Goal: Task Accomplishment & Management: Use online tool/utility

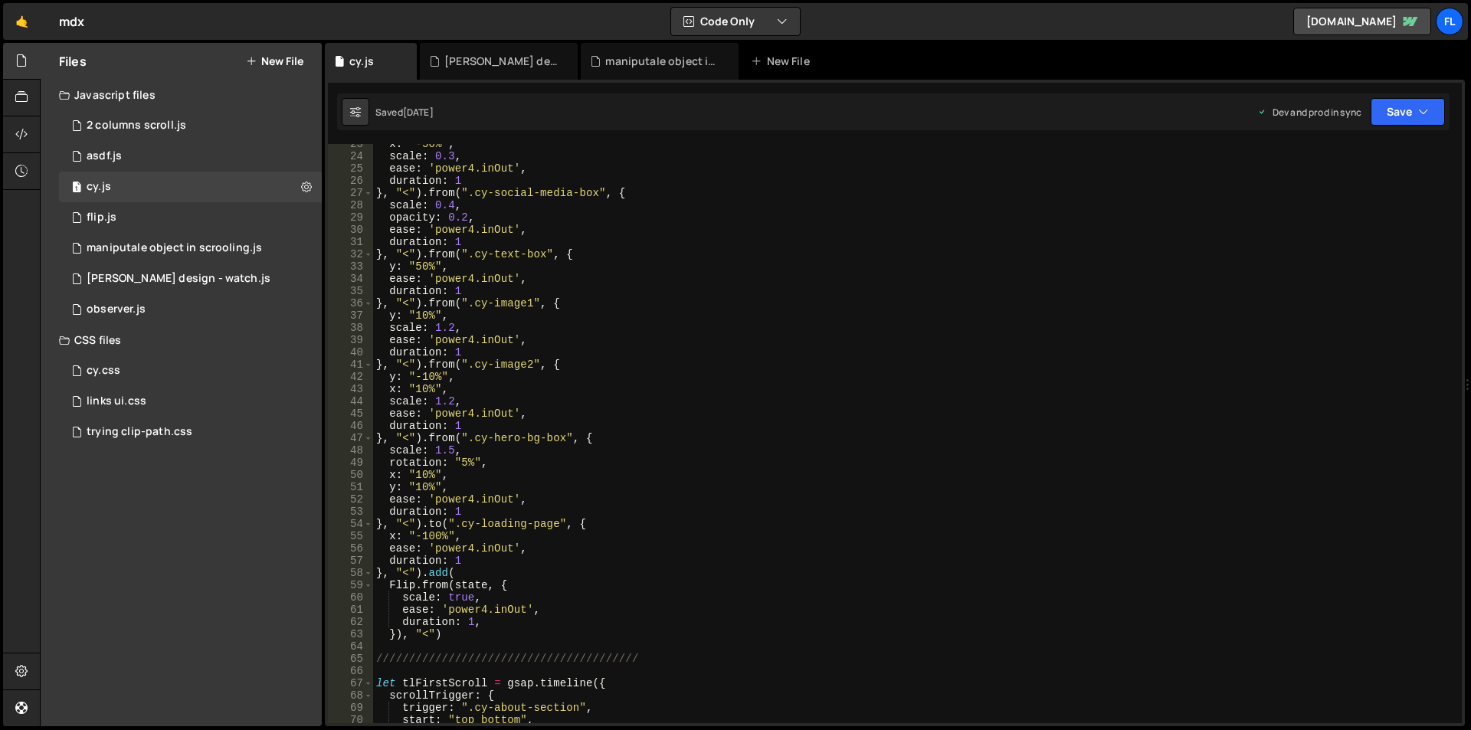
scroll to position [276, 0]
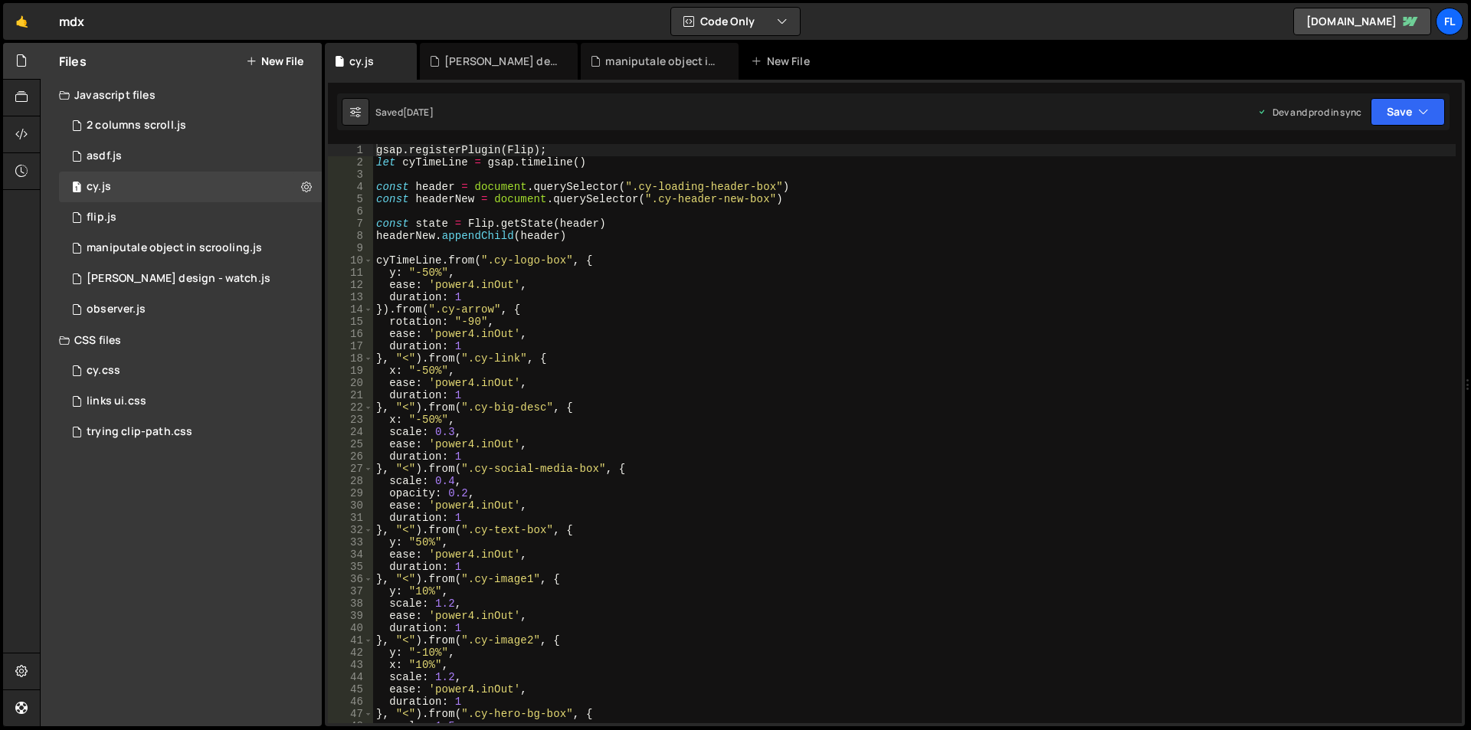
click at [287, 61] on button "New File" at bounding box center [274, 61] width 57 height 12
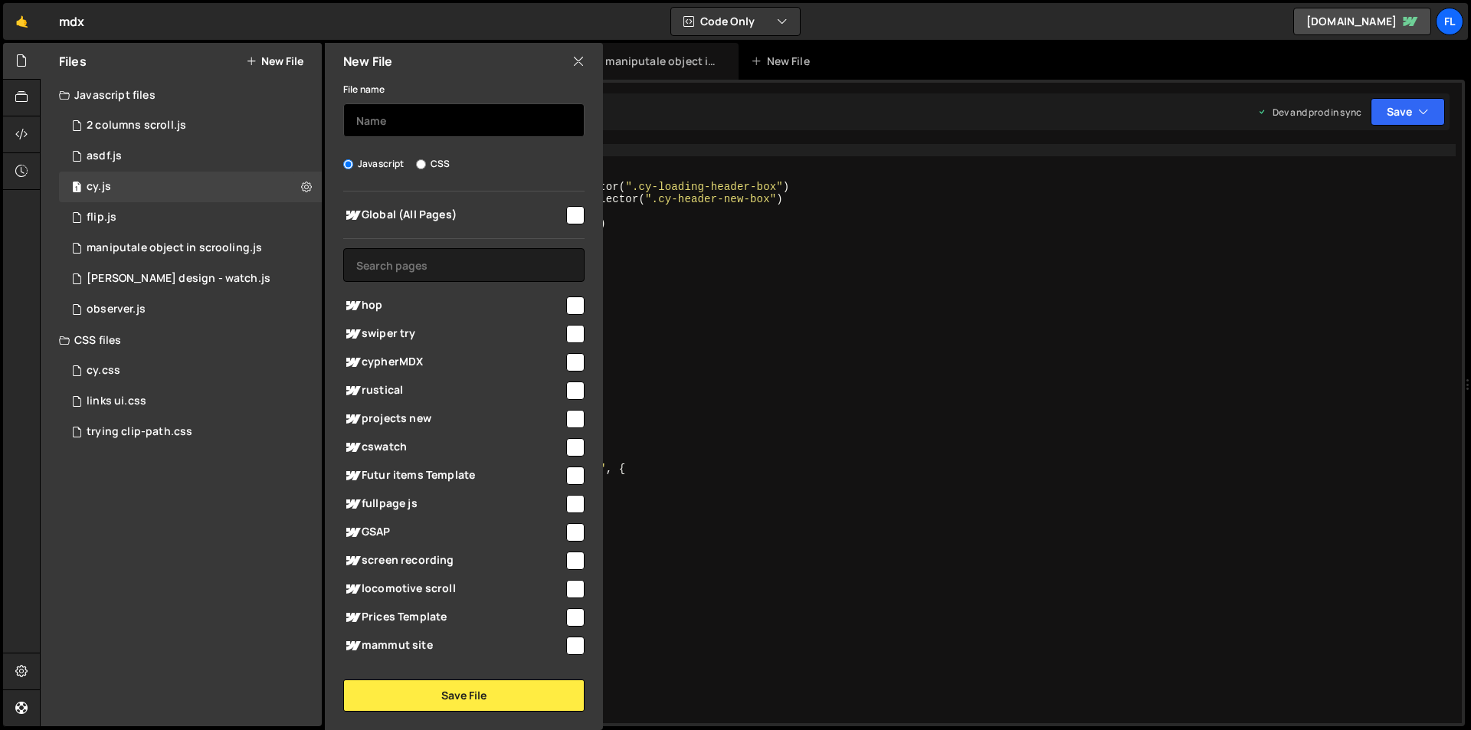
click at [411, 126] on input "text" at bounding box center [463, 120] width 241 height 34
type input "hop"
click at [379, 306] on span "hop" at bounding box center [453, 305] width 221 height 18
checkbox input "true"
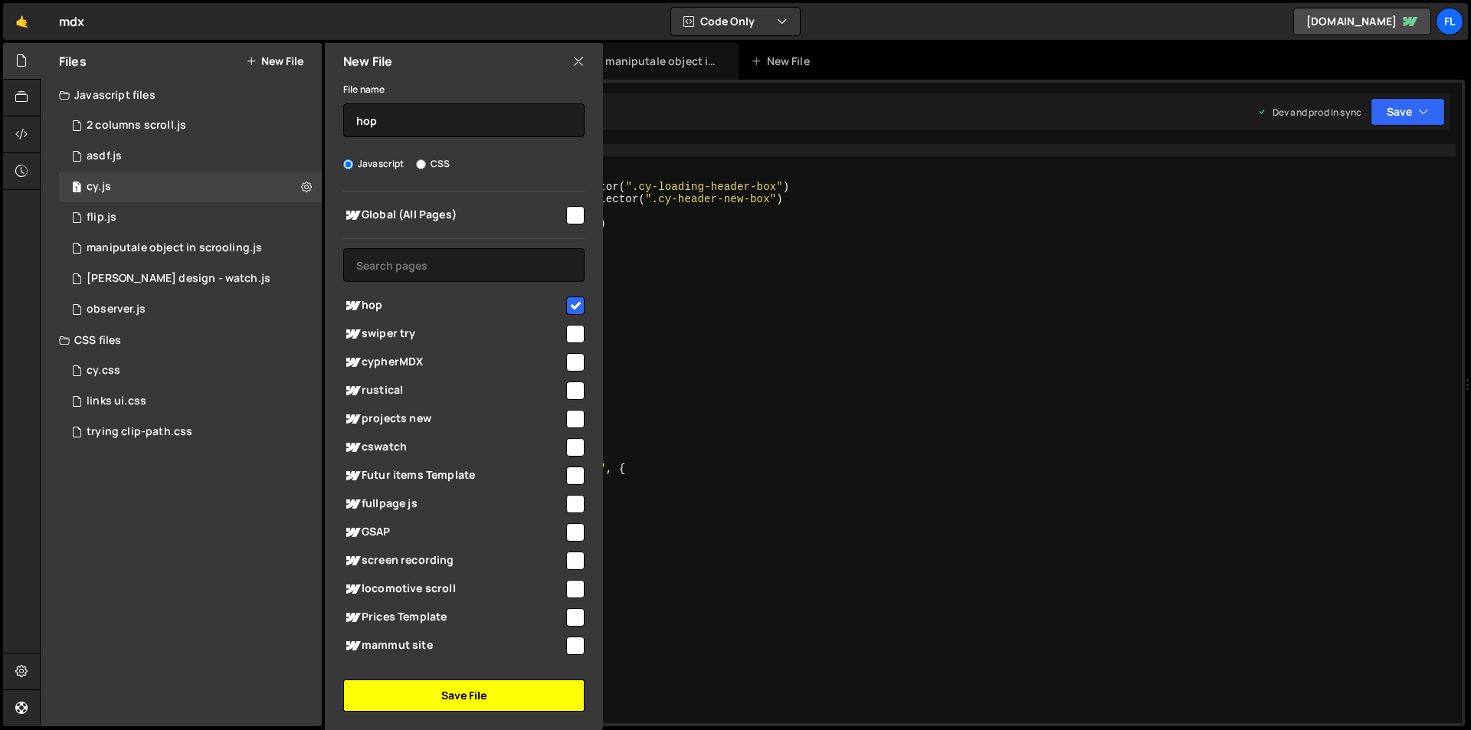
click at [525, 687] on button "Save File" at bounding box center [463, 696] width 241 height 32
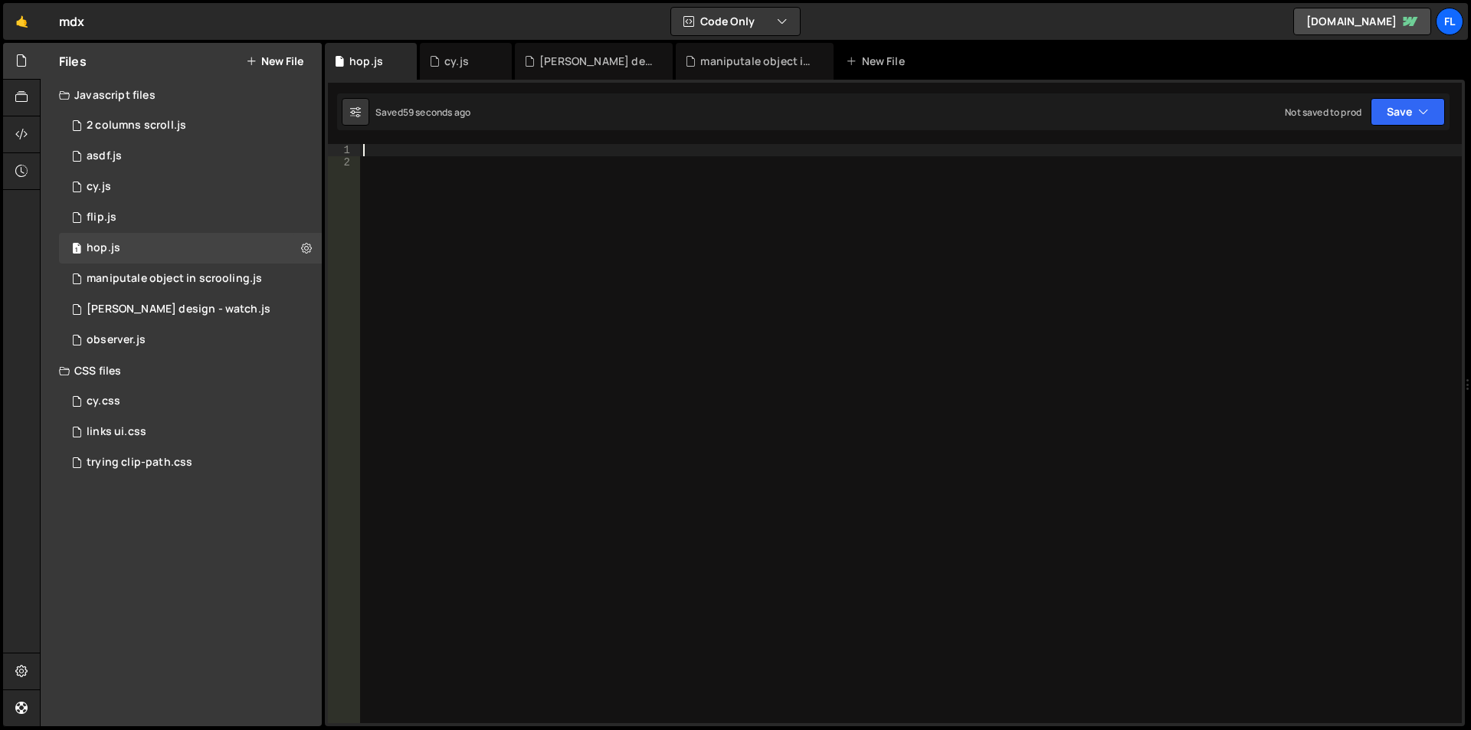
click at [477, 151] on div at bounding box center [911, 446] width 1102 height 604
type textarea "g"
type textarea "c"
click at [440, 151] on div "gsap . from ( "." )" at bounding box center [911, 446] width 1102 height 604
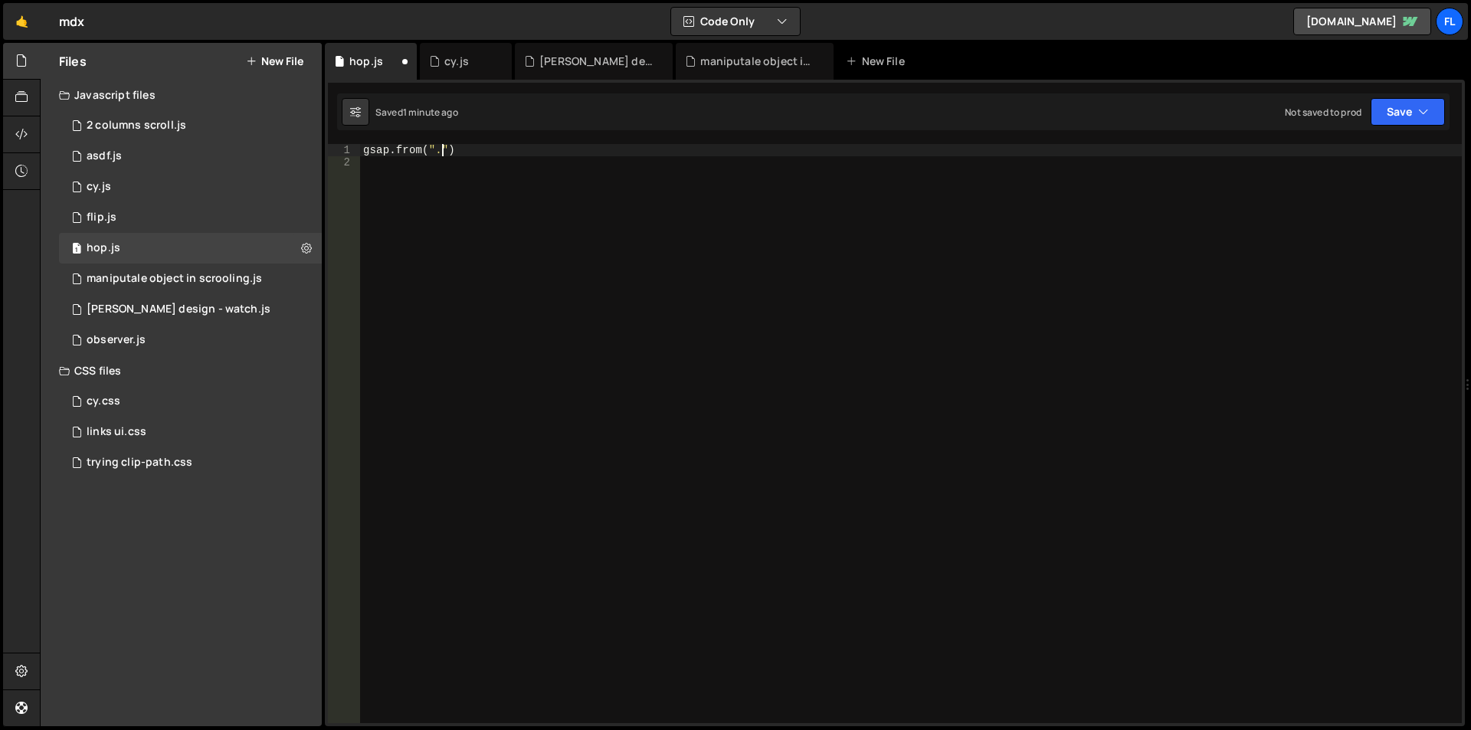
paste textarea "hop-hero-header"
click at [546, 152] on div "gsap . from ( ".hop-hero-header" )" at bounding box center [911, 446] width 1102 height 604
type textarea "gsap.from(".hop-hero-header", {)"
type textarea "y: "100%","
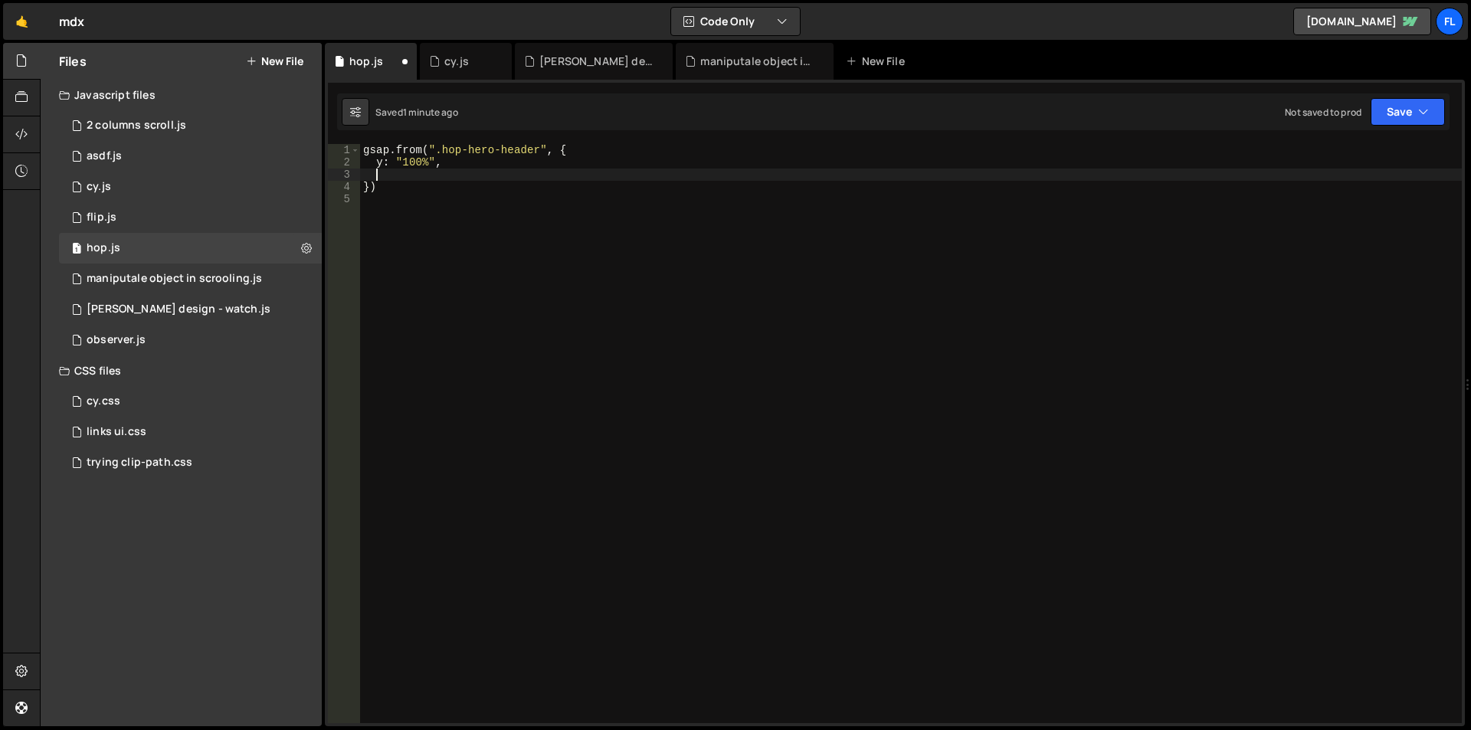
scroll to position [0, 0]
type textarea "y"
type textarea "scale: 0.5"
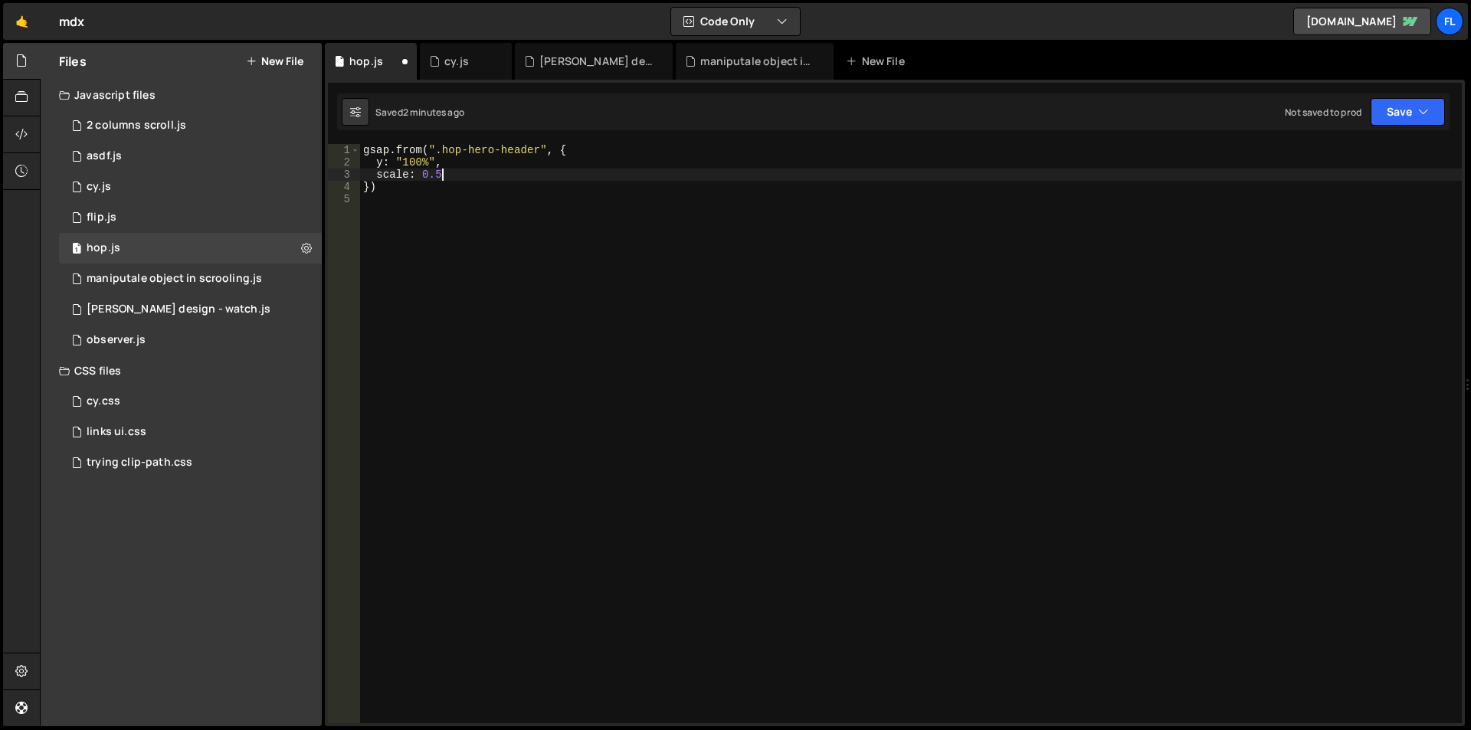
click at [713, 280] on div "gsap . from ( ".hop-hero-header" , { y : "100%" , scale : 0.5 })" at bounding box center [911, 446] width 1102 height 604
drag, startPoint x: 414, startPoint y: 162, endPoint x: 401, endPoint y: 159, distance: 14.0
click at [401, 159] on div "gsap . from ( ".hop-hero-header" , { y : "100%" , scale : 0.5 })" at bounding box center [911, 446] width 1102 height 604
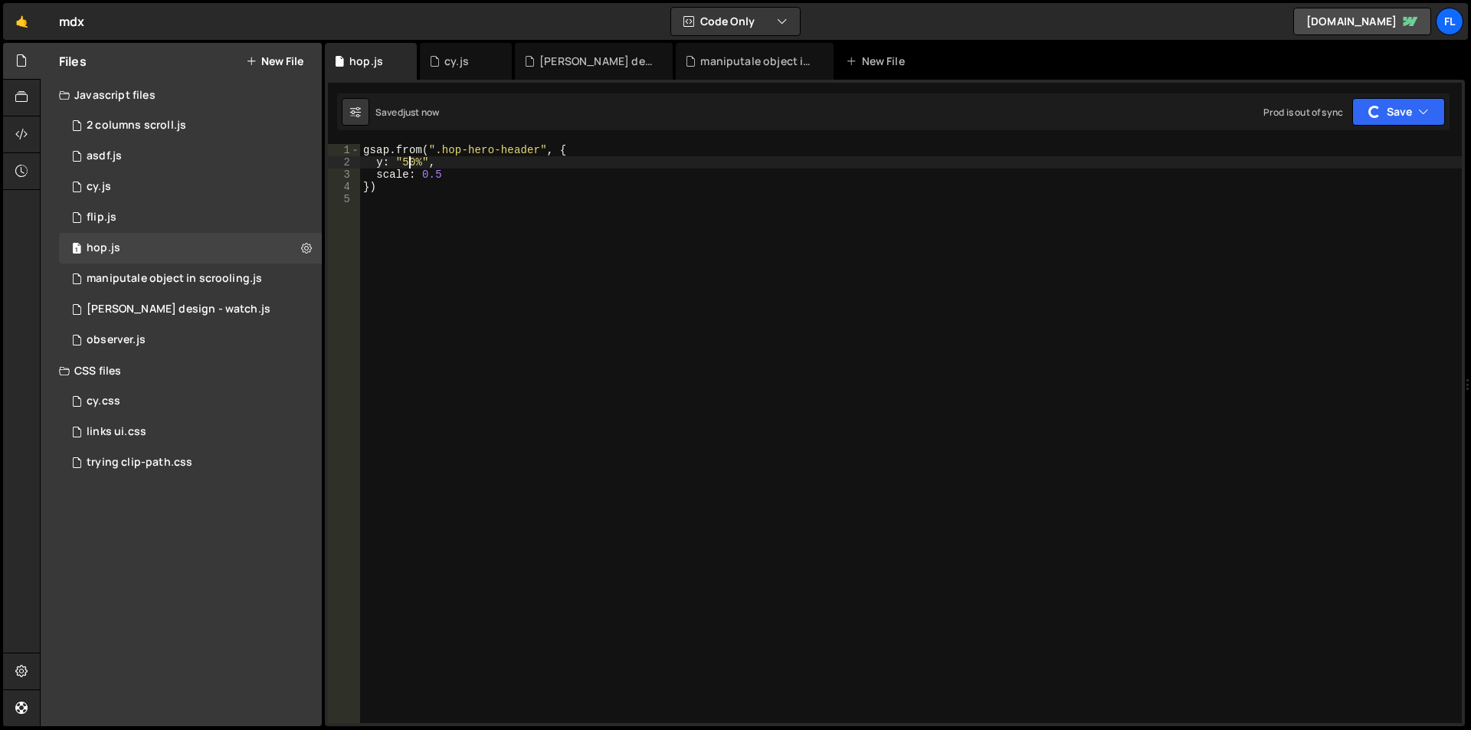
click at [519, 177] on div "gsap . from ( ".hop-hero-header" , { y : "50%" , scale : 0.5 })" at bounding box center [911, 446] width 1102 height 604
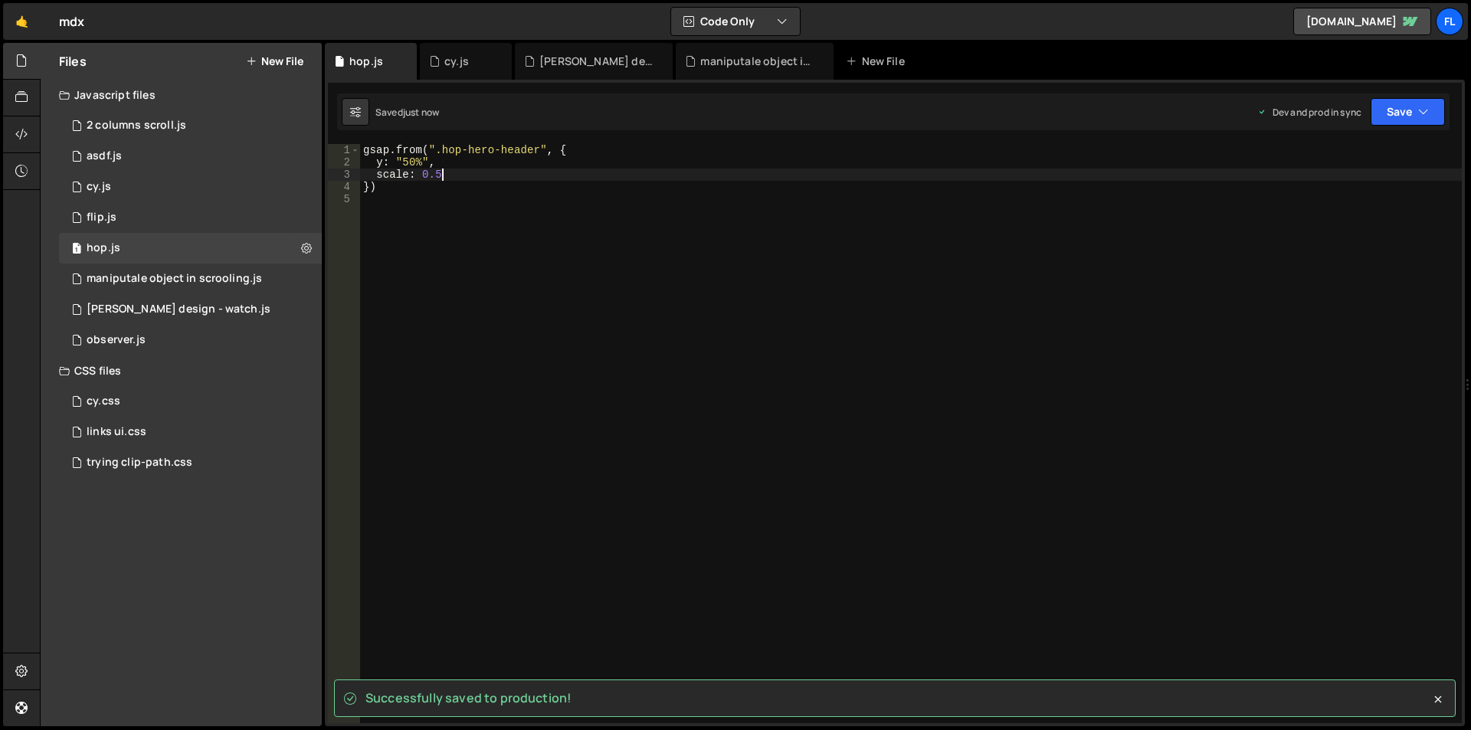
type textarea "scale: 0.5,"
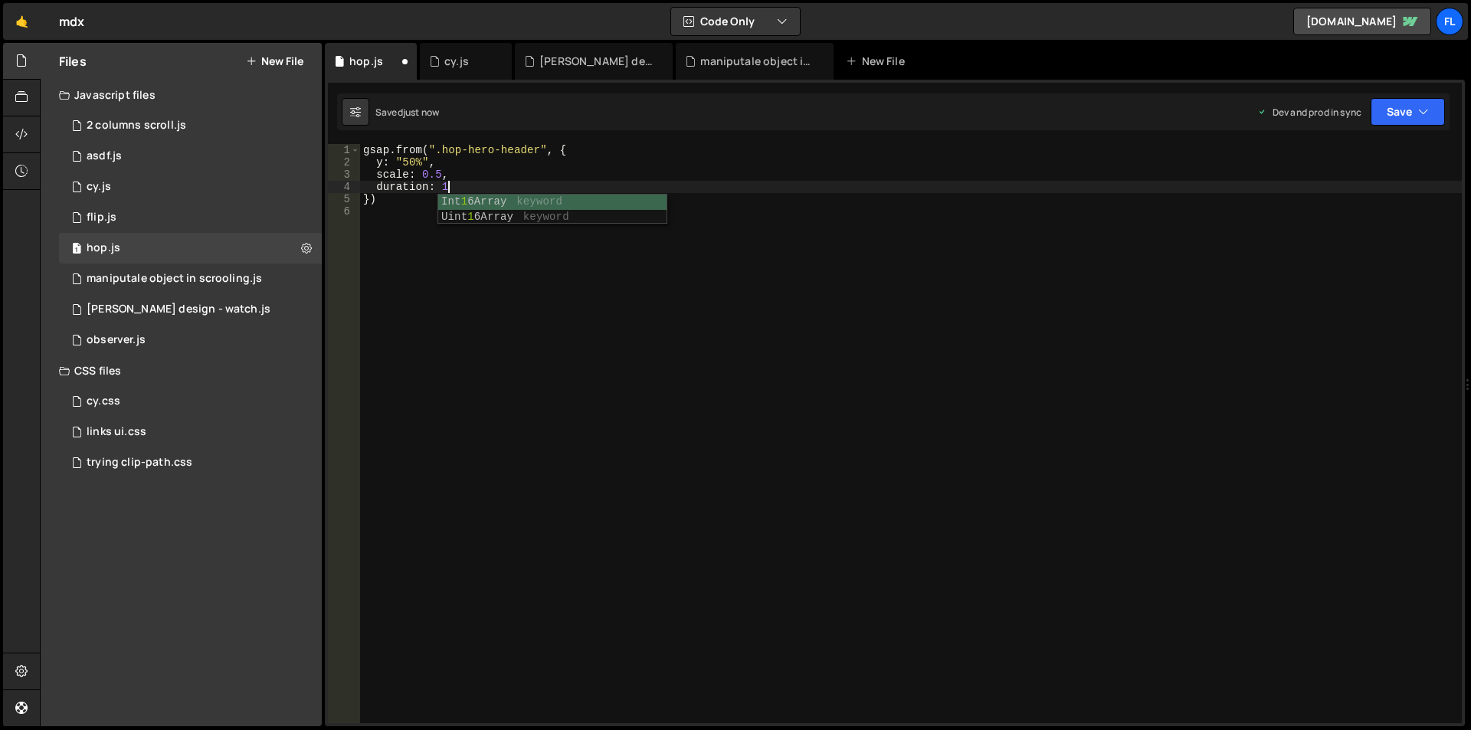
type textarea "duration: 1,"
drag, startPoint x: 470, startPoint y: 195, endPoint x: 470, endPoint y: 213, distance: 18.4
click at [470, 195] on div "gsap . from ( ".hop-hero-header" , { y : "50%" , scale : 0.5 , duration : 1 , e…" at bounding box center [911, 446] width 1102 height 604
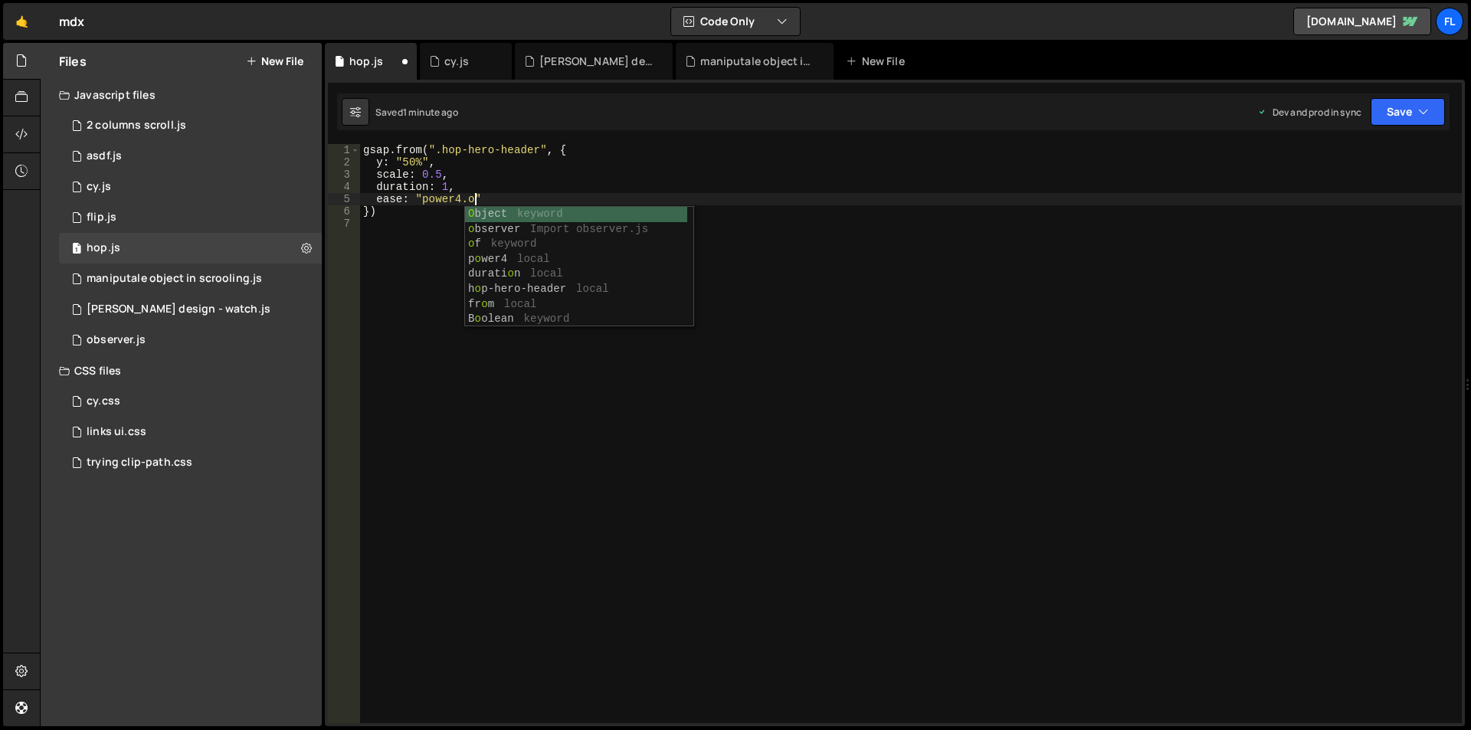
scroll to position [0, 8]
type textarea "ease: "power4.out""
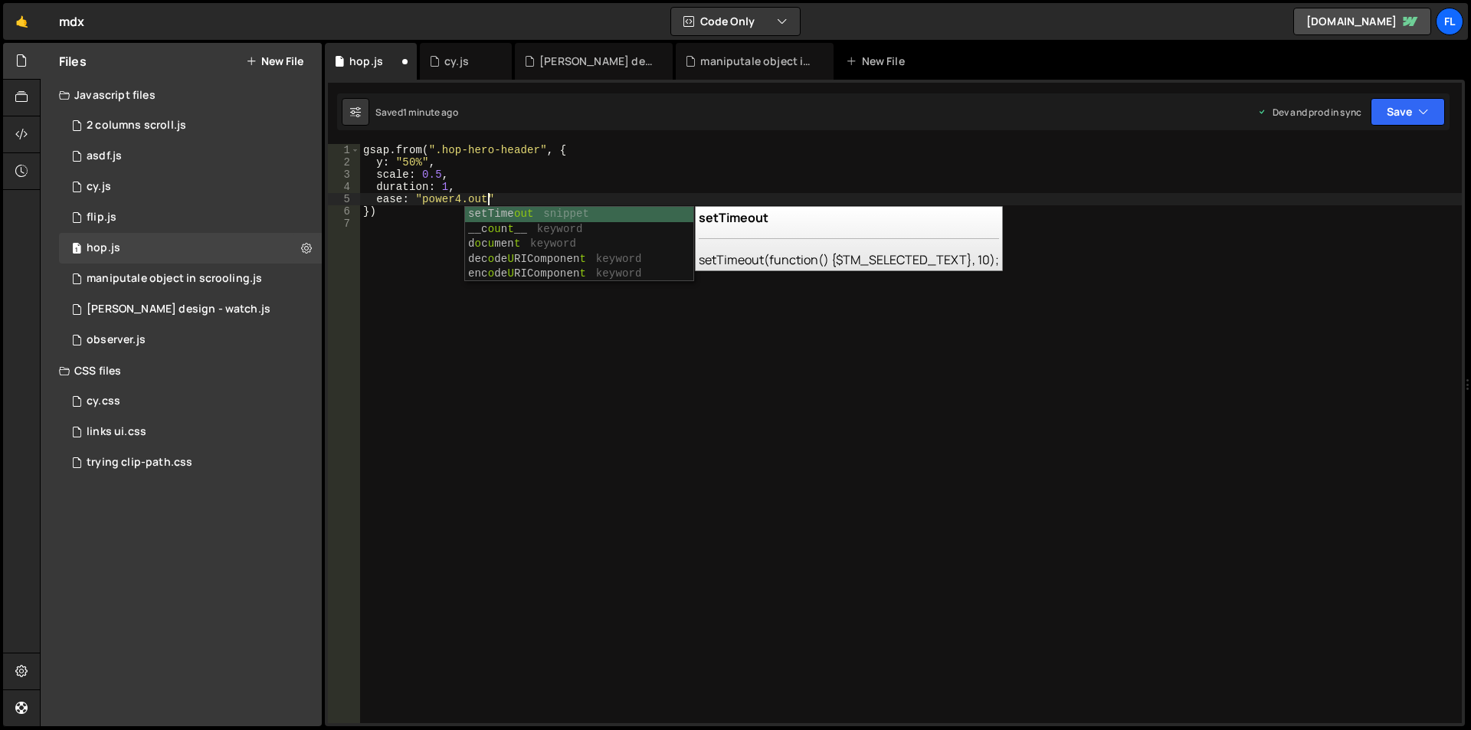
click at [637, 421] on div "gsap . from ( ".hop-hero-header" , { y : "50%" , scale : 0.5 , duration : 1 , e…" at bounding box center [911, 446] width 1102 height 604
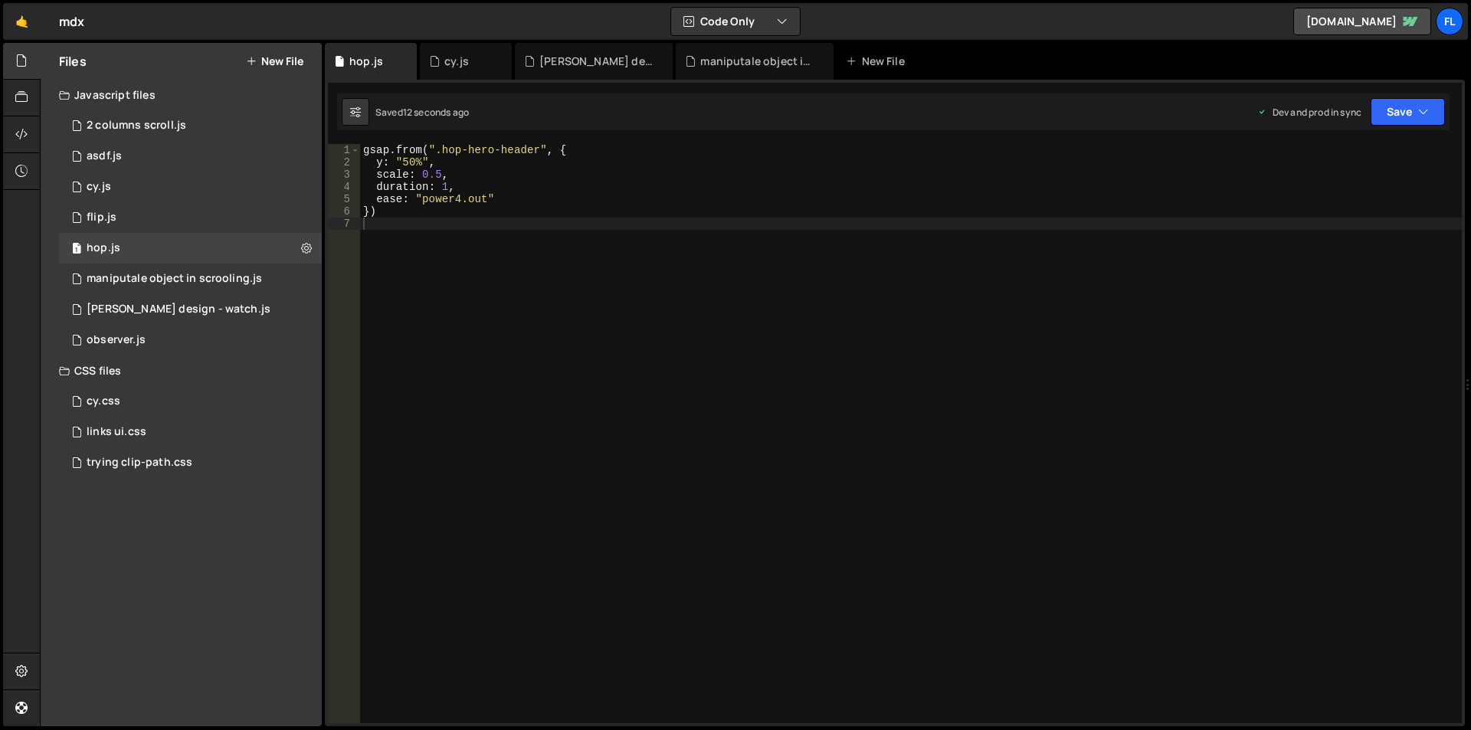
drag, startPoint x: 369, startPoint y: 210, endPoint x: 546, endPoint y: 262, distance: 184.5
click at [369, 210] on div "gsap . from ( ".hop-hero-header" , { y : "50%" , scale : 0.5 , duration : 1 , e…" at bounding box center [911, 446] width 1102 height 604
drag, startPoint x: 421, startPoint y: 209, endPoint x: 368, endPoint y: 211, distance: 52.9
click at [368, 211] on div "gsap . from ( ".hop-hero-header" , { y : "50%" , scale : 0.5 , duration : 1 , e…" at bounding box center [911, 446] width 1102 height 604
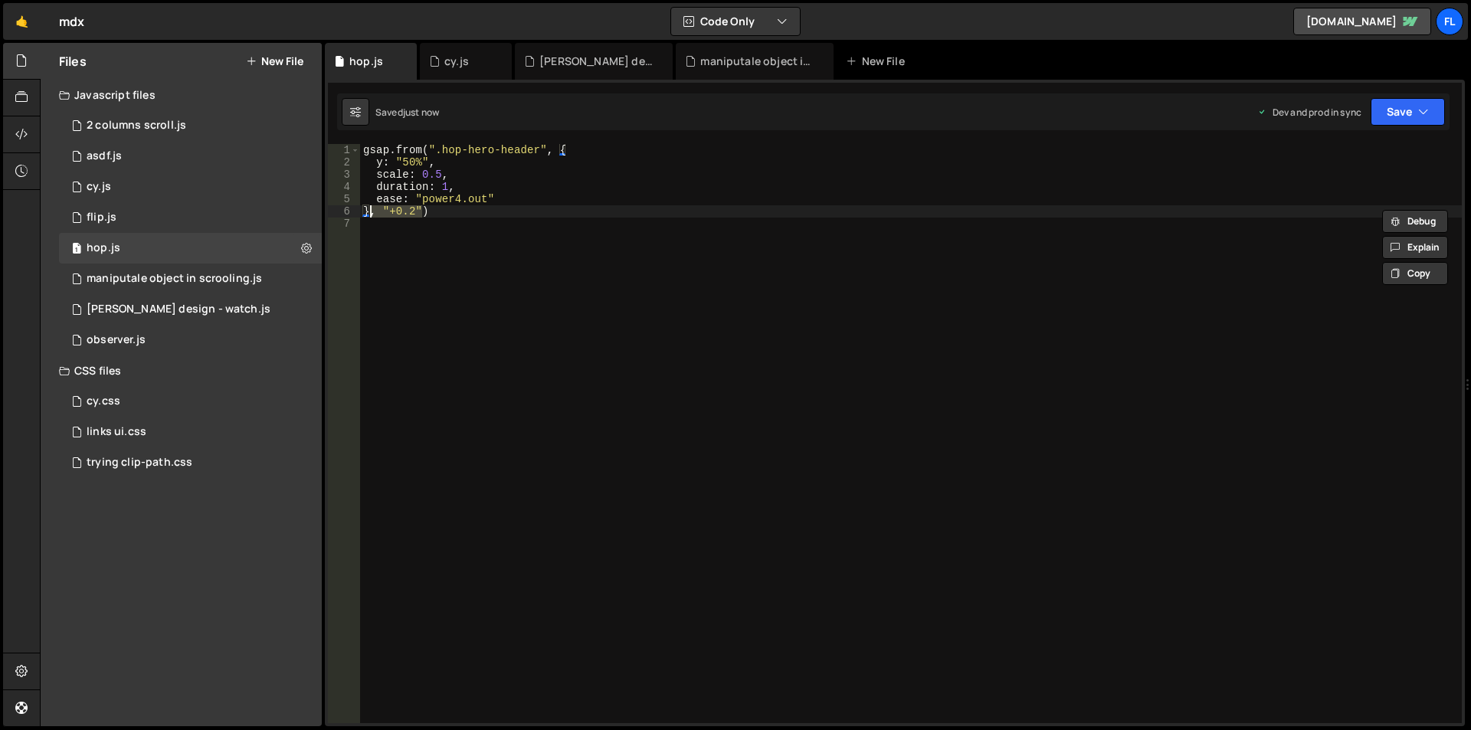
type textarea "})"
click at [559, 313] on div "gsap . from ( ".hop-hero-header" , { y : "50%" , scale : 0.5 , duration : 1 , e…" at bounding box center [911, 446] width 1102 height 604
click at [434, 264] on div "gsap . from ( ".hop-hero-header" , { y : "50%" , scale : 0.5 , duration : 1 , e…" at bounding box center [911, 446] width 1102 height 604
paste textarea "hop-hero-lower-part"
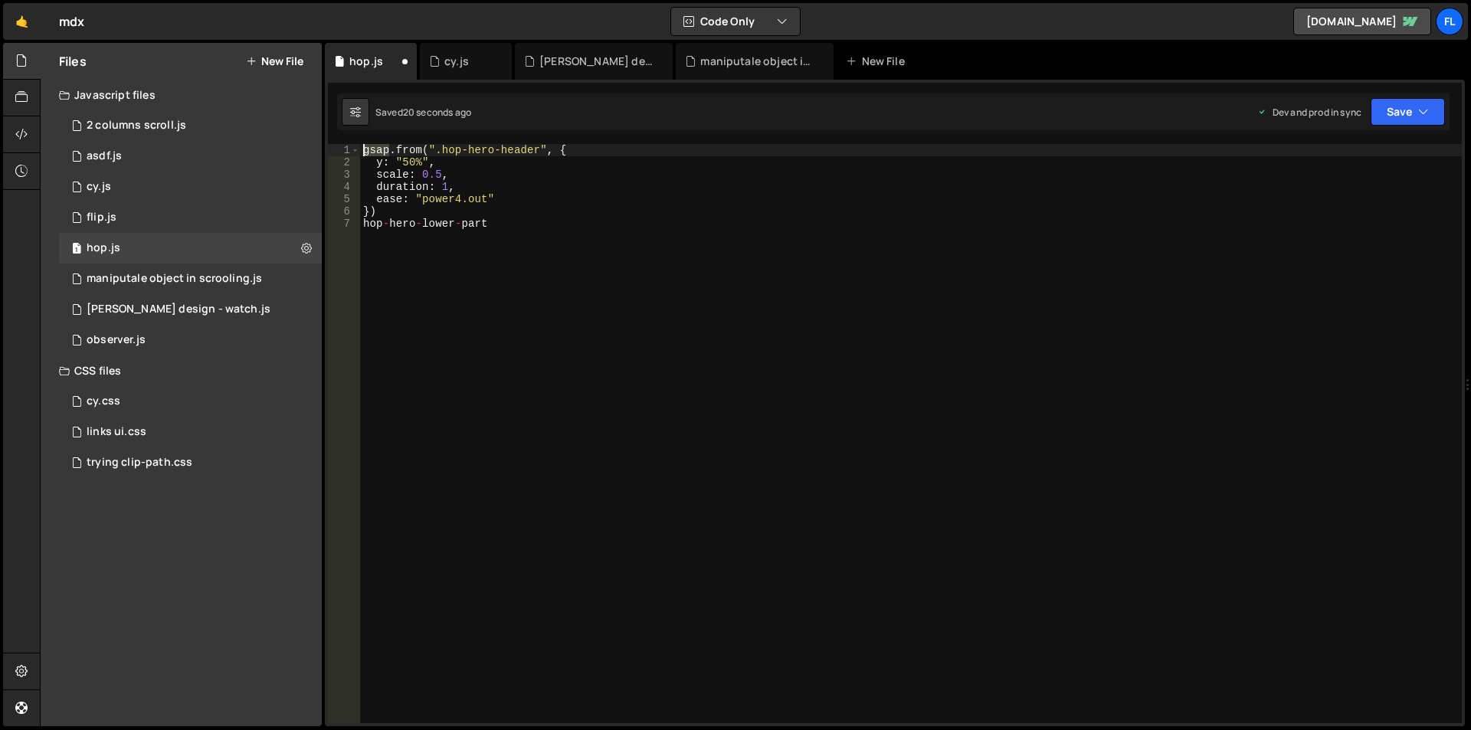
drag, startPoint x: 389, startPoint y: 151, endPoint x: 363, endPoint y: 149, distance: 26.1
click at [363, 149] on div "gsap . from ( ".hop-hero-header" , { y : "50%" , scale : 0.5 , duration : 1 , e…" at bounding box center [911, 446] width 1102 height 604
click at [388, 216] on div "gsap . from ( ".hop-hero-header" , { y : "50%" , scale : 0.5 , duration : 1 , e…" at bounding box center [911, 446] width 1102 height 604
type textarea "})"
paste textarea "gsap"
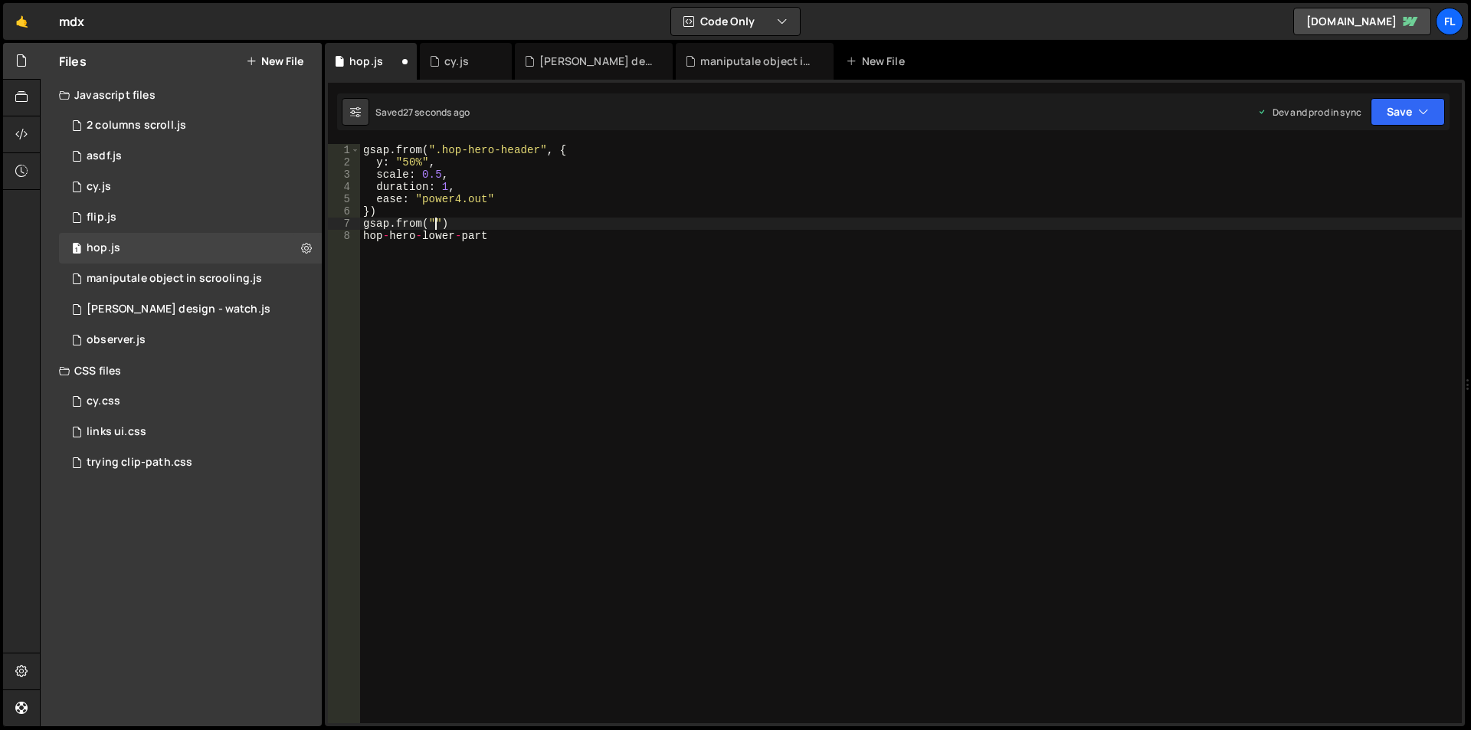
scroll to position [0, 5]
drag, startPoint x: 529, startPoint y: 239, endPoint x: 357, endPoint y: 238, distance: 172.4
click at [357, 238] on div "gsap.from(". 1 2 3 4 5 6 7 8 gsap . from ( ".hop-hero-header" , { y : "50%" , s…" at bounding box center [895, 433] width 1134 height 579
type textarea "hop-hero-lower-part"
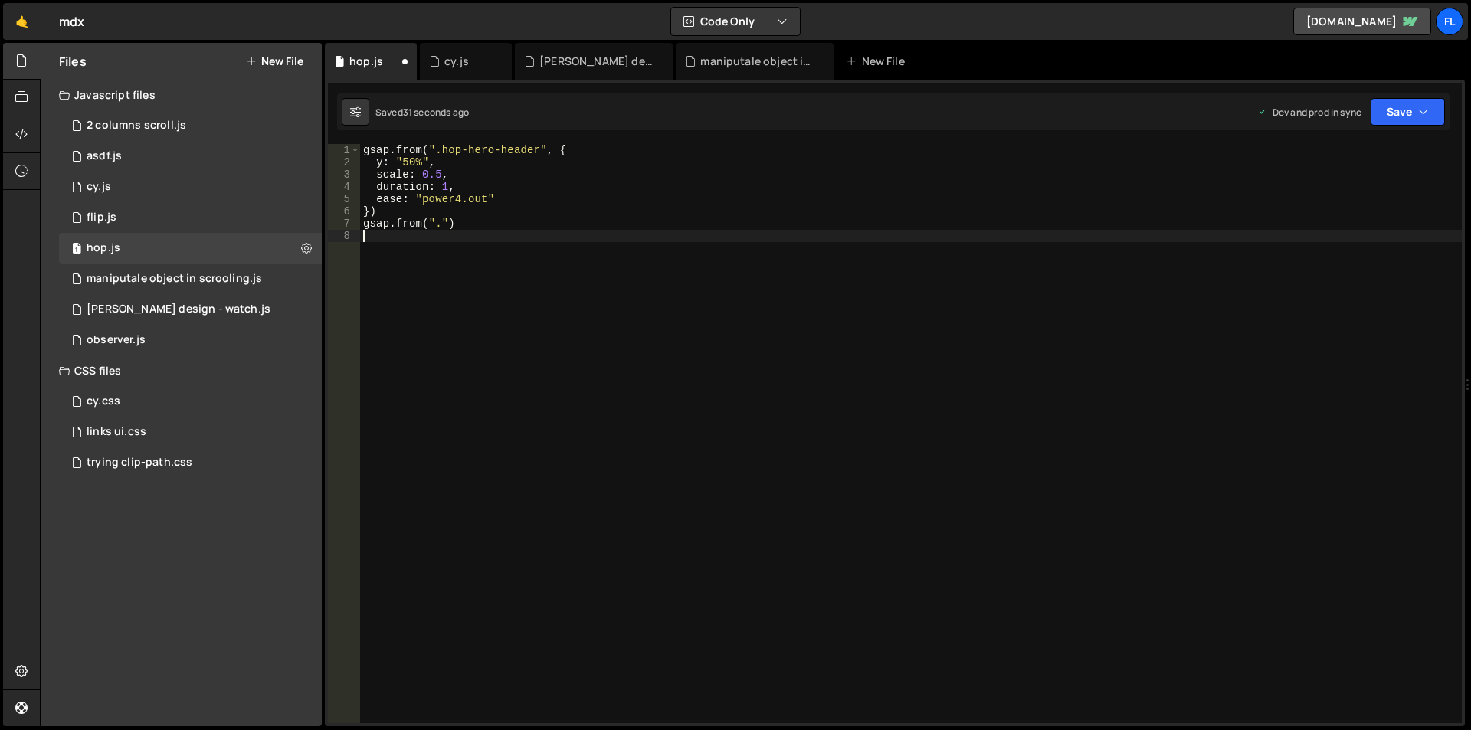
click at [441, 223] on div "gsap . from ( ".hop-hero-header" , { y : "50%" , scale : 0.5 , duration : 1 , e…" at bounding box center [911, 446] width 1102 height 604
paste textarea "hop-hero-lower-part"
click at [572, 223] on div "gsap . from ( ".hop-hero-header" , { y : "50%" , scale : 0.5 , duration : 1 , e…" at bounding box center [911, 446] width 1102 height 604
type textarea "gsap.from(".hop-hero-lower-part", {)"
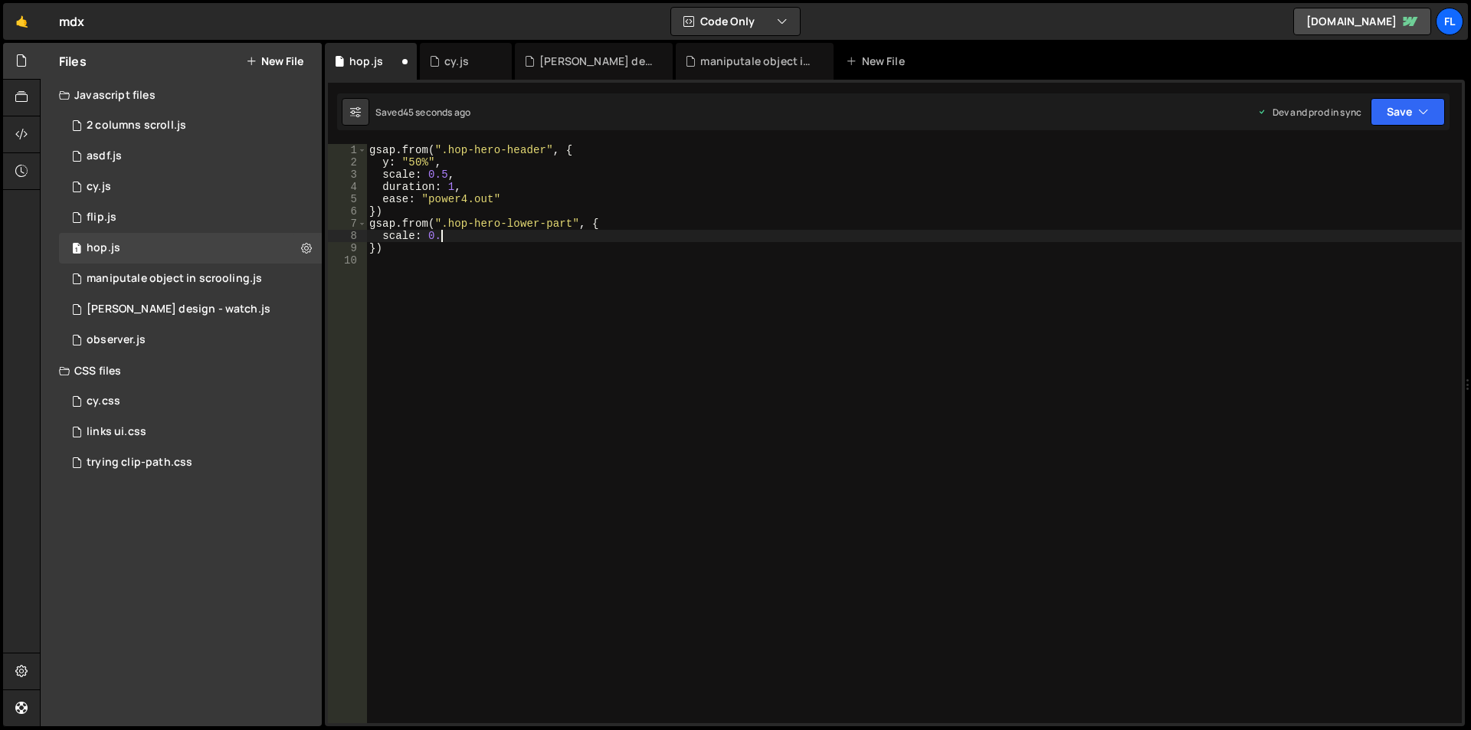
scroll to position [0, 5]
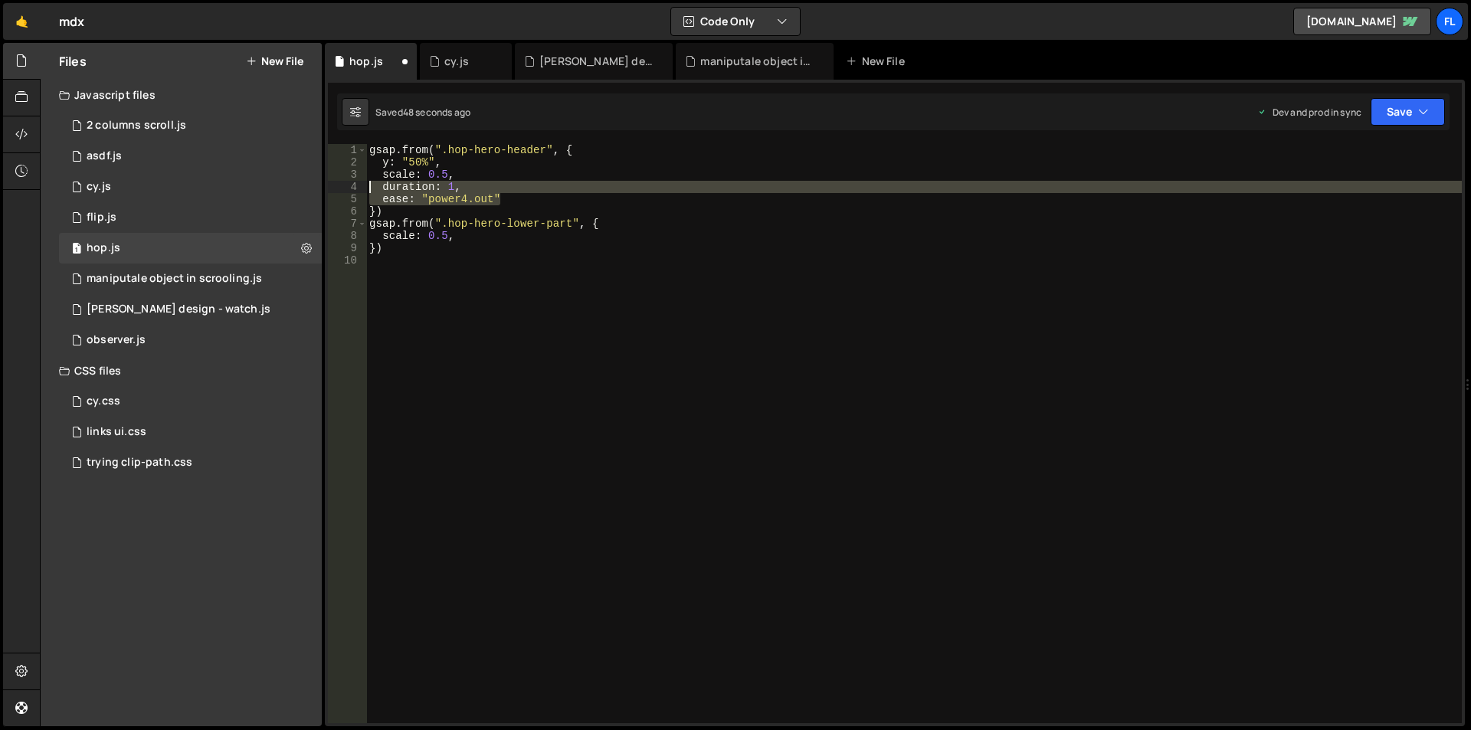
drag, startPoint x: 529, startPoint y: 199, endPoint x: 338, endPoint y: 182, distance: 191.6
click at [338, 182] on div "scale: 0.5, 1 2 3 4 5 6 7 8 9 10 gsap . from ( ".hop-hero-header" , { y : "50%"…" at bounding box center [895, 433] width 1134 height 579
click at [483, 234] on div "gsap . from ( ".hop-hero-header" , { y : "50%" , scale : 0.5 , duration : 1 , e…" at bounding box center [914, 446] width 1096 height 604
type textarea "scale: 0.5,"
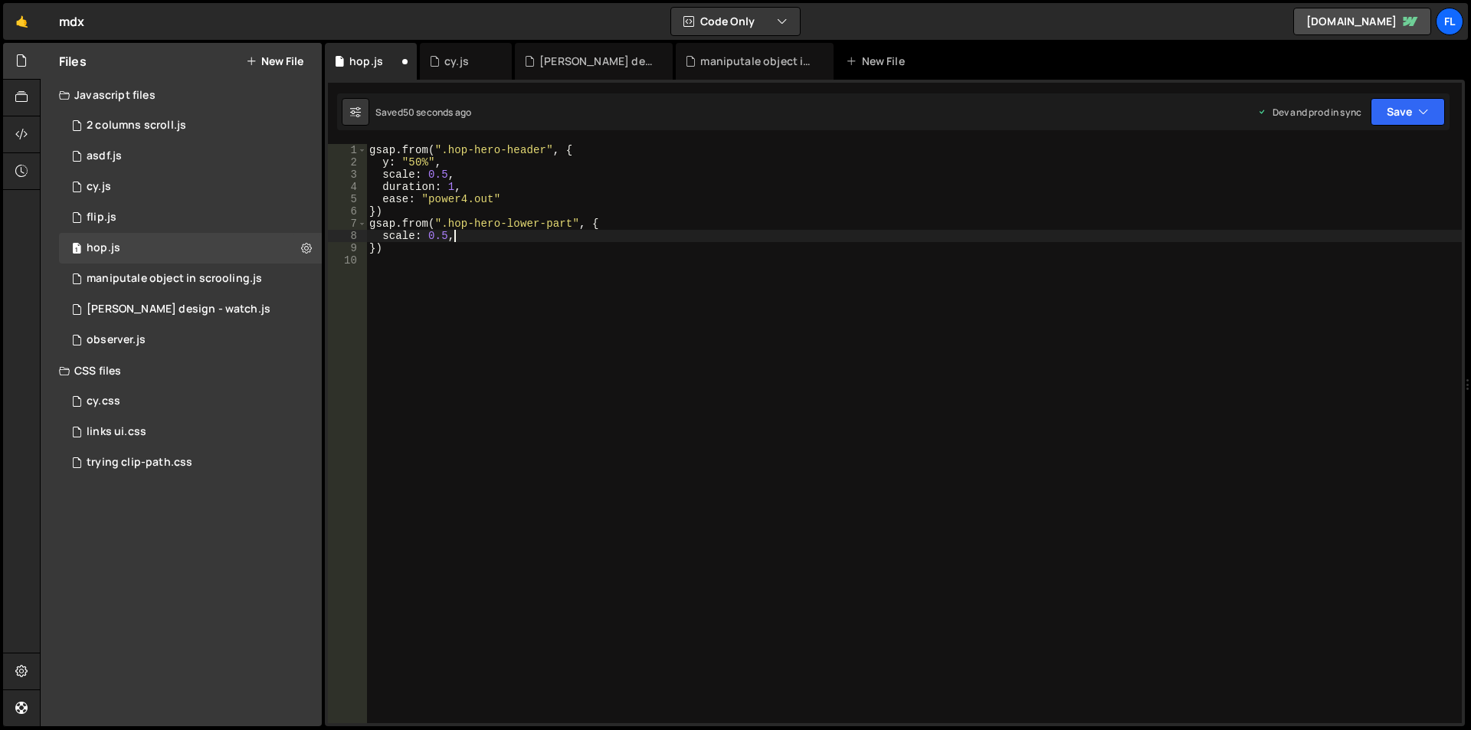
scroll to position [0, 0]
paste textarea "ease: "power4.out""
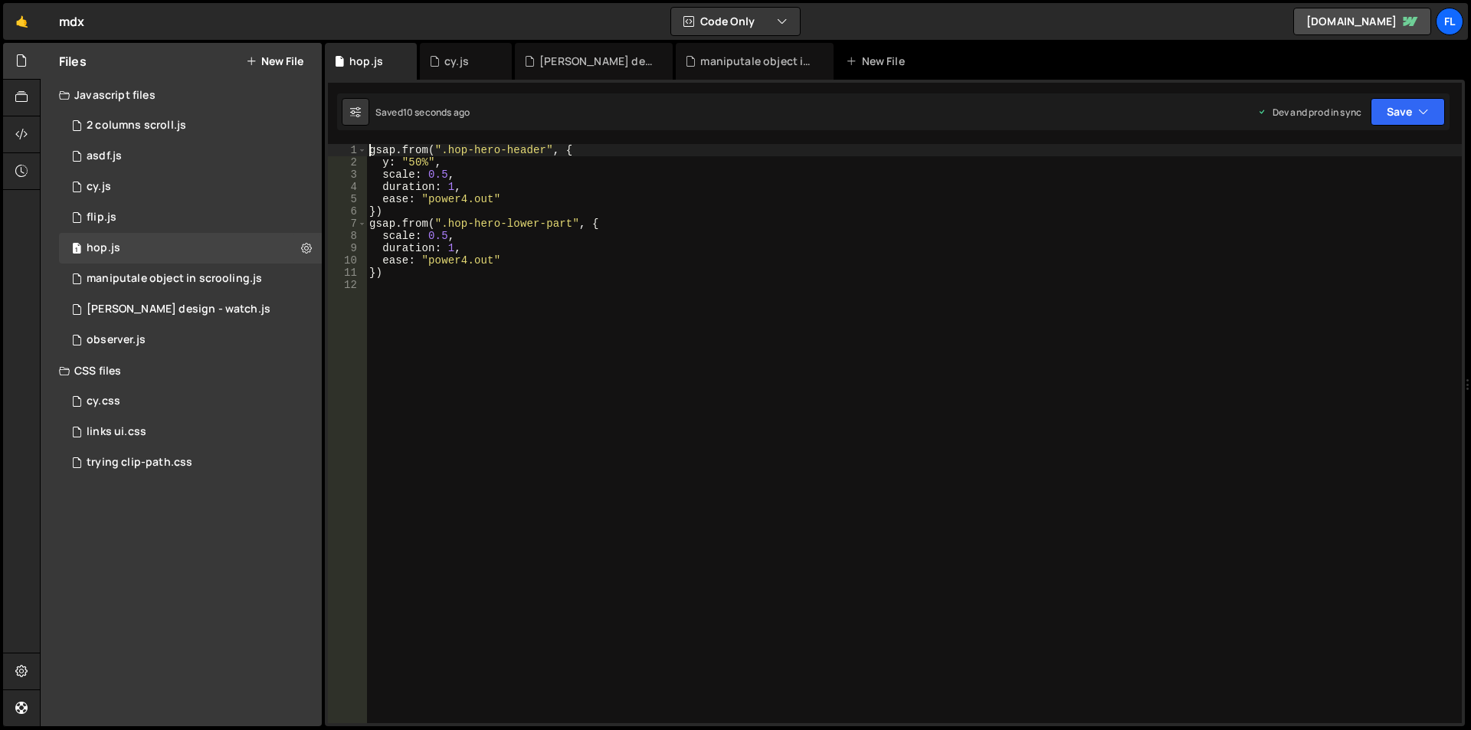
click at [372, 150] on div "gsap . from ( ".hop-hero-header" , { y : "50%" , scale : 0.5 , duration : 1 , e…" at bounding box center [914, 446] width 1096 height 604
type textarea "gsap.from(".hop-hero-header", {"
click at [428, 149] on div "const loadTL = gsap . timeline ( ) gsap . from ( ".hop-hero-header" , { y : "50…" at bounding box center [914, 446] width 1096 height 604
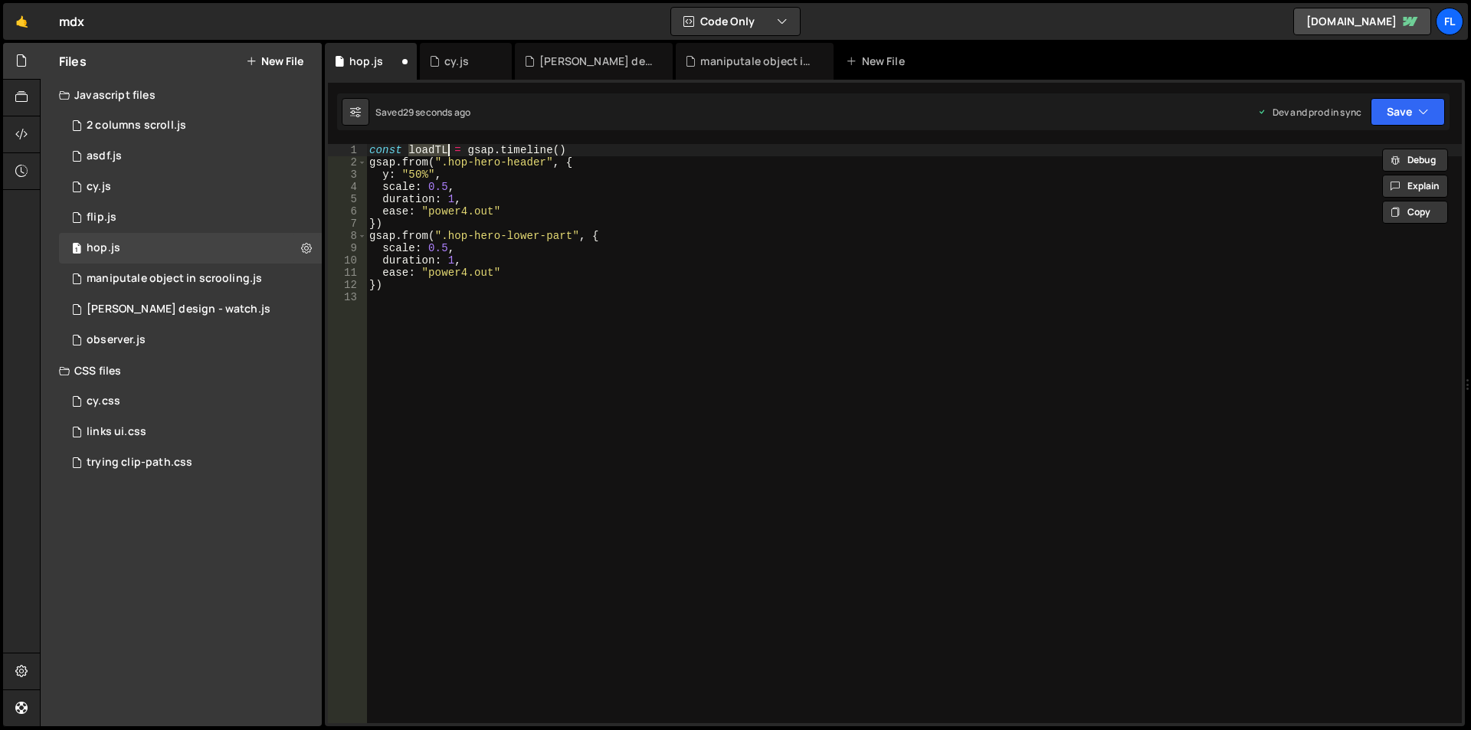
click at [380, 156] on div "const loadTL = gsap . timeline ( ) gsap . from ( ".hop-hero-header" , { y : "50…" at bounding box center [914, 446] width 1096 height 604
paste textarea "loadTL"
click at [612, 150] on div "const loadTL = gsap . timeline ( ) loadTL . from ( ".hop-hero-header" , { y : "…" at bounding box center [914, 446] width 1096 height 604
type textarea "const loadTL = gsap.timeline()"
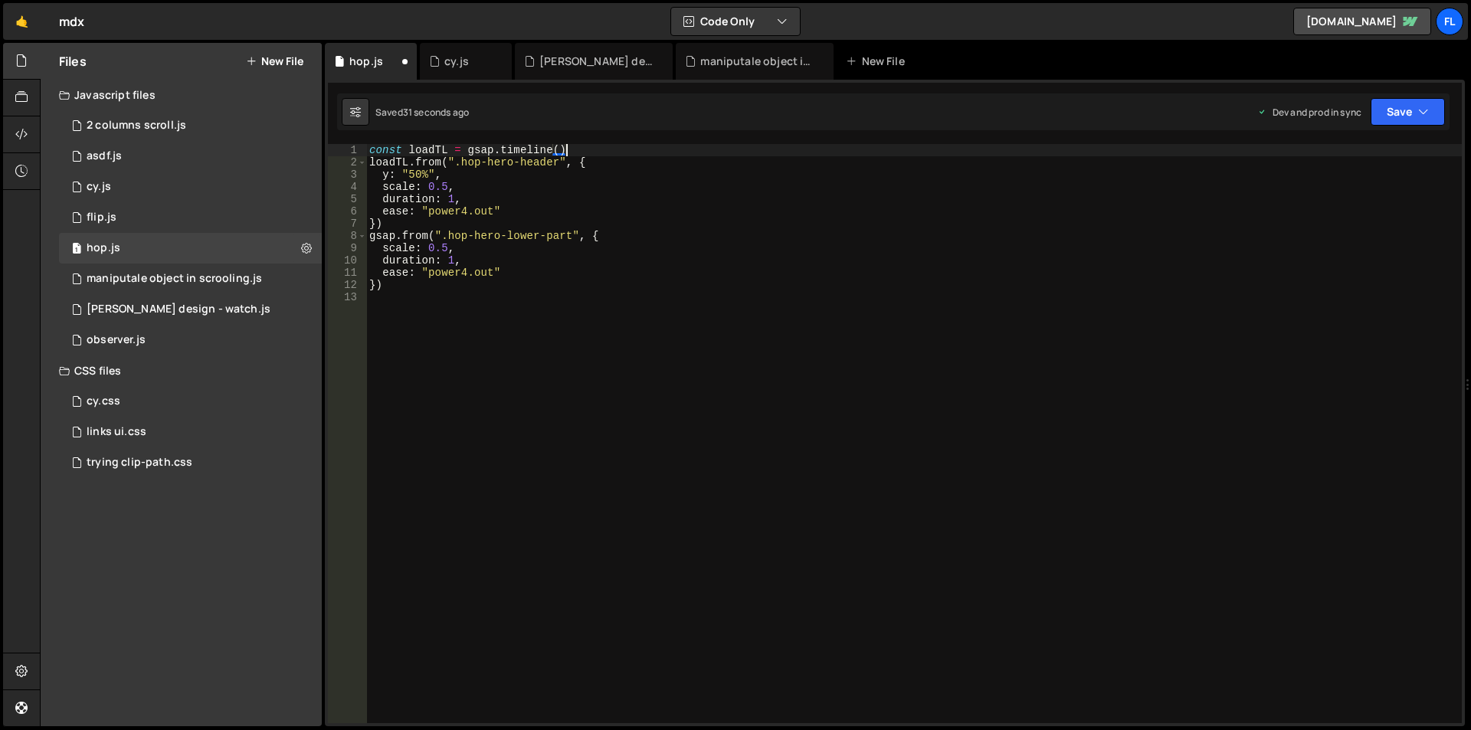
scroll to position [0, 0]
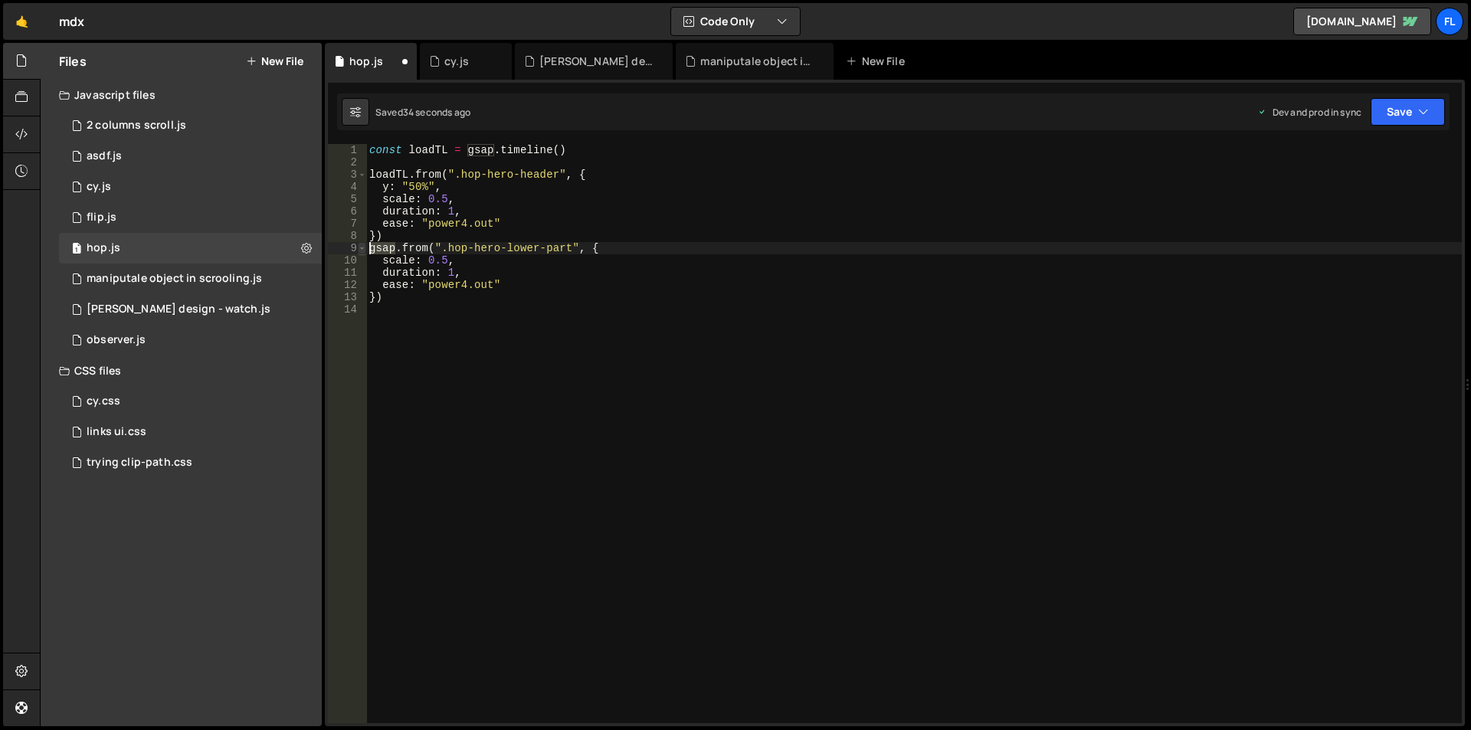
drag, startPoint x: 397, startPoint y: 250, endPoint x: 361, endPoint y: 253, distance: 36.1
click at [361, 253] on div "1 2 3 4 5 6 7 8 9 10 11 12 13 14 const loadTL = gsap . timeline ( ) loadTL . fr…" at bounding box center [895, 433] width 1134 height 579
click at [375, 286] on div "const loadTL = gsap . timeline ( ) loadTL . from ( ".hop-hero-header" , { y : "…" at bounding box center [914, 446] width 1096 height 604
type textarea "}"<+0.2)"
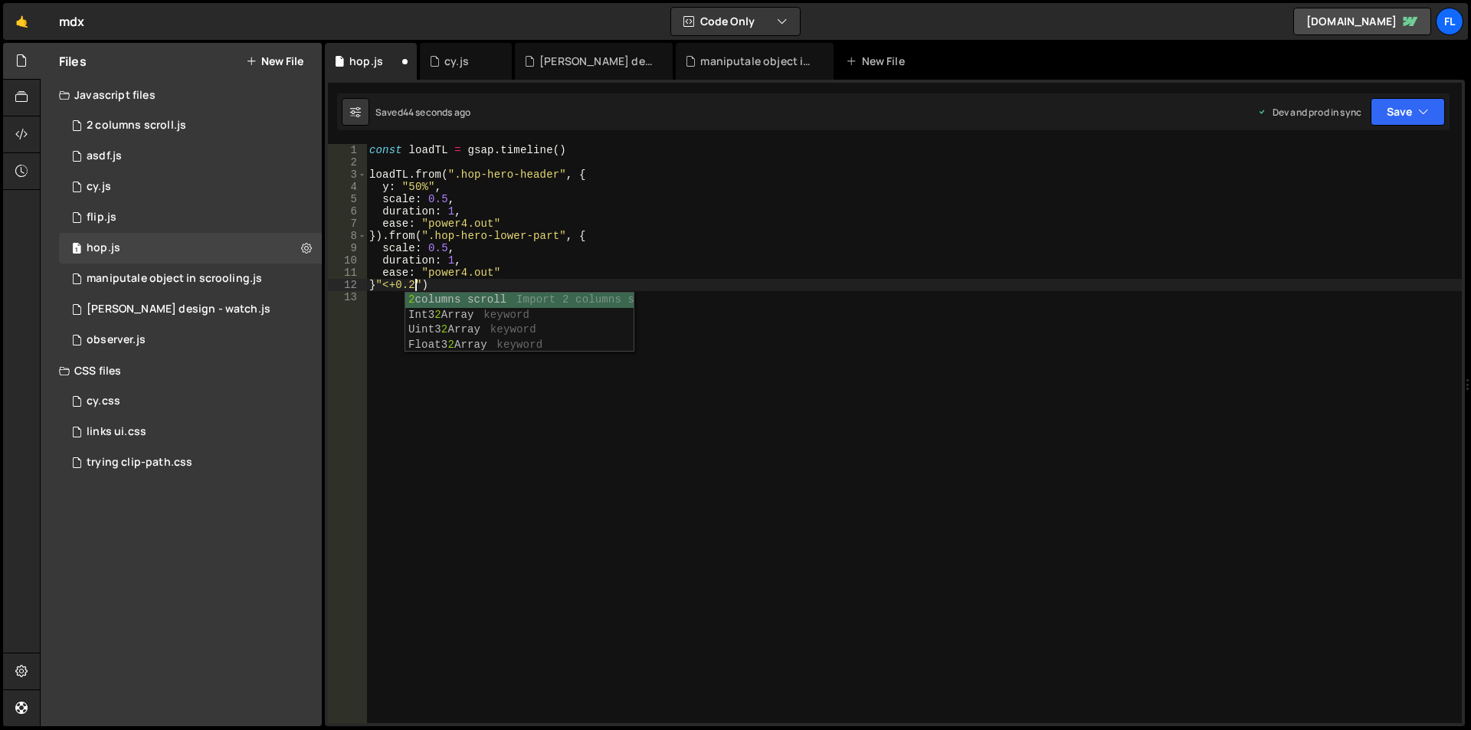
click at [801, 435] on div "const loadTL = gsap . timeline ( ) loadTL . from ( ".hop-hero-header" , { y : "…" at bounding box center [914, 446] width 1096 height 604
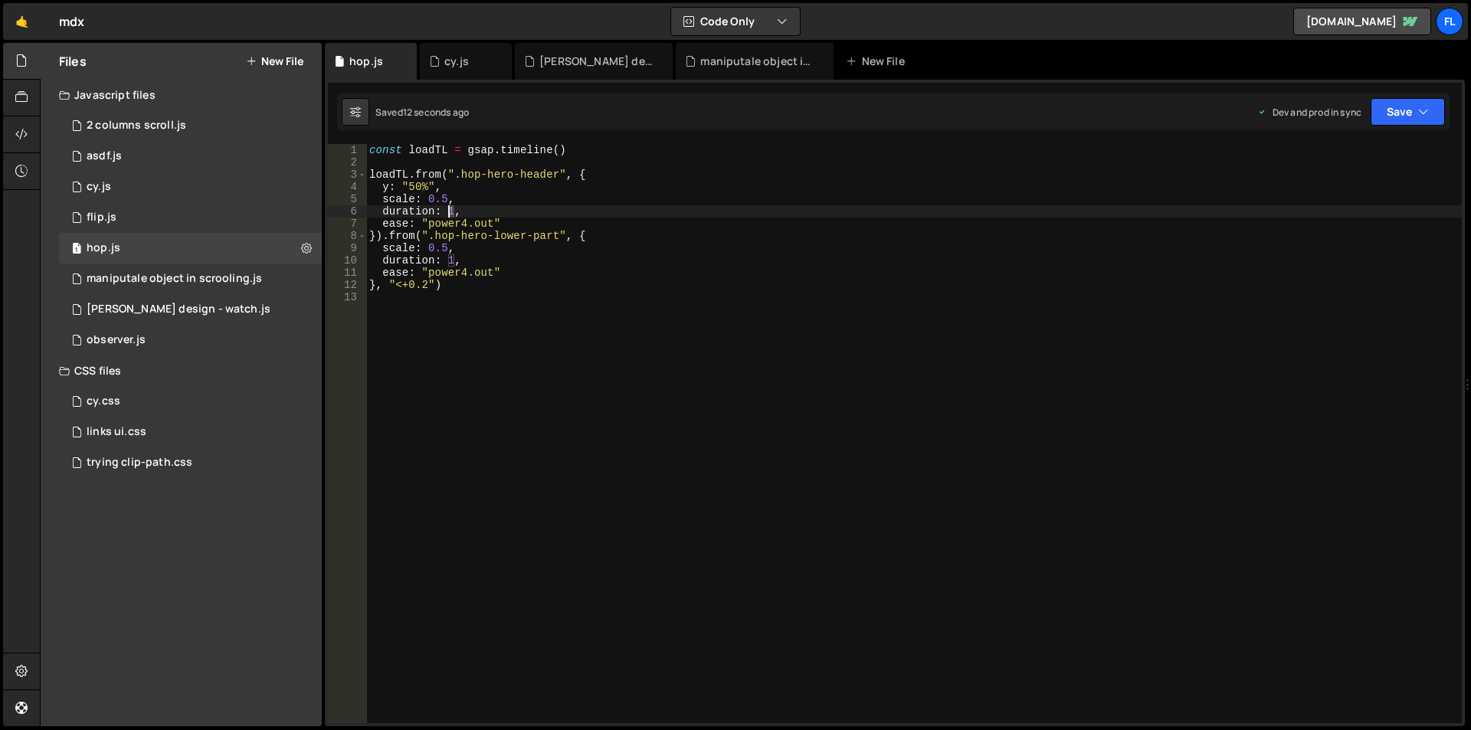
click at [450, 214] on div "const loadTL = gsap . timeline ( ) loadTL . from ( ".hop-hero-header" , { y : "…" at bounding box center [914, 446] width 1096 height 604
type textarea "duration: 2,"
click at [456, 372] on div "const loadTL = gsap . timeline ( ) loadTL . from ( ".hop-hero-header" , { y : "…" at bounding box center [914, 446] width 1096 height 604
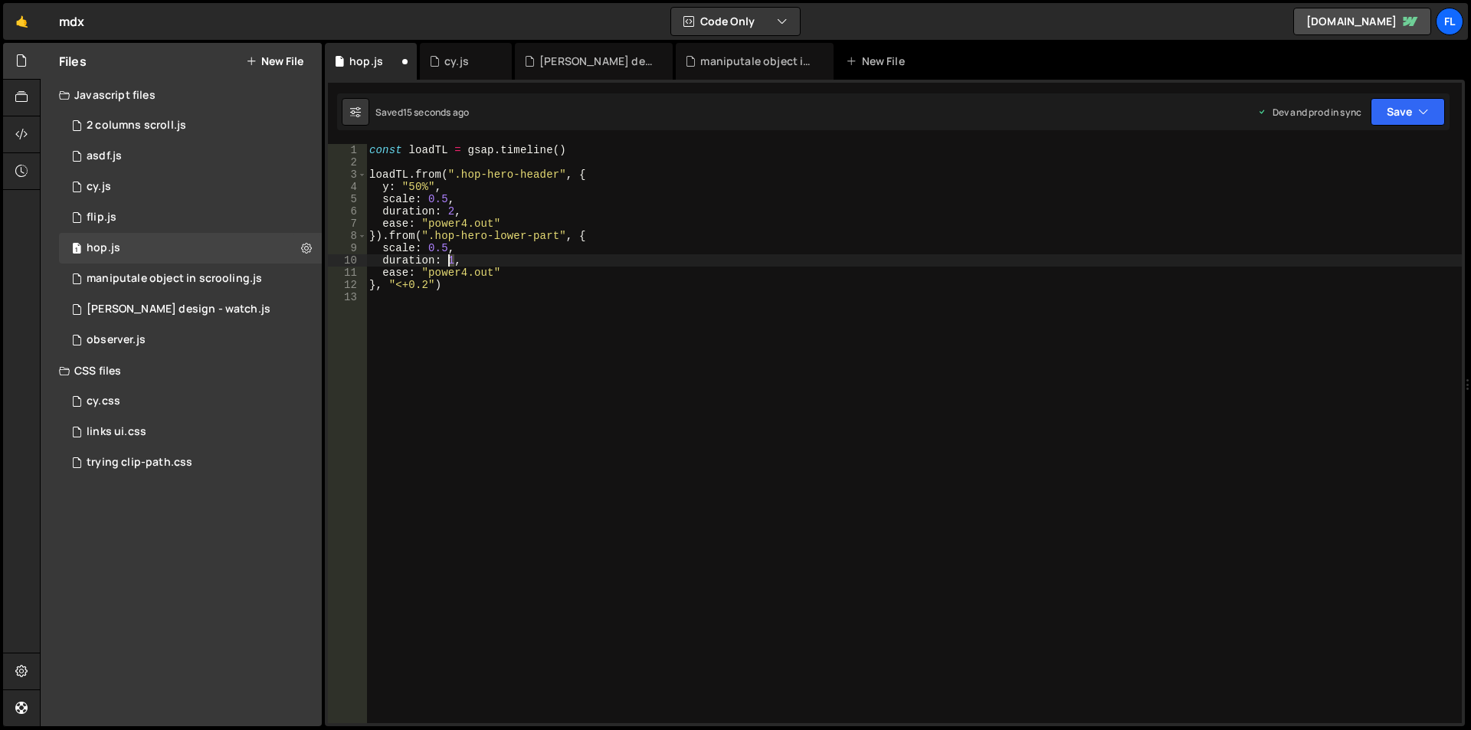
click at [450, 260] on div "const loadTL = gsap . timeline ( ) loadTL . from ( ".hop-hero-header" , { y : "…" at bounding box center [914, 446] width 1096 height 604
click at [578, 149] on div "const loadTL = gsap . timeline ( ) loadTL . from ( ".hop-hero-header" , { y : "…" at bounding box center [914, 446] width 1096 height 604
type textarea "const loadTL = gsap.timeline()"
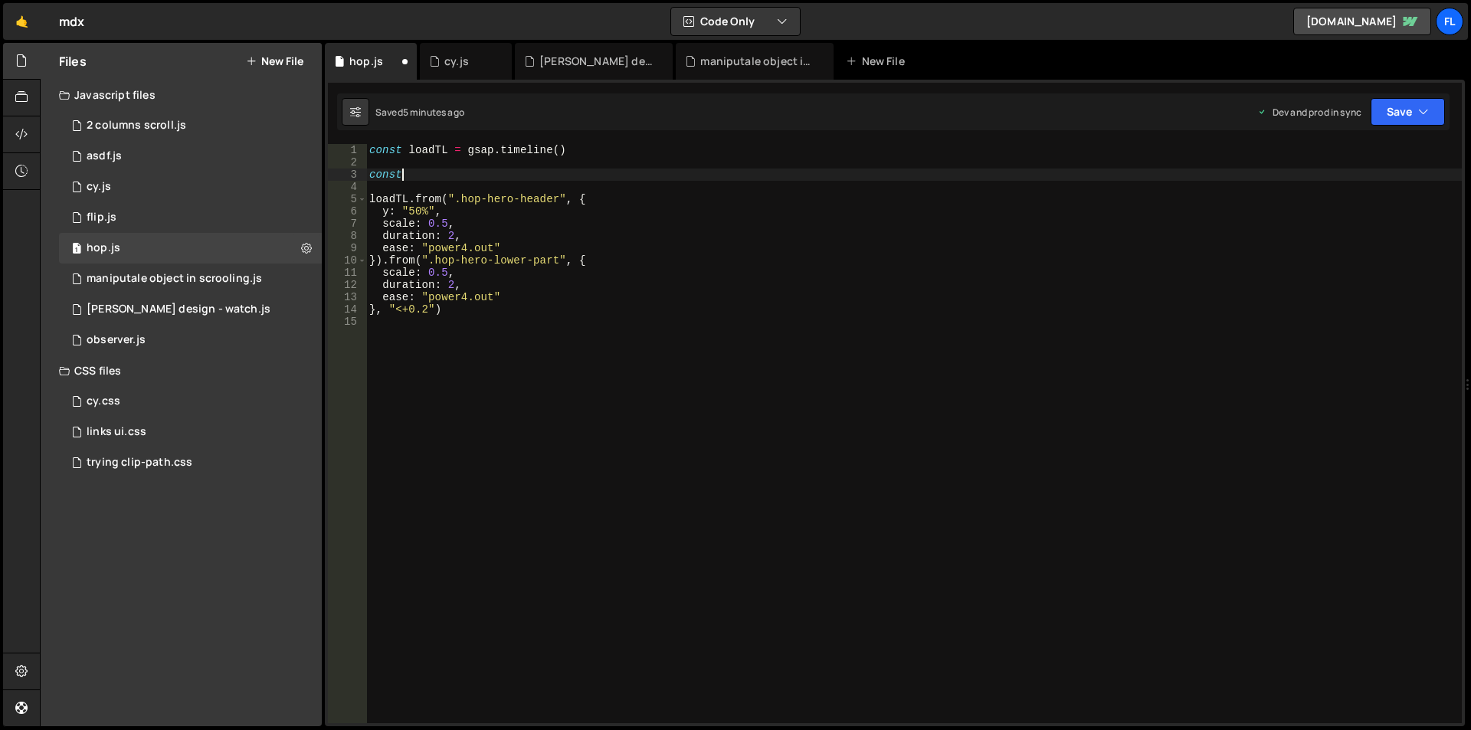
scroll to position [0, 2]
click at [507, 169] on div "const loadTL = gsap . timeline ( ) const loadTL . from ( ".hop-hero-header" , {…" at bounding box center [914, 446] width 1096 height 604
type textarea "c"
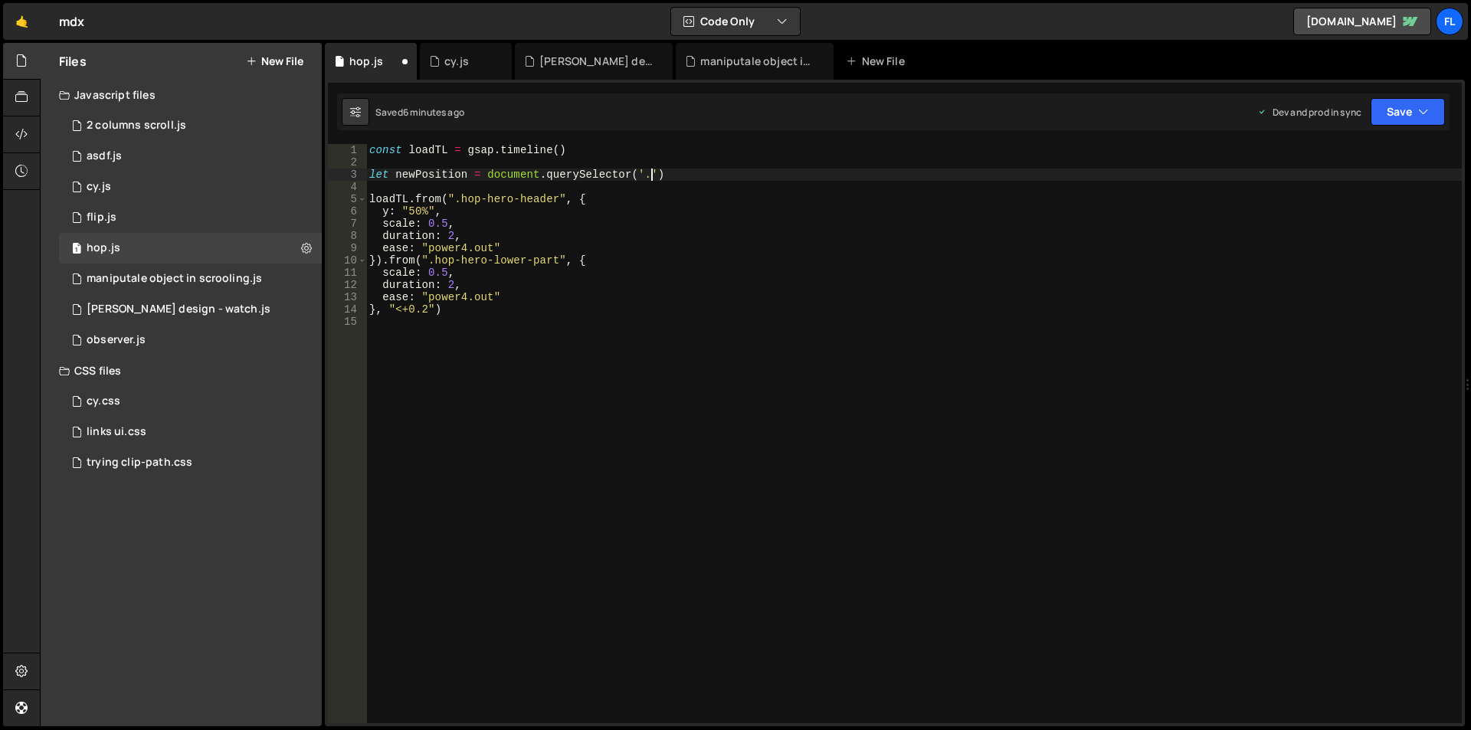
paste textarea "hop-hero-upper-part')"
type textarea "let newPosition = document.querySelector('.hop-hero-upper-part')"
click at [765, 161] on div "const loadTL = gsap . timeline ( ) let newPosition = document . querySelector (…" at bounding box center [914, 446] width 1096 height 604
click at [619, 172] on div "const loadTL = gsap . timeline ( ) let header = document . querySelector ( "." …" at bounding box center [914, 446] width 1096 height 604
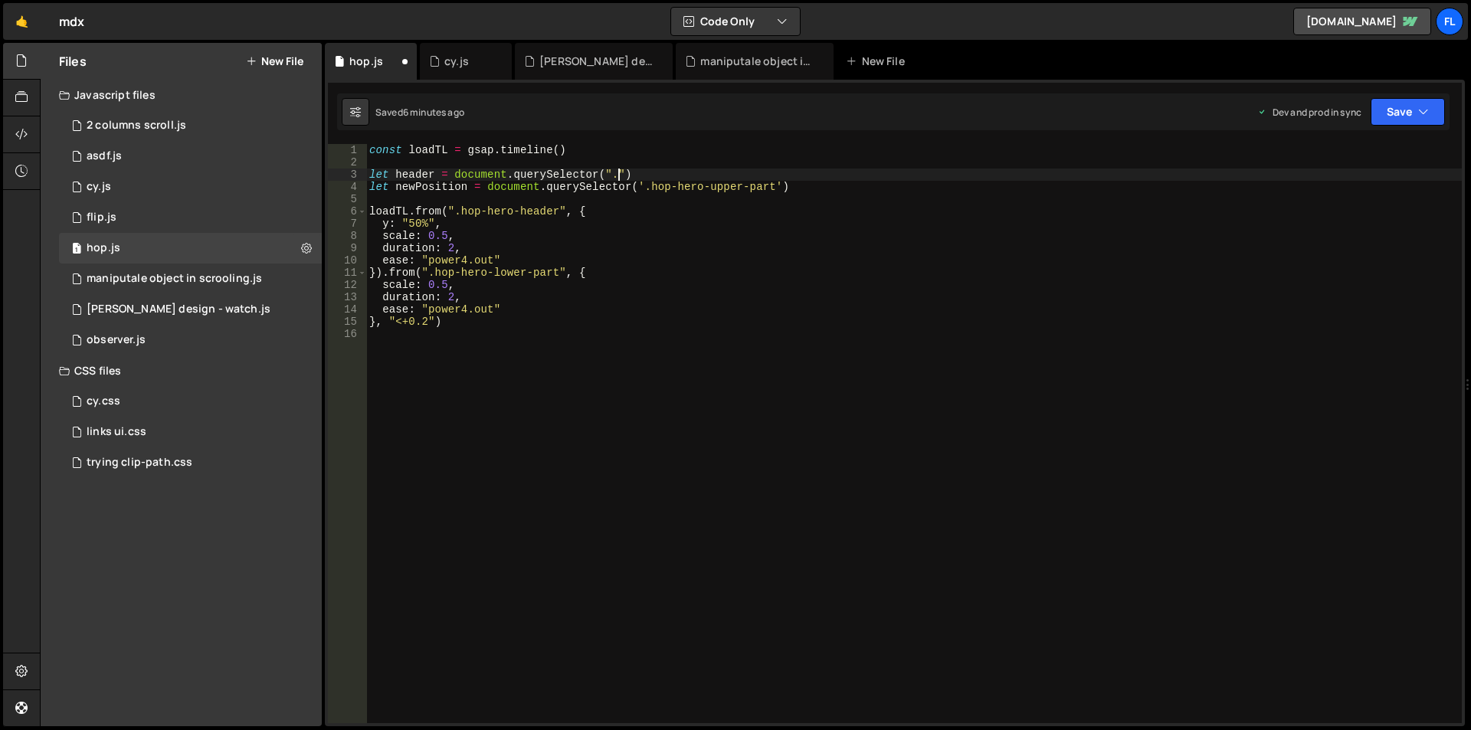
paste textarea "hop-hero-header-start"
click at [409, 211] on div "const loadTL = gsap . timeline ( ) let header = document . querySelector ( ".ho…" at bounding box center [914, 446] width 1096 height 604
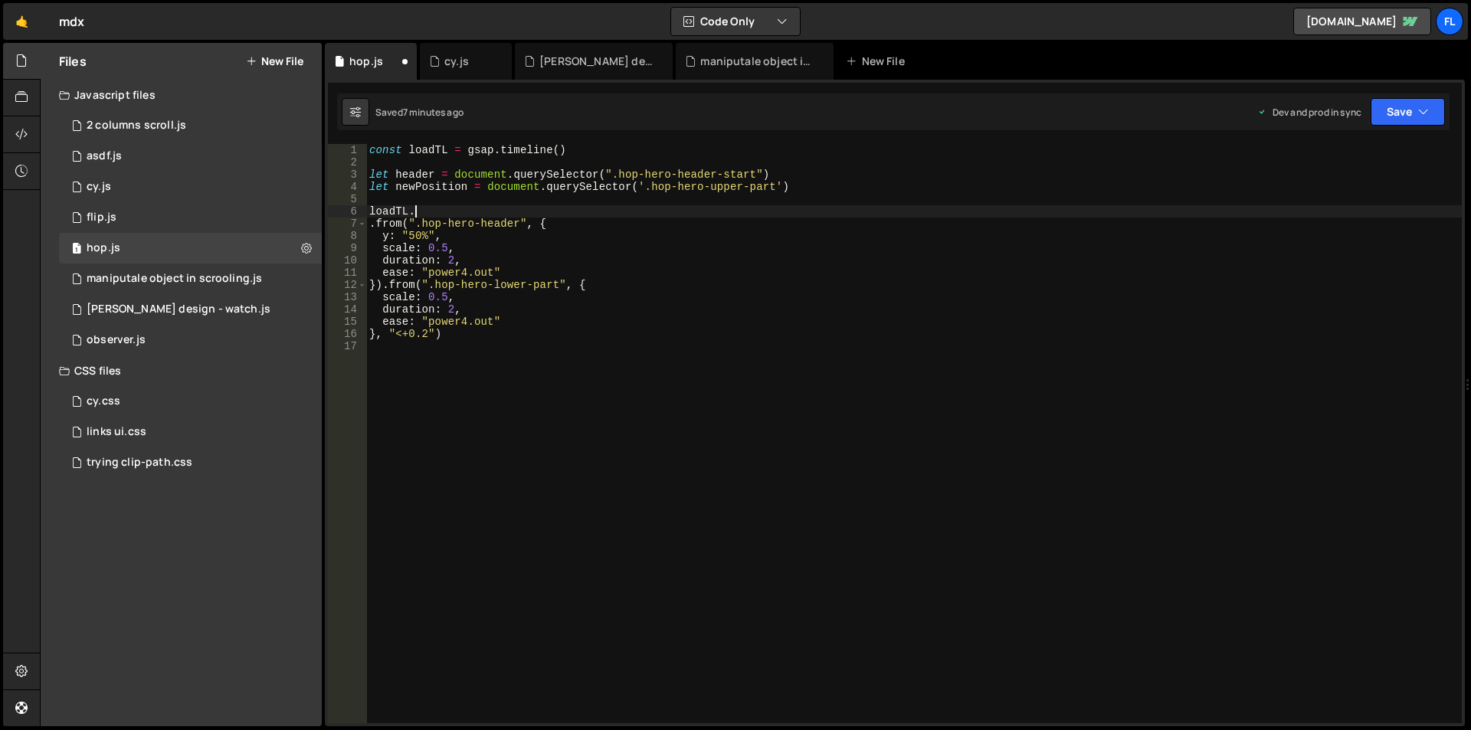
scroll to position [0, 2]
type textarea "loadTL."
click at [460, 57] on div "cy.js" at bounding box center [456, 61] width 25 height 15
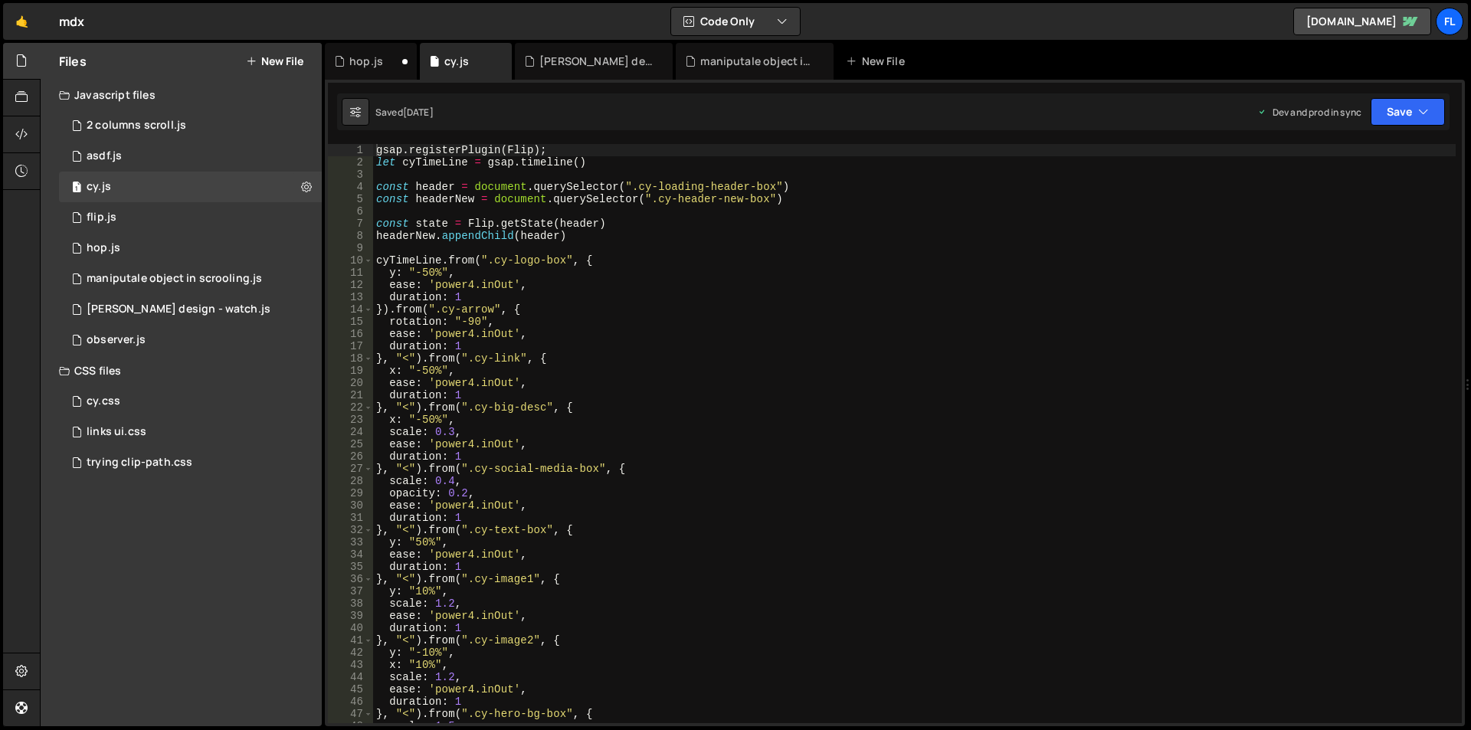
type textarea "headerNew.appendChild(header)"
click at [575, 238] on div "gsap . registerPlugin ( Flip ) ; let cyTimeLine = gsap . timeline ( ) const hea…" at bounding box center [914, 446] width 1083 height 604
click at [370, 57] on div "hop.js" at bounding box center [366, 61] width 34 height 15
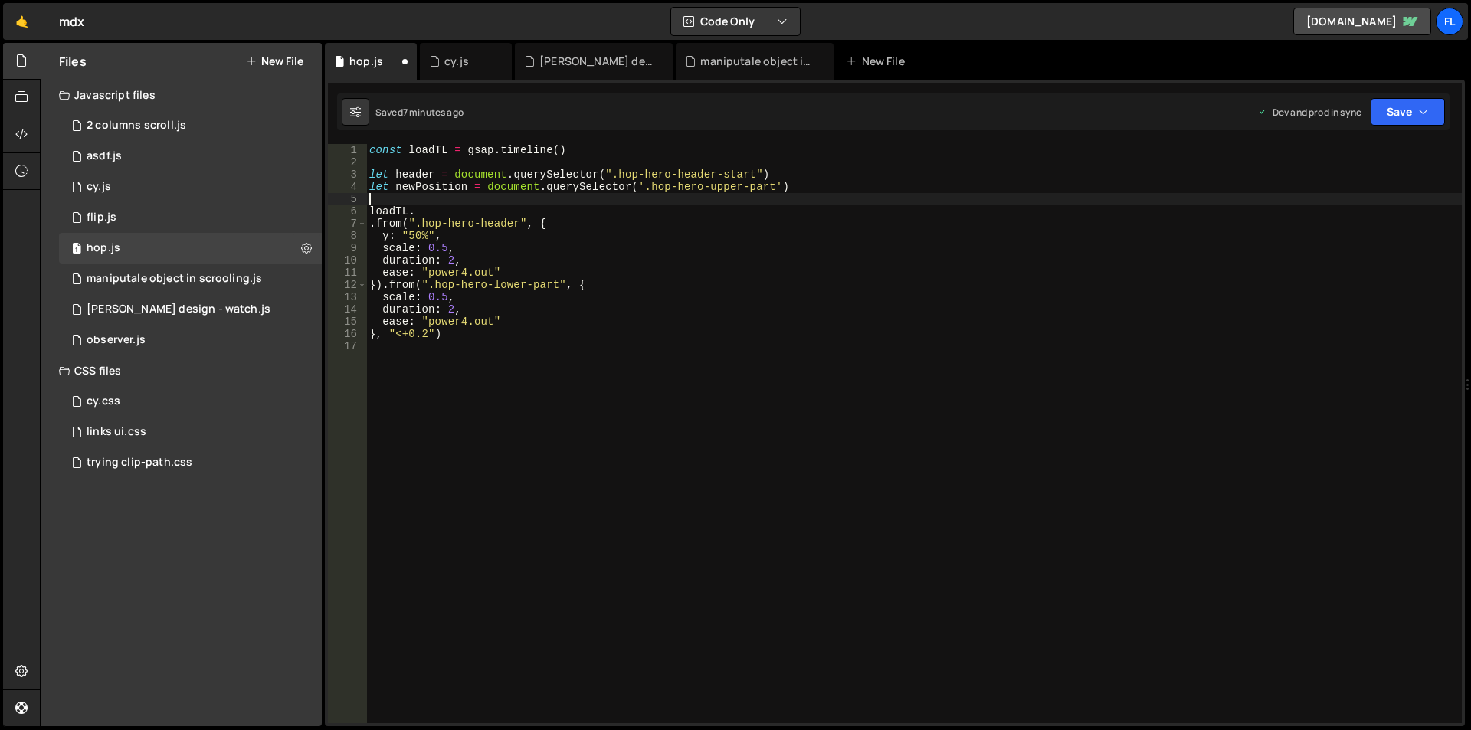
click at [409, 199] on div "const loadTL = gsap . timeline ( ) let header = document . querySelector ( ".ho…" at bounding box center [914, 446] width 1096 height 604
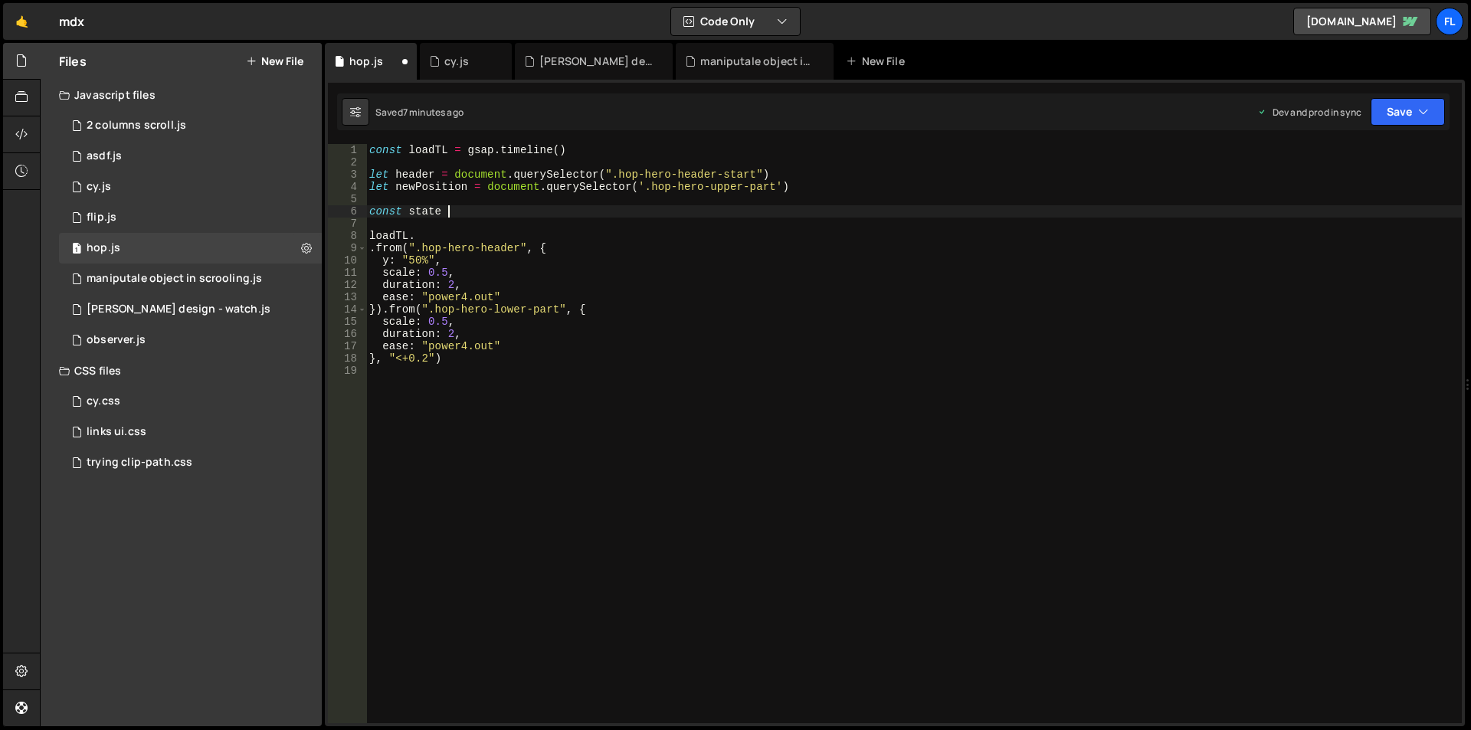
scroll to position [0, 5]
click at [440, 58] on icon at bounding box center [434, 61] width 11 height 15
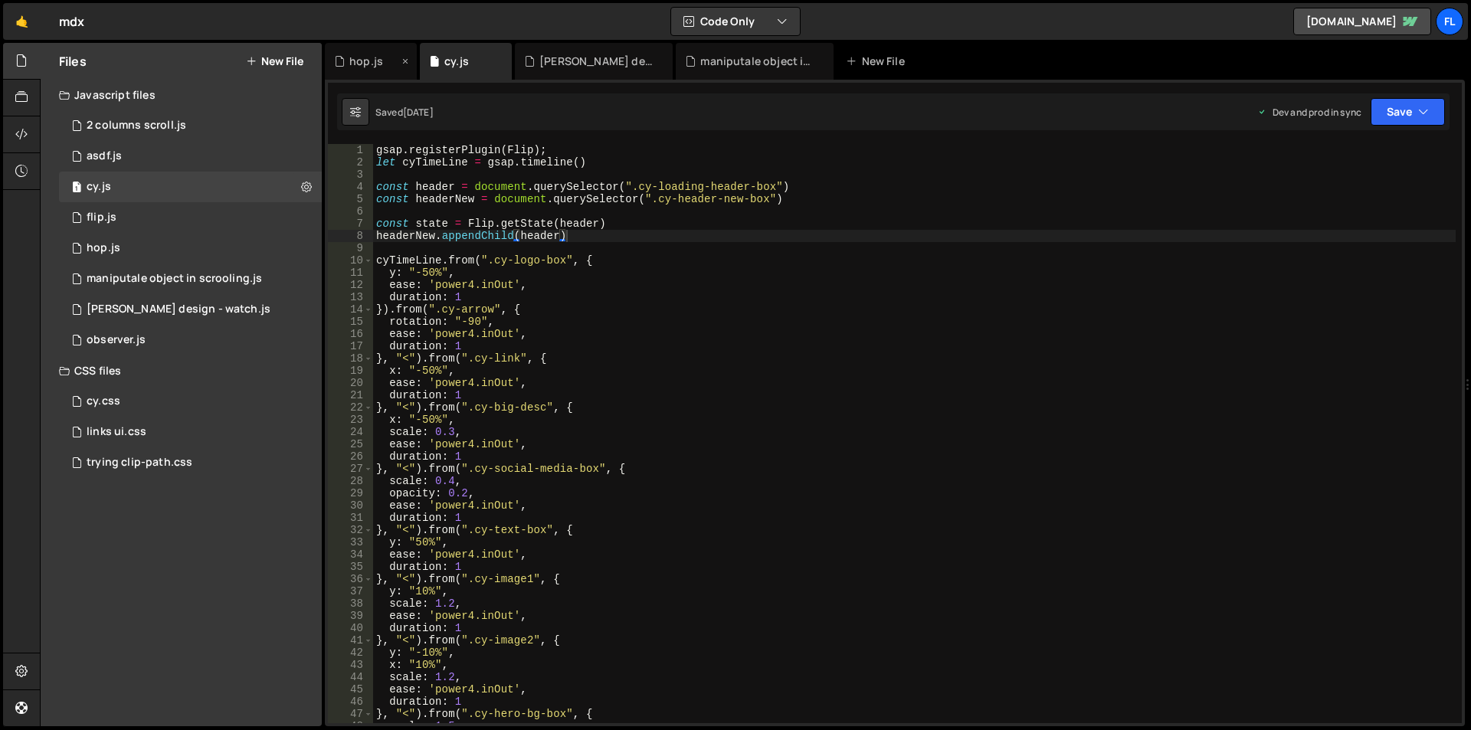
click at [373, 58] on div "hop.js" at bounding box center [366, 61] width 34 height 15
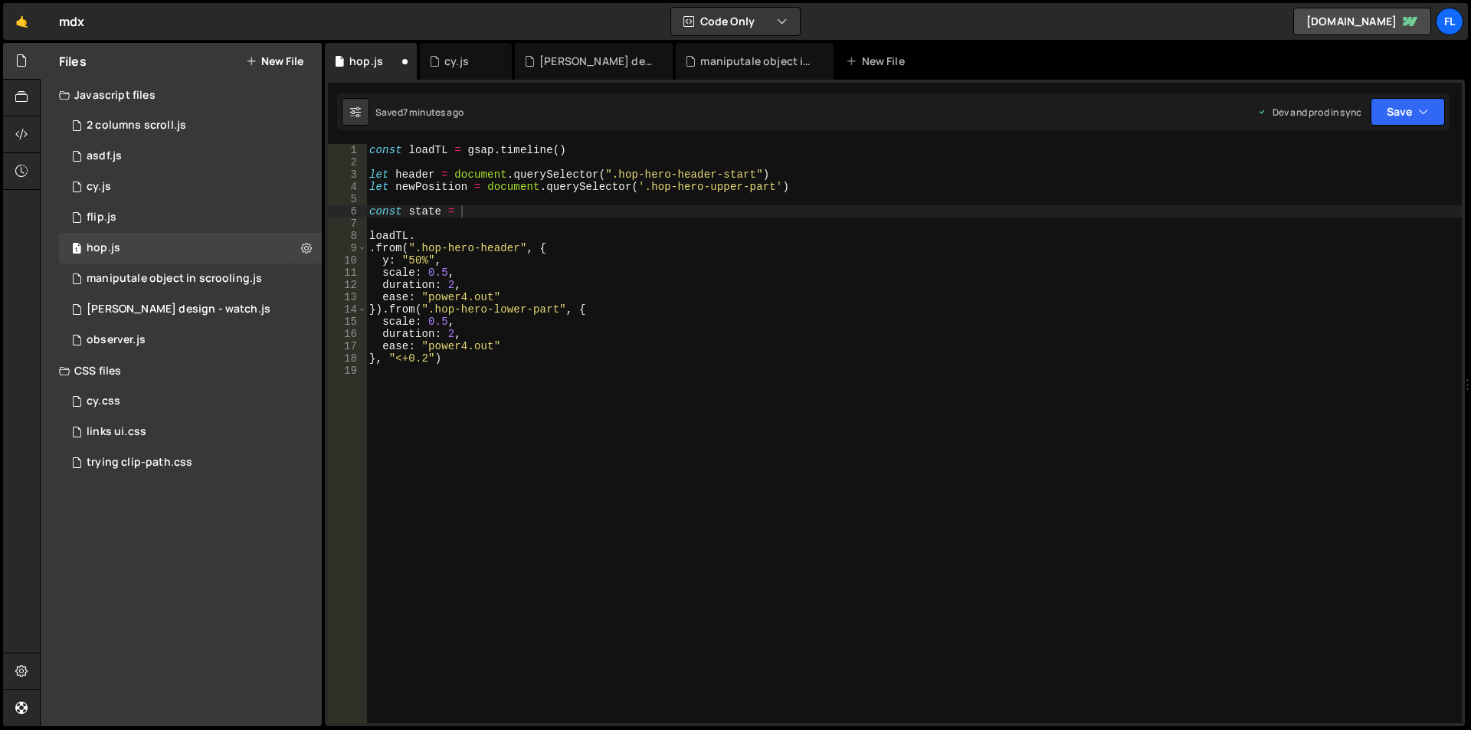
click at [568, 210] on div "const loadTL = gsap . timeline ( ) let header = document . querySelector ( ".ho…" at bounding box center [914, 446] width 1096 height 604
click at [455, 65] on div "cy.js" at bounding box center [456, 61] width 25 height 15
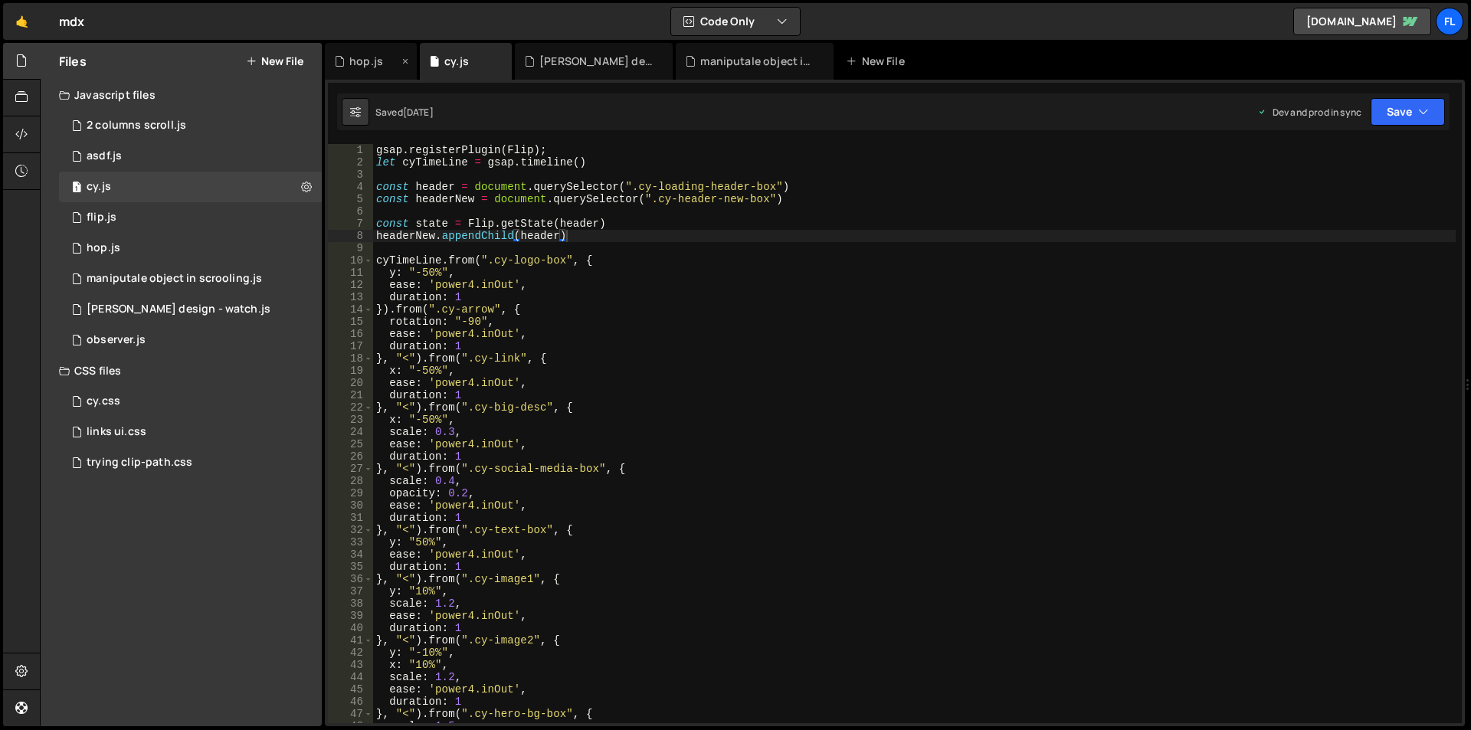
click at [359, 69] on div "hop.js" at bounding box center [371, 61] width 92 height 37
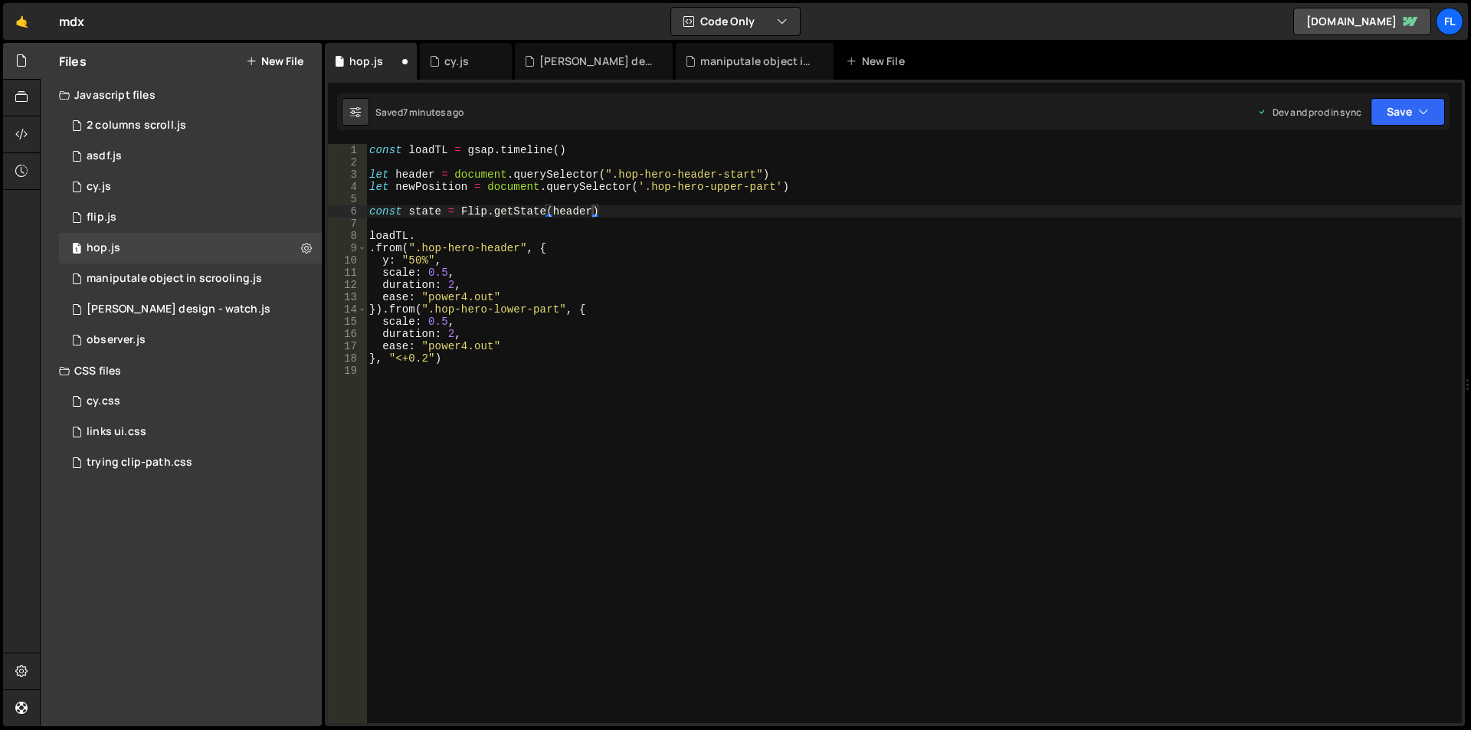
click at [611, 208] on div "const loadTL = gsap . timeline ( ) let header = document . querySelector ( ".ho…" at bounding box center [914, 446] width 1096 height 604
type textarea "const state = Flip.getState(header)\"
click at [473, 67] on div "cy.js" at bounding box center [461, 61] width 64 height 15
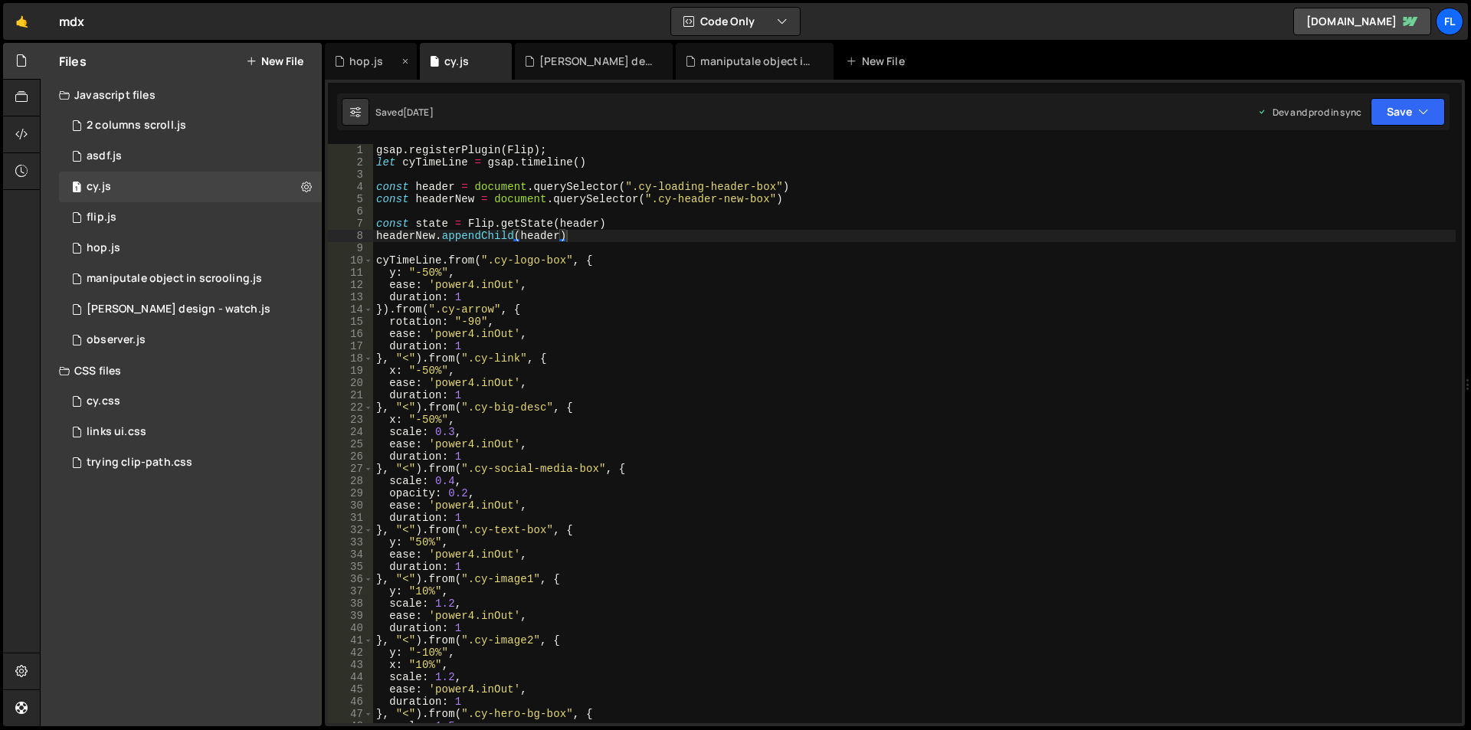
click at [366, 64] on div "hop.js" at bounding box center [366, 61] width 34 height 15
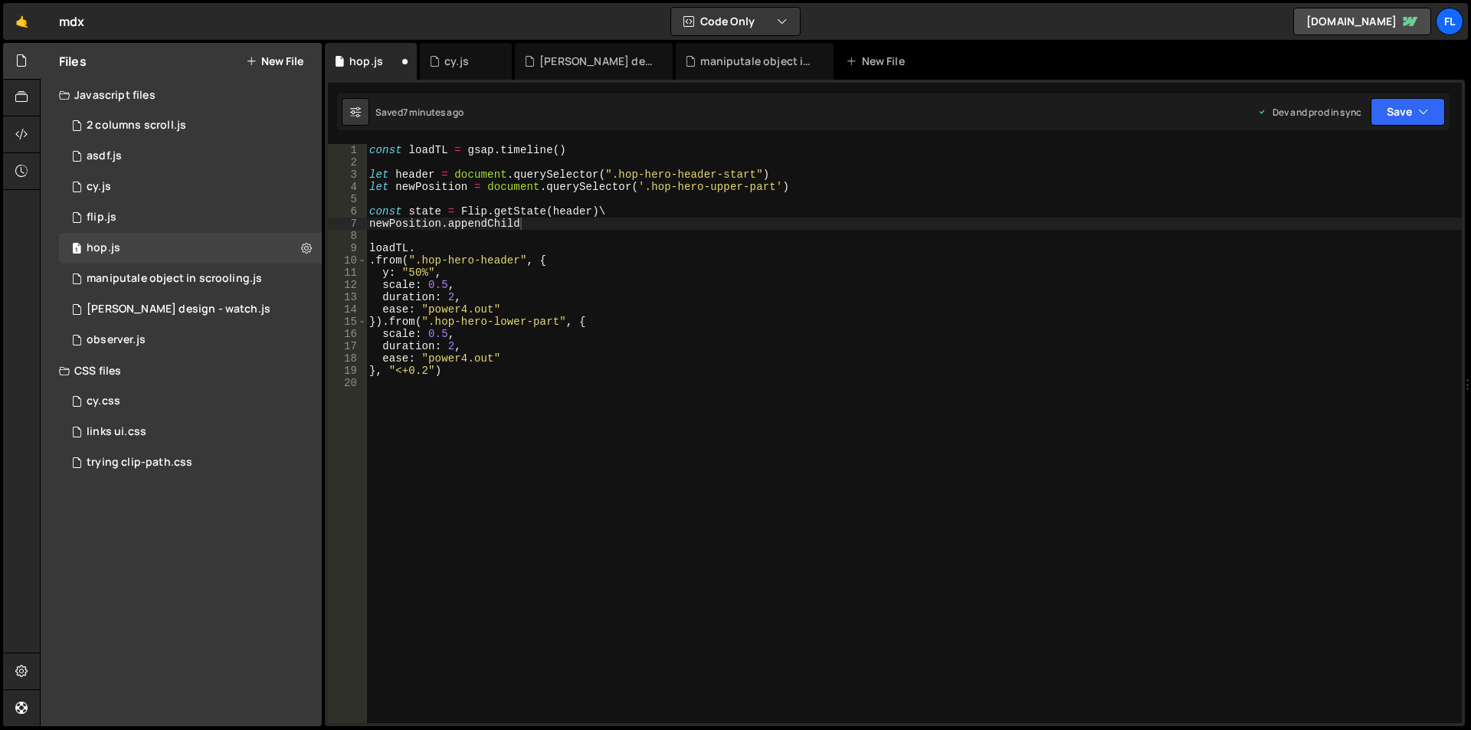
click at [540, 221] on div "const loadTL = gsap . timeline ( ) let header = document . querySelector ( ".ho…" at bounding box center [914, 446] width 1096 height 604
click at [631, 212] on div "const loadTL = gsap . timeline ( ) let header = document . querySelector ( ".ho…" at bounding box center [914, 446] width 1096 height 604
click at [449, 66] on div "cy.js" at bounding box center [456, 61] width 25 height 15
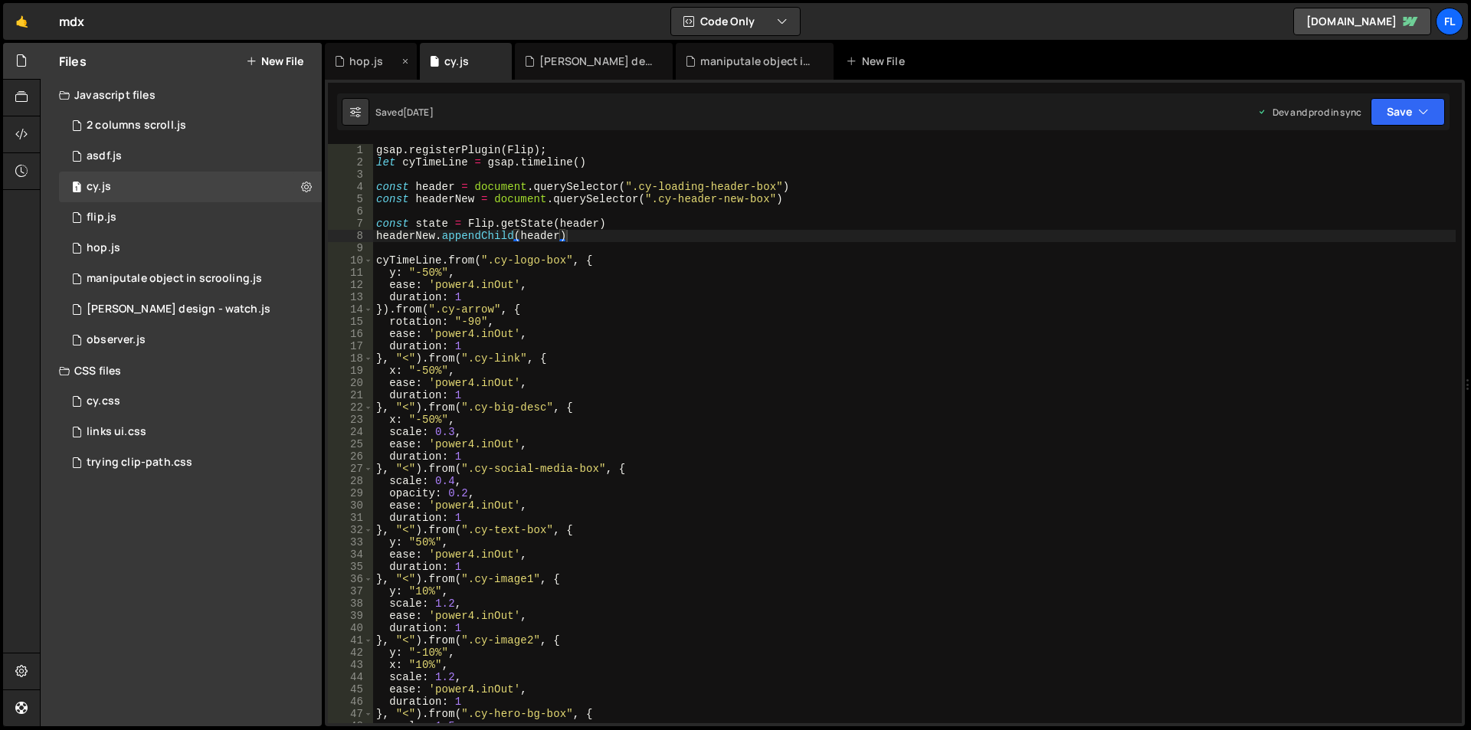
click at [371, 61] on div "hop.js" at bounding box center [366, 61] width 34 height 15
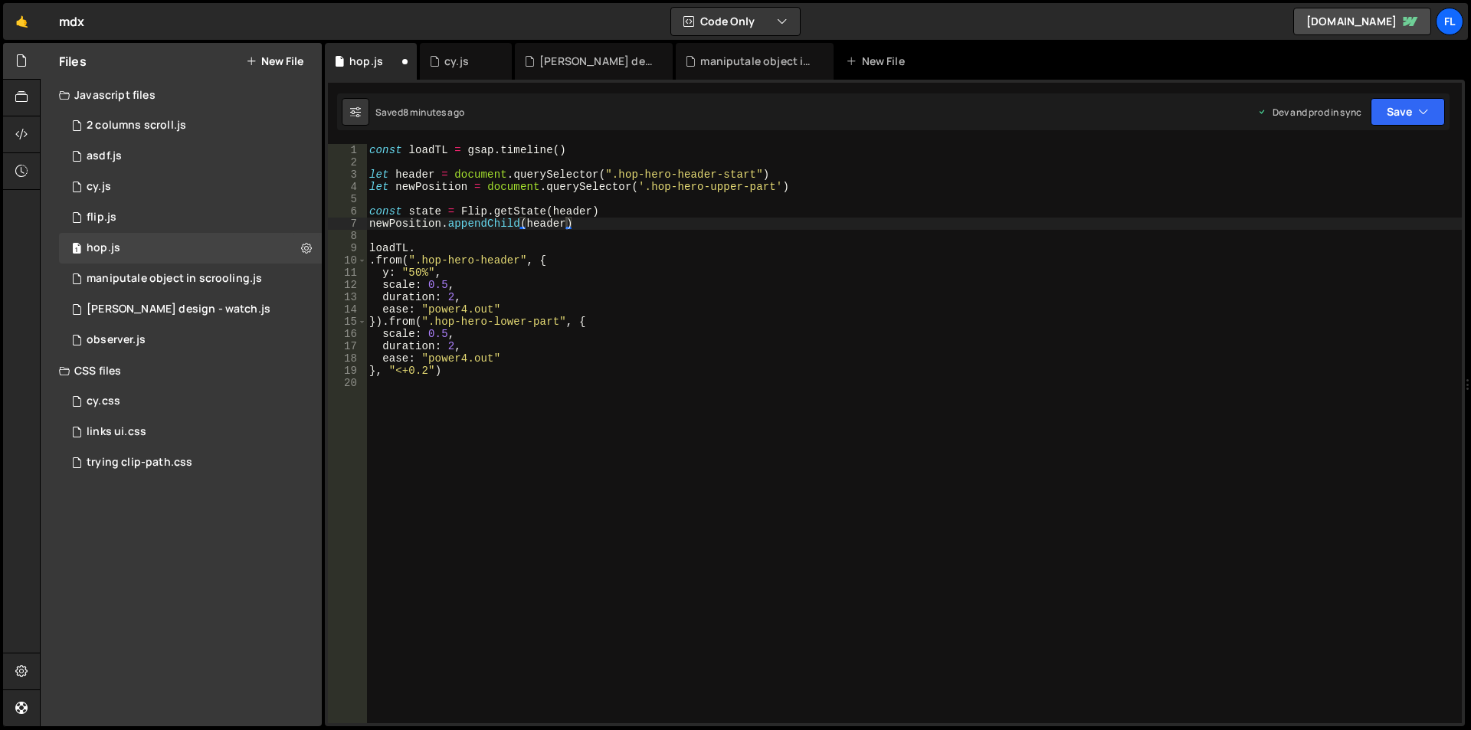
type textarea "loadTL."
click at [426, 244] on div "const loadTL = gsap . timeline ( ) let header = document . querySelector ( ".ho…" at bounding box center [914, 446] width 1096 height 604
click at [469, 57] on div "cy.js" at bounding box center [461, 61] width 64 height 15
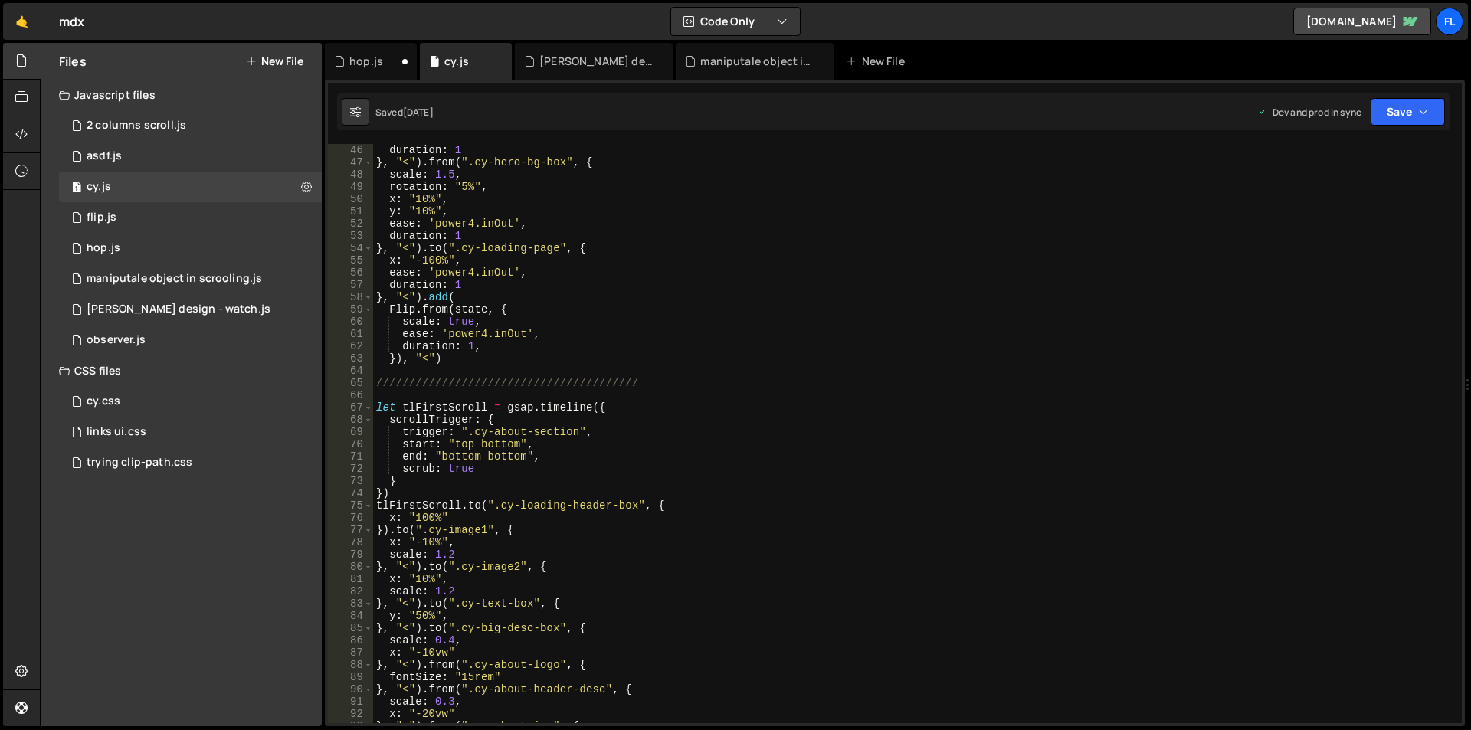
scroll to position [552, 0]
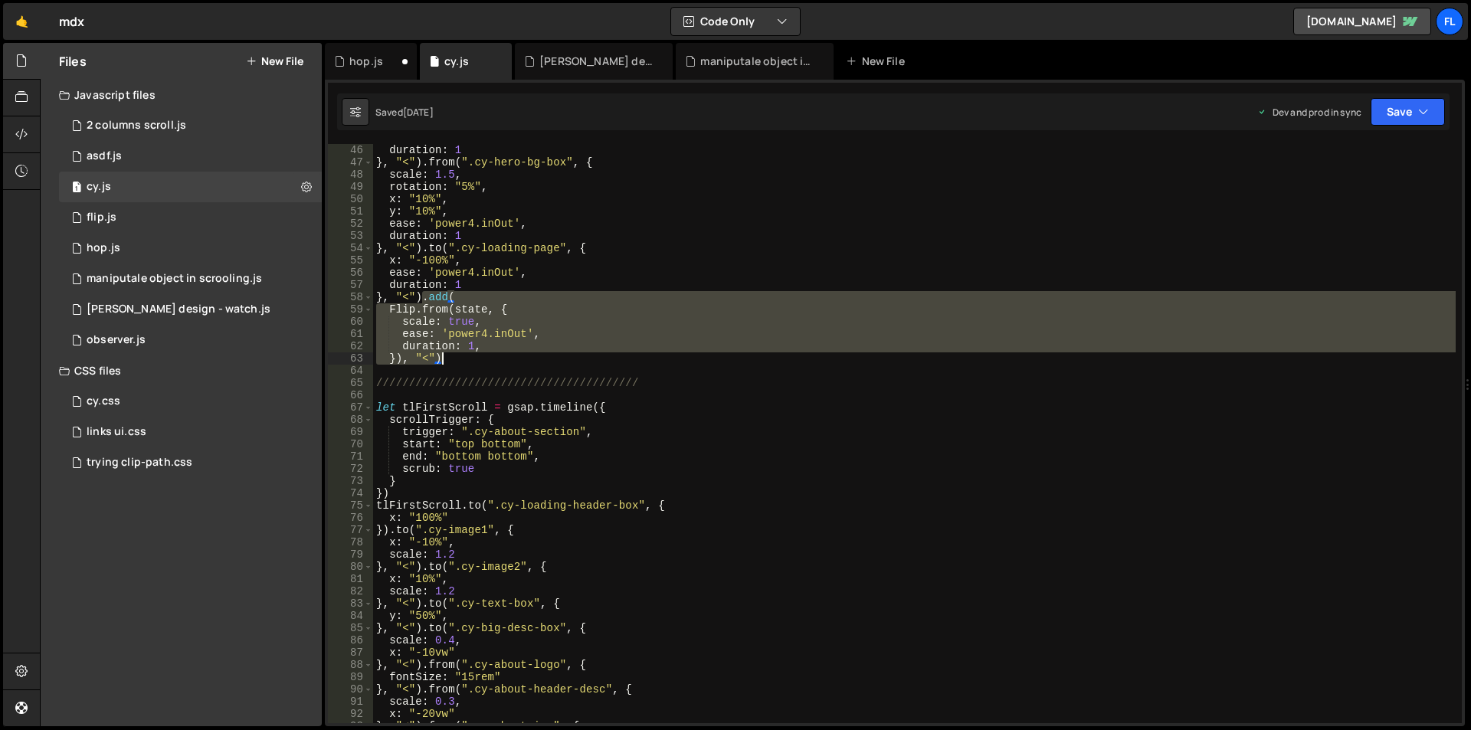
drag, startPoint x: 421, startPoint y: 292, endPoint x: 461, endPoint y: 360, distance: 79.4
click at [461, 360] on div "duration : 1 } , "<" ) . from ( ".cy-hero-bg-box" , { scale : 1.5 , rotation : …" at bounding box center [914, 446] width 1083 height 604
type textarea "duration: 1, }), "<")"
click at [363, 49] on div "hop.js" at bounding box center [371, 61] width 92 height 37
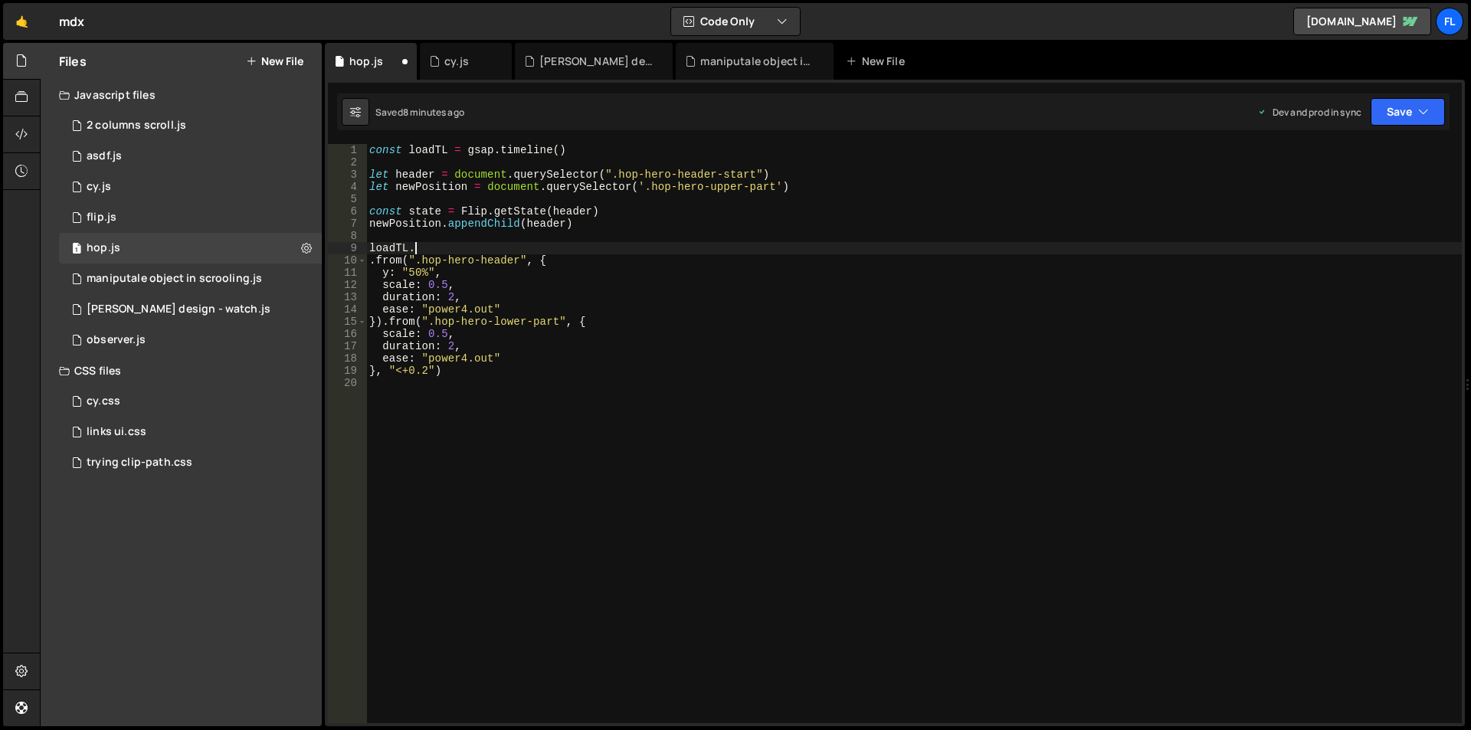
click at [423, 244] on div "const loadTL = gsap . timeline ( ) let header = document . querySelector ( ".ho…" at bounding box center [914, 446] width 1096 height 604
paste textarea "}), "<")"
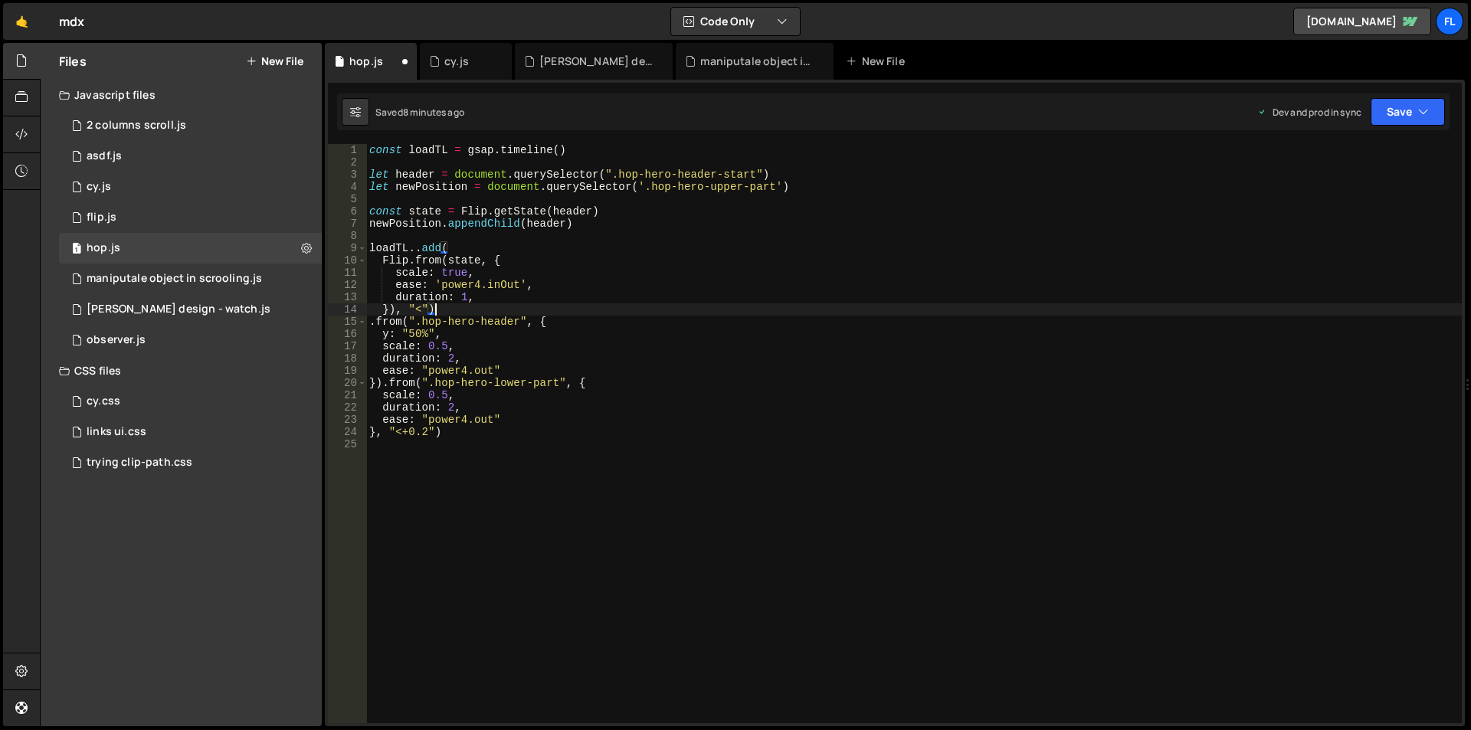
click at [418, 246] on div "const loadTL = gsap . timeline ( ) let header = document . querySelector ( ".ho…" at bounding box center [914, 446] width 1096 height 604
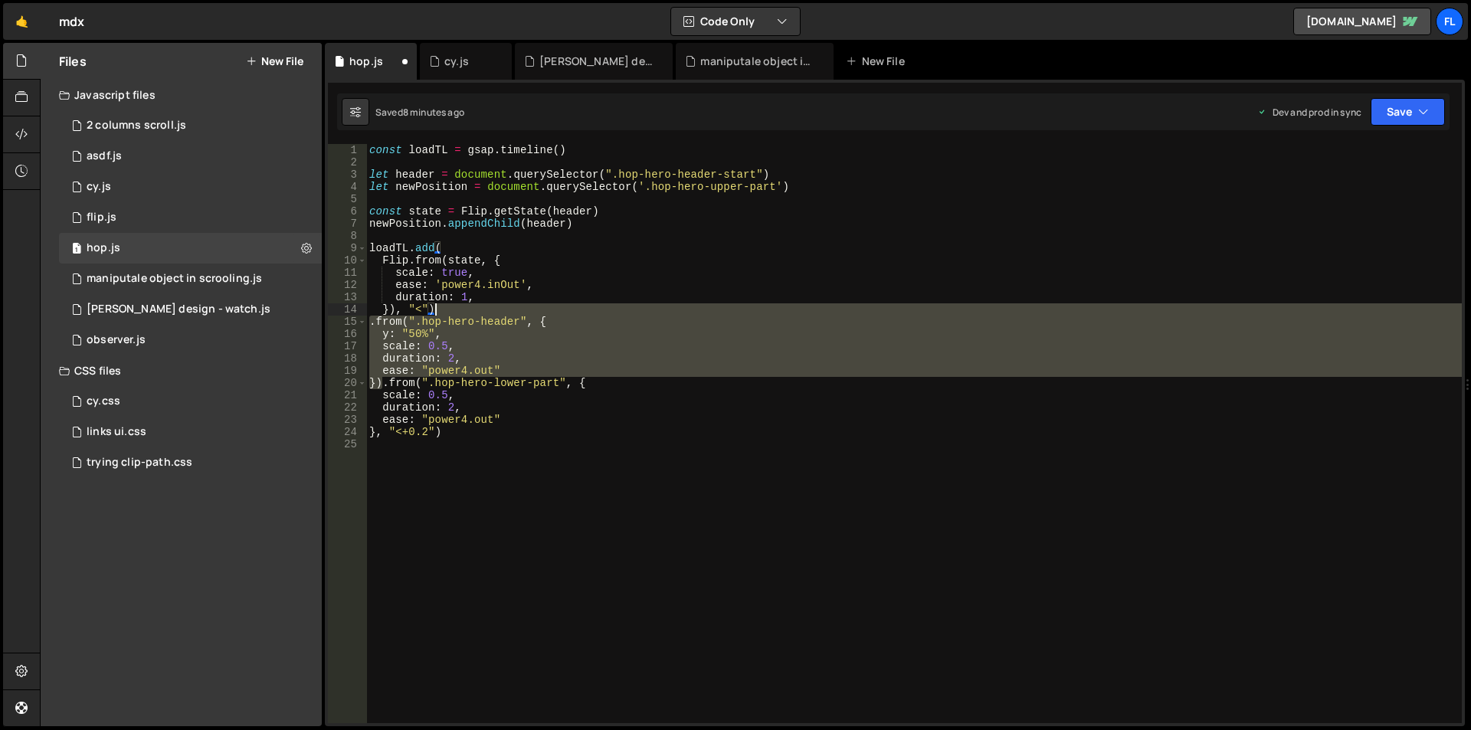
drag, startPoint x: 382, startPoint y: 381, endPoint x: 447, endPoint y: 306, distance: 98.3
click at [447, 306] on div "const loadTL = gsap . timeline ( ) let header = document . querySelector ( ".ho…" at bounding box center [914, 446] width 1096 height 604
type textarea "}), "<").from(".hop-hero-lower-part", {"
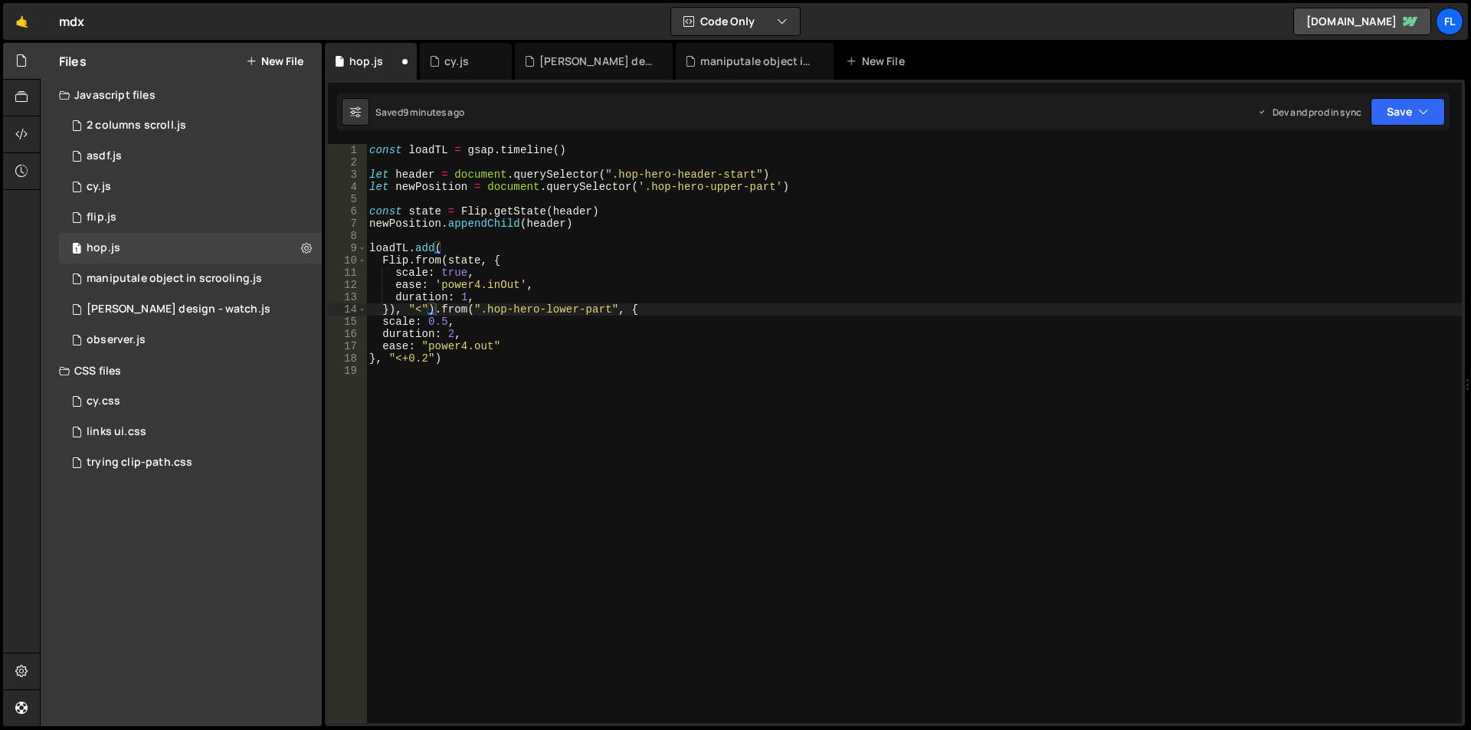
click at [534, 365] on div "const loadTL = gsap . timeline ( ) let header = document . querySelector ( ".ho…" at bounding box center [914, 446] width 1096 height 604
click at [492, 296] on div "const loadTL = gsap . timeline ( ) let header = document . querySelector ( ".ho…" at bounding box center [914, 446] width 1096 height 604
click at [486, 271] on div "const loadTL = gsap . timeline ( ) let header = document . querySelector ( ".ho…" at bounding box center [914, 446] width 1096 height 604
type textarea "scale: true,"
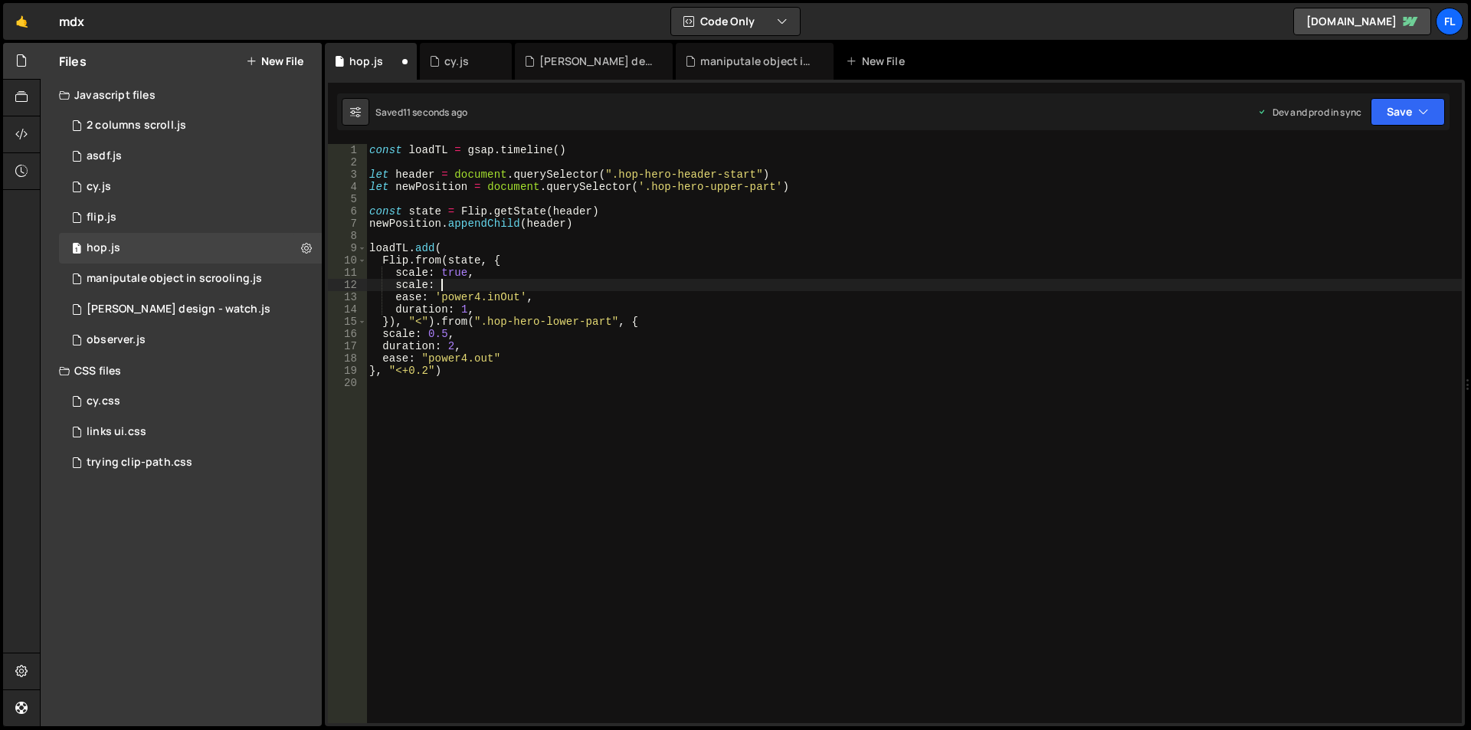
scroll to position [0, 5]
click at [442, 283] on div "const loadTL = gsap . timeline ( ) let header = document . querySelector ( ".ho…" at bounding box center [914, 446] width 1096 height 604
click at [497, 267] on div "const loadTL = gsap . timeline ( ) let header = document . querySelector ( ".ho…" at bounding box center [914, 446] width 1096 height 604
type textarea "scale: true,"
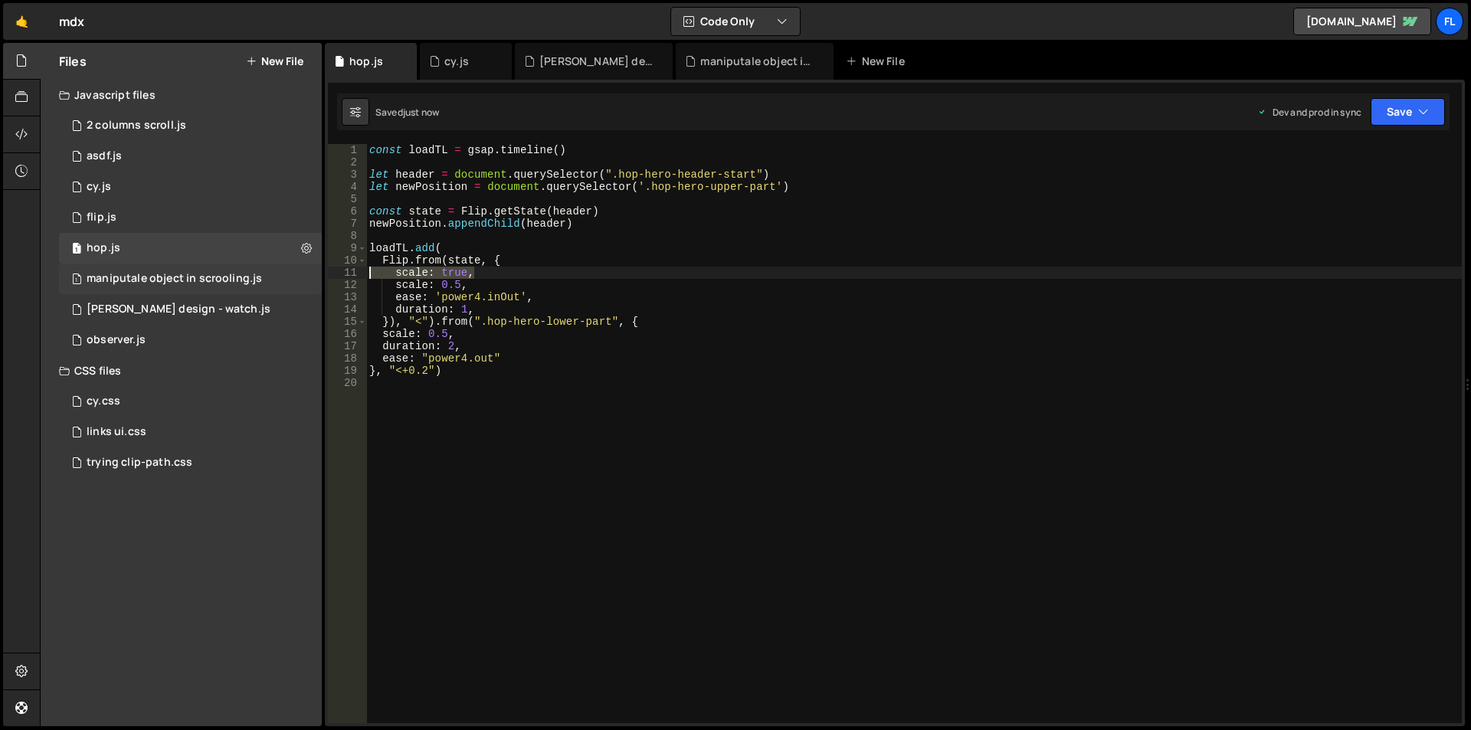
drag, startPoint x: 494, startPoint y: 270, endPoint x: 314, endPoint y: 272, distance: 180.0
click at [314, 272] on div "Files New File Javascript files 1 2 columns scroll.js 0 1 asdf.js 0 1 cy.js 0 1…" at bounding box center [755, 385] width 1431 height 684
drag, startPoint x: 460, startPoint y: 267, endPoint x: 444, endPoint y: 270, distance: 16.3
click at [444, 270] on div "const loadTL = gsap . timeline ( ) let header = document . querySelector ( ".ho…" at bounding box center [914, 446] width 1096 height 604
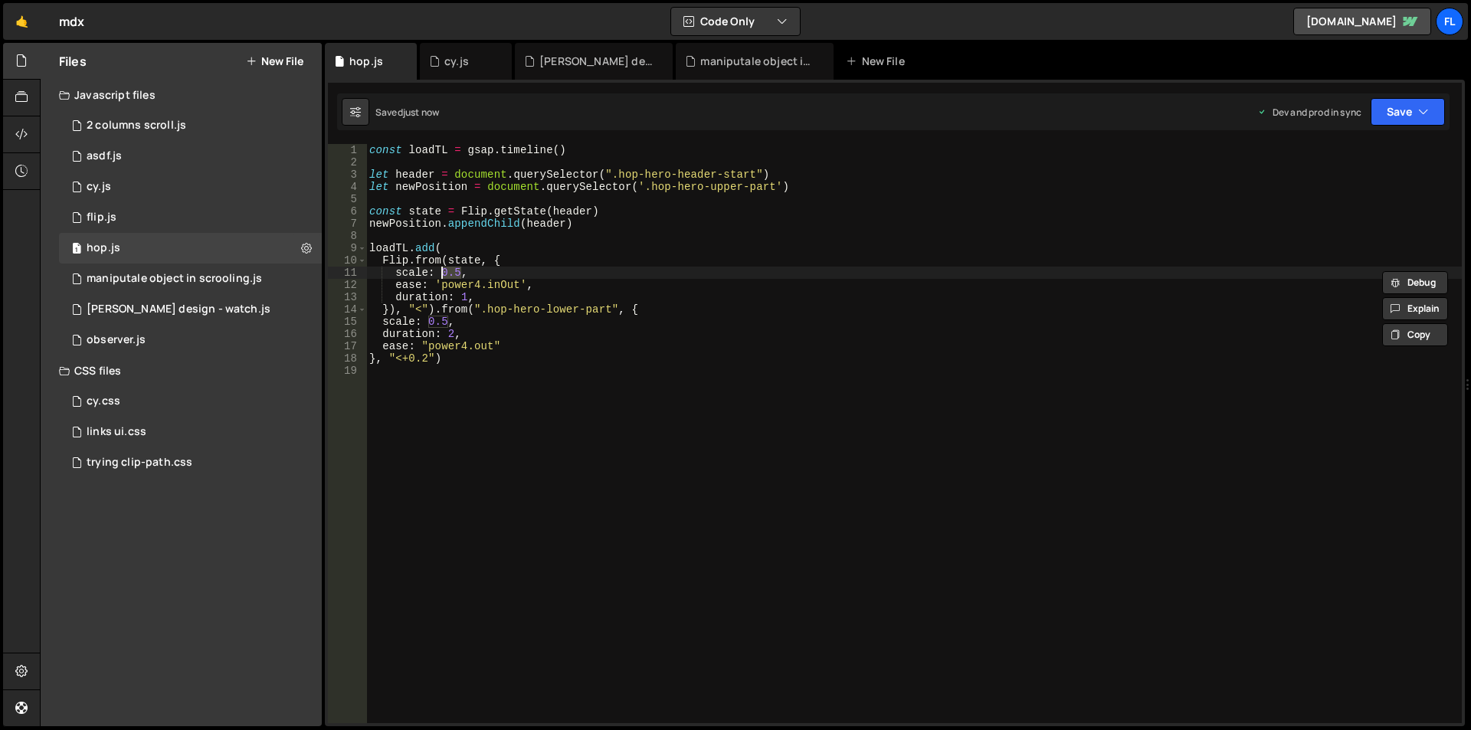
scroll to position [0, 5]
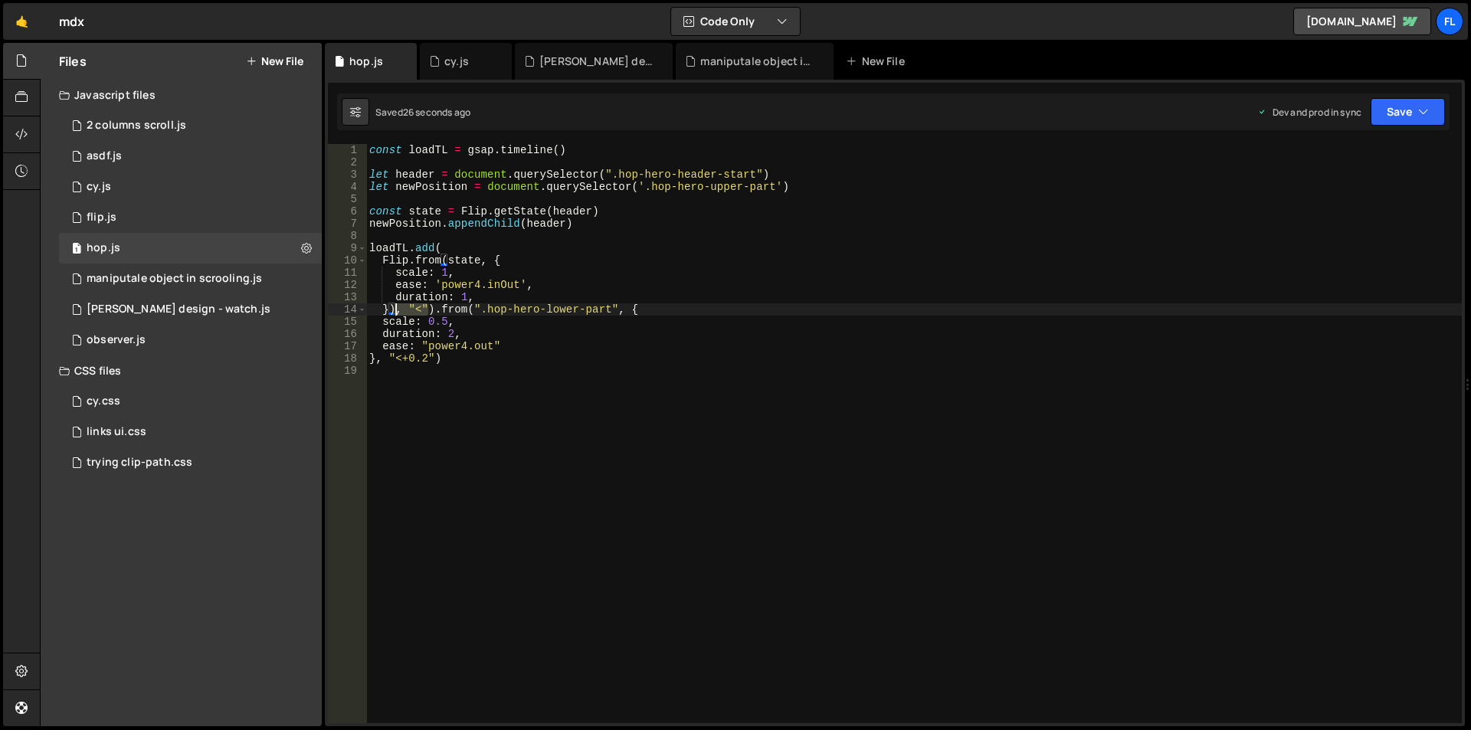
drag, startPoint x: 429, startPoint y: 308, endPoint x: 396, endPoint y: 305, distance: 33.1
click at [396, 305] on div "const loadTL = gsap . timeline ( ) let header = document . querySelector ( ".ho…" at bounding box center [914, 446] width 1096 height 604
drag, startPoint x: 395, startPoint y: 310, endPoint x: 404, endPoint y: 324, distance: 17.2
click at [395, 310] on div "const loadTL = gsap . timeline ( ) let header = document . querySelector ( ".ho…" at bounding box center [914, 446] width 1096 height 604
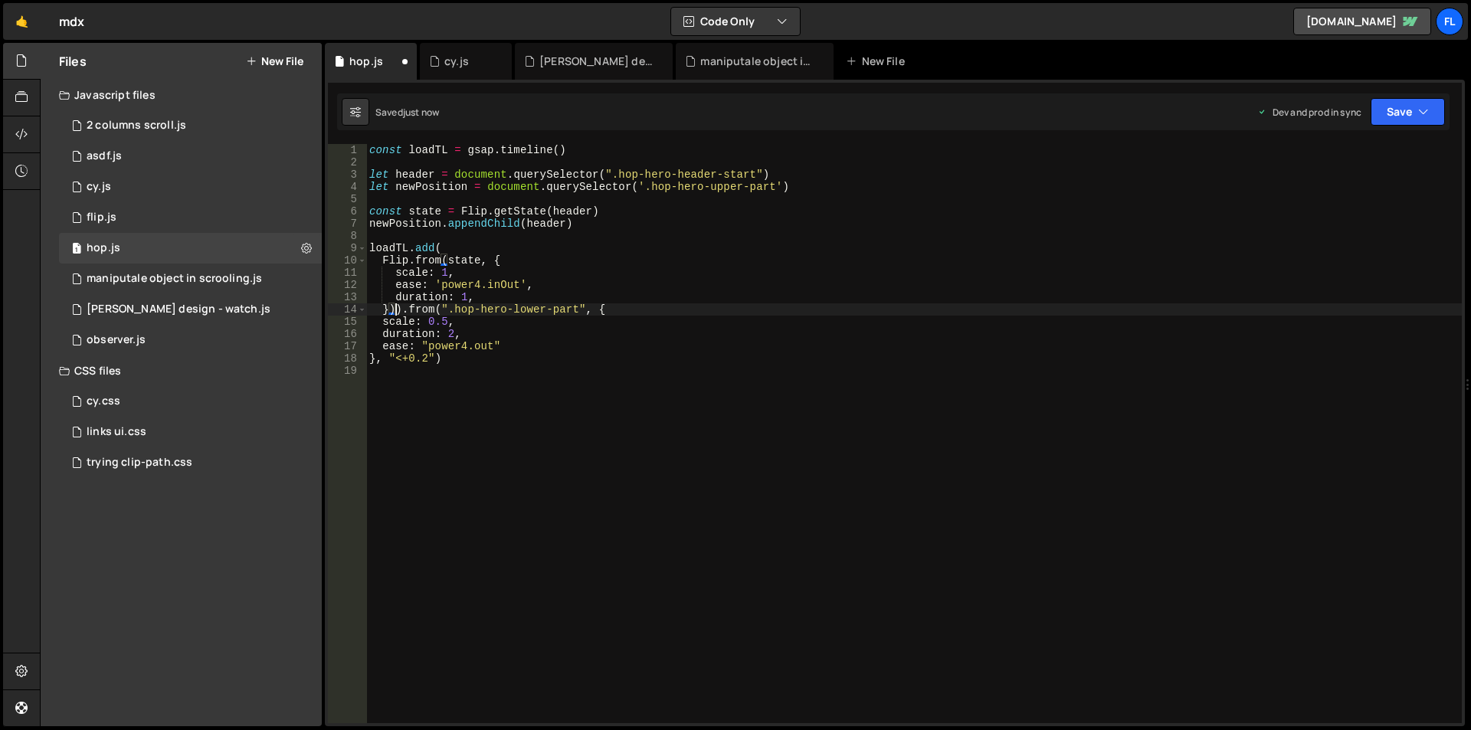
paste textarea ", "<""
click at [411, 247] on div "const loadTL = gsap . timeline ( ) let header = document . querySelector ( ".ho…" at bounding box center [914, 446] width 1096 height 604
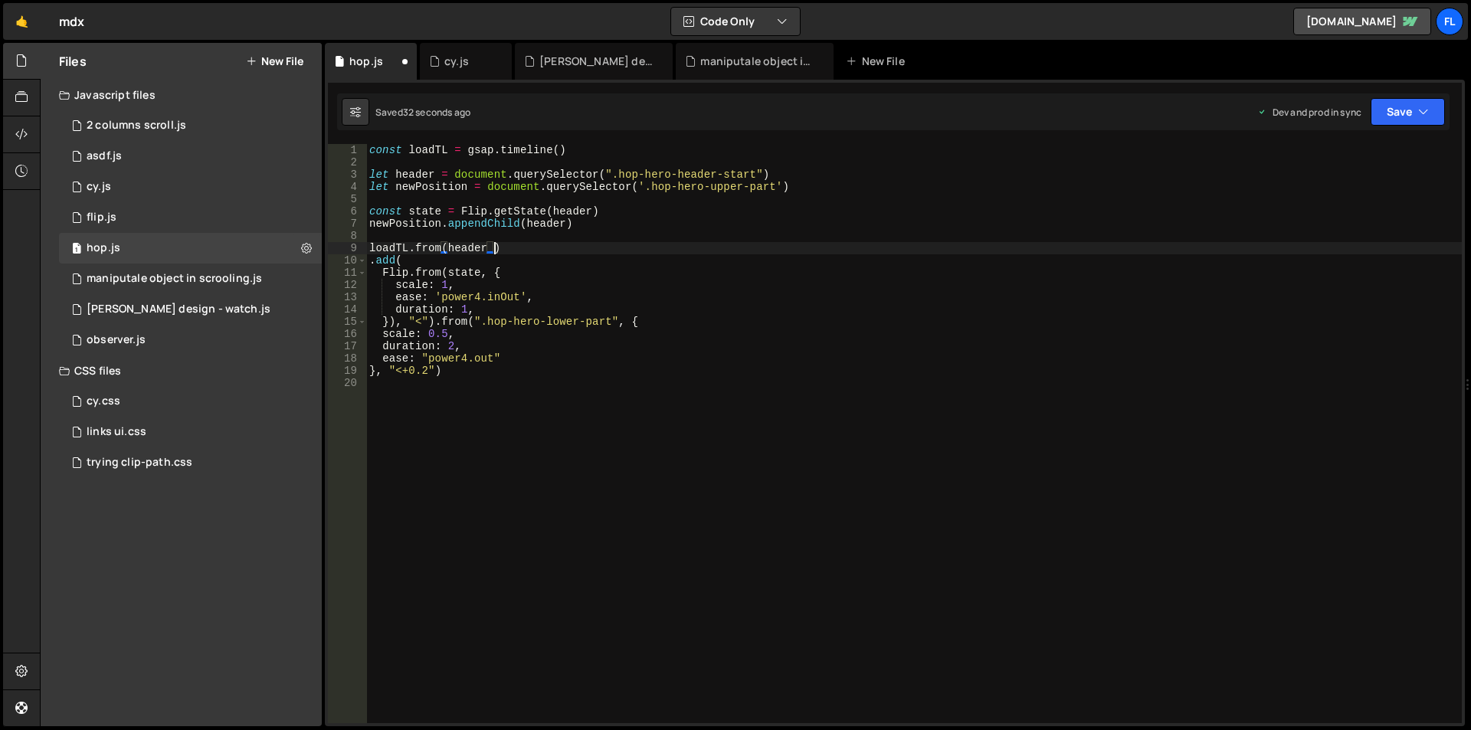
scroll to position [0, 8]
type textarea "loadTL.from(header, {)"
click at [369, 286] on div "const loadTL = gsap . timeline ( ) let header = document . querySelector ( ".ho…" at bounding box center [914, 446] width 1096 height 604
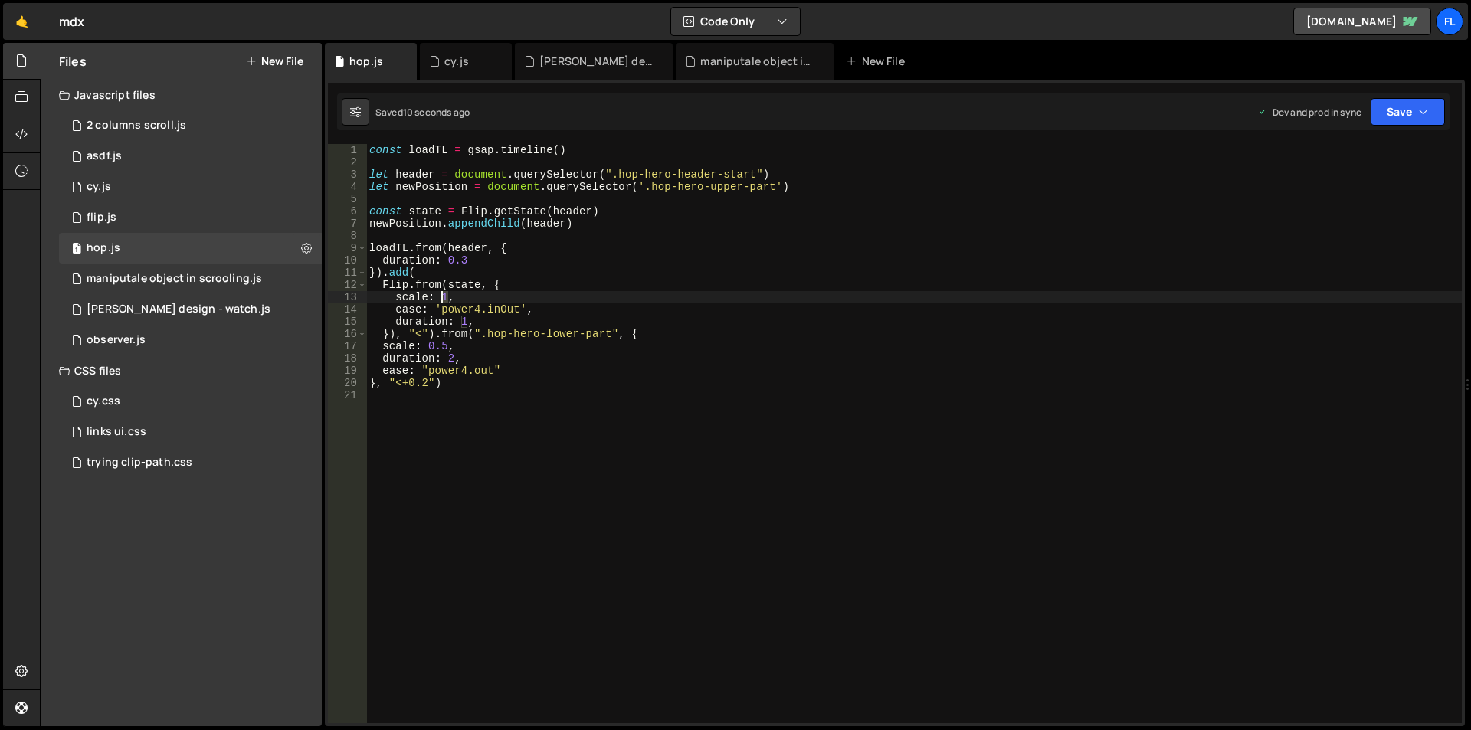
click at [442, 296] on div "const loadTL = gsap . timeline ( ) let header = document . querySelector ( ".ho…" at bounding box center [914, 446] width 1096 height 604
type textarea "scale: 2,"
click at [550, 541] on div "const loadTL = gsap . timeline ( ) let header = document . querySelector ( ".ho…" at bounding box center [914, 446] width 1096 height 604
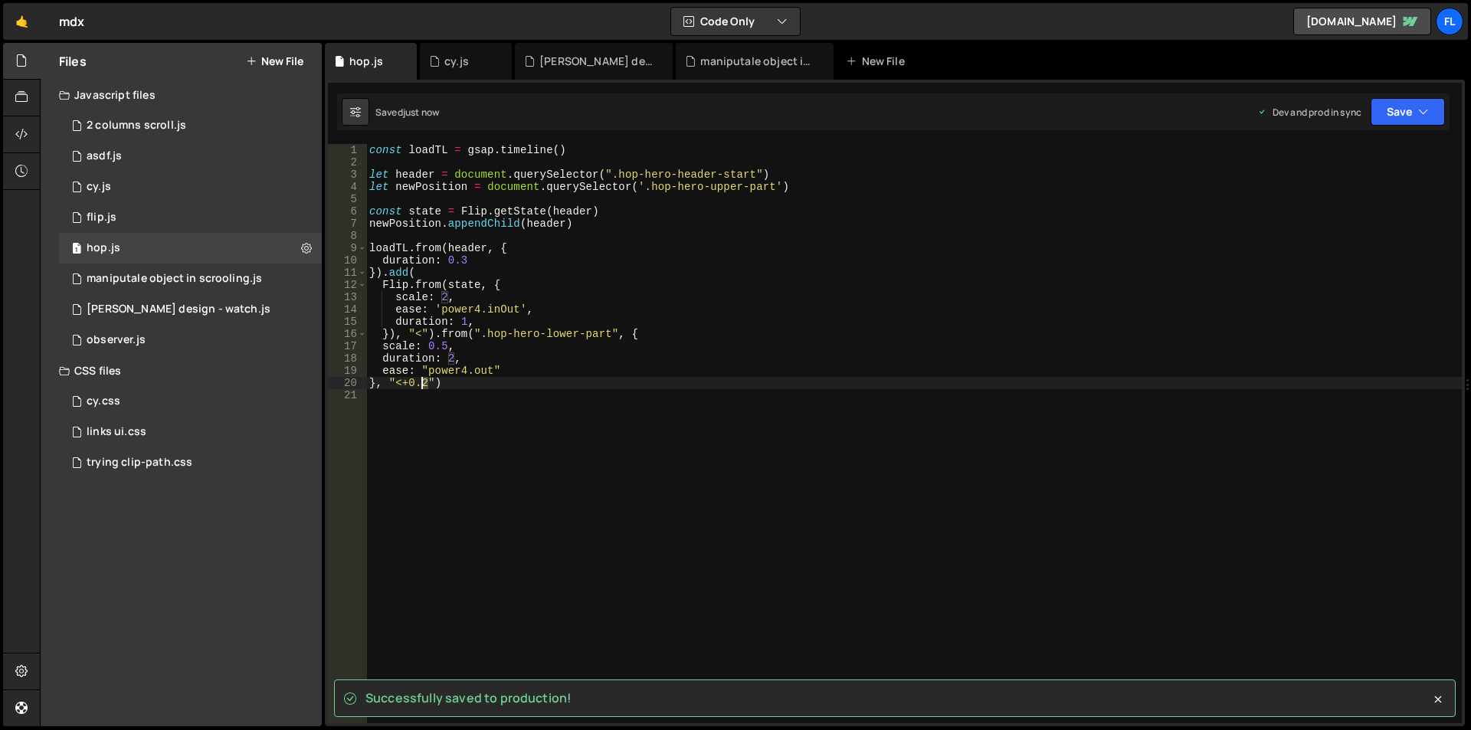
click at [420, 385] on div "const loadTL = gsap . timeline ( ) let header = document . querySelector ( ".ho…" at bounding box center [914, 446] width 1096 height 604
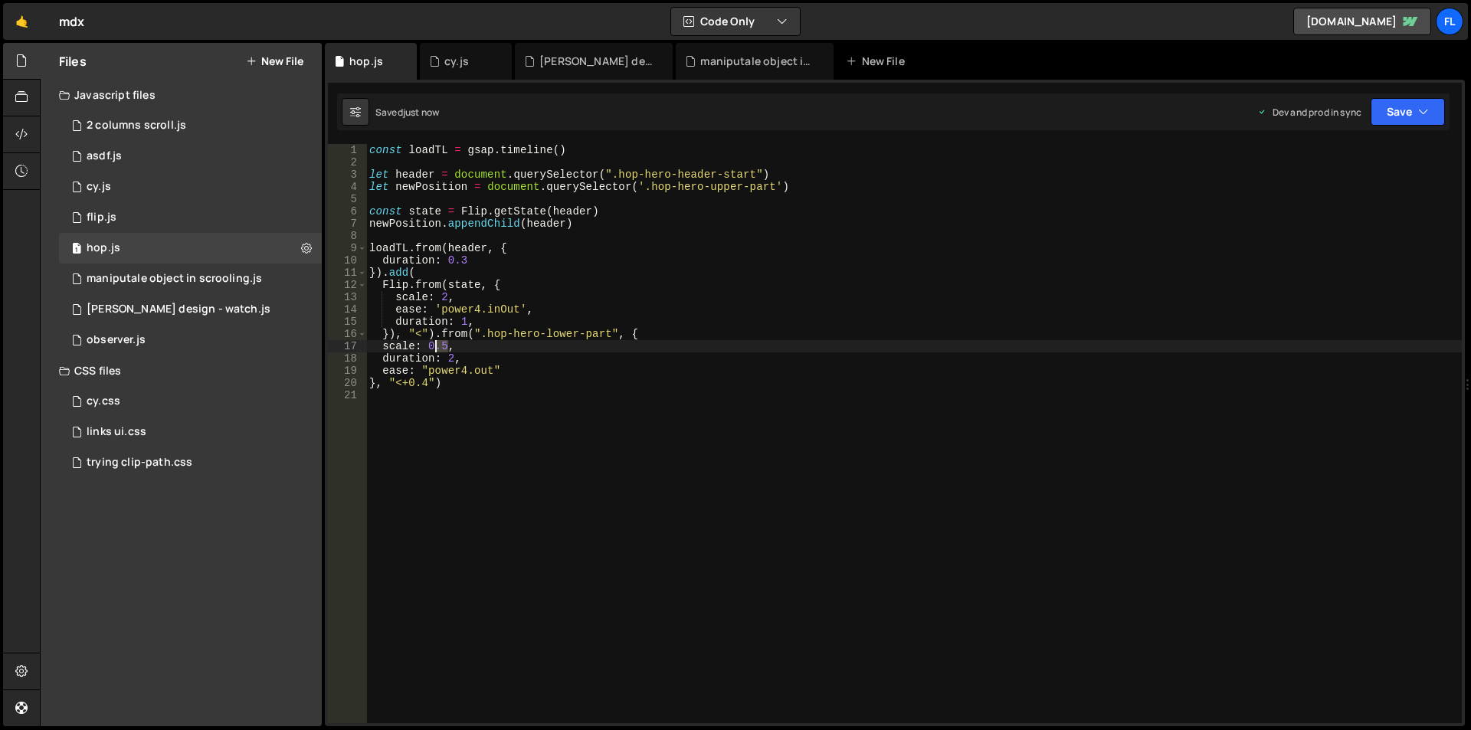
drag, startPoint x: 447, startPoint y: 349, endPoint x: 437, endPoint y: 349, distance: 9.2
click at [437, 349] on div "const loadTL = gsap . timeline ( ) let header = document . querySelector ( ".ho…" at bounding box center [914, 446] width 1096 height 604
click at [434, 342] on div "const loadTL = gsap . timeline ( ) let header = document . querySelector ( ".ho…" at bounding box center [914, 446] width 1096 height 604
type textarea "scale: 0.5,"
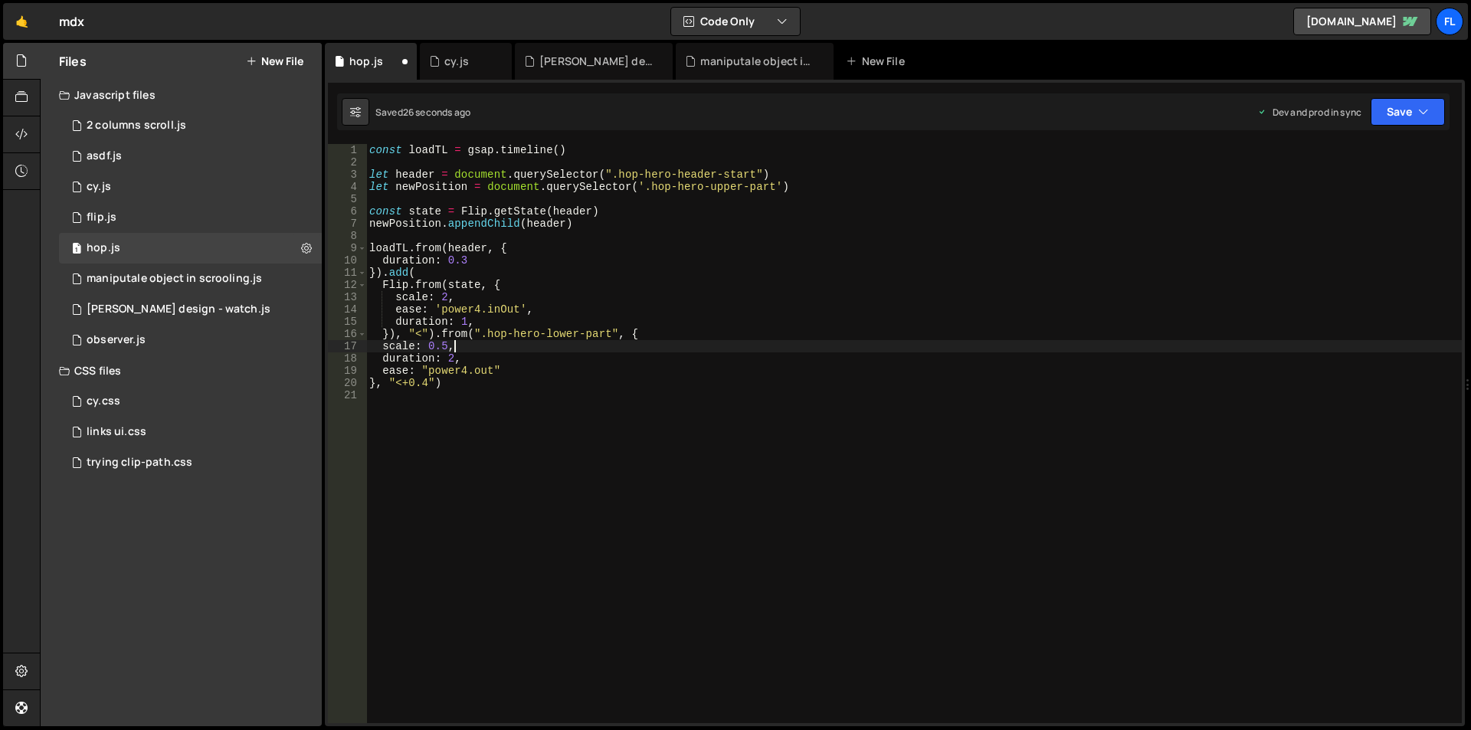
click at [469, 349] on div "const loadTL = gsap . timeline ( ) let header = document . querySelector ( ".ho…" at bounding box center [914, 446] width 1096 height 604
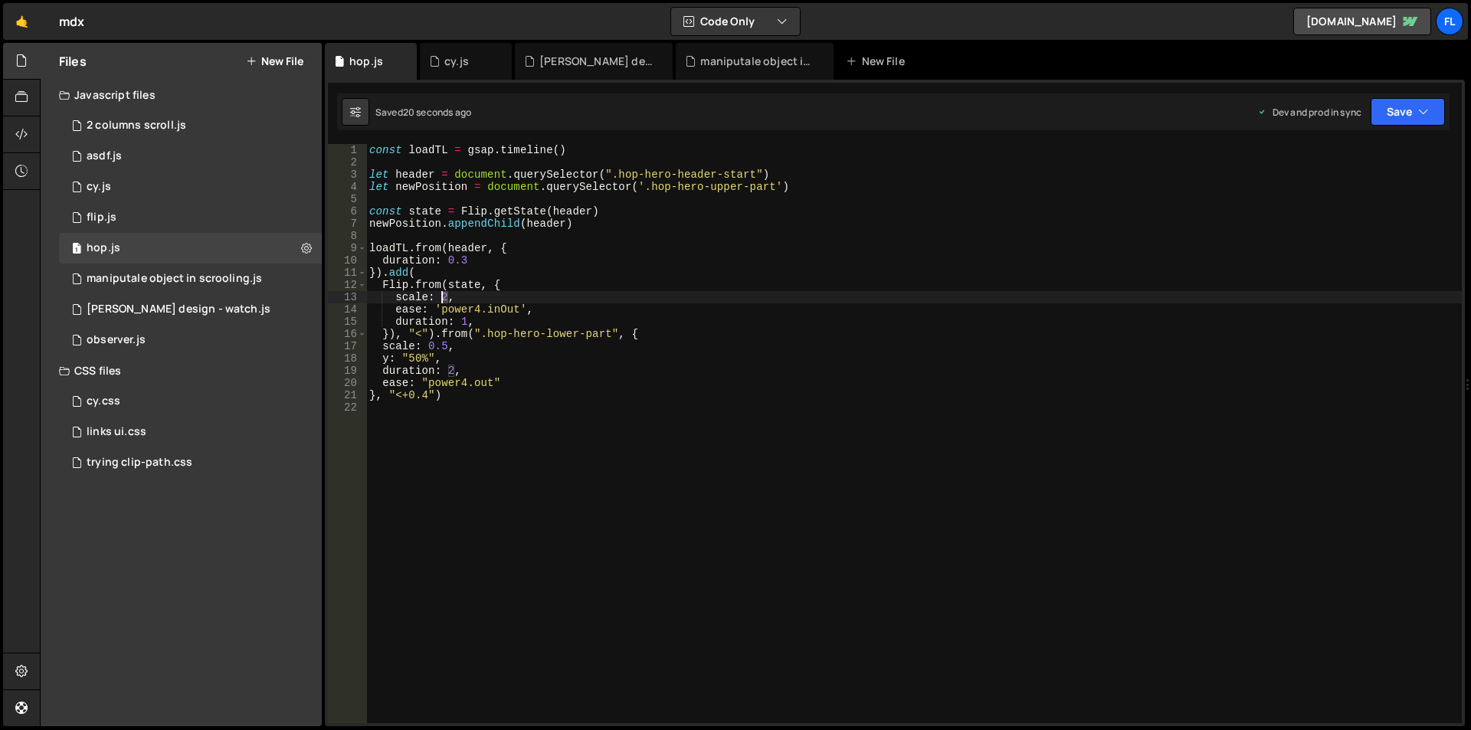
click at [443, 299] on div "const loadTL = gsap . timeline ( ) let header = document . querySelector ( ".ho…" at bounding box center [914, 446] width 1096 height 604
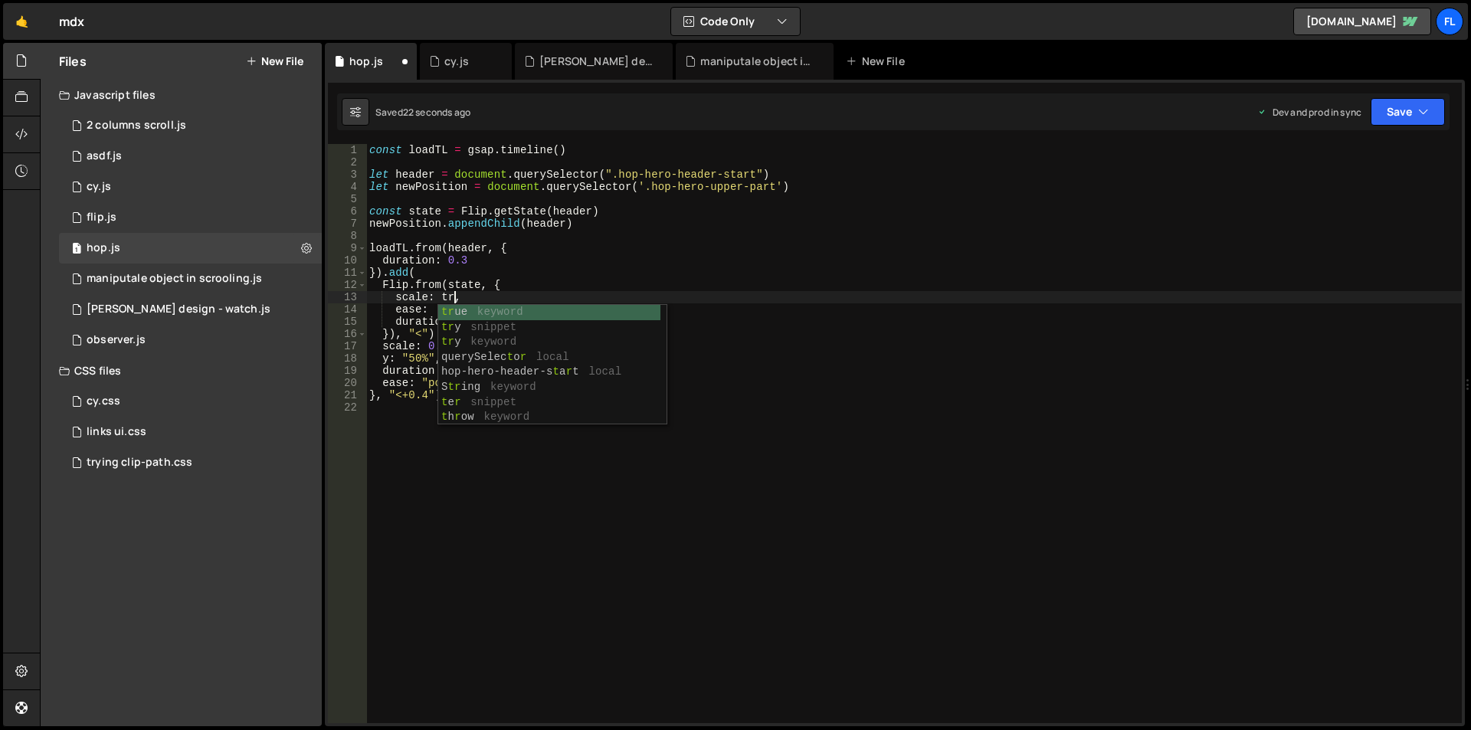
scroll to position [0, 6]
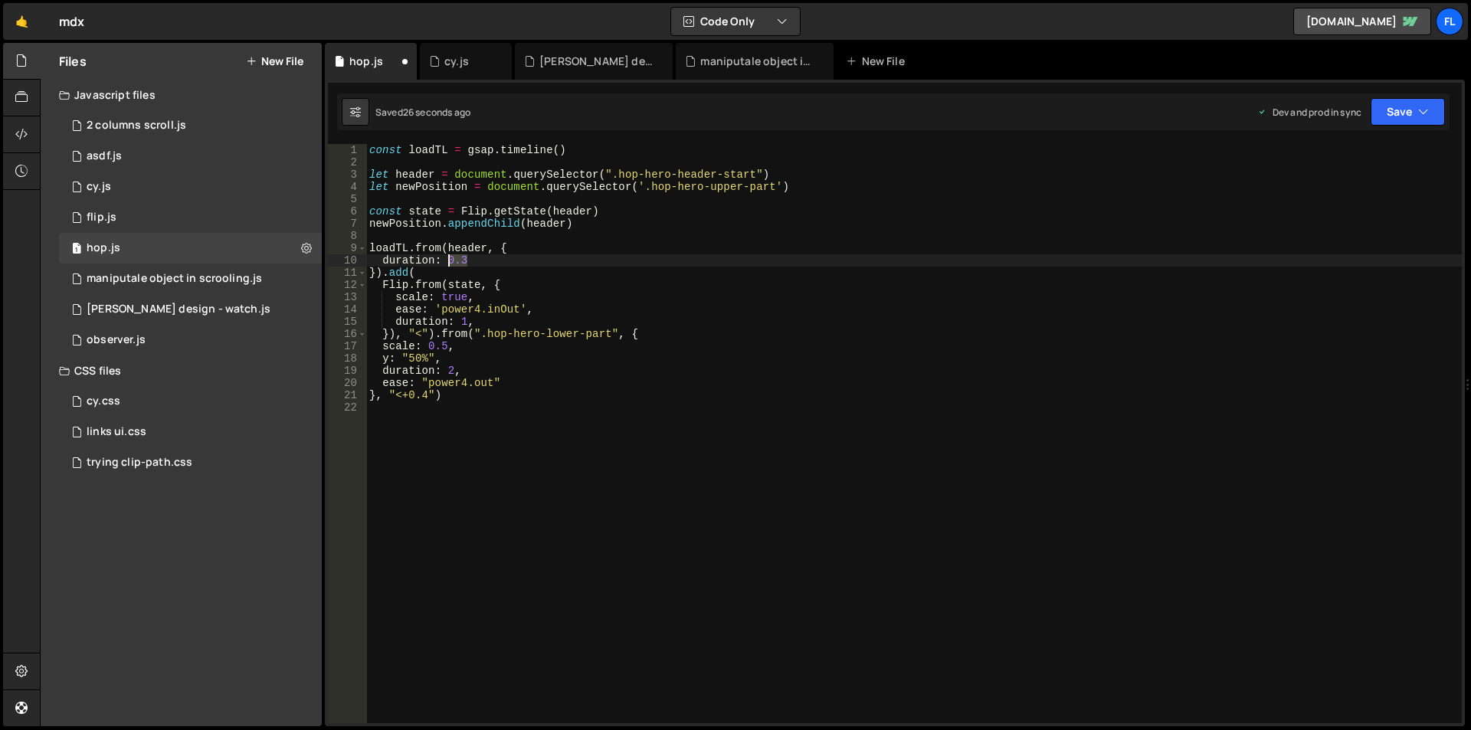
drag, startPoint x: 477, startPoint y: 258, endPoint x: 450, endPoint y: 258, distance: 26.0
click at [450, 258] on div "const loadTL = gsap . timeline ( ) let header = document . querySelector ( ".ho…" at bounding box center [914, 446] width 1096 height 604
drag, startPoint x: 428, startPoint y: 333, endPoint x: 416, endPoint y: 378, distance: 46.6
click at [397, 333] on div "const loadTL = gsap . timeline ( ) let header = document . querySelector ( ".ho…" at bounding box center [914, 446] width 1096 height 604
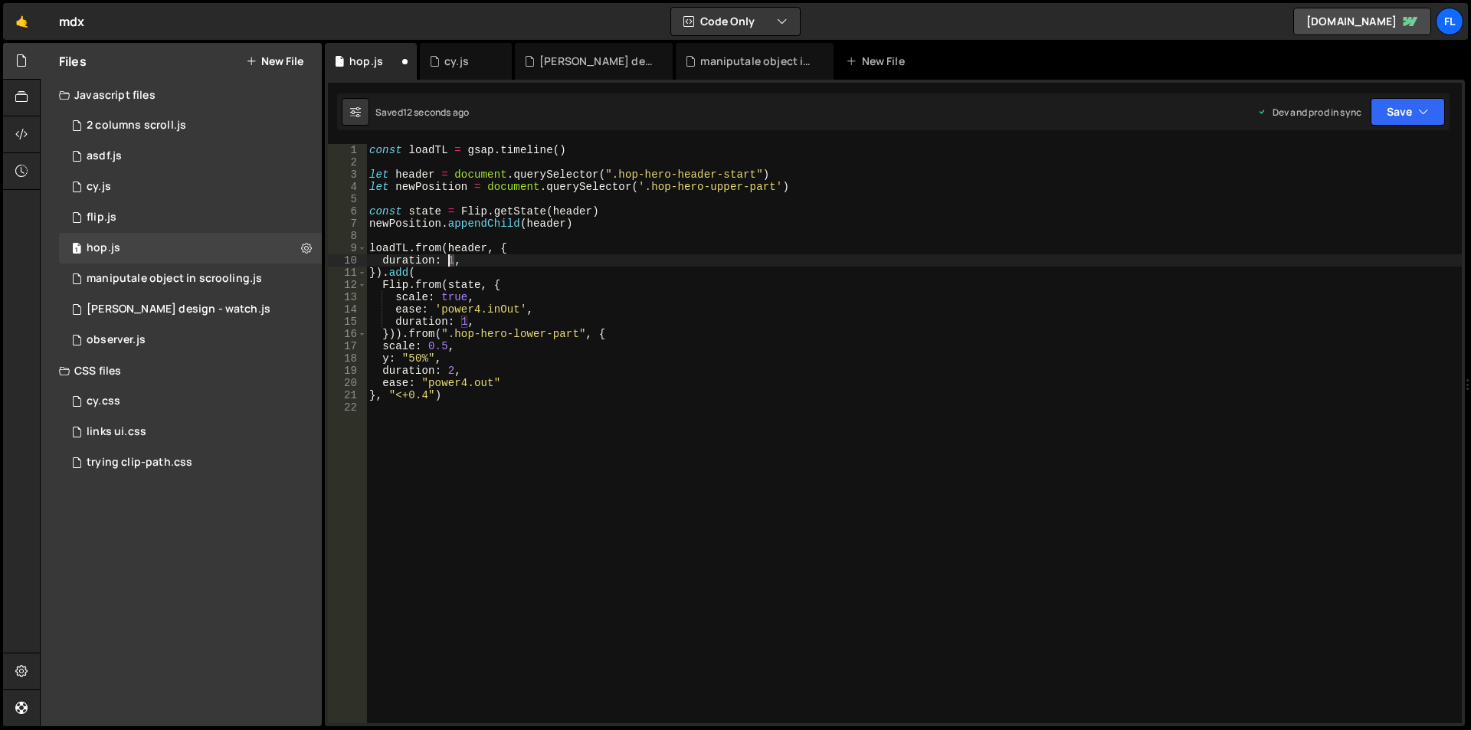
click at [448, 260] on div "const loadTL = gsap . timeline ( ) let header = document . querySelector ( ".ho…" at bounding box center [914, 446] width 1096 height 604
click at [409, 359] on div "const loadTL = gsap . timeline ( ) let header = document . querySelector ( ".ho…" at bounding box center [914, 446] width 1096 height 604
click at [462, 319] on div "const loadTL = gsap . timeline ( ) let header = document . querySelector ( ".ho…" at bounding box center [914, 446] width 1096 height 604
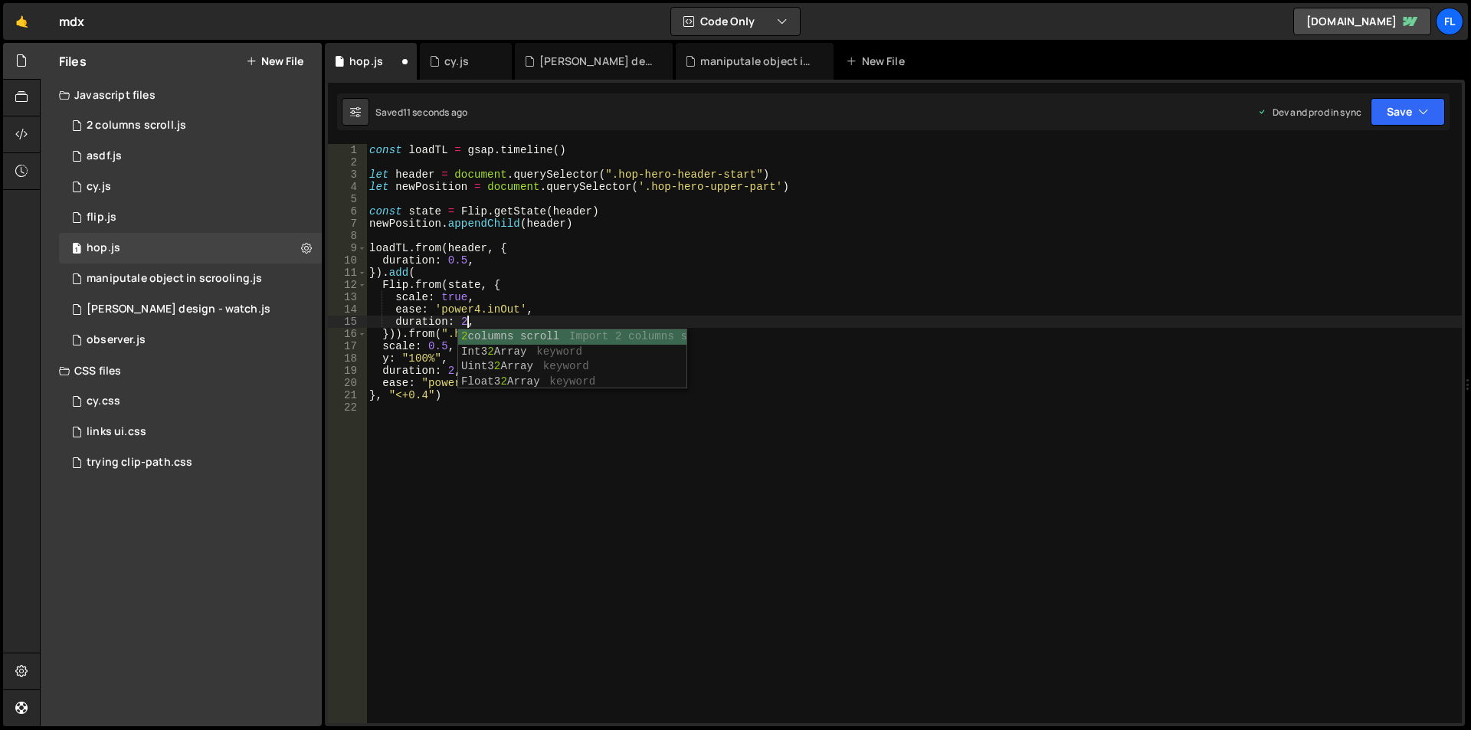
scroll to position [0, 6]
click at [464, 325] on div "const loadTL = gsap . timeline ( ) let header = document . querySelector ( ".ho…" at bounding box center [914, 446] width 1096 height 604
click at [489, 323] on div "const loadTL = gsap . timeline ( ) let header = document . querySelector ( ".ho…" at bounding box center [914, 446] width 1096 height 604
type textarea "duration: 1,"
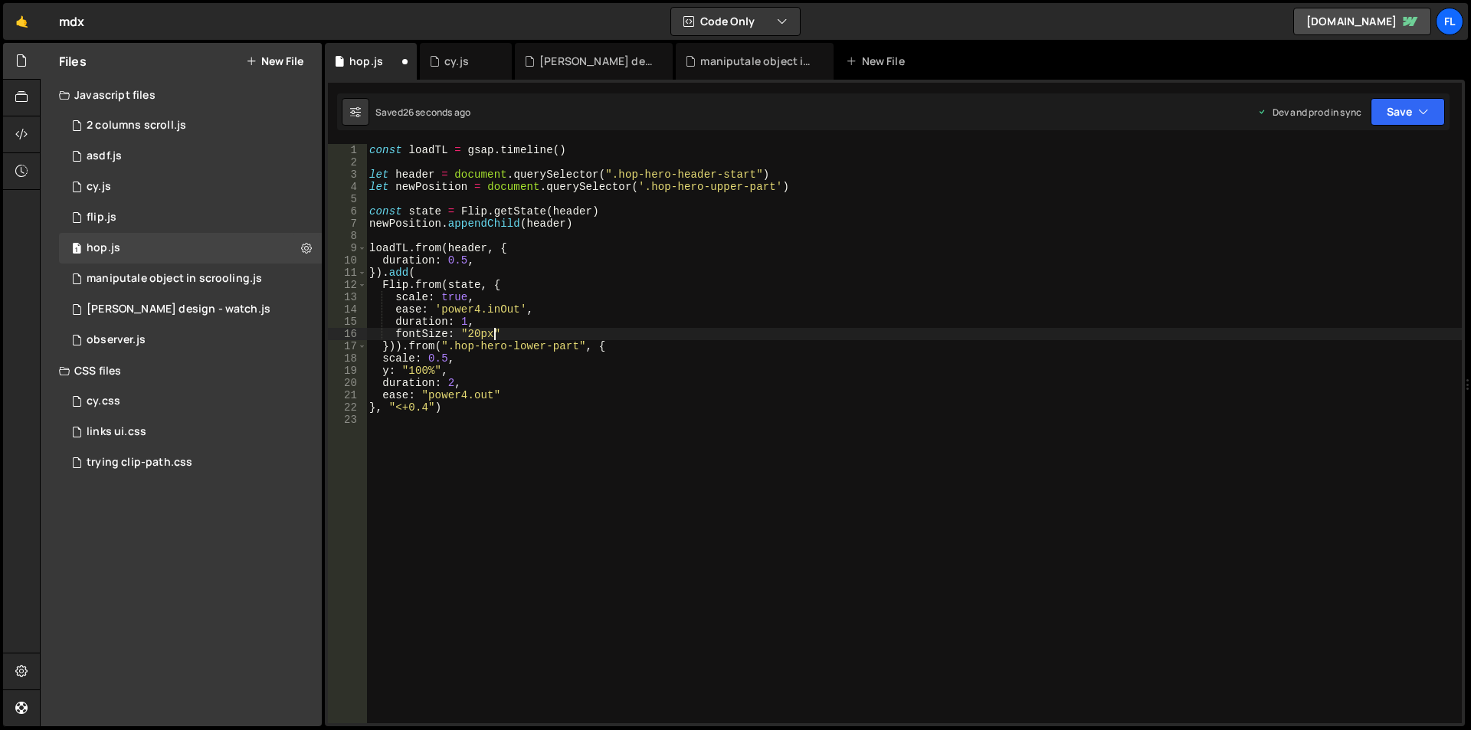
scroll to position [0, 8]
click at [466, 320] on div "const loadTL = gsap . timeline ( ) let header = document . querySelector ( ".ho…" at bounding box center [914, 446] width 1096 height 604
drag, startPoint x: 495, startPoint y: 330, endPoint x: 470, endPoint y: 329, distance: 25.3
click at [470, 329] on div "const loadTL = gsap . timeline ( ) let header = document . querySelector ( ".ho…" at bounding box center [914, 446] width 1096 height 604
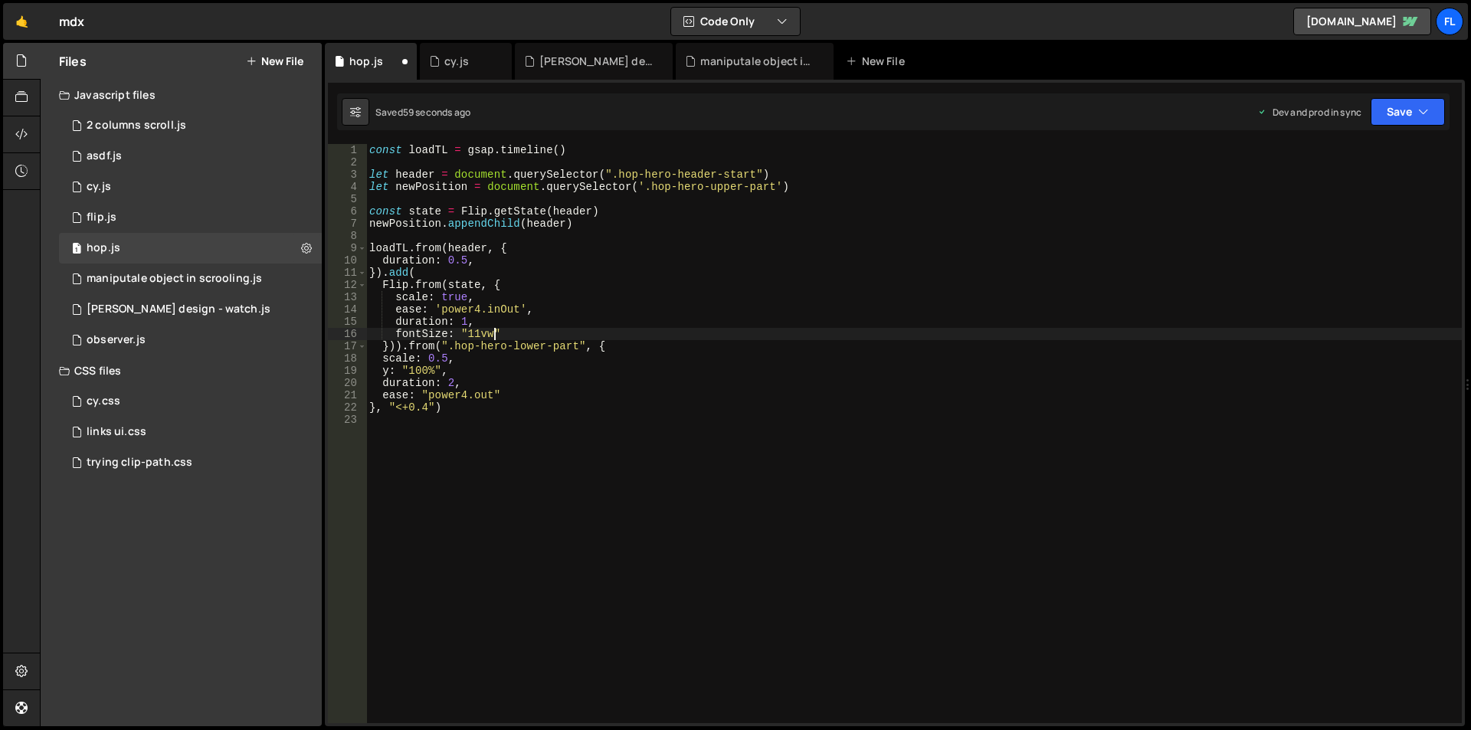
scroll to position [0, 8]
click at [515, 339] on div "const loadTL = gsap . timeline ( ) let header = document . querySelector ( ".ho…" at bounding box center [914, 446] width 1096 height 604
type textarea "fontSize: "11vw","
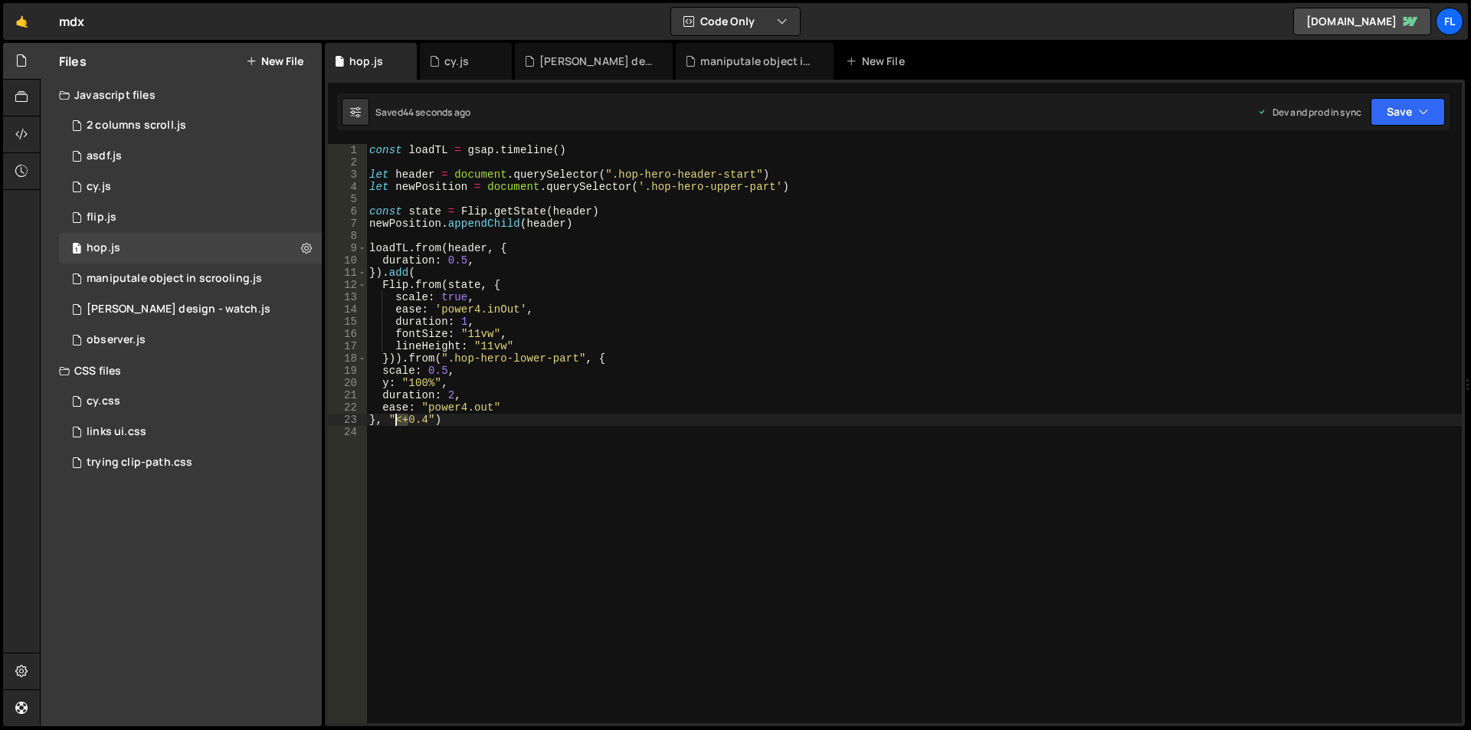
drag, startPoint x: 409, startPoint y: 419, endPoint x: 397, endPoint y: 418, distance: 12.4
click at [397, 418] on div "const loadTL = gsap . timeline ( ) let header = document . querySelector ( ".ho…" at bounding box center [914, 446] width 1096 height 604
click at [396, 419] on div "const loadTL = gsap . timeline ( ) let header = document . querySelector ( ".ho…" at bounding box center [914, 446] width 1096 height 604
drag, startPoint x: 428, startPoint y: 418, endPoint x: 377, endPoint y: 419, distance: 51.4
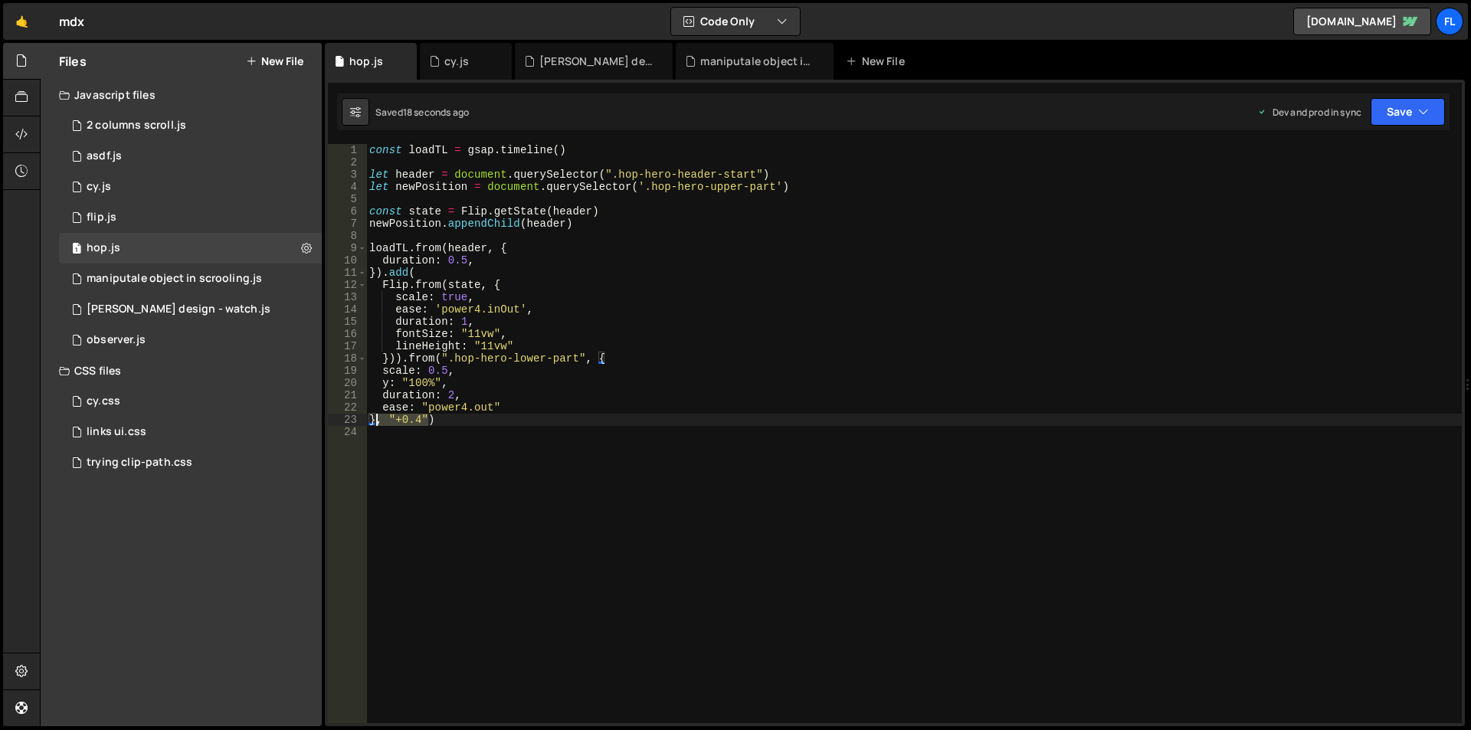
click at [377, 419] on div "const loadTL = gsap . timeline ( ) let header = document . querySelector ( ".ho…" at bounding box center [914, 446] width 1096 height 604
click at [383, 357] on div "const loadTL = gsap . timeline ( ) let header = document . querySelector ( ".ho…" at bounding box center [914, 446] width 1096 height 604
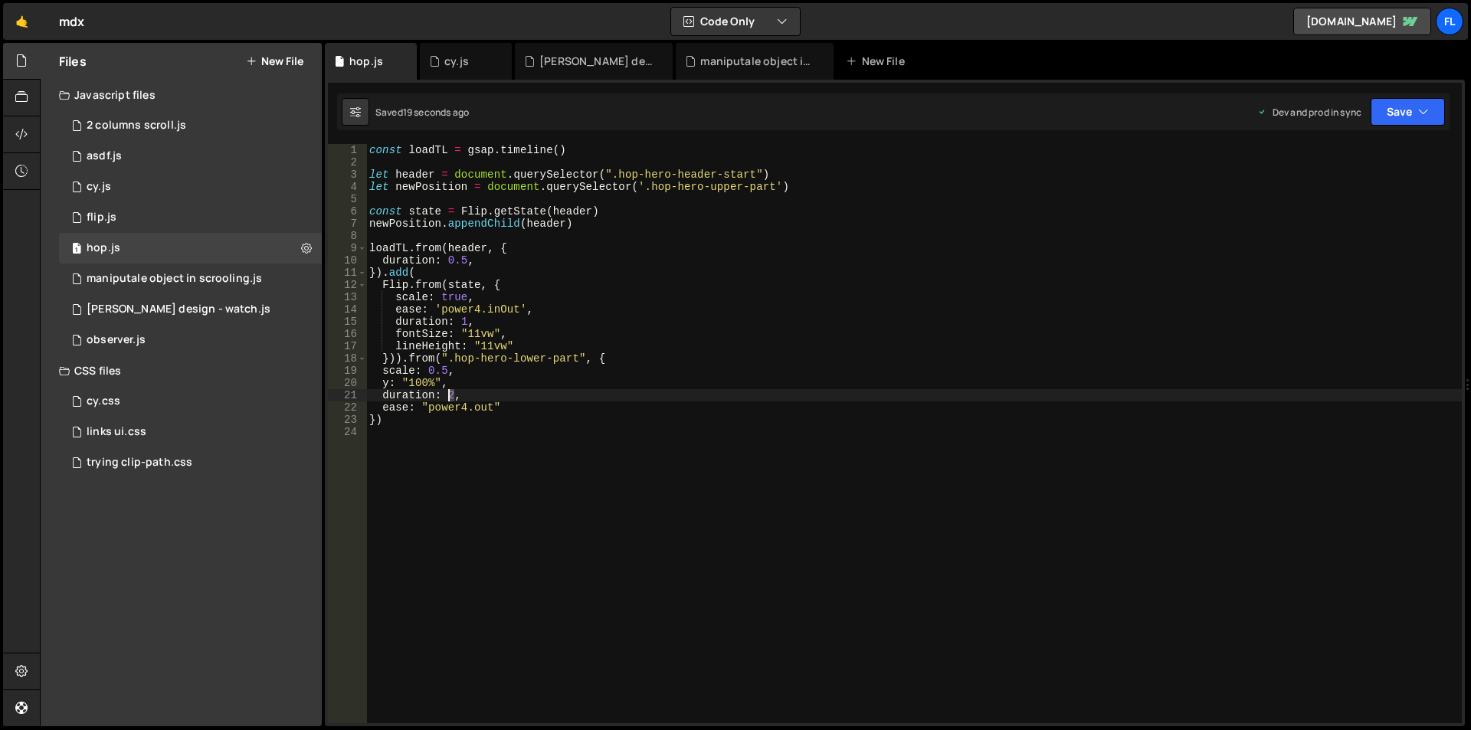
click at [449, 397] on div "const loadTL = gsap . timeline ( ) let header = document . querySelector ( ".ho…" at bounding box center [914, 446] width 1096 height 604
click at [375, 421] on div "const loadTL = gsap . timeline ( ) let header = document . querySelector ( ".ho…" at bounding box center [914, 446] width 1096 height 604
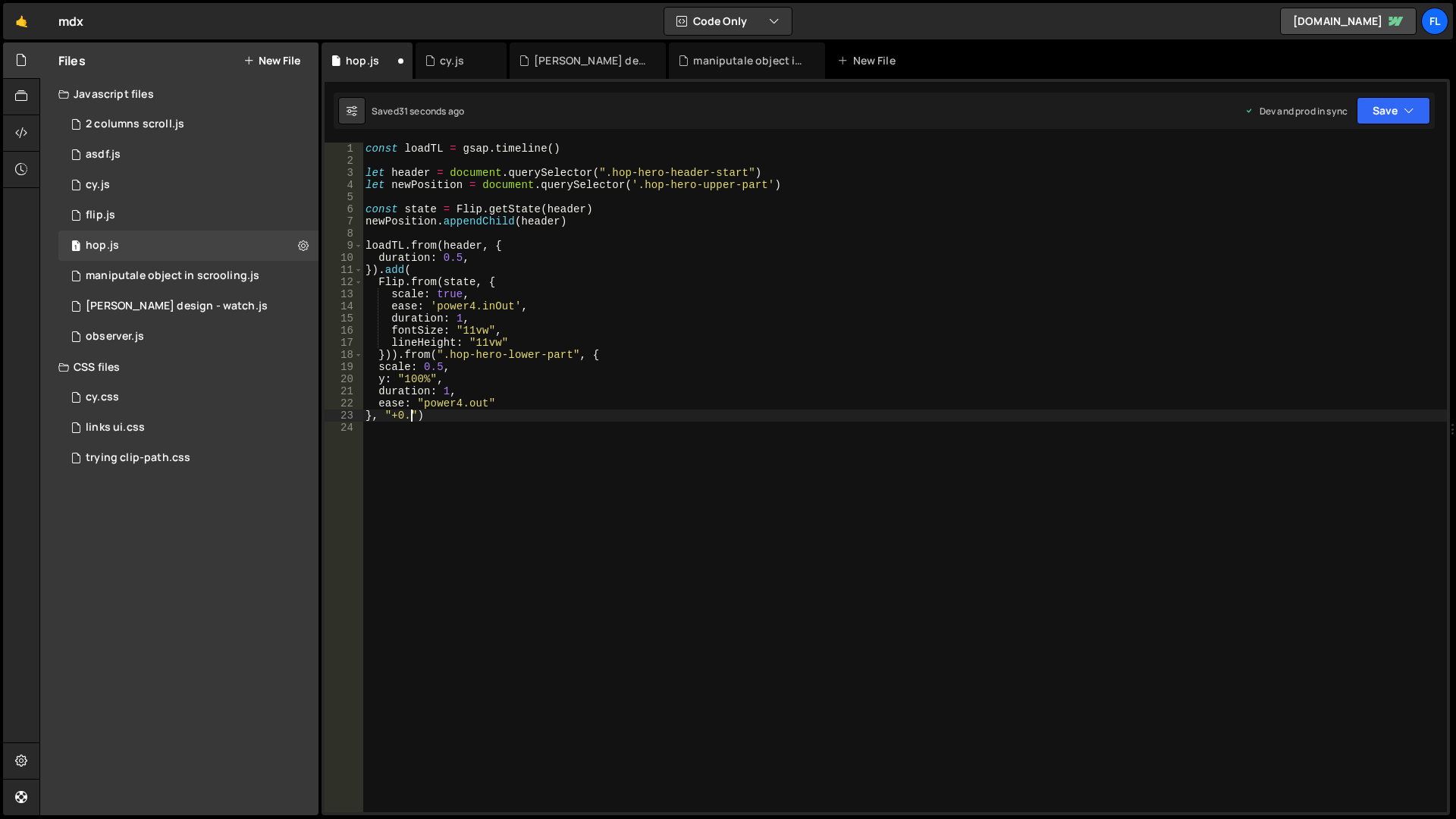
scroll to position [0, 3]
click at [392, 417] on div "const loadTL = gsap . timeline ( ) let header = document . querySelector ( ".ho…" at bounding box center [905, 489] width 1085 height 694
click at [413, 417] on div "const loadTL = gsap . timeline ( ) let header = document . querySelector ( ".ho…" at bounding box center [905, 489] width 1085 height 694
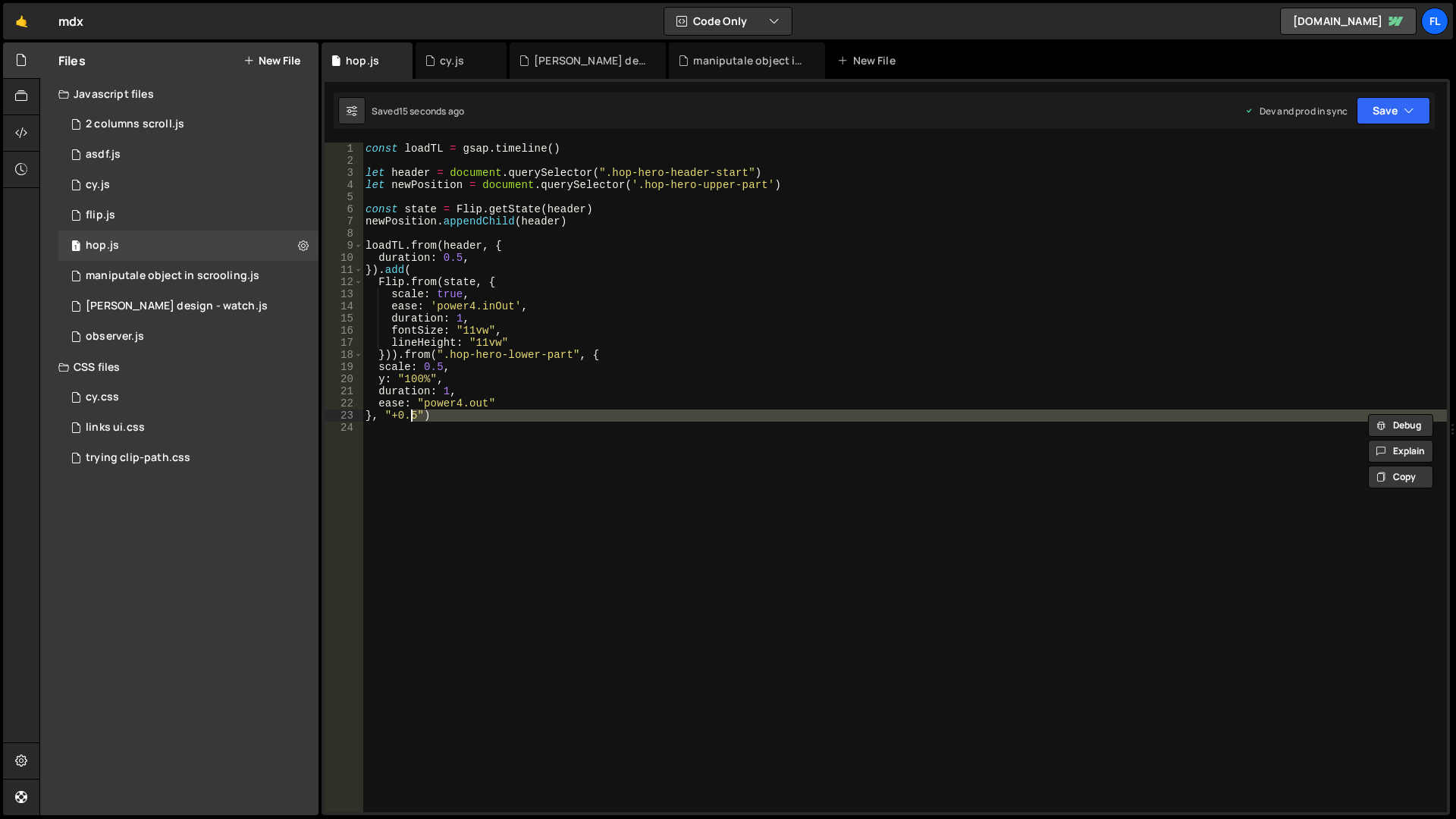
click at [417, 414] on div "const loadTL = gsap . timeline ( ) let header = document . querySelector ( ".ho…" at bounding box center [905, 477] width 1085 height 669
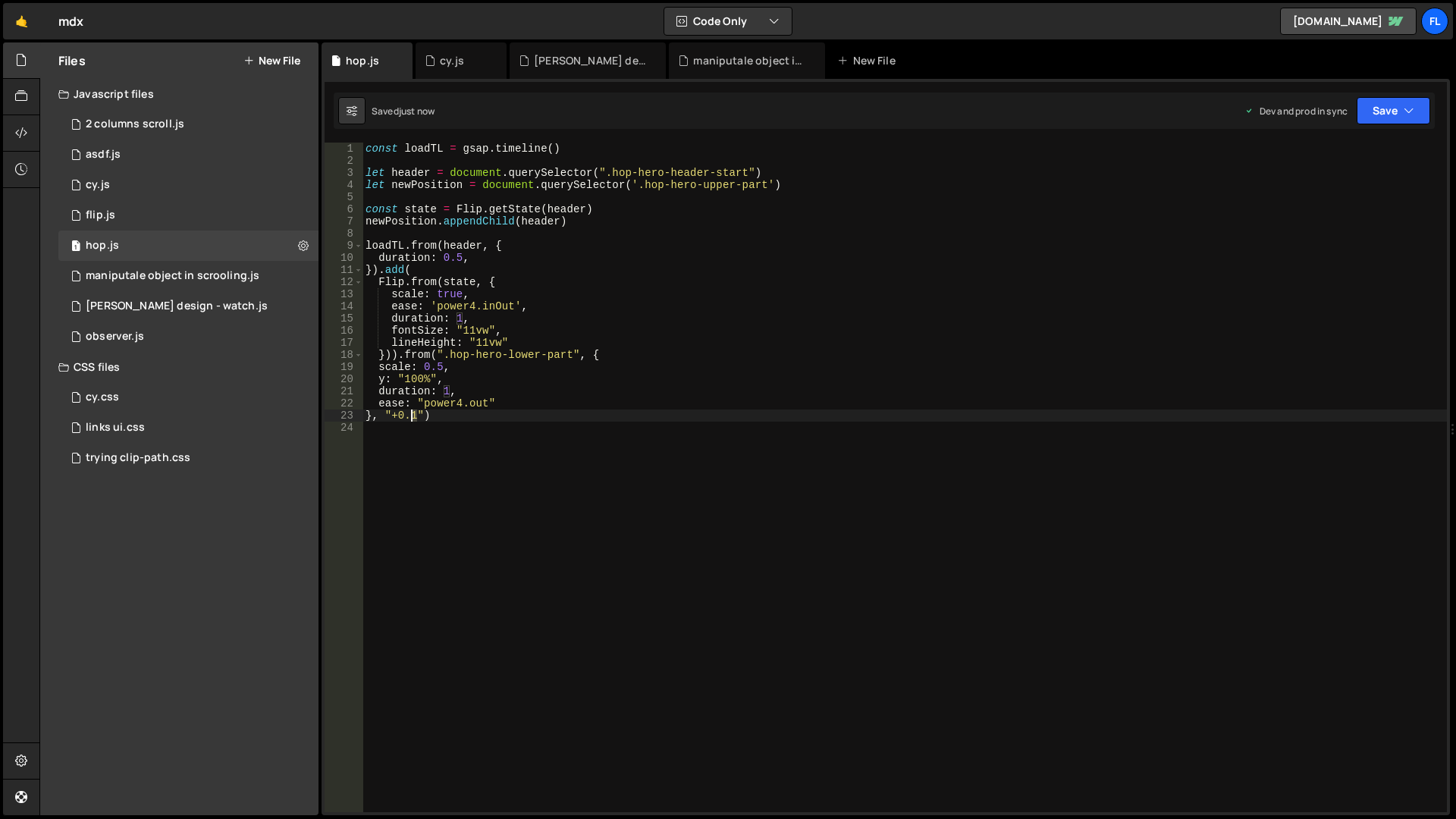
click at [413, 414] on div "const loadTL = gsap . timeline ( ) let header = document . querySelector ( ".ho…" at bounding box center [905, 489] width 1085 height 694
drag, startPoint x: 419, startPoint y: 419, endPoint x: 397, endPoint y: 417, distance: 22.1
click at [397, 417] on div "const loadTL = gsap . timeline ( ) let header = document . querySelector ( ".ho…" at bounding box center [905, 489] width 1085 height 694
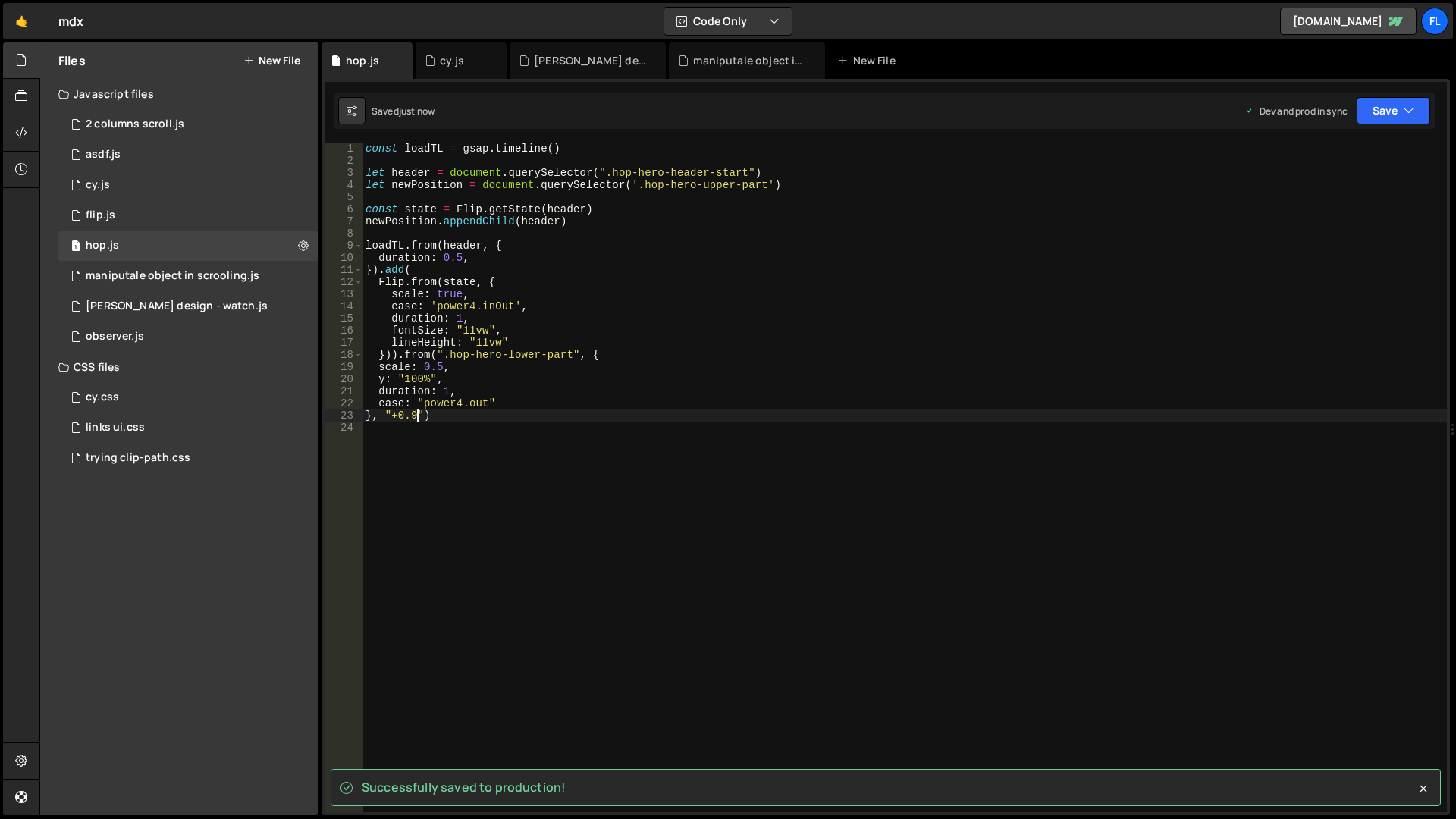
type textarea "}, "+0.9")"
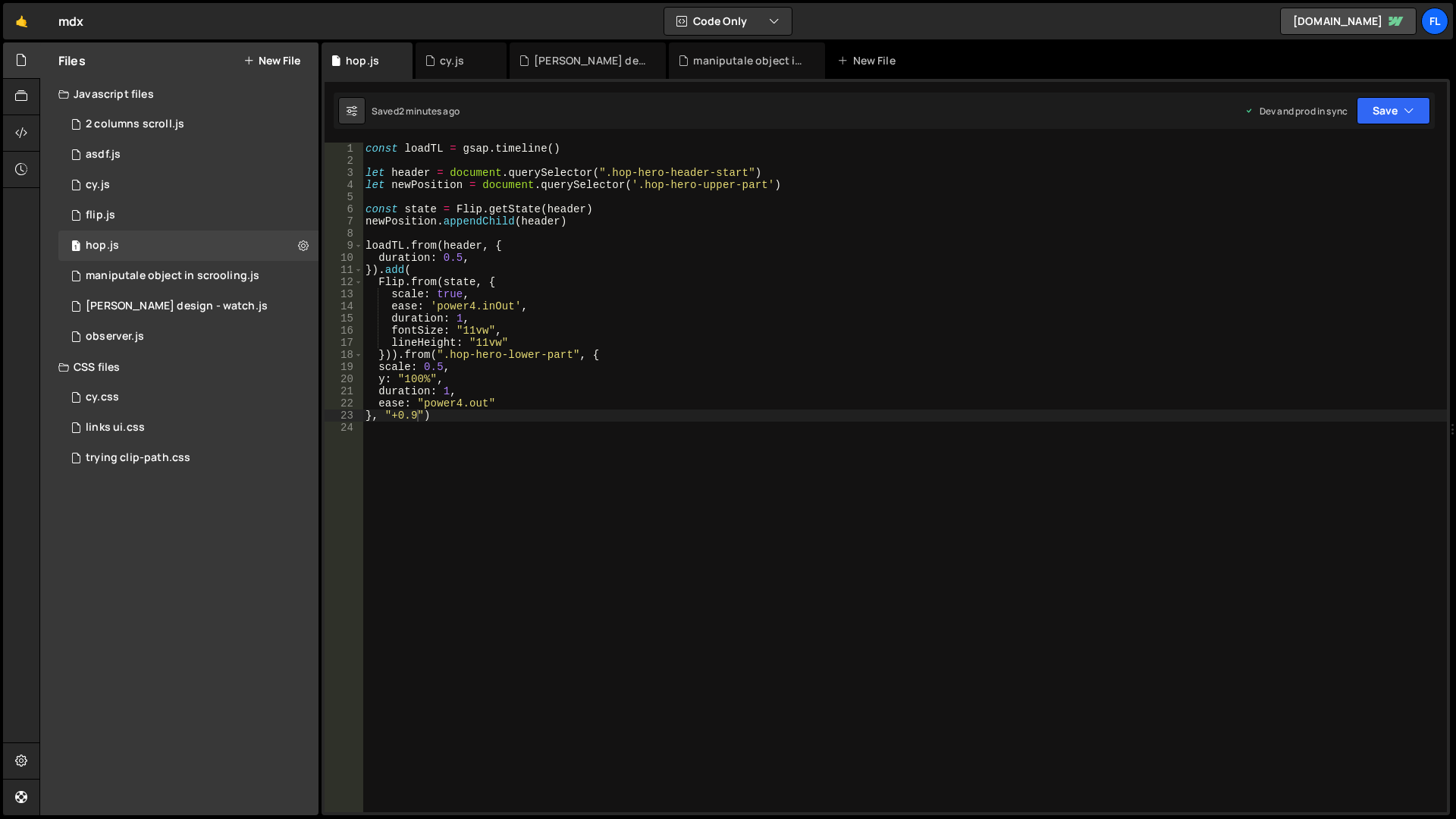
click at [480, 478] on div "const loadTL = gsap . timeline ( ) let header = document . querySelector ( ".ho…" at bounding box center [905, 489] width 1085 height 694
type textarea "const scrollOneTL = gsap.timeline({)"
type textarea "scrollTrigger: {"
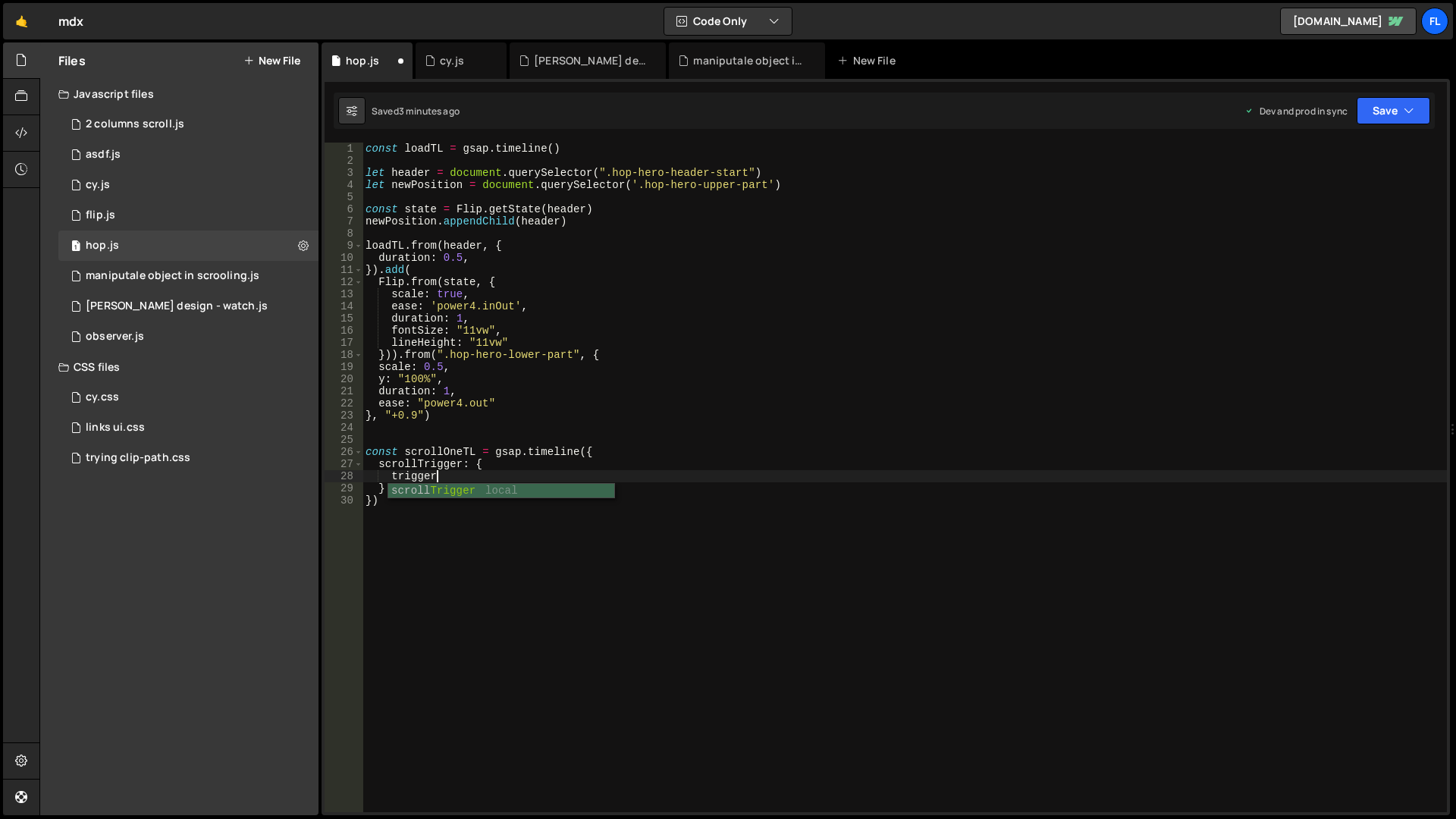
scroll to position [0, 5]
click at [468, 474] on div "const loadTL = gsap . timeline ( ) let header = document . querySelector ( ".ho…" at bounding box center [905, 489] width 1085 height 694
paste textarea "hero-lower-part-second""
click at [621, 477] on div "const loadTL = gsap . timeline ( ) let header = document . querySelector ( ".ho…" at bounding box center [905, 489] width 1085 height 694
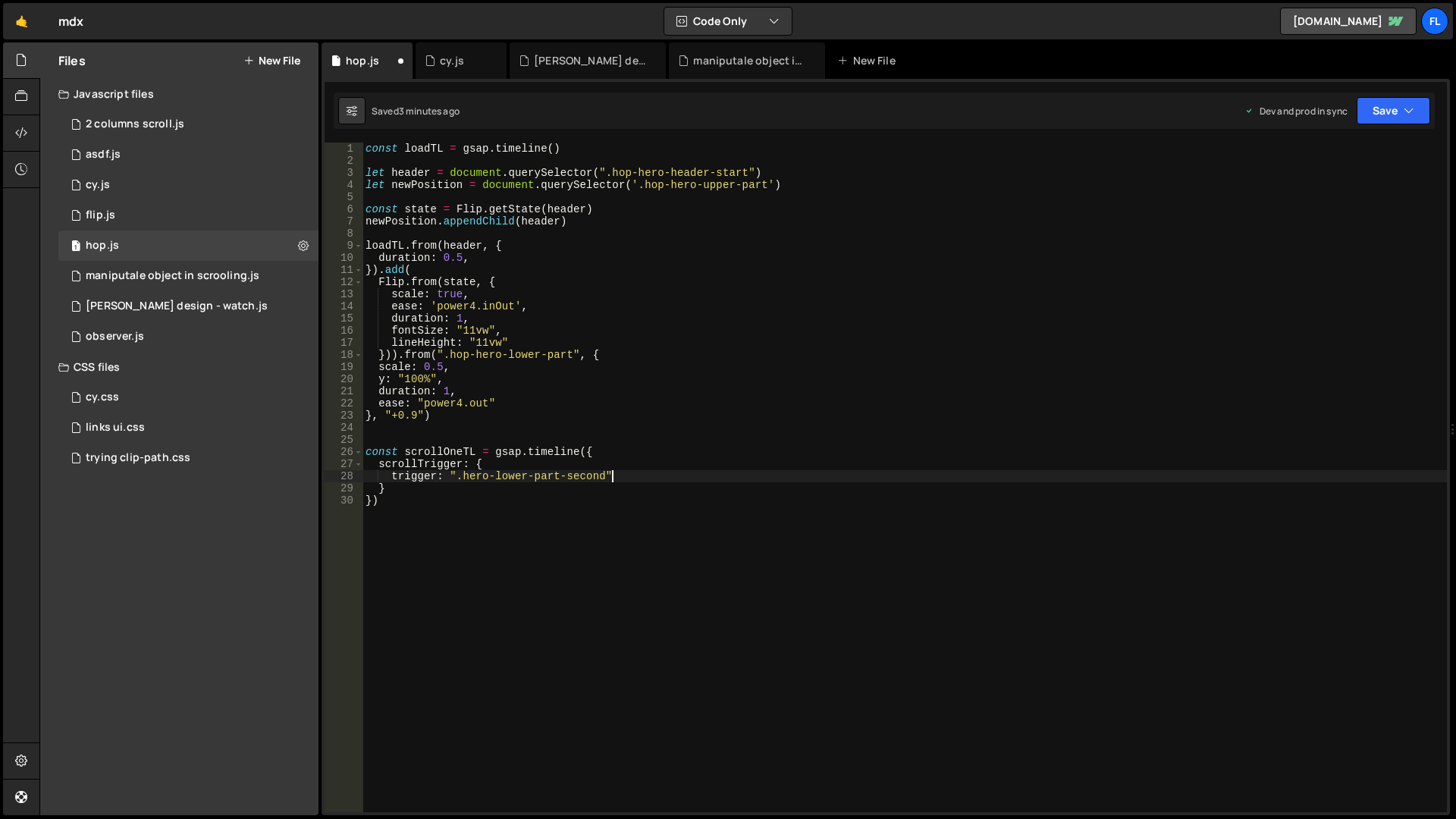
type textarea "trigger: ".hero-lower-part-second","
type textarea "start: "bottom bottom","
click at [430, 503] on div "const loadTL = gsap . timeline ( ) let header = document . querySelector ( ".ho…" at bounding box center [905, 489] width 1085 height 694
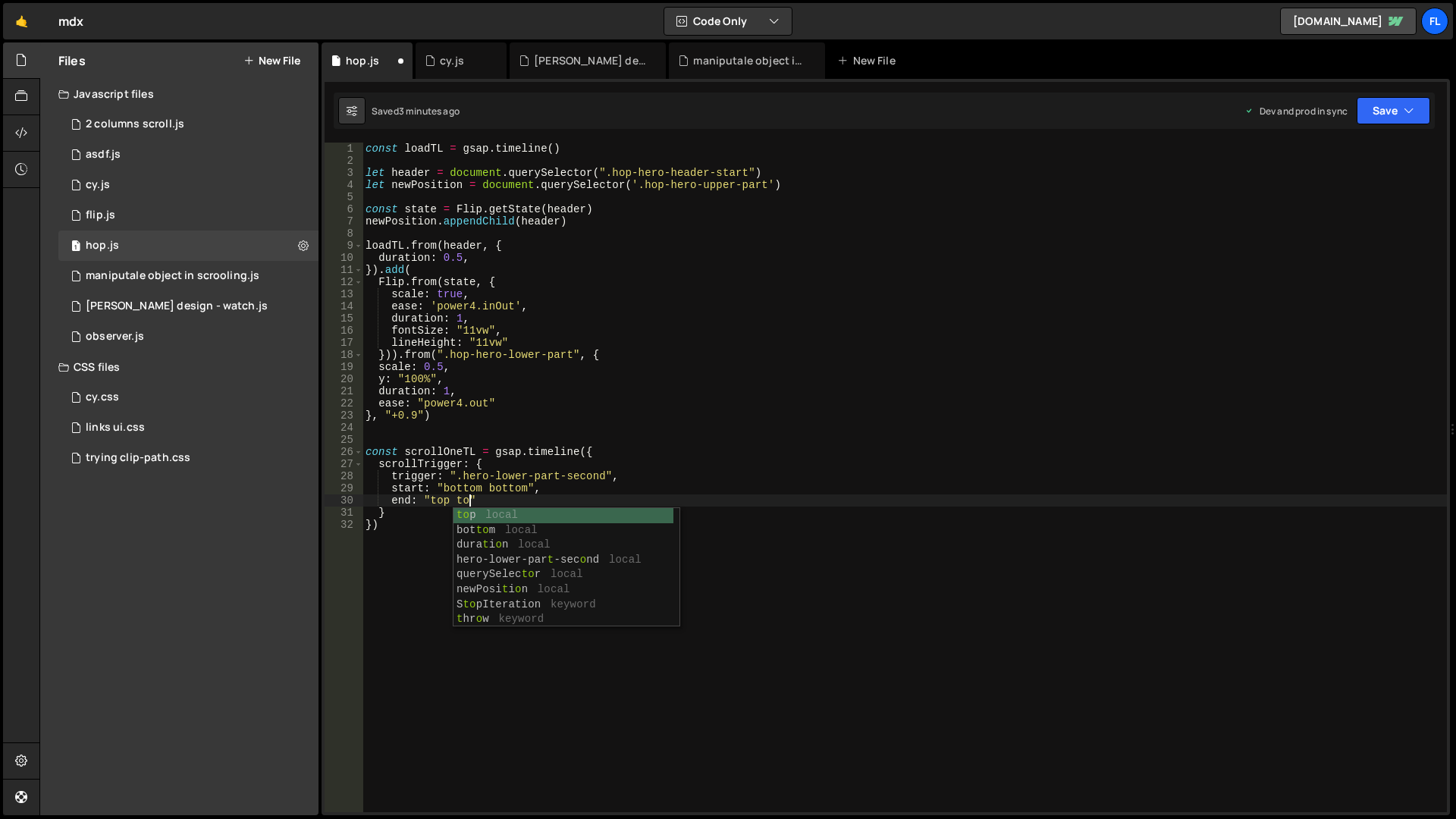
scroll to position [0, 7]
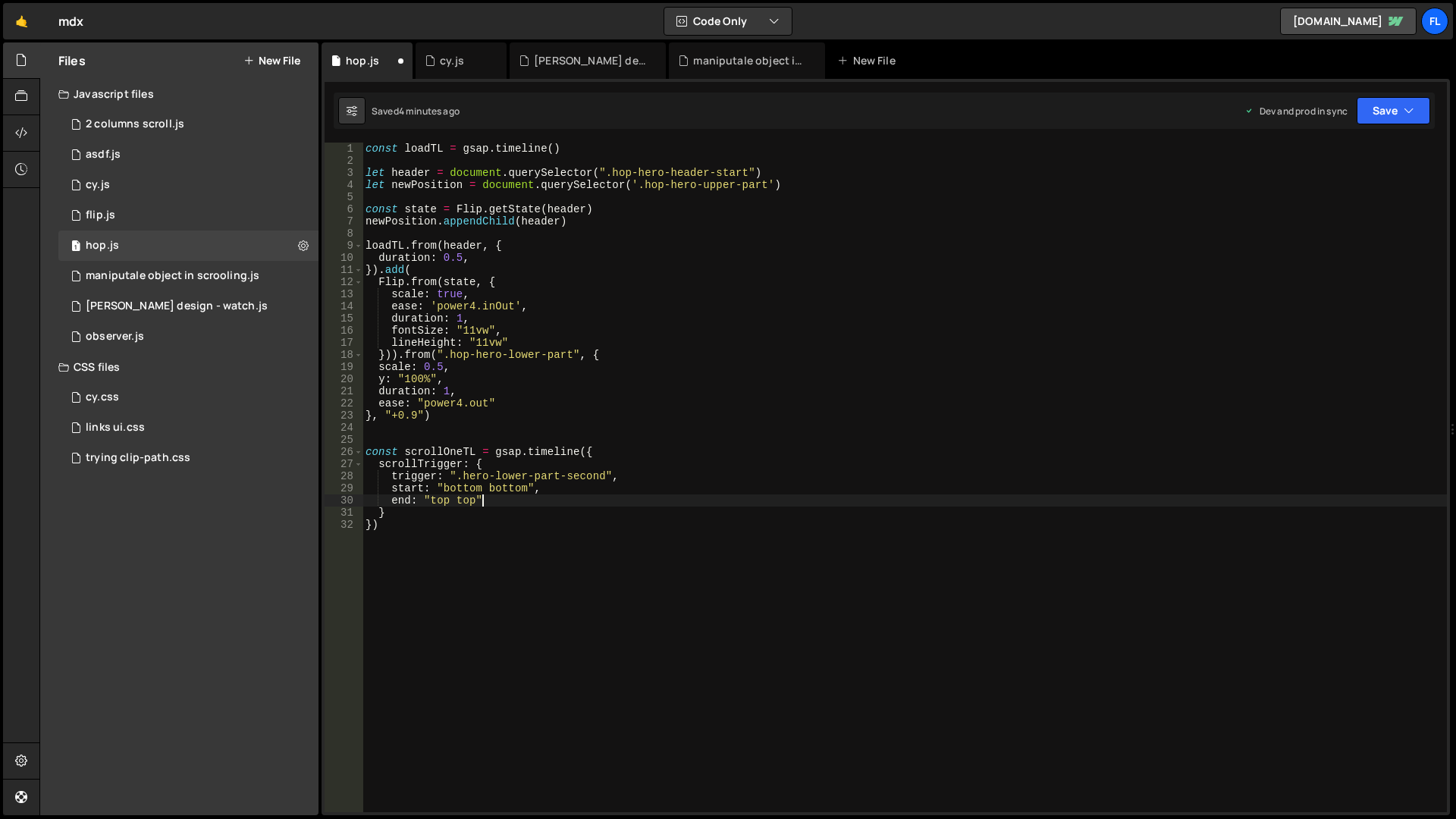
type textarea "end: "top top","
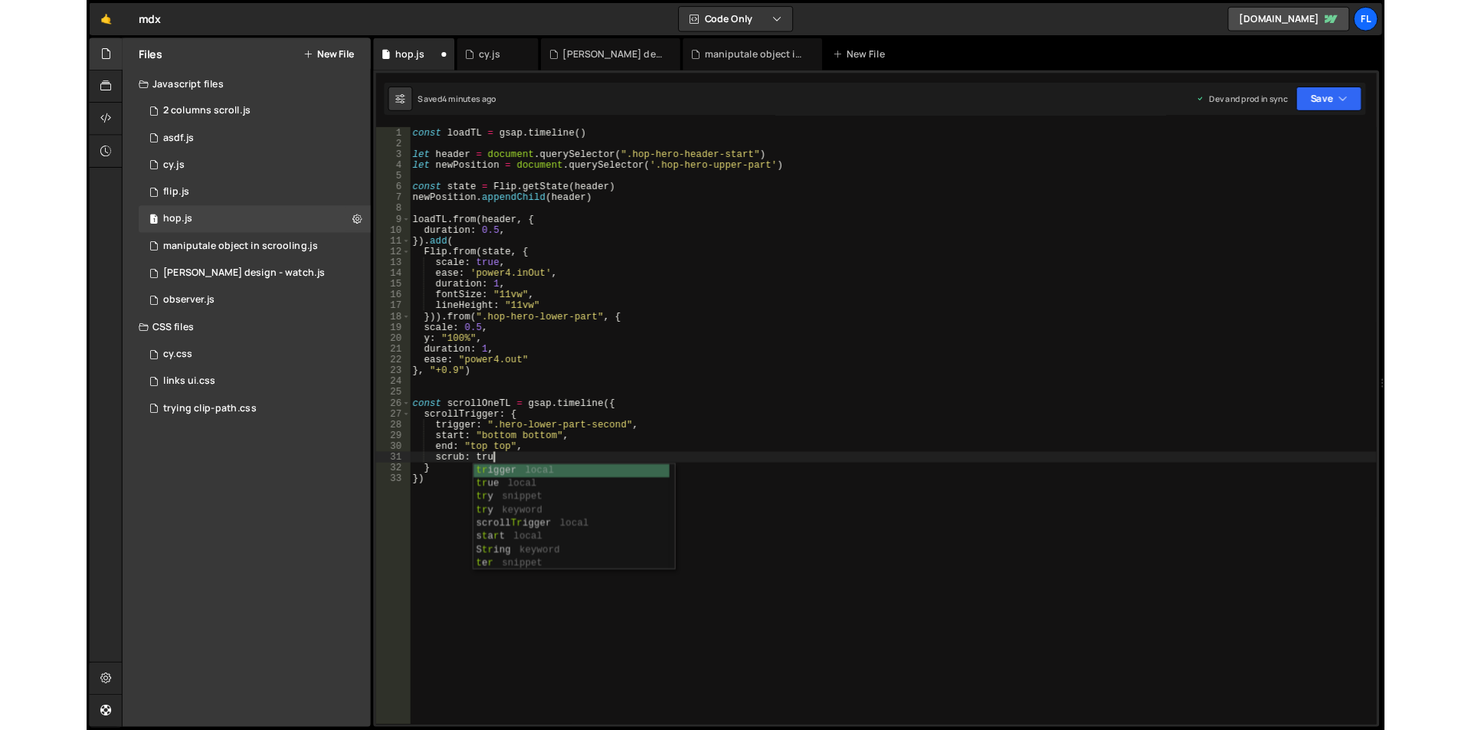
scroll to position [0, 6]
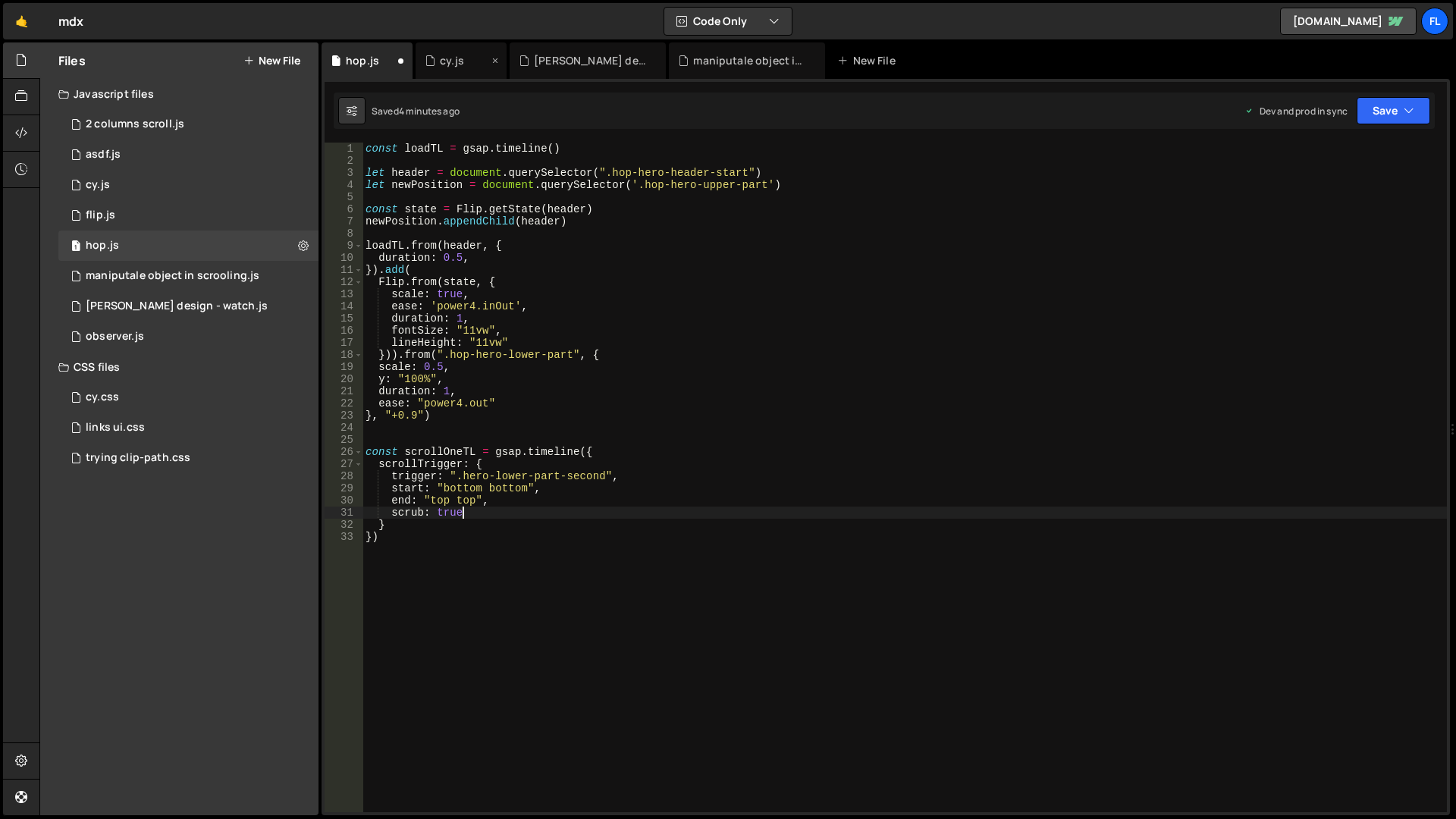
type textarea "scrub: true"
click at [465, 58] on div "cy.js" at bounding box center [456, 60] width 63 height 15
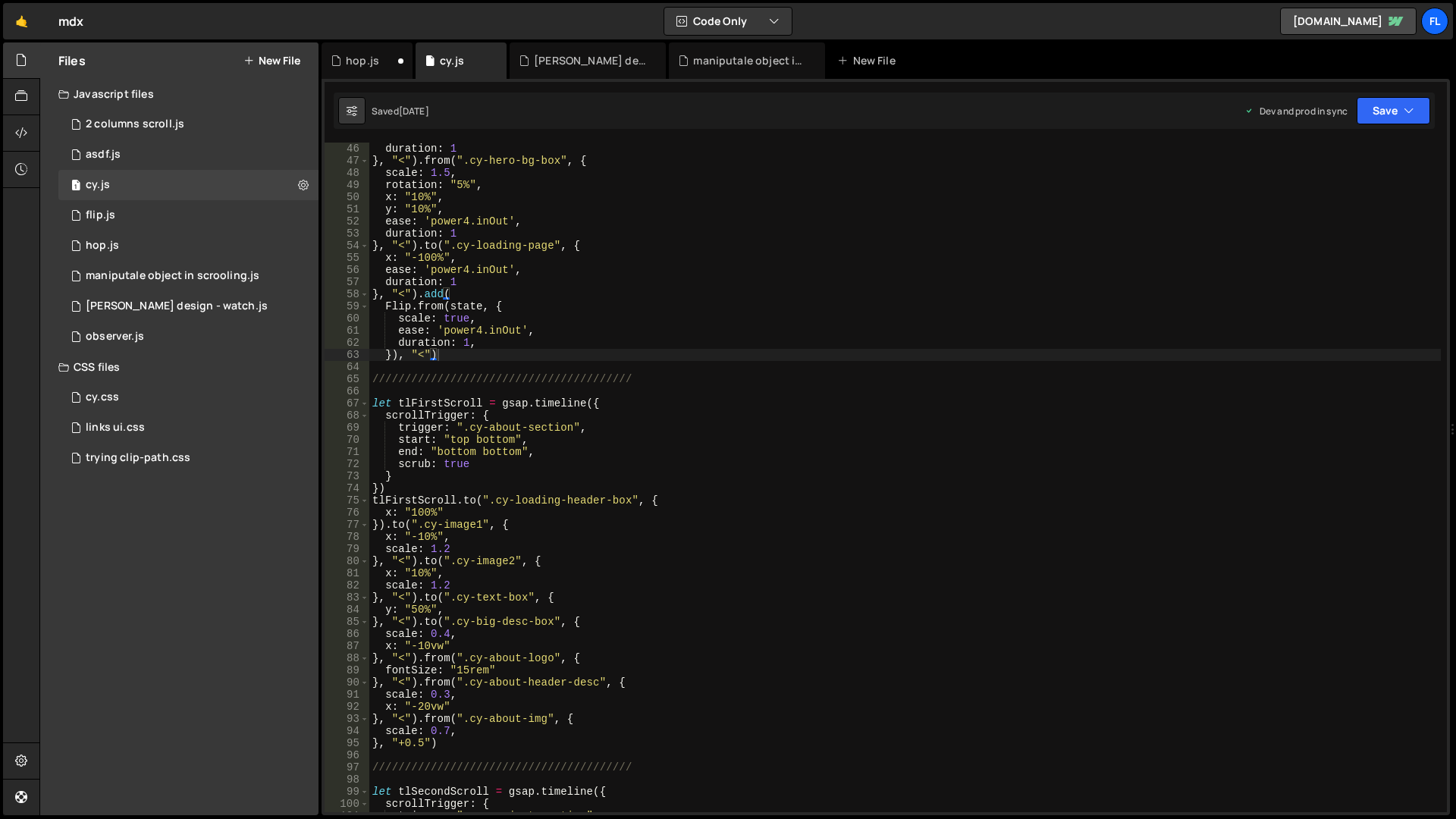
click at [1153, 24] on div "🤙 mdx ⚠️ Code is being edited in another browser Code Only Code Only Code + Too…" at bounding box center [728, 21] width 1450 height 37
type textarea "scale: 1.5,"
click at [1158, 178] on div "duration : 1 } , "<" ) . from ( ".cy-hero-bg-box" , { scale : 1.5 , rotation : …" at bounding box center [905, 489] width 1072 height 694
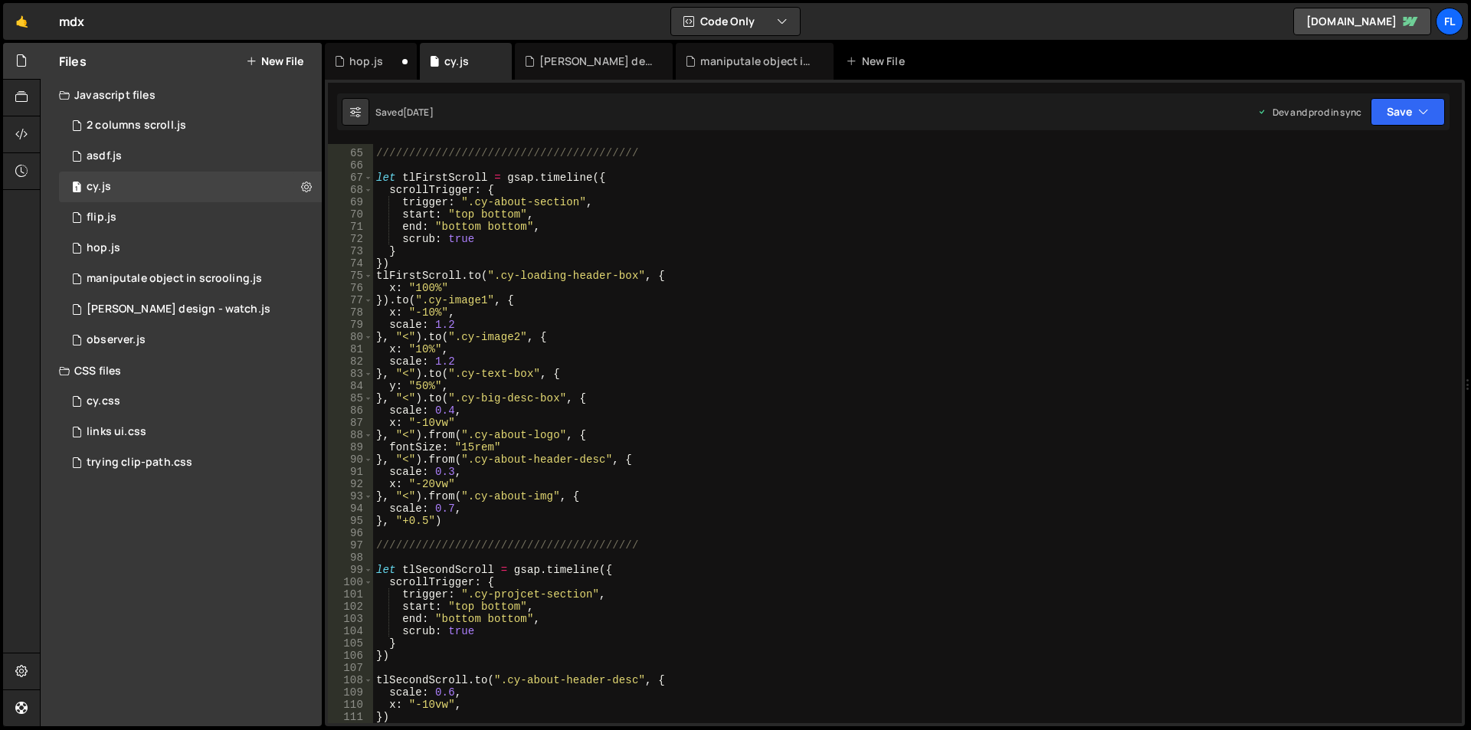
scroll to position [690, 0]
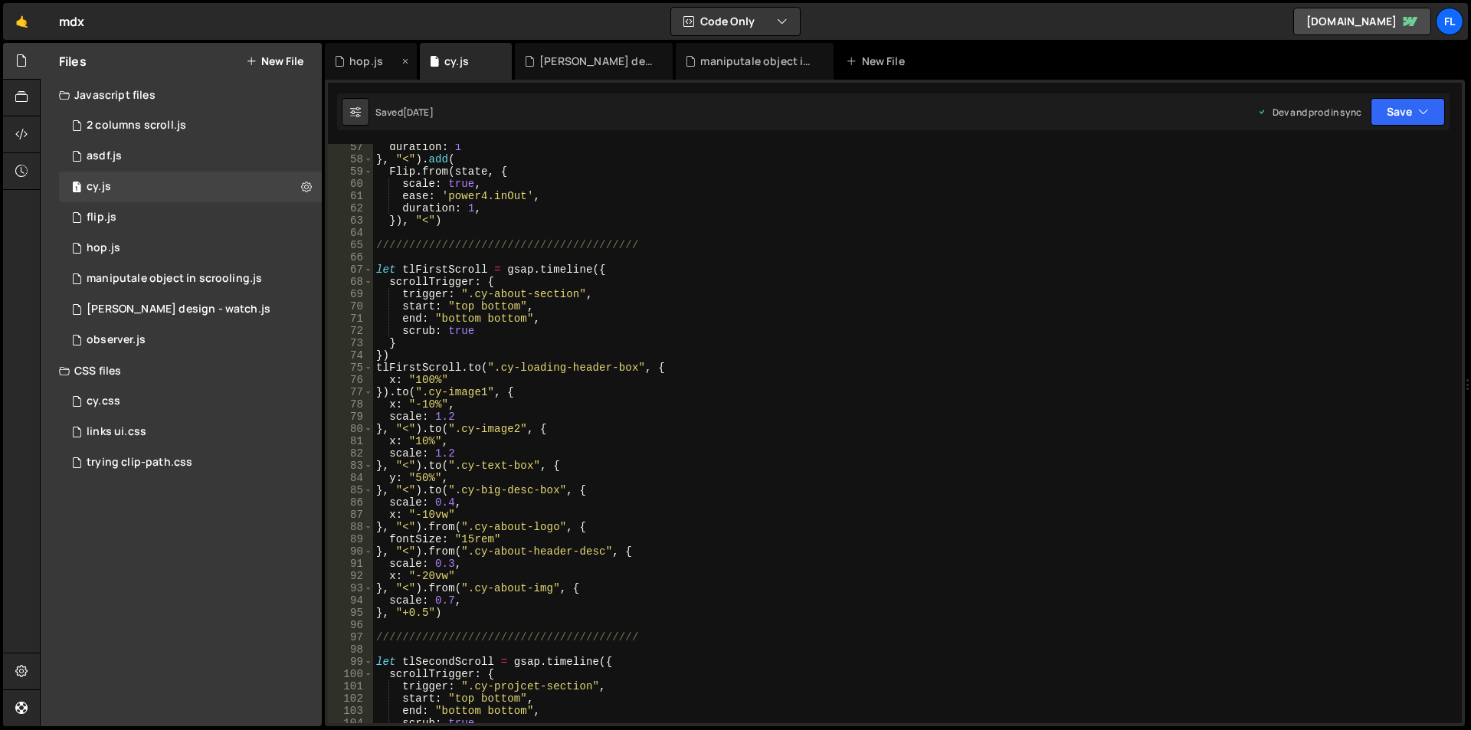
click at [370, 58] on div "hop.js" at bounding box center [366, 61] width 34 height 15
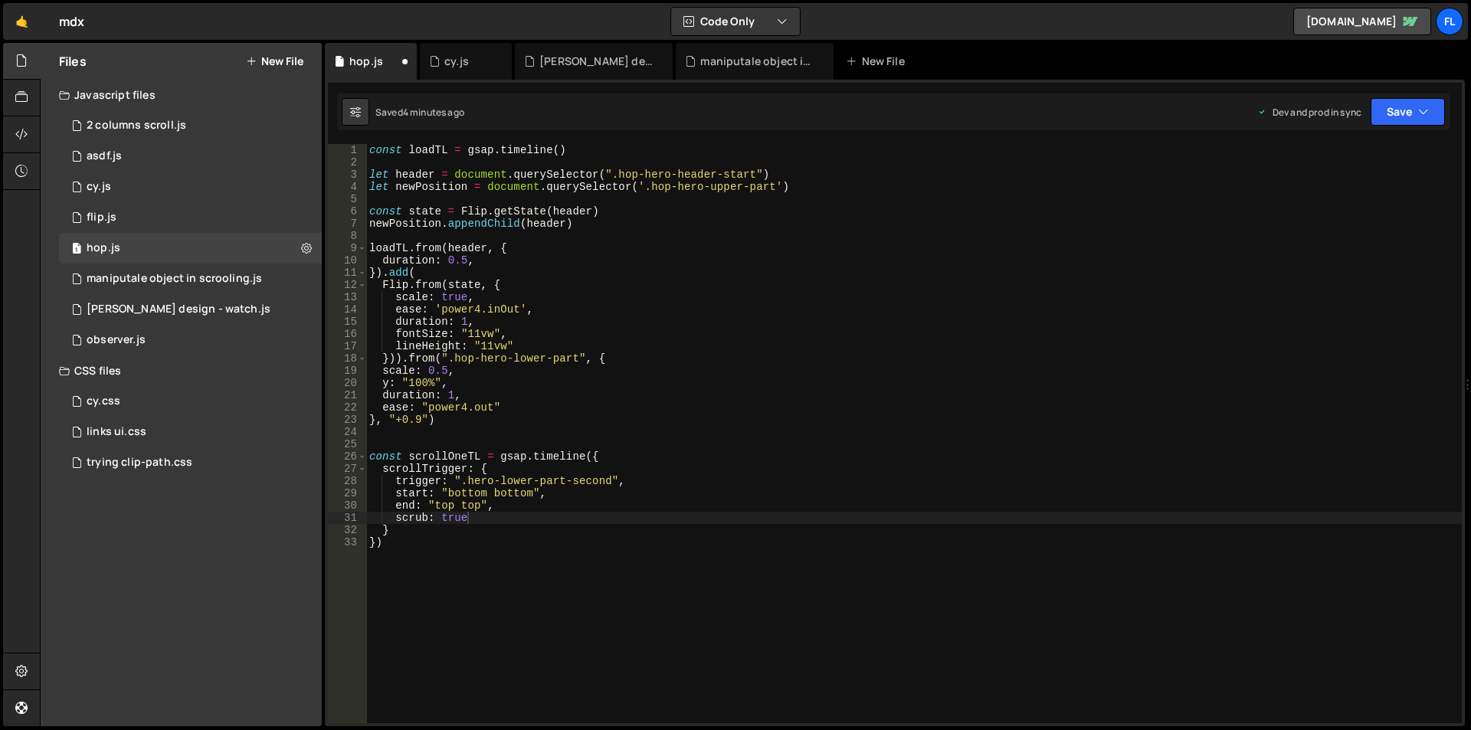
type textarea "})"
click at [500, 595] on div "const loadTL = gsap . timeline ( ) let header = document . querySelector ( ".ho…" at bounding box center [914, 494] width 1096 height 701
click at [461, 460] on div "const loadTL = gsap . timeline ( ) let header = document . querySelector ( ".ho…" at bounding box center [914, 446] width 1095 height 604
type textarea "const scrollOneTL = gsap.timeline({"
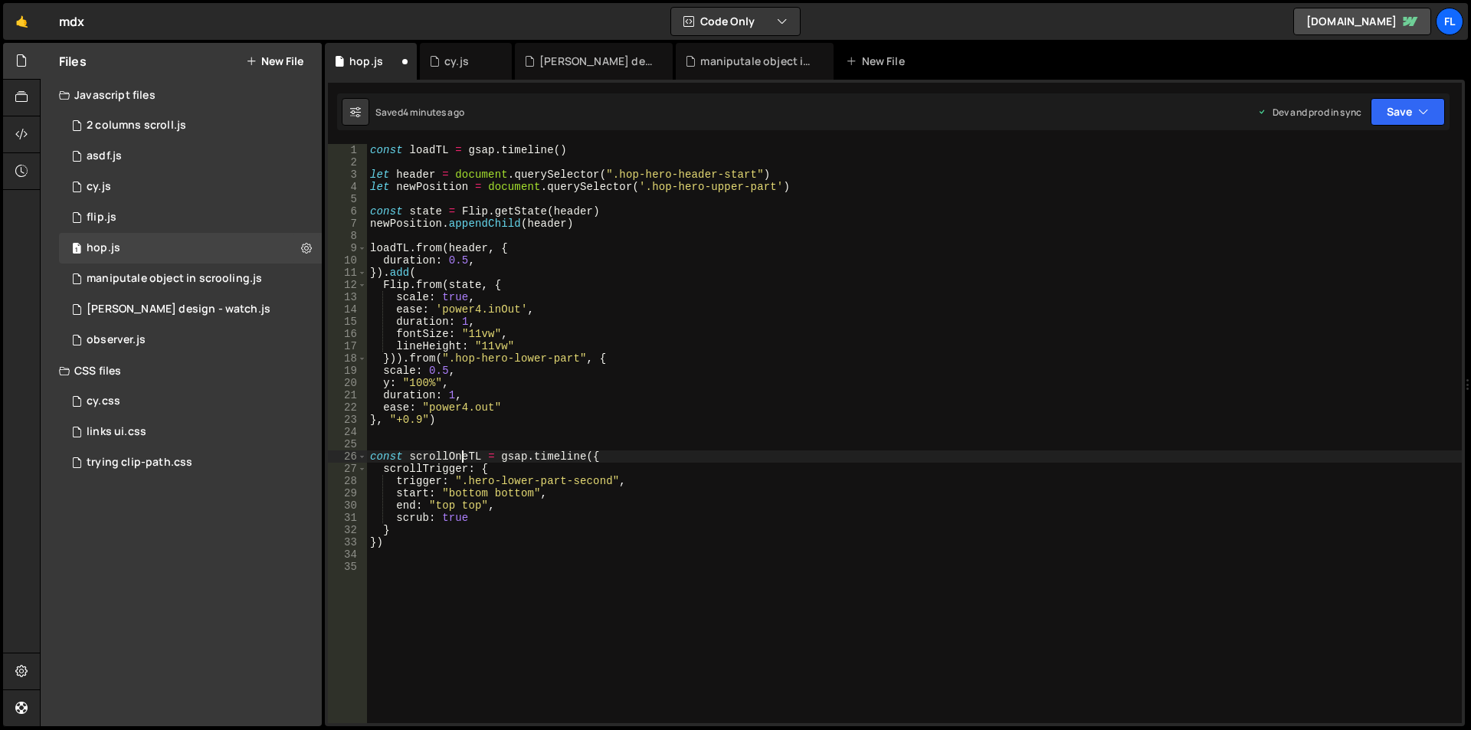
click at [461, 460] on div "const loadTL = gsap . timeline ( ) let header = document . querySelector ( ".ho…" at bounding box center [914, 446] width 1095 height 604
click at [388, 571] on div "const loadTL = gsap . timeline ( ) let header = document . querySelector ( ".ho…" at bounding box center [914, 446] width 1095 height 604
paste textarea "scrollOneTL"
paste textarea "scrollOneTL")"
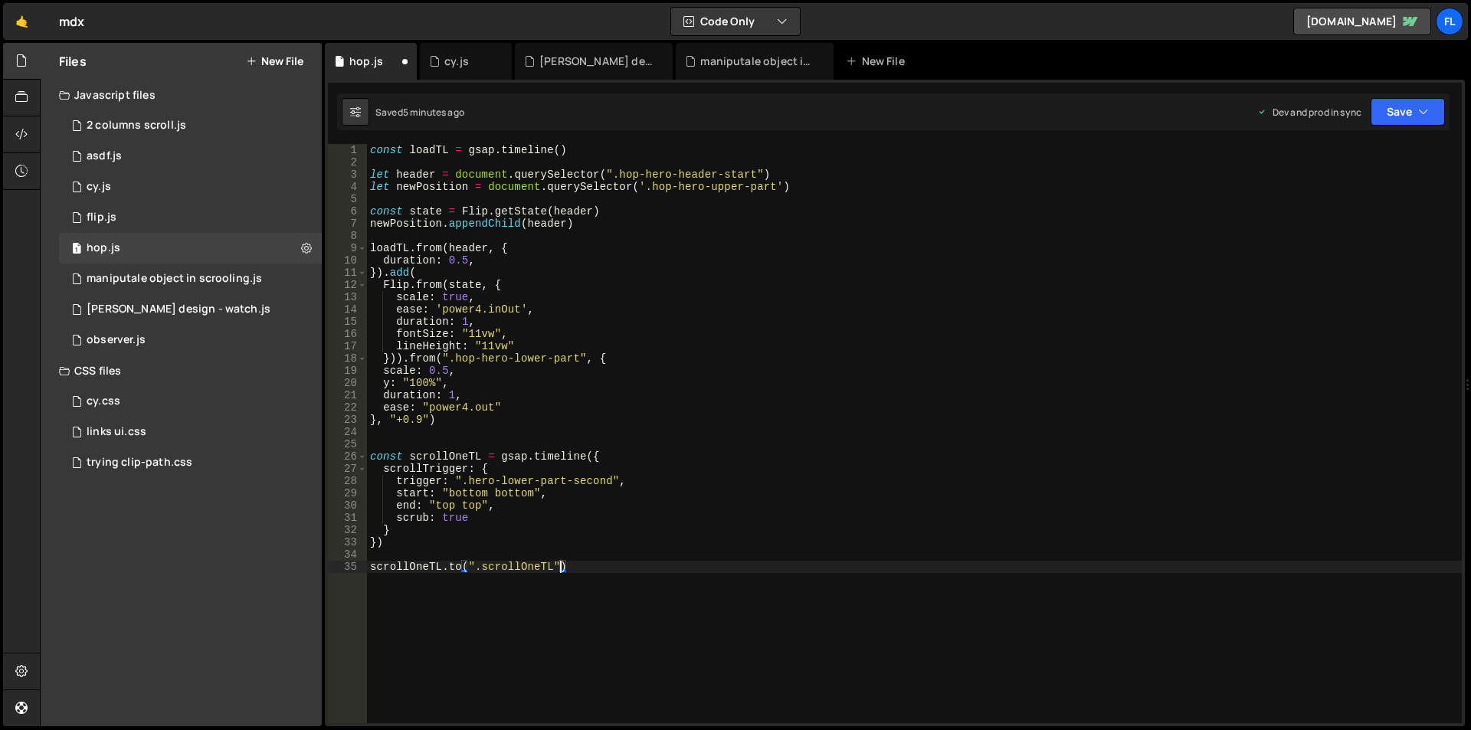
scroll to position [0, 14]
type textarea "scrollOneTL.to(".scrollOneTL", {)"
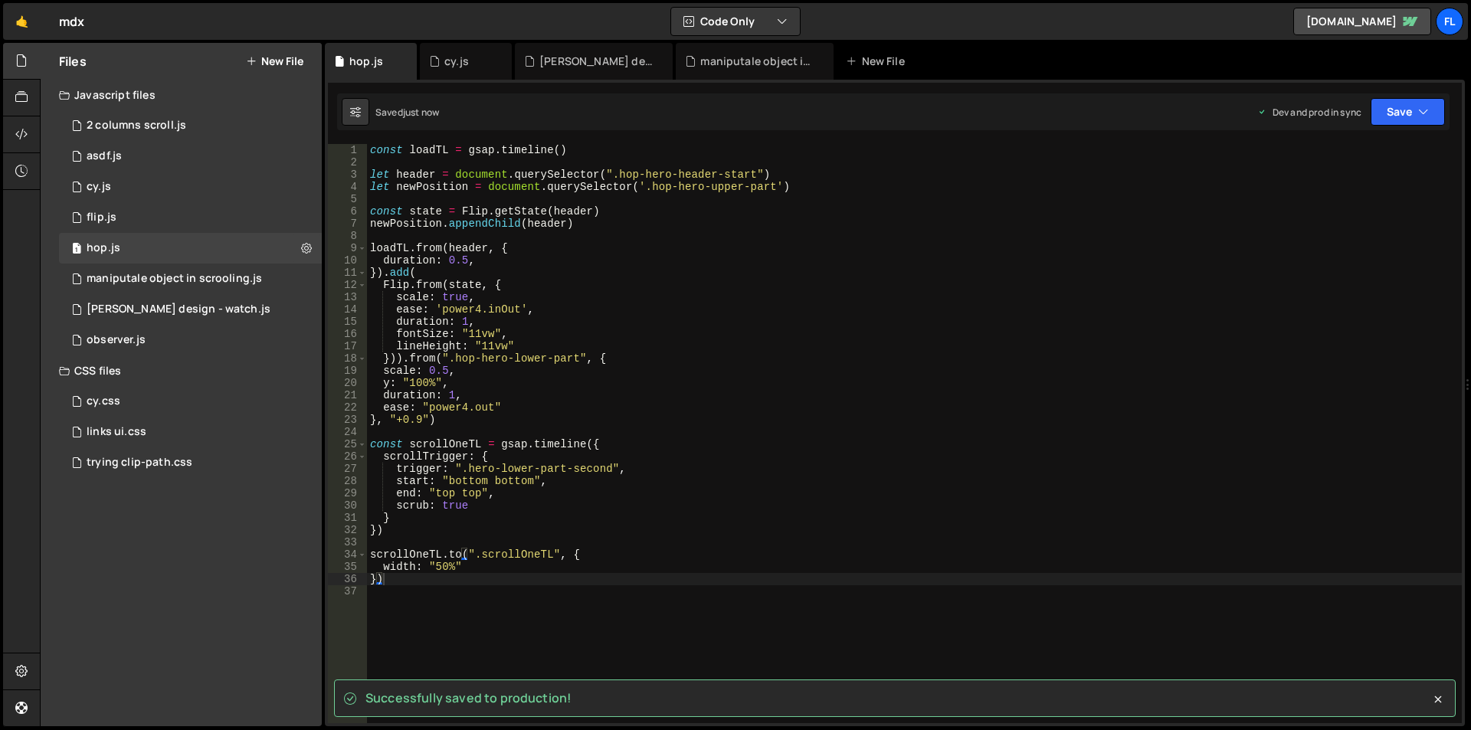
click at [479, 506] on div "const loadTL = gsap . timeline ( ) let header = document . querySelector ( ".ho…" at bounding box center [914, 446] width 1095 height 604
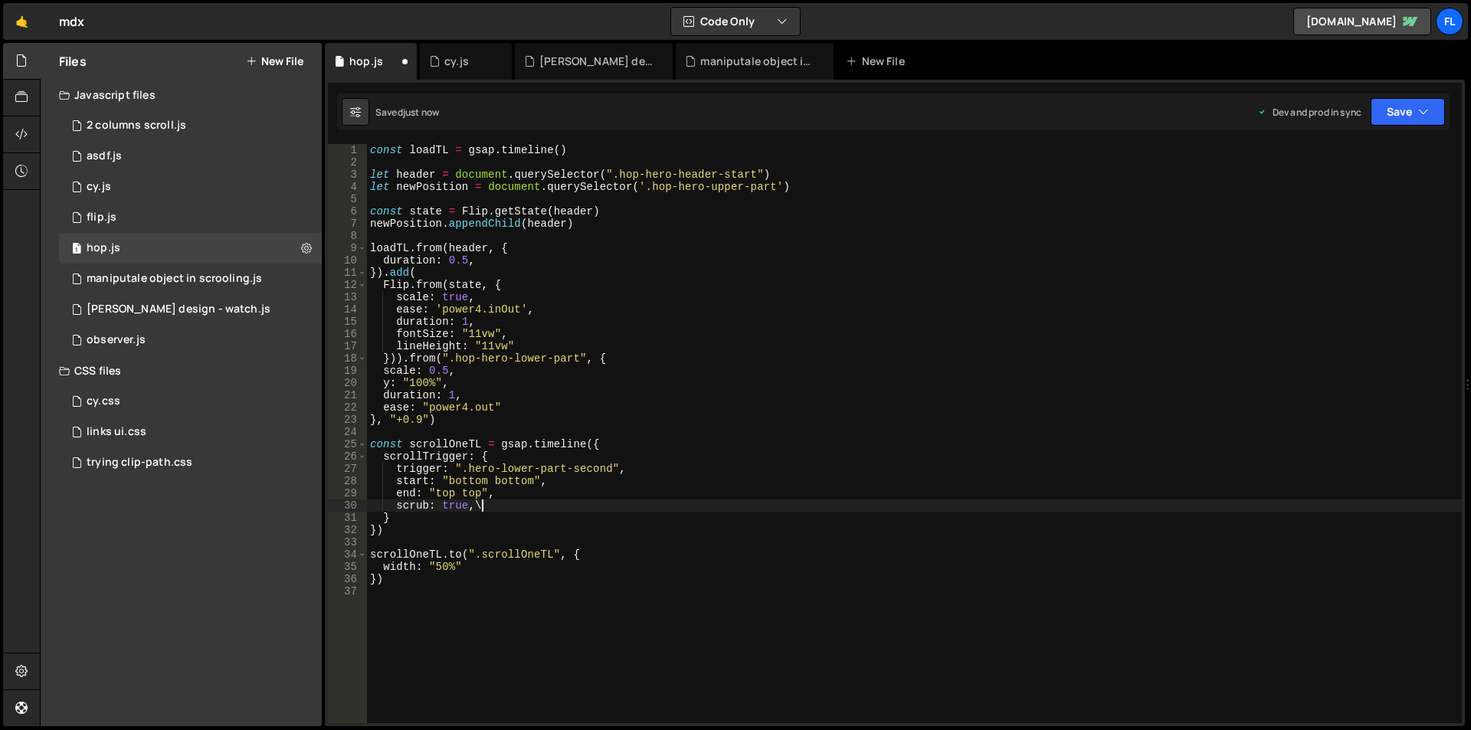
type textarea "scrub: true,"
type textarea "markers: true"
click at [692, 472] on div "const loadTL = gsap . timeline ( ) let header = document . querySelector ( ".ho…" at bounding box center [914, 446] width 1095 height 604
click at [520, 577] on div "const loadTL = gsap . timeline ( ) let header = document . querySelector ( ".ho…" at bounding box center [914, 446] width 1095 height 604
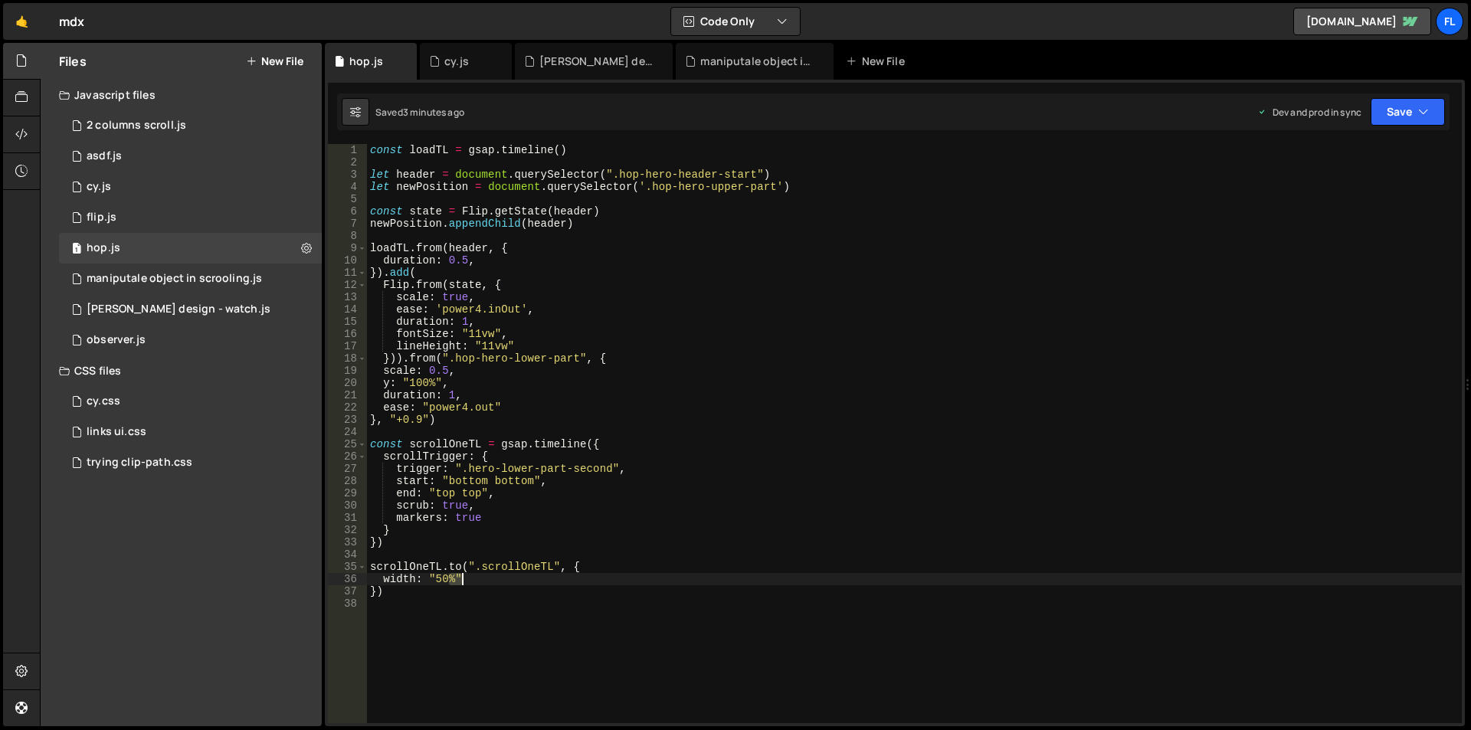
click at [520, 577] on div "const loadTL = gsap . timeline ( ) let header = document . querySelector ( ".ho…" at bounding box center [914, 446] width 1095 height 604
click at [519, 563] on div "const loadTL = gsap . timeline ( ) let header = document . querySelector ( ".ho…" at bounding box center [914, 446] width 1095 height 604
paste textarea "hero-lower-imagebox"
click at [402, 357] on div "const loadTL = gsap . timeline ( ) let header = document . querySelector ( ".ho…" at bounding box center [914, 446] width 1095 height 604
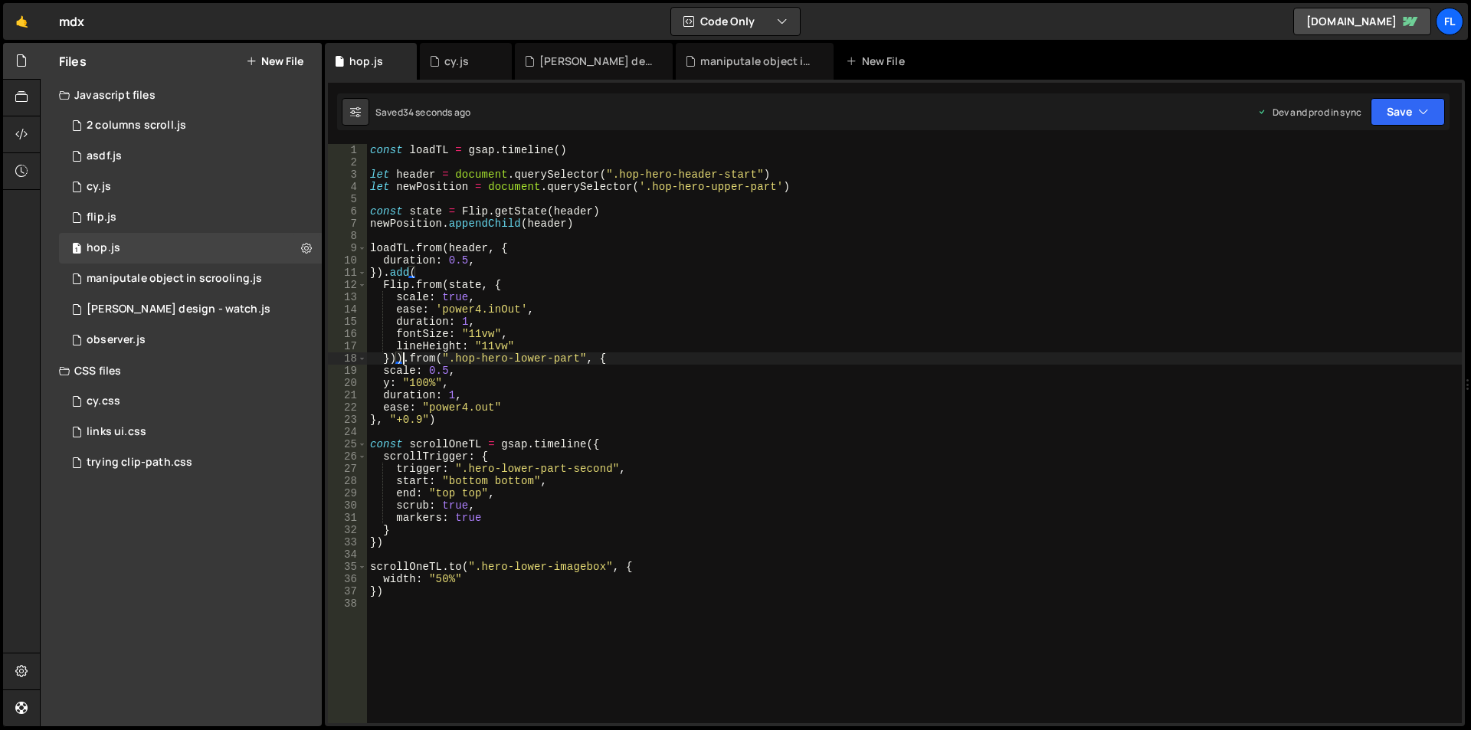
scroll to position [0, 1]
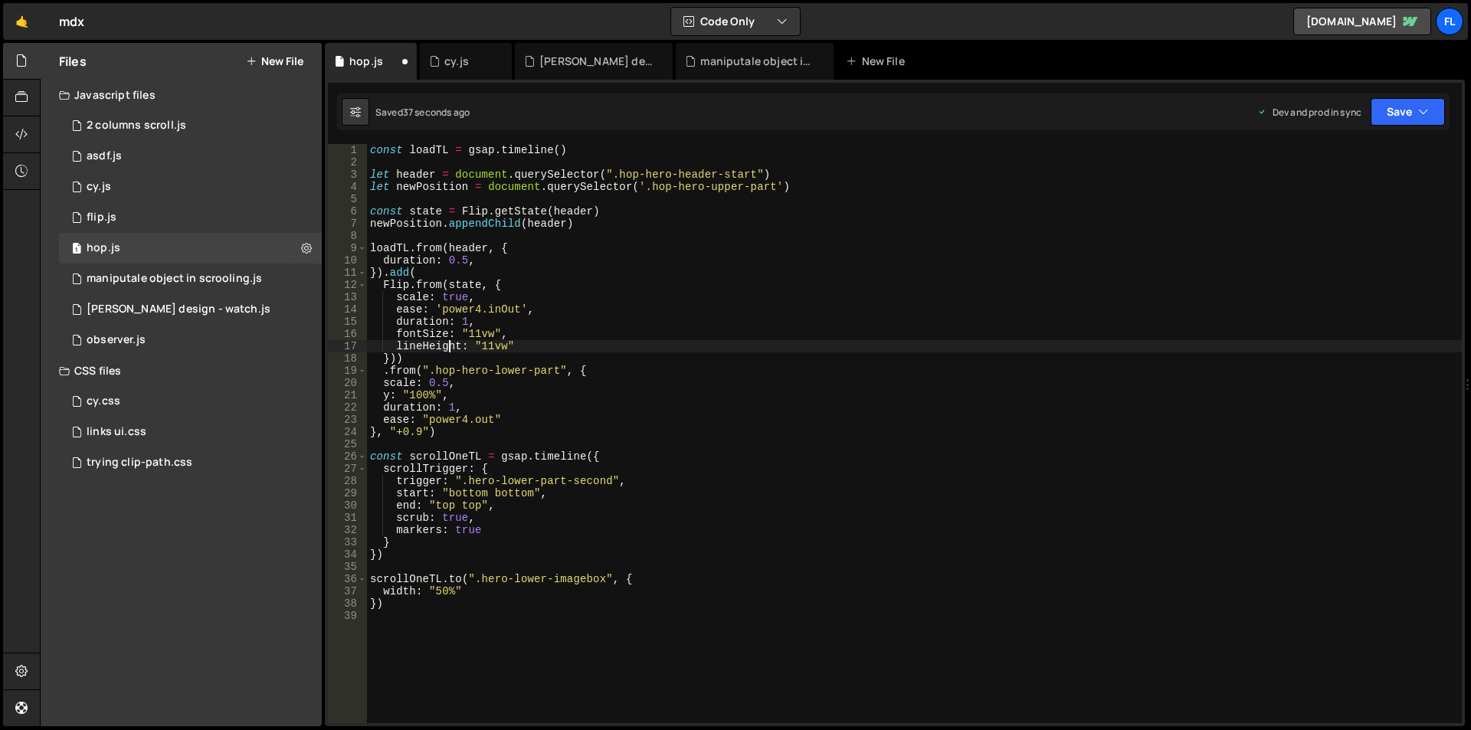
click at [449, 350] on div "const loadTL = gsap . timeline ( ) let header = document . querySelector ( ".ho…" at bounding box center [914, 446] width 1095 height 604
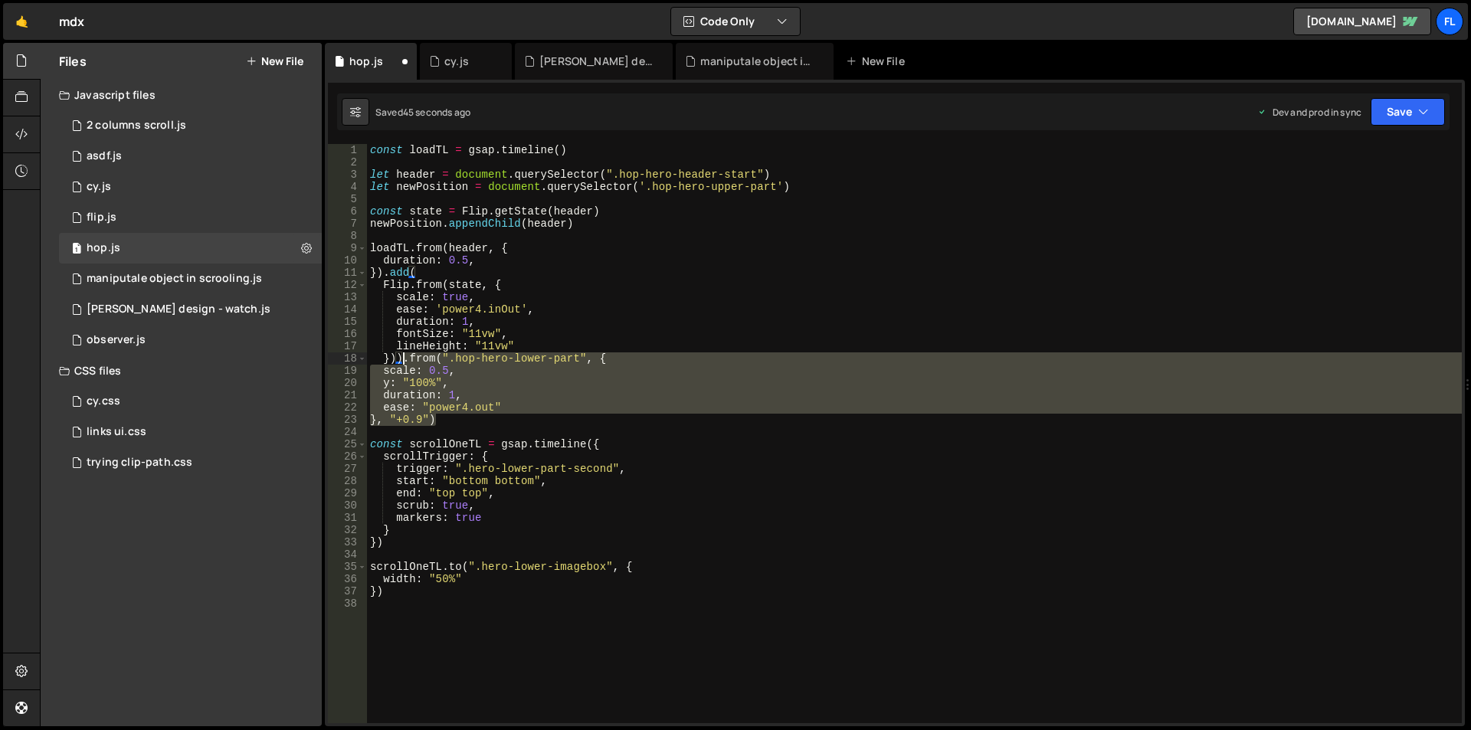
drag, startPoint x: 439, startPoint y: 418, endPoint x: 401, endPoint y: 359, distance: 69.9
click at [401, 359] on div "const loadTL = gsap . timeline ( ) let header = document . querySelector ( ".ho…" at bounding box center [914, 446] width 1095 height 604
click at [401, 359] on div "const loadTL = gsap . timeline ( ) let header = document . querySelector ( ".ho…" at bounding box center [914, 433] width 1095 height 579
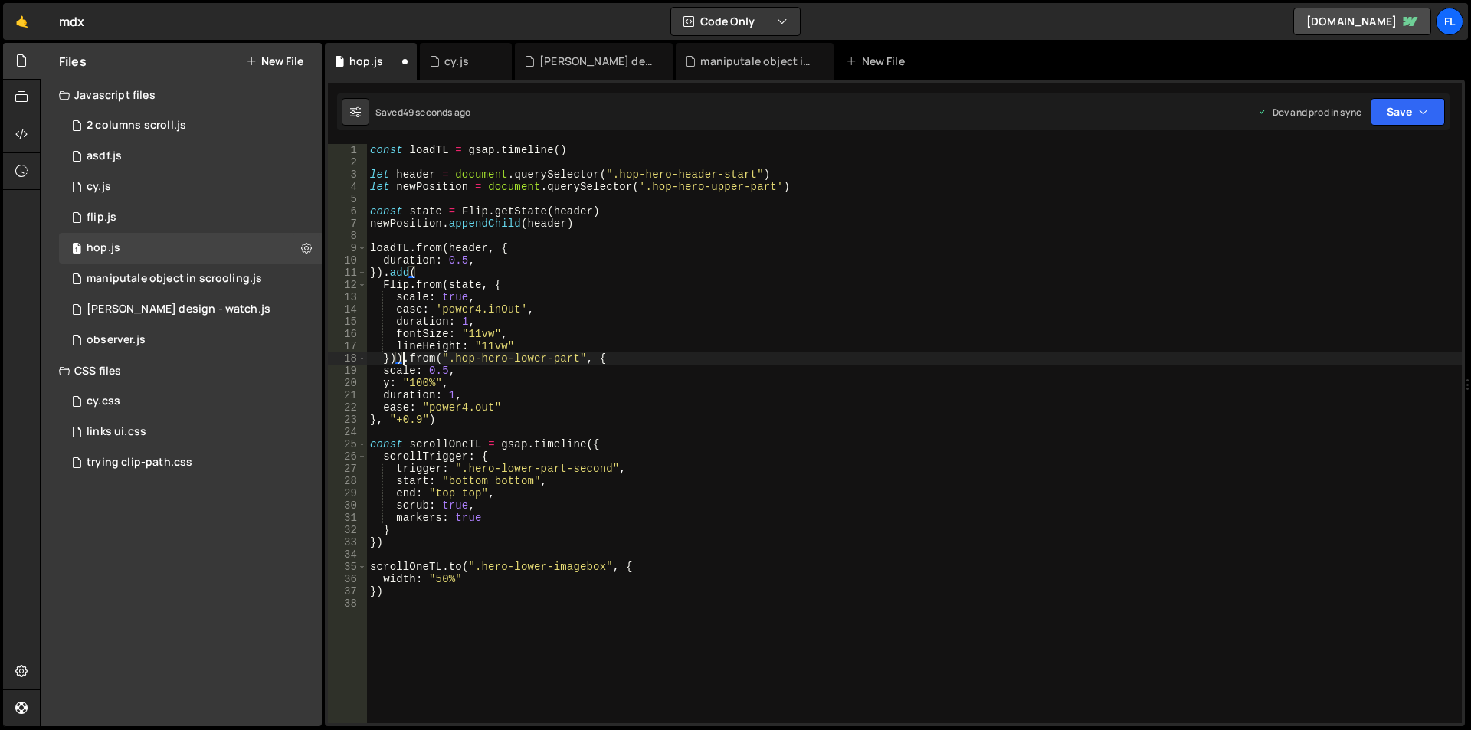
paste textarea "}, "+0.9""
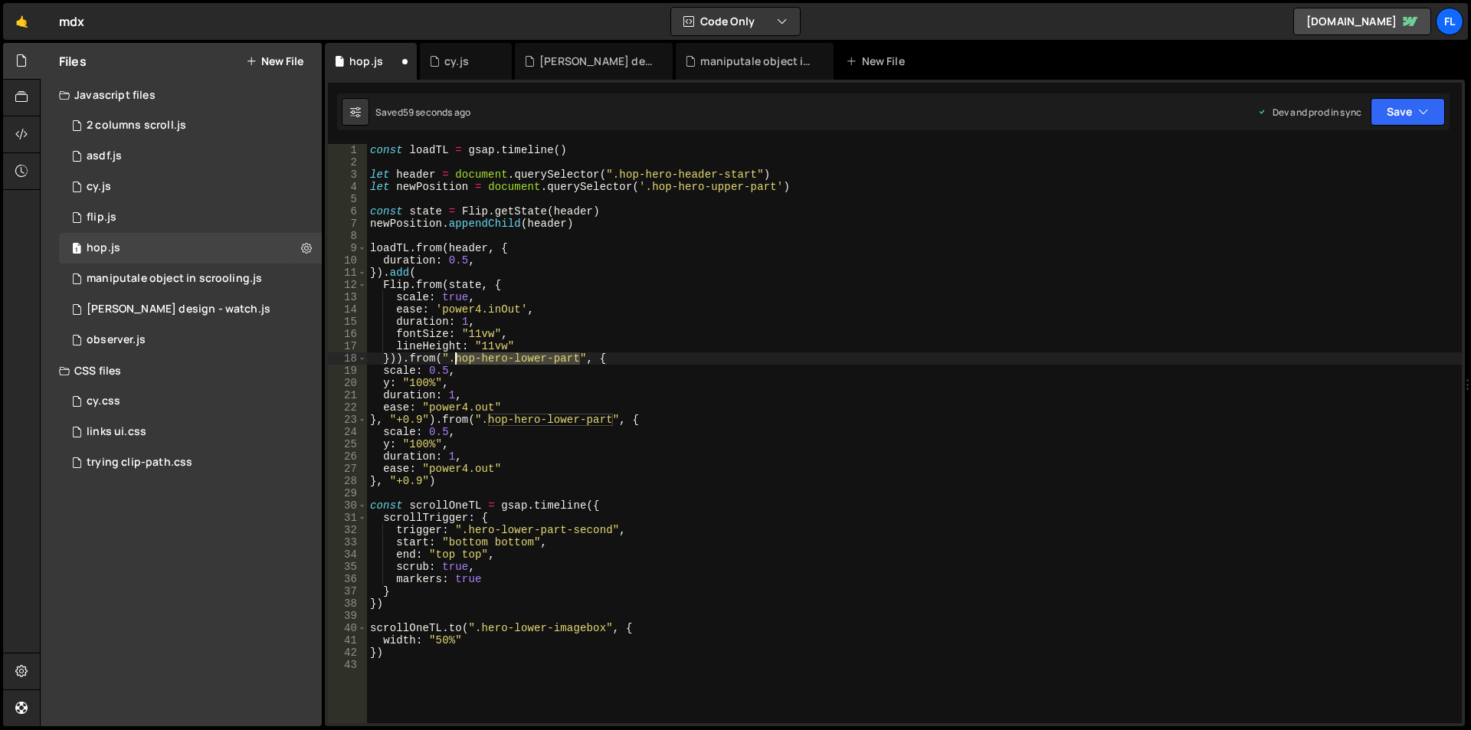
drag, startPoint x: 578, startPoint y: 357, endPoint x: 454, endPoint y: 357, distance: 123.3
click at [454, 357] on div "const loadTL = gsap . timeline ( ) let header = document . querySelector ( ".ho…" at bounding box center [914, 446] width 1095 height 604
paste textarea "navbar"
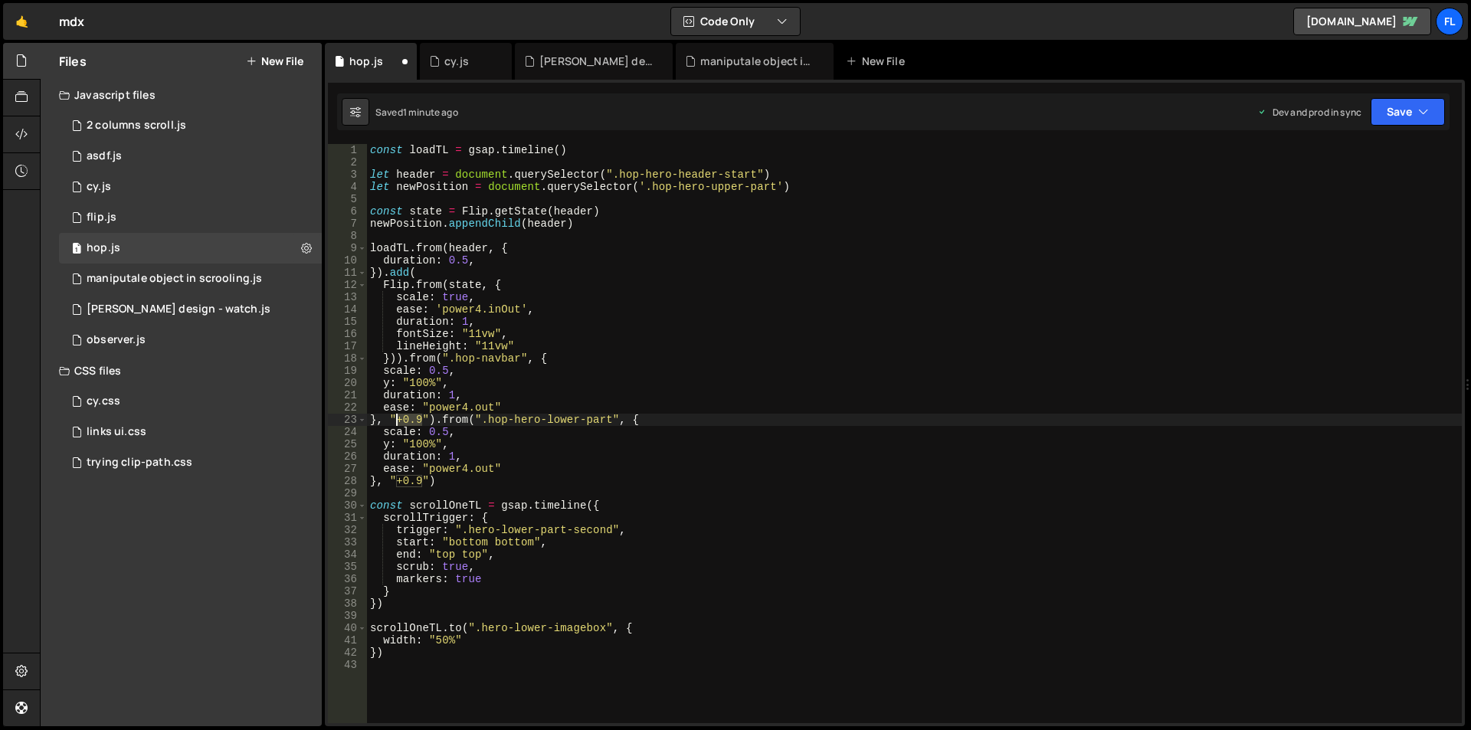
drag, startPoint x: 424, startPoint y: 420, endPoint x: 399, endPoint y: 418, distance: 25.3
click at [399, 418] on div "const loadTL = gsap . timeline ( ) let header = document . querySelector ( ".ho…" at bounding box center [914, 446] width 1095 height 604
click at [411, 381] on div "const loadTL = gsap . timeline ( ) let header = document . querySelector ( ".ho…" at bounding box center [914, 446] width 1095 height 604
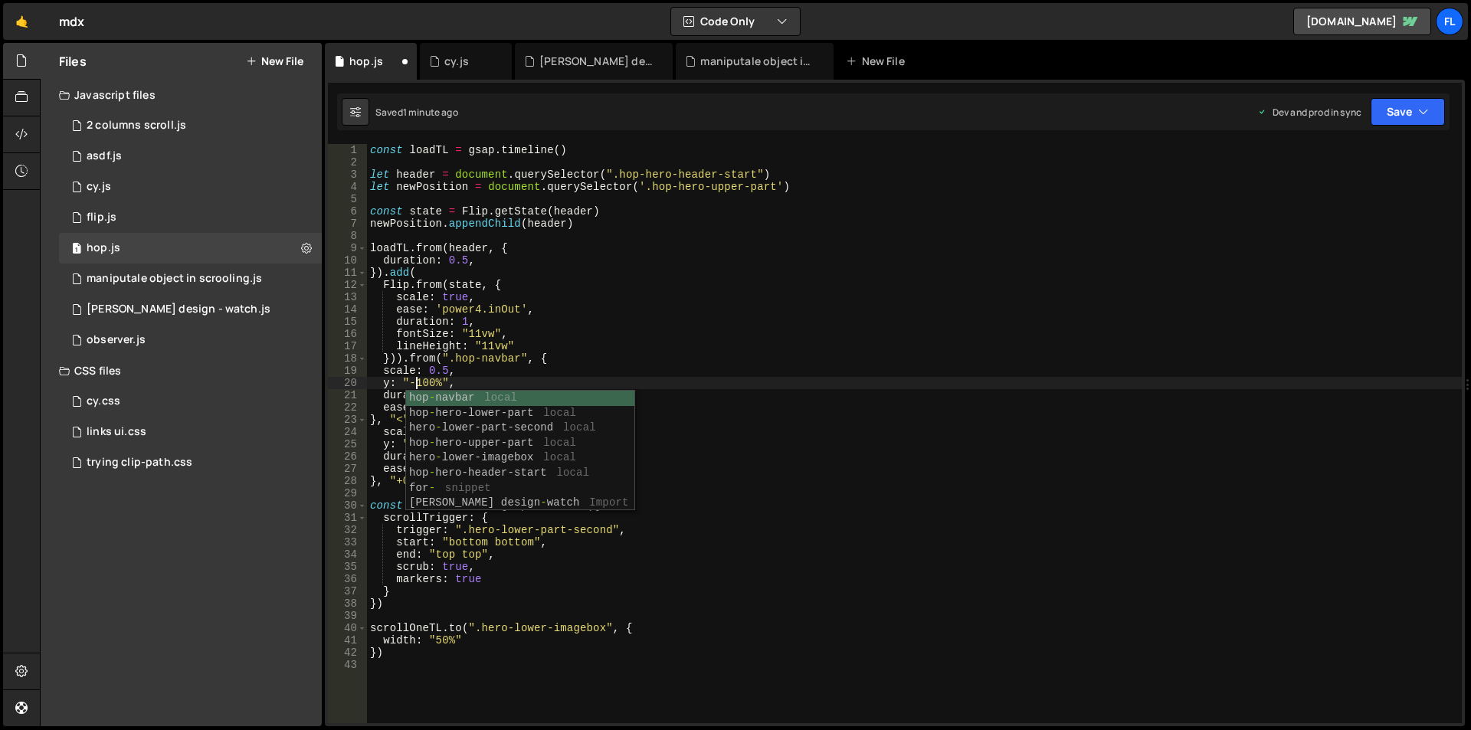
scroll to position [0, 3]
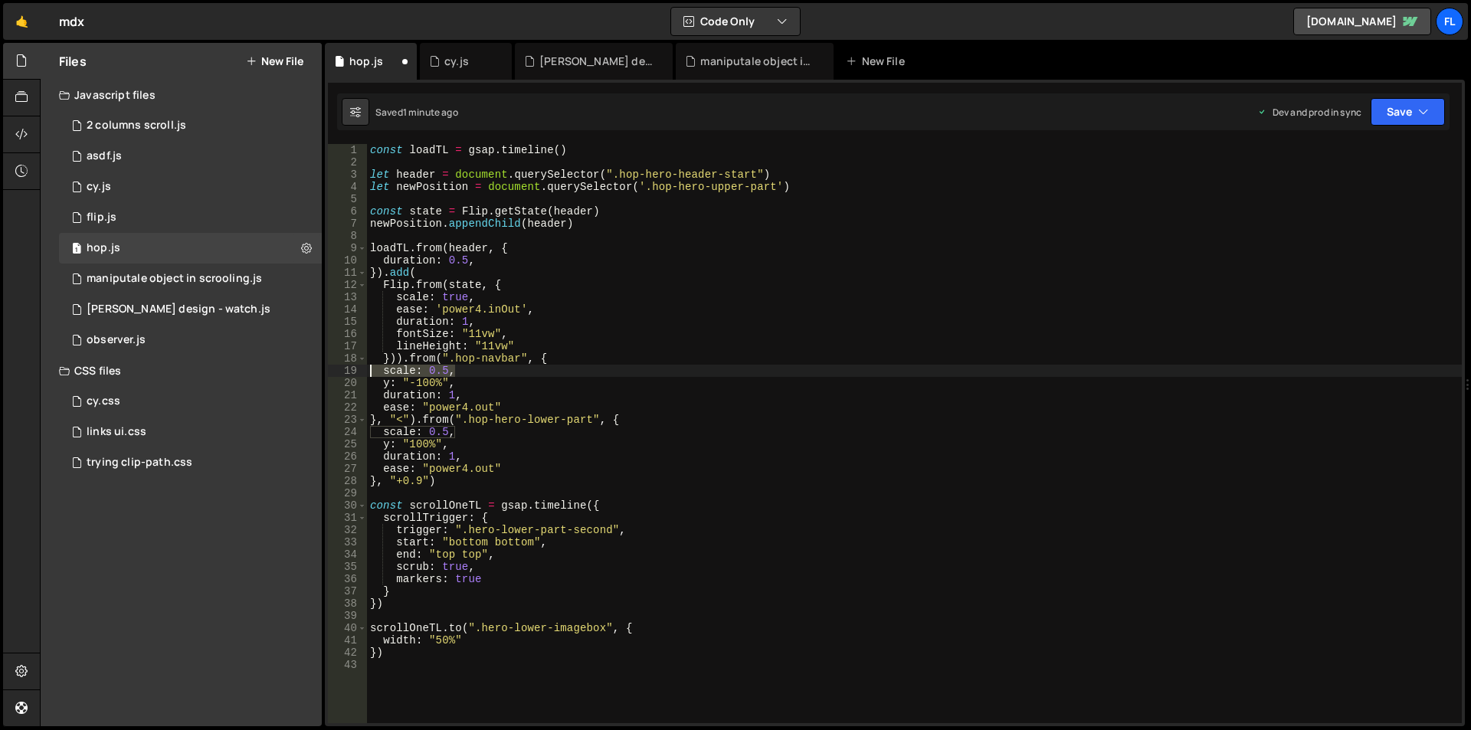
drag, startPoint x: 463, startPoint y: 370, endPoint x: 341, endPoint y: 370, distance: 121.8
click at [341, 370] on div "y: "-100%", 1 2 3 4 5 6 7 8 9 10 11 12 13 14 15 16 17 18 19 20 21 22 23 24 25 2…" at bounding box center [895, 433] width 1134 height 579
type textarea "scale: 0.5,"
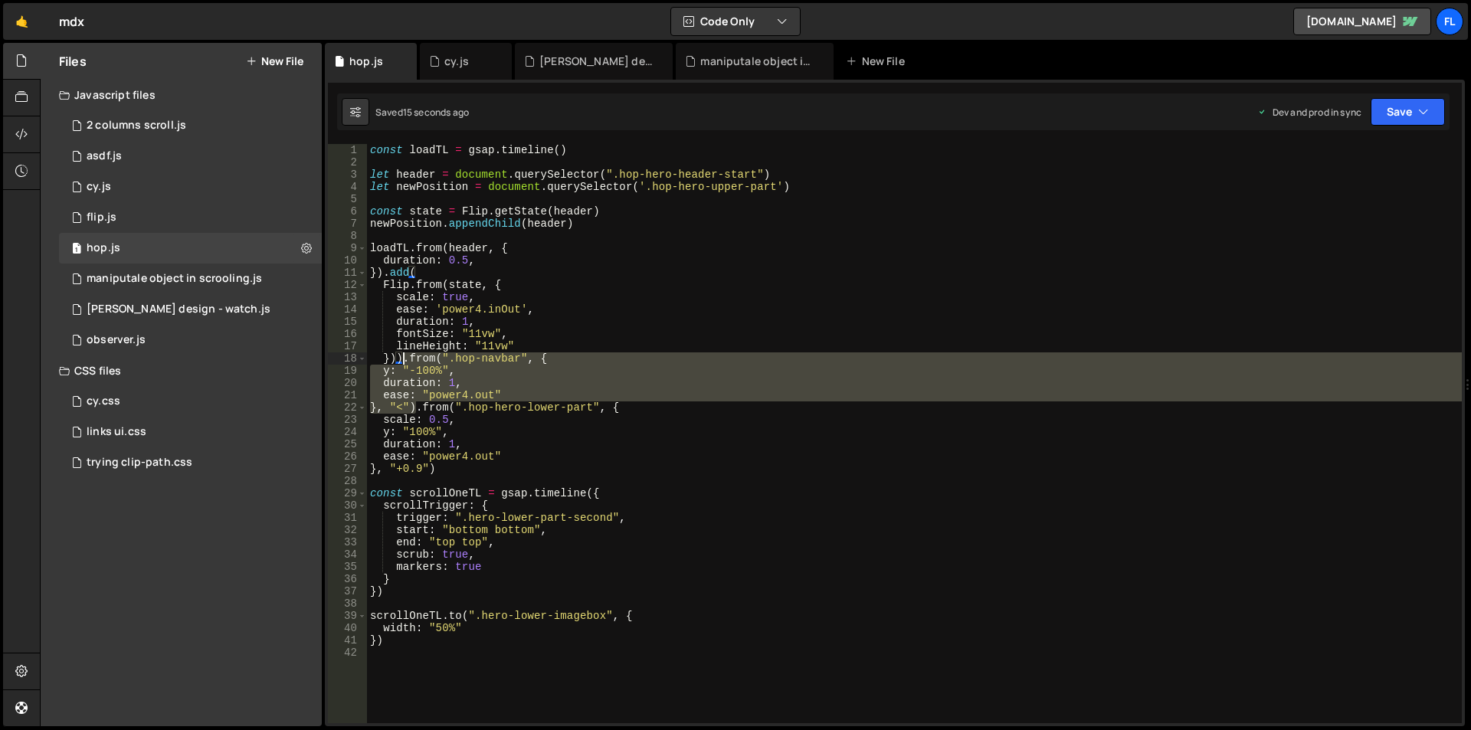
drag, startPoint x: 416, startPoint y: 408, endPoint x: 400, endPoint y: 353, distance: 56.7
click at [400, 353] on div "const loadTL = gsap . timeline ( ) let header = document . querySelector ( ".ho…" at bounding box center [914, 446] width 1095 height 604
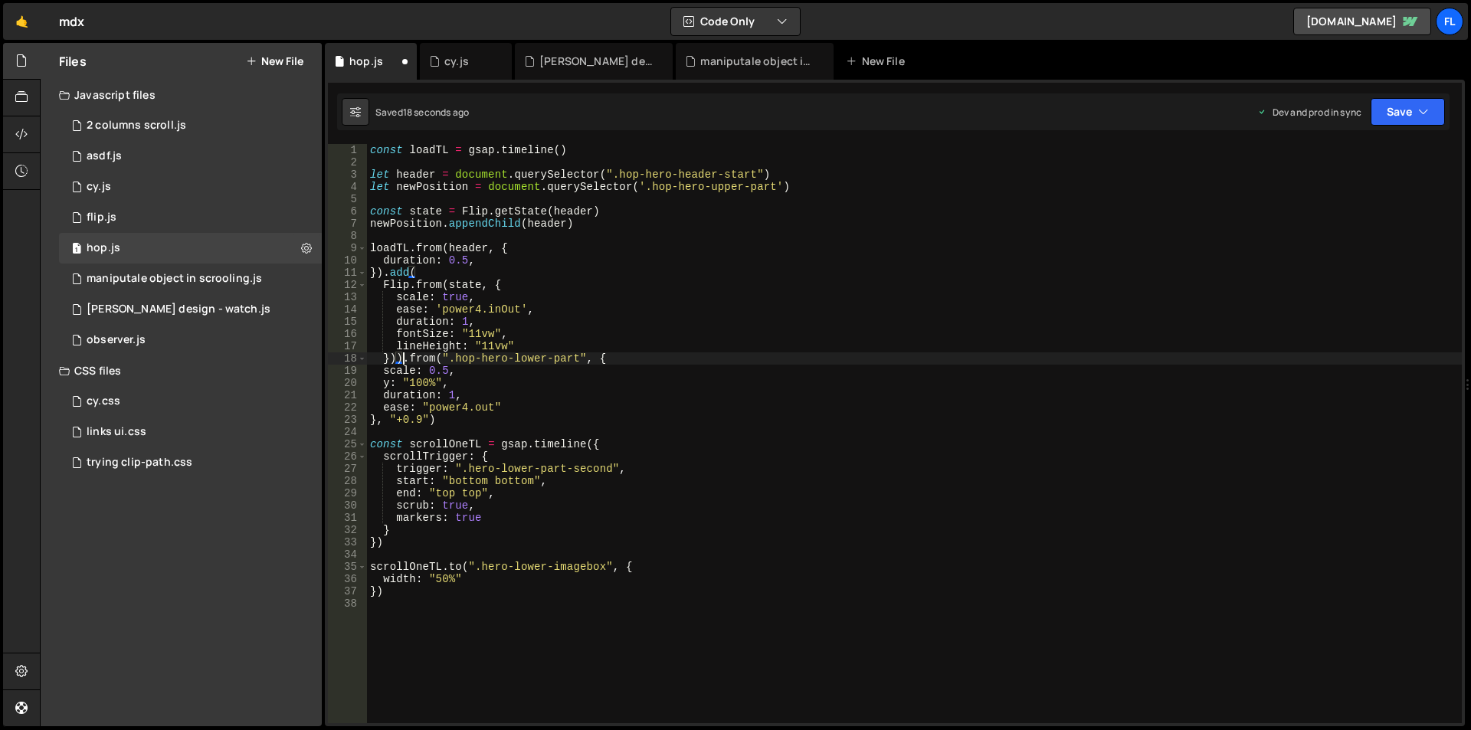
click at [440, 419] on div "const loadTL = gsap . timeline ( ) let header = document . querySelector ( ".ho…" at bounding box center [914, 446] width 1095 height 604
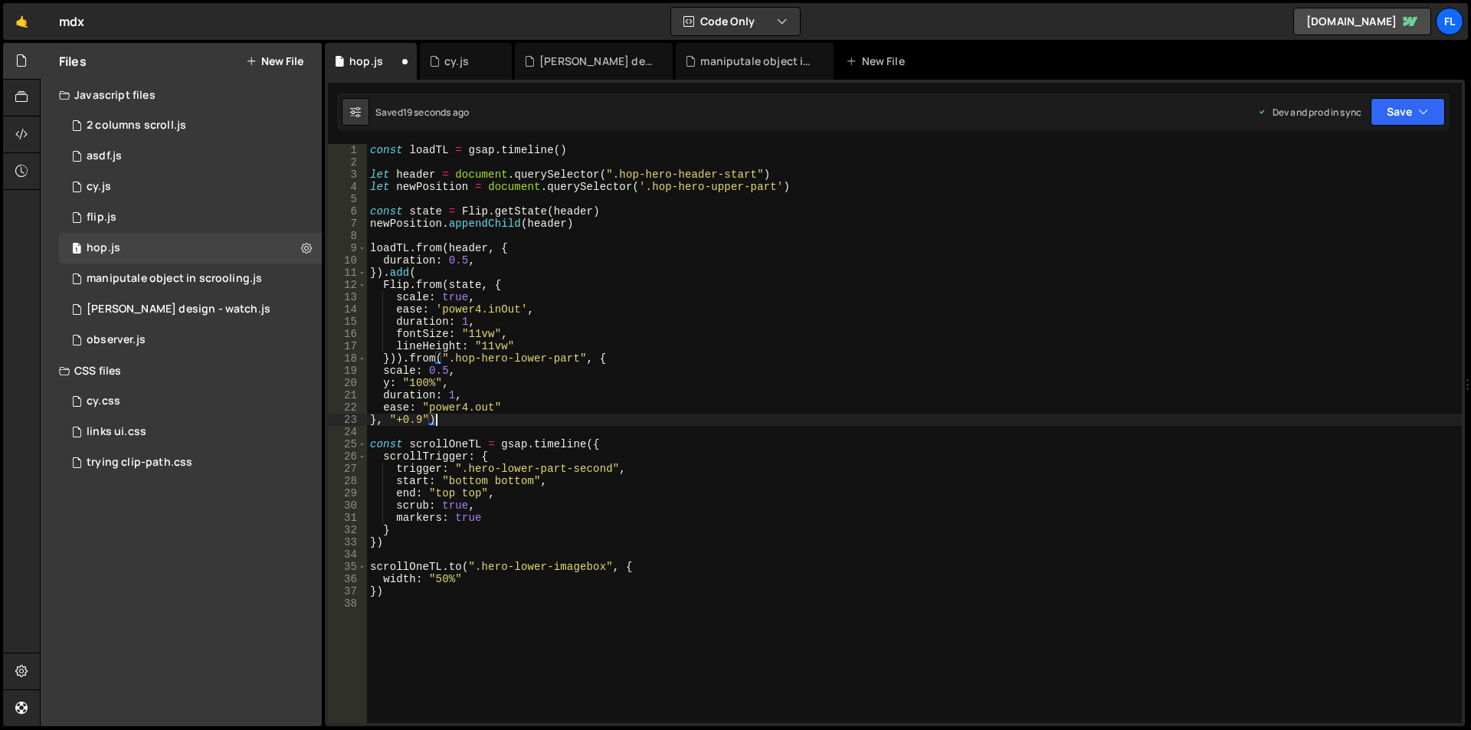
paste textarea "<"
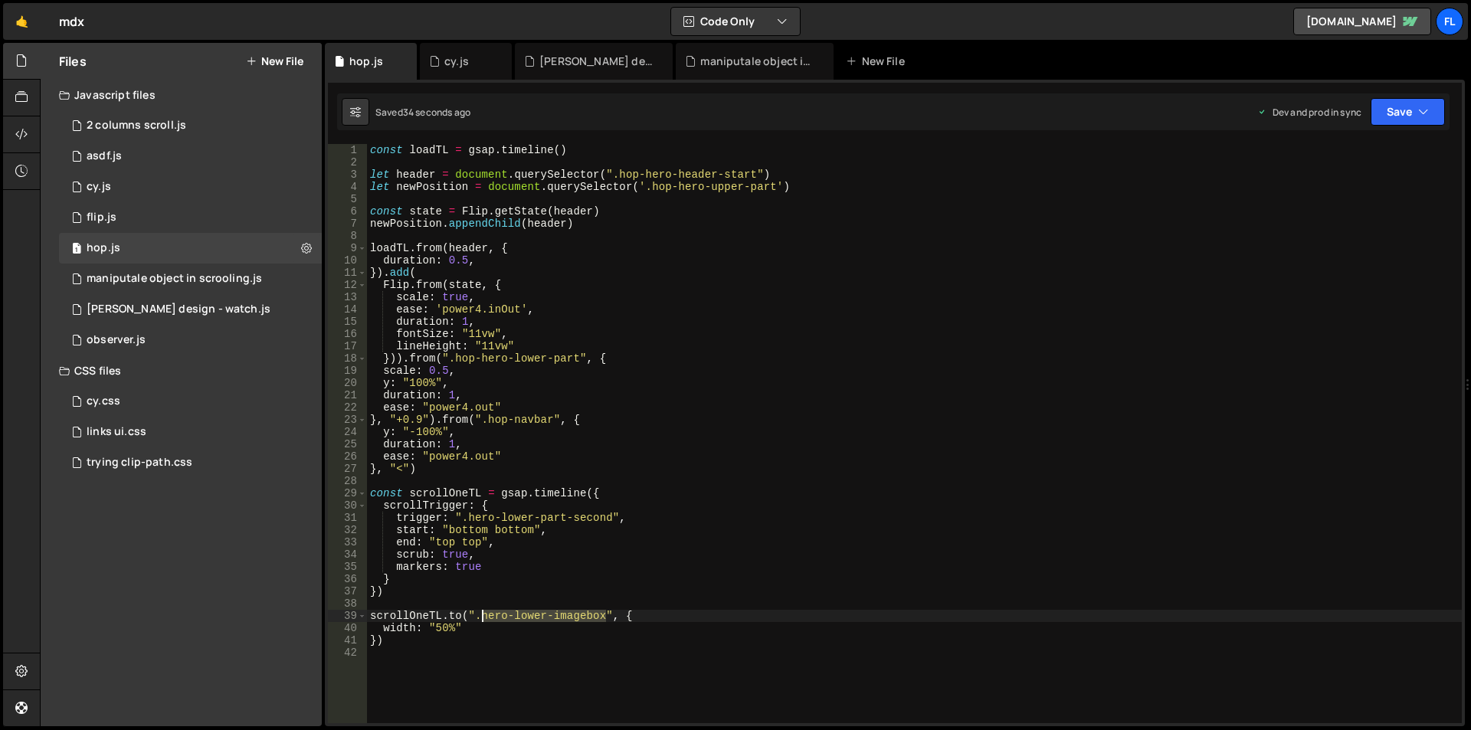
drag, startPoint x: 605, startPoint y: 618, endPoint x: 481, endPoint y: 618, distance: 124.1
click at [481, 618] on div "const loadTL = gsap . timeline ( ) let header = document . querySelector ( ".ho…" at bounding box center [914, 446] width 1095 height 604
paste textarea "-wrapper"
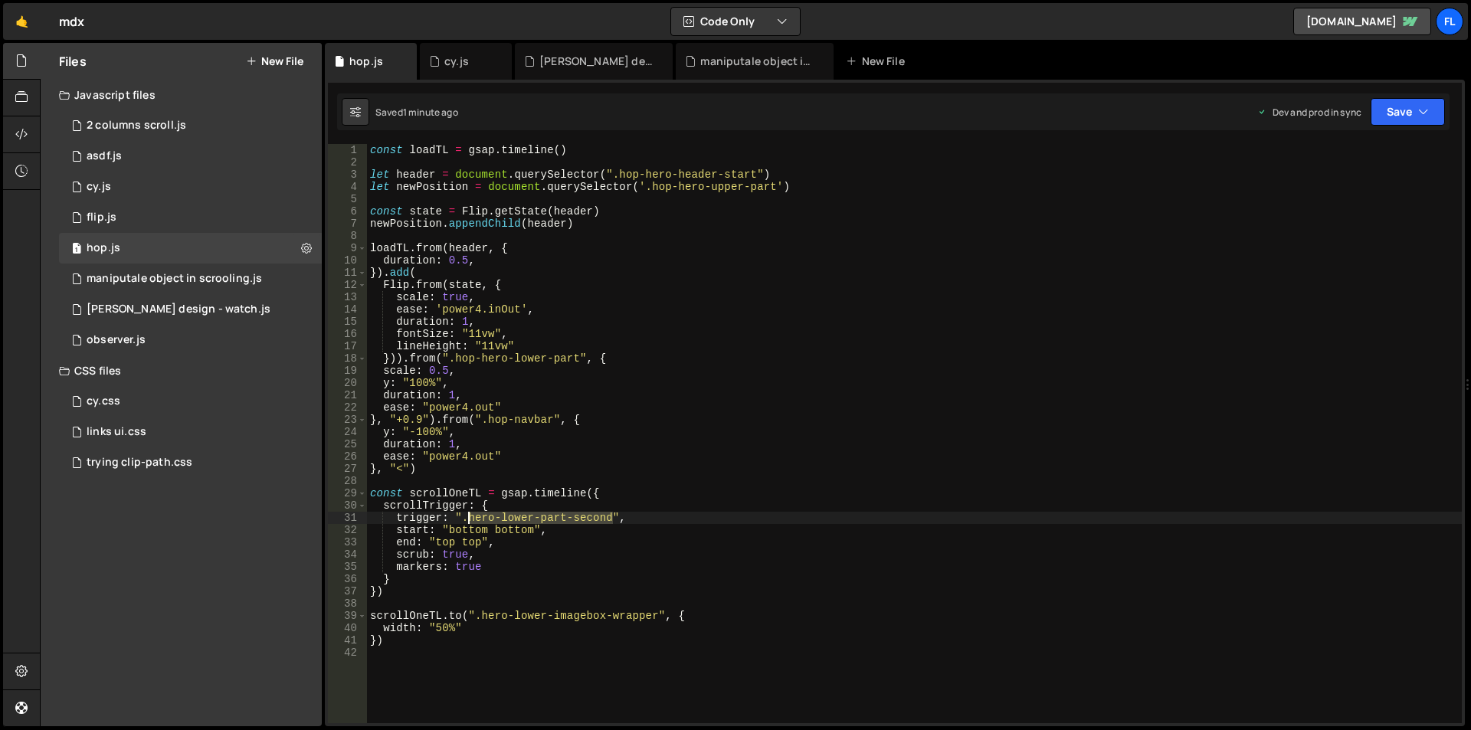
drag, startPoint x: 612, startPoint y: 519, endPoint x: 469, endPoint y: 518, distance: 143.3
click at [469, 518] on div "const loadTL = gsap . timeline ( ) let header = document . querySelector ( ".ho…" at bounding box center [914, 446] width 1095 height 604
paste textarea "imagebox-wrapper"
click at [447, 68] on div "cy.js" at bounding box center [466, 61] width 92 height 37
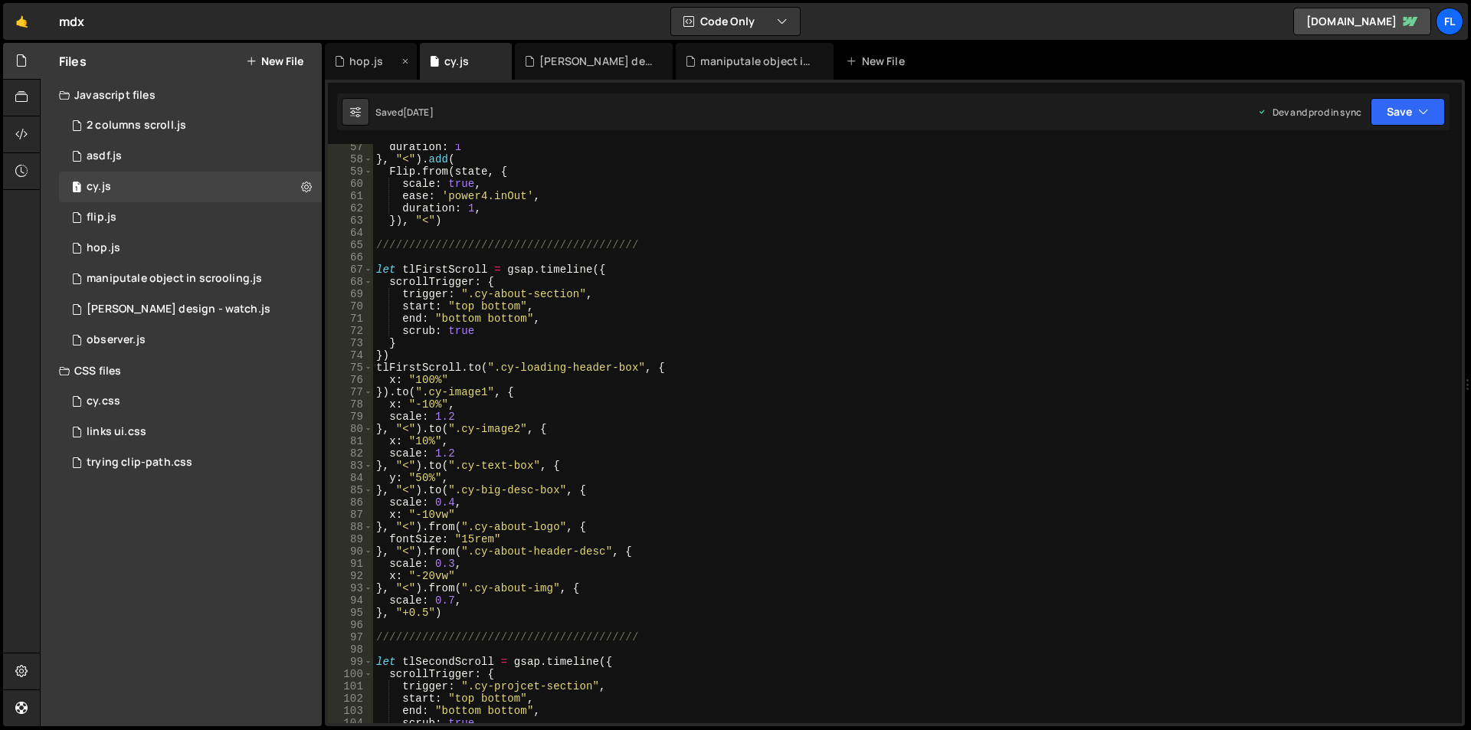
click at [375, 54] on div "hop.js" at bounding box center [366, 61] width 34 height 15
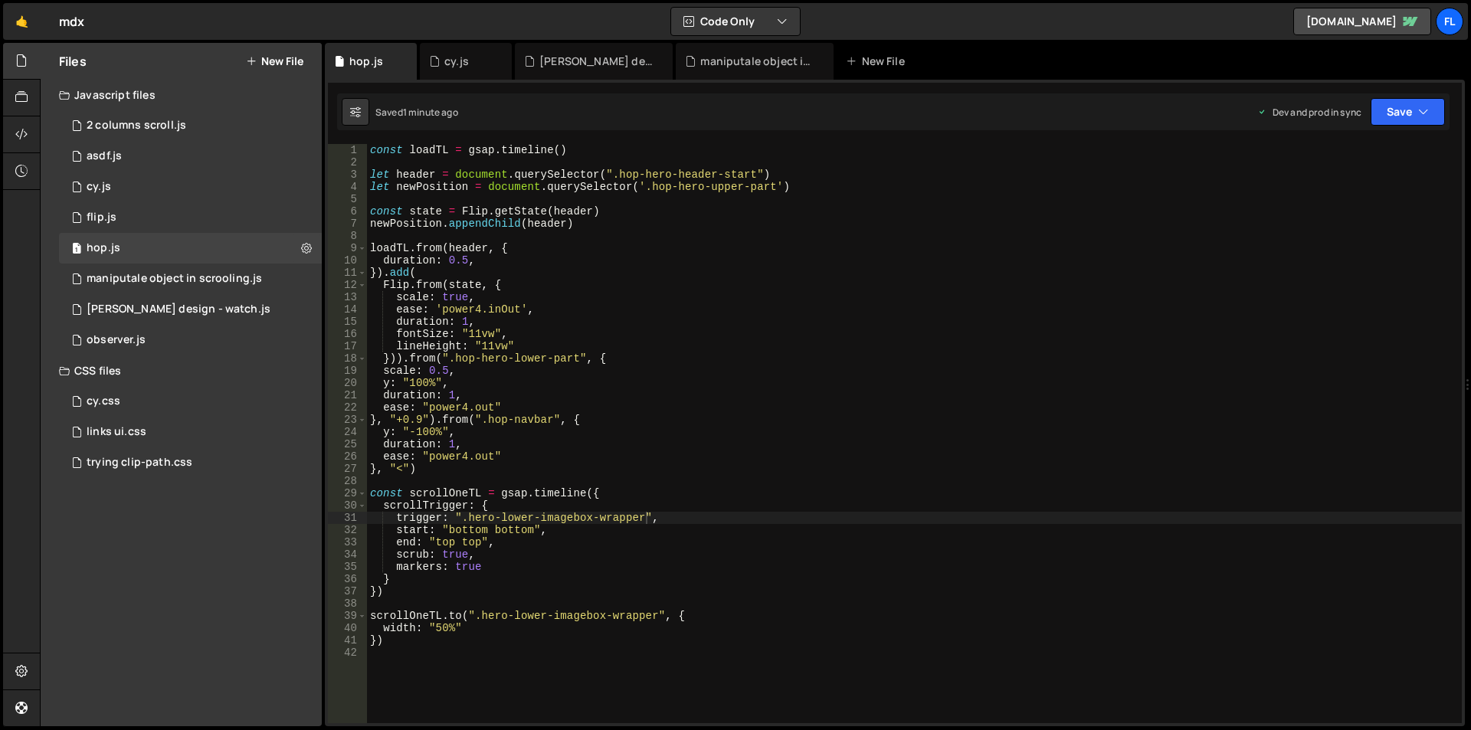
type textarea "[DOMAIN_NAME](".hero-lower-imagebox-wrapper", {"
click at [418, 618] on div "const loadTL = gsap . timeline ( ) let header = document . querySelector ( ".ho…" at bounding box center [914, 446] width 1095 height 604
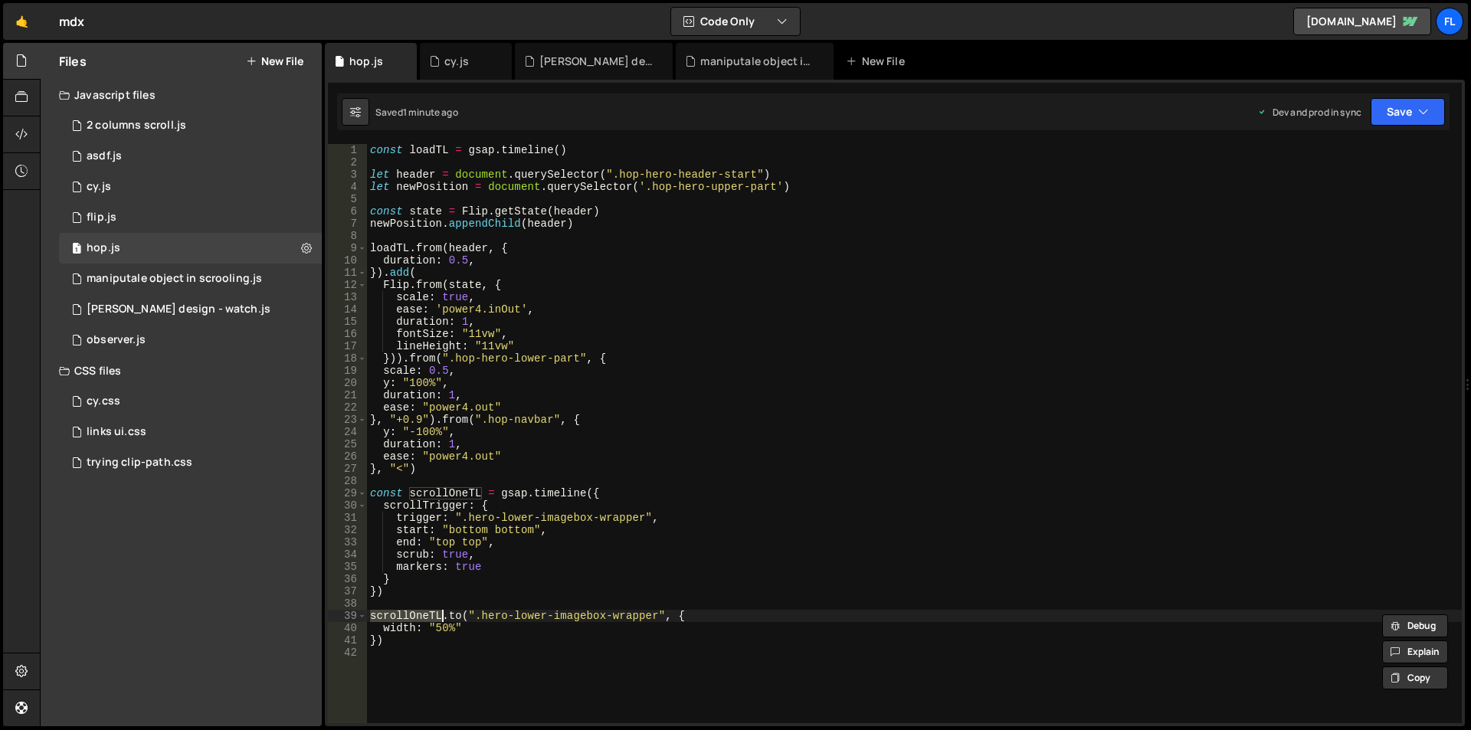
click at [491, 650] on div "const loadTL = gsap . timeline ( ) let header = document . querySelector ( ".ho…" at bounding box center [914, 446] width 1095 height 604
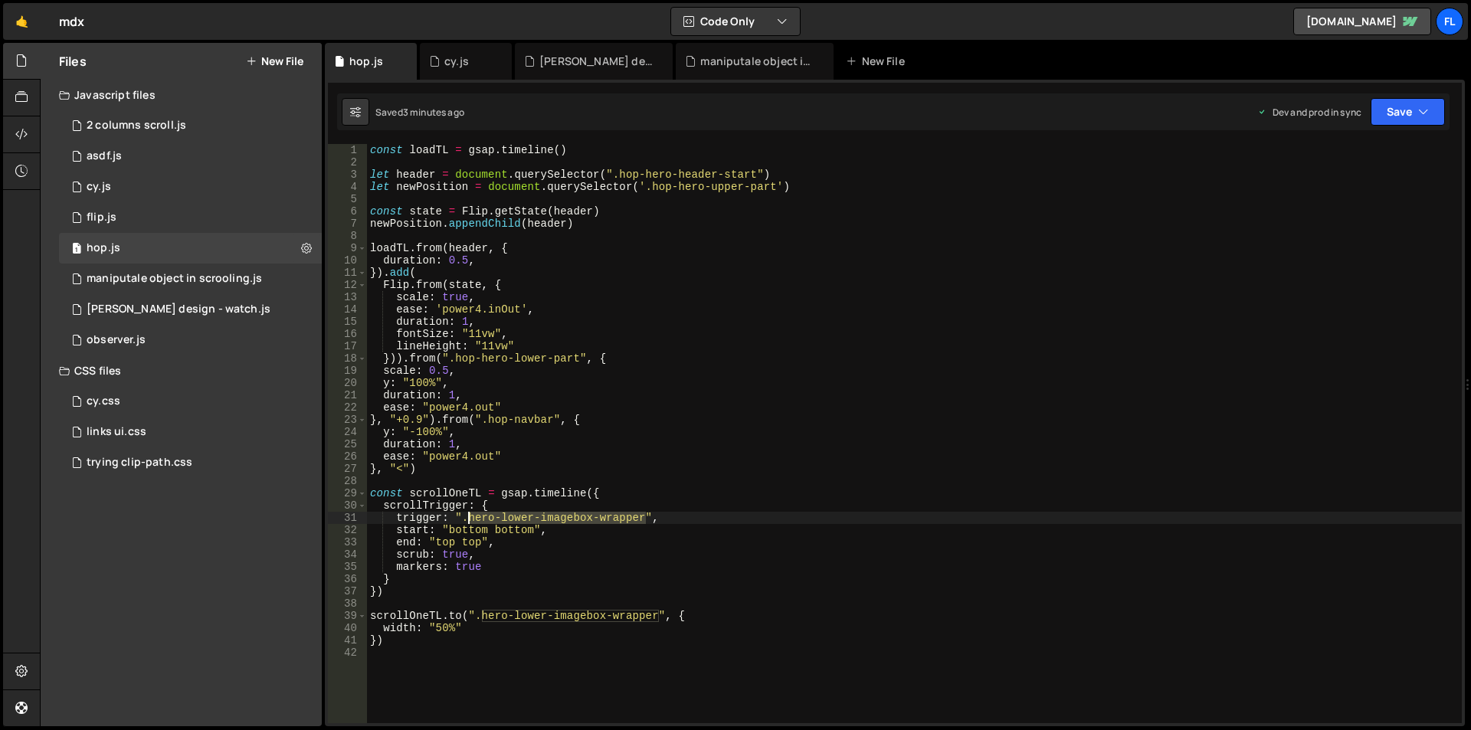
drag, startPoint x: 646, startPoint y: 519, endPoint x: 466, endPoint y: 517, distance: 180.0
click at [466, 517] on div "const loadTL = gsap . timeline ( ) let header = document . querySelector ( ".ho…" at bounding box center [914, 446] width 1095 height 604
paste textarea "part-second"
drag, startPoint x: 614, startPoint y: 518, endPoint x: 470, endPoint y: 519, distance: 144.0
click at [470, 519] on div "const loadTL = gsap . timeline ( ) let header = document . querySelector ( ".ho…" at bounding box center [914, 446] width 1095 height 604
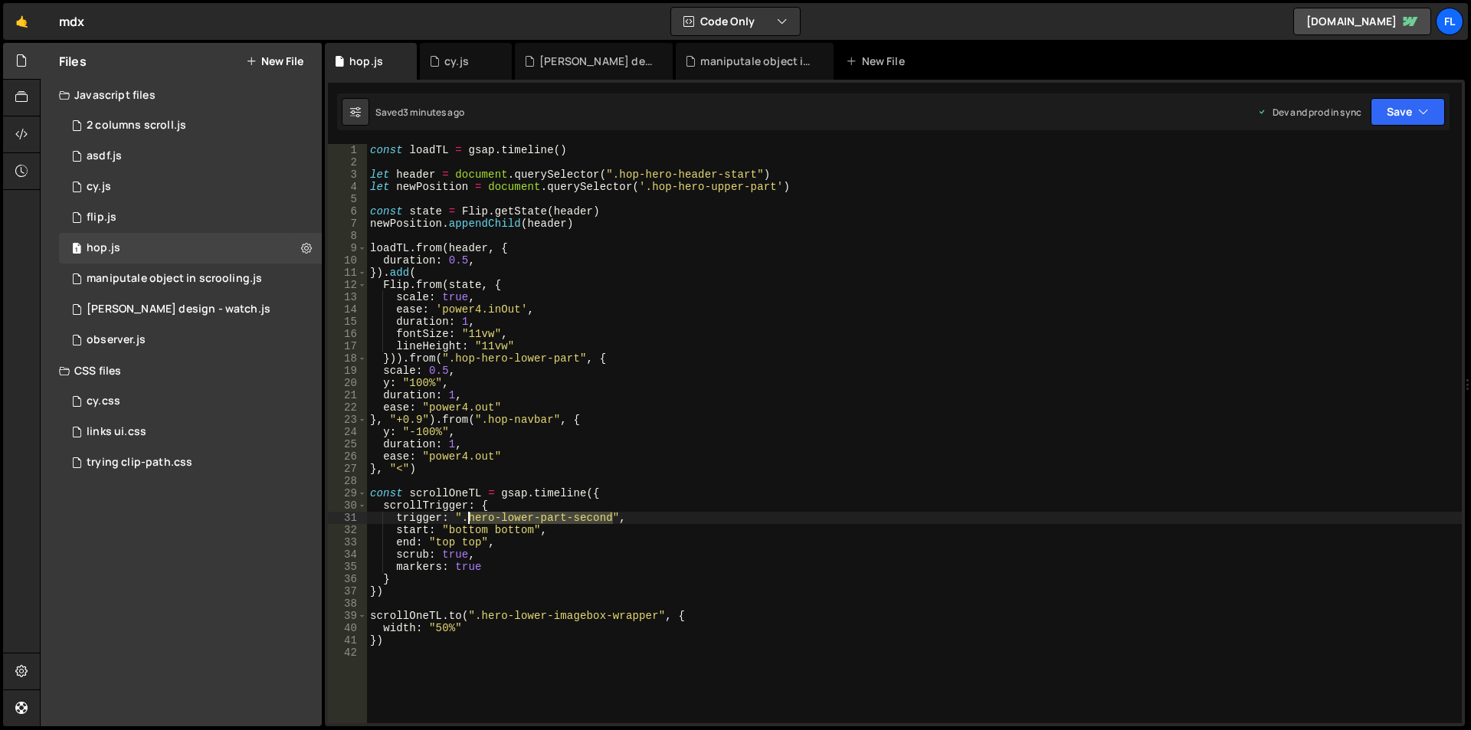
paste textarea "op-second-upper-box"
click at [480, 531] on div "const loadTL = gsap . timeline ( ) let header = document . querySelector ( ".ho…" at bounding box center [914, 446] width 1095 height 604
click at [438, 611] on div "const loadTL = gsap . timeline ( ) let header = document . querySelector ( ".ho…" at bounding box center [914, 446] width 1095 height 604
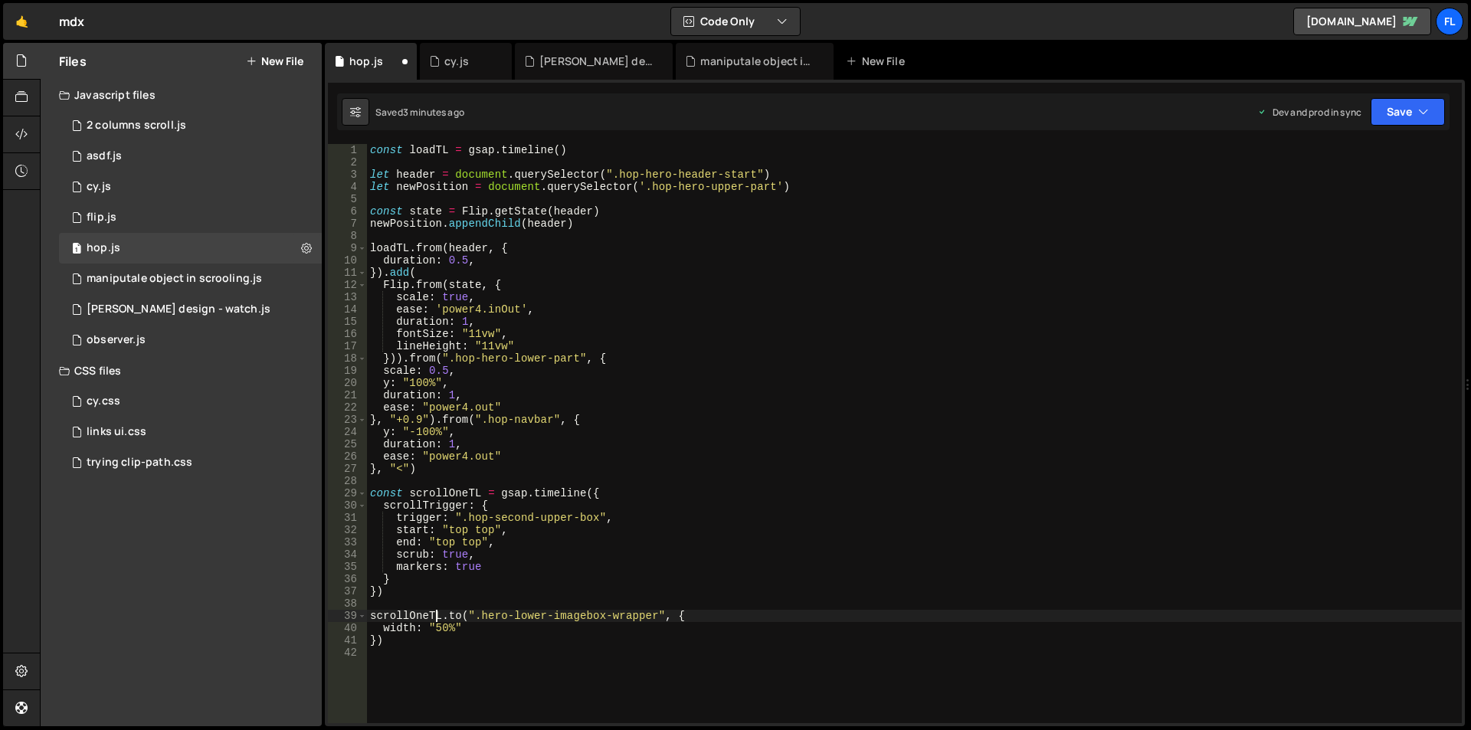
click at [447, 541] on div "const loadTL = gsap . timeline ( ) let header = document . querySelector ( ".ho…" at bounding box center [914, 446] width 1095 height 604
click at [489, 540] on div "const loadTL = gsap . timeline ( ) let header = document . querySelector ( ".ho…" at bounding box center [914, 446] width 1095 height 604
click at [484, 531] on div "const loadTL = gsap . timeline ( ) let header = document . querySelector ( ".ho…" at bounding box center [914, 446] width 1095 height 604
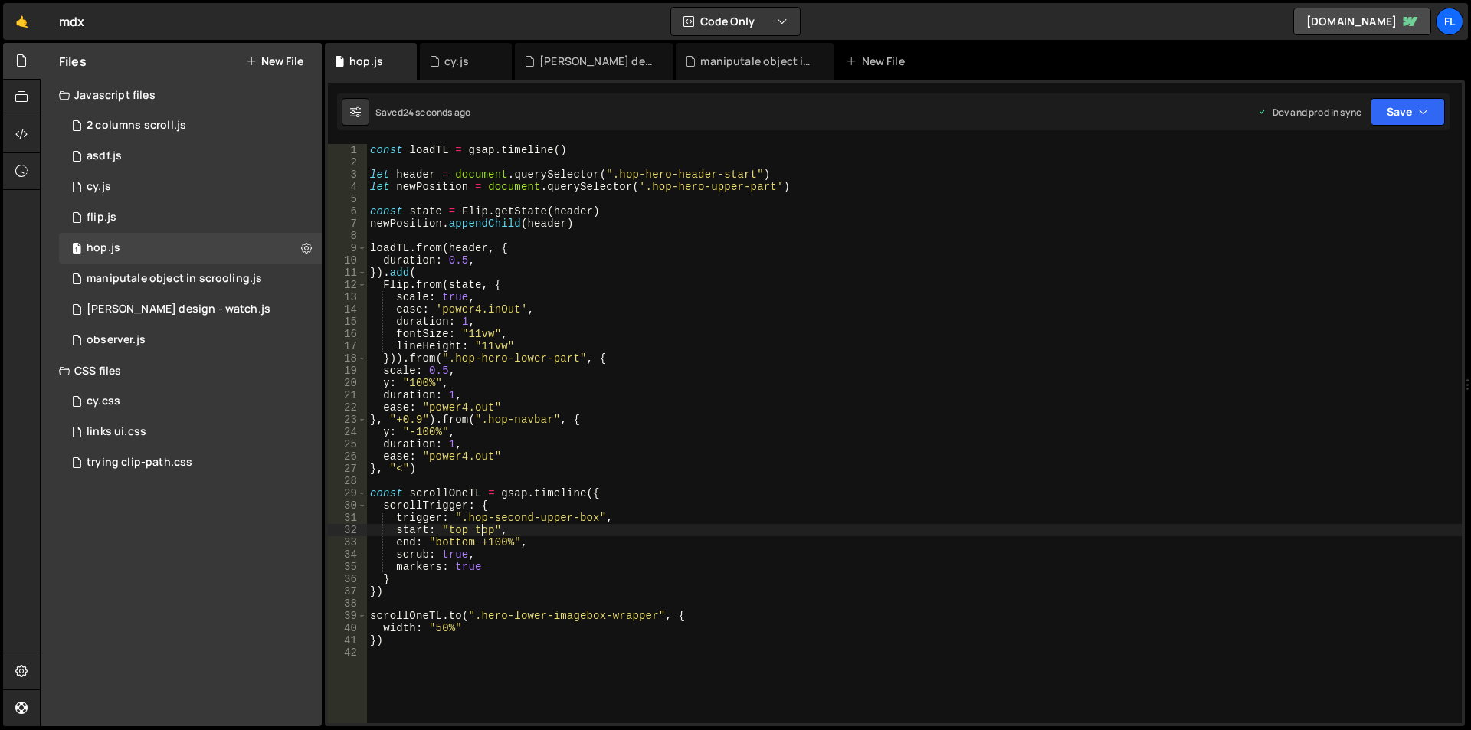
click at [484, 531] on div "const loadTL = gsap . timeline ( ) let header = document . querySelector ( ".ho…" at bounding box center [914, 446] width 1095 height 604
click at [496, 542] on div "const loadTL = gsap . timeline ( ) let header = document . querySelector ( ".ho…" at bounding box center [914, 446] width 1095 height 604
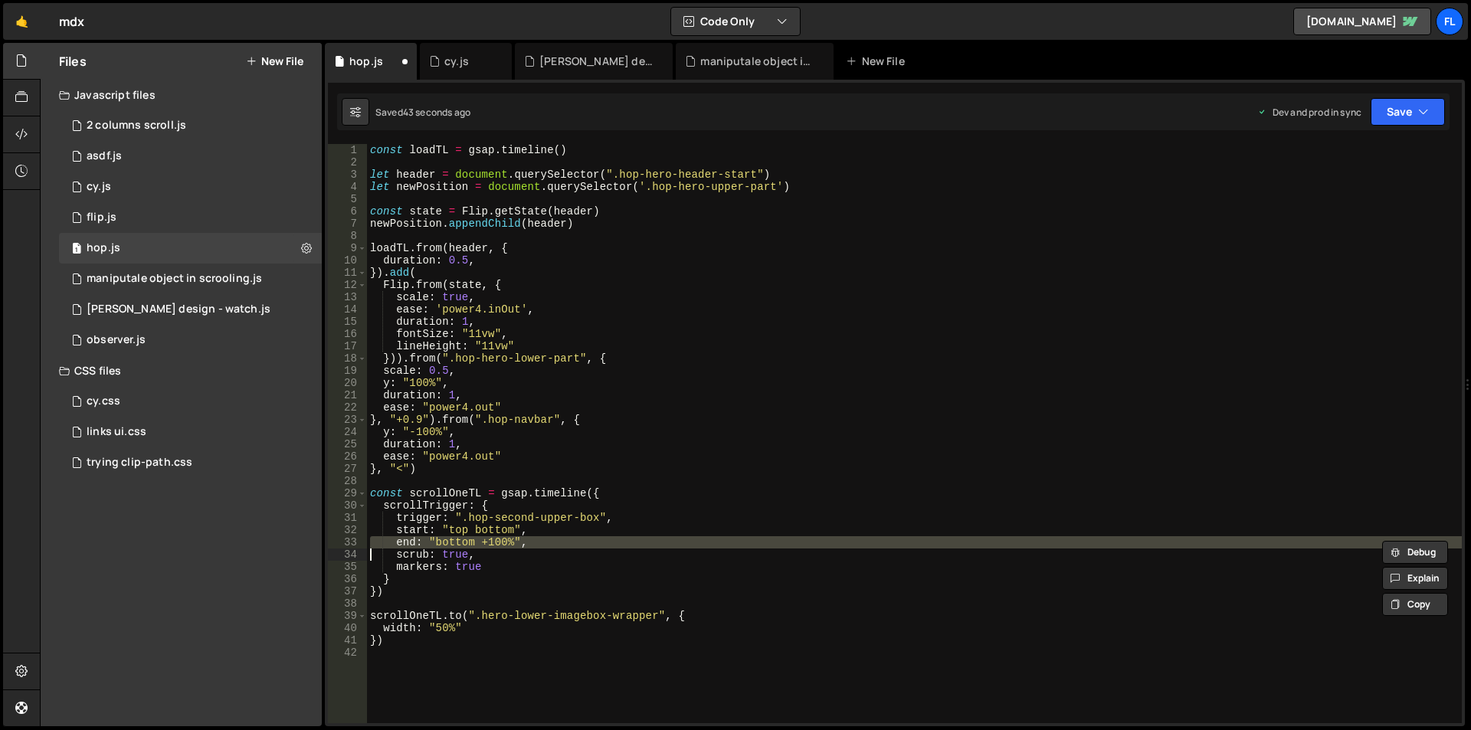
click at [514, 545] on div "const loadTL = gsap . timeline ( ) let header = document . querySelector ( ".ho…" at bounding box center [914, 433] width 1095 height 579
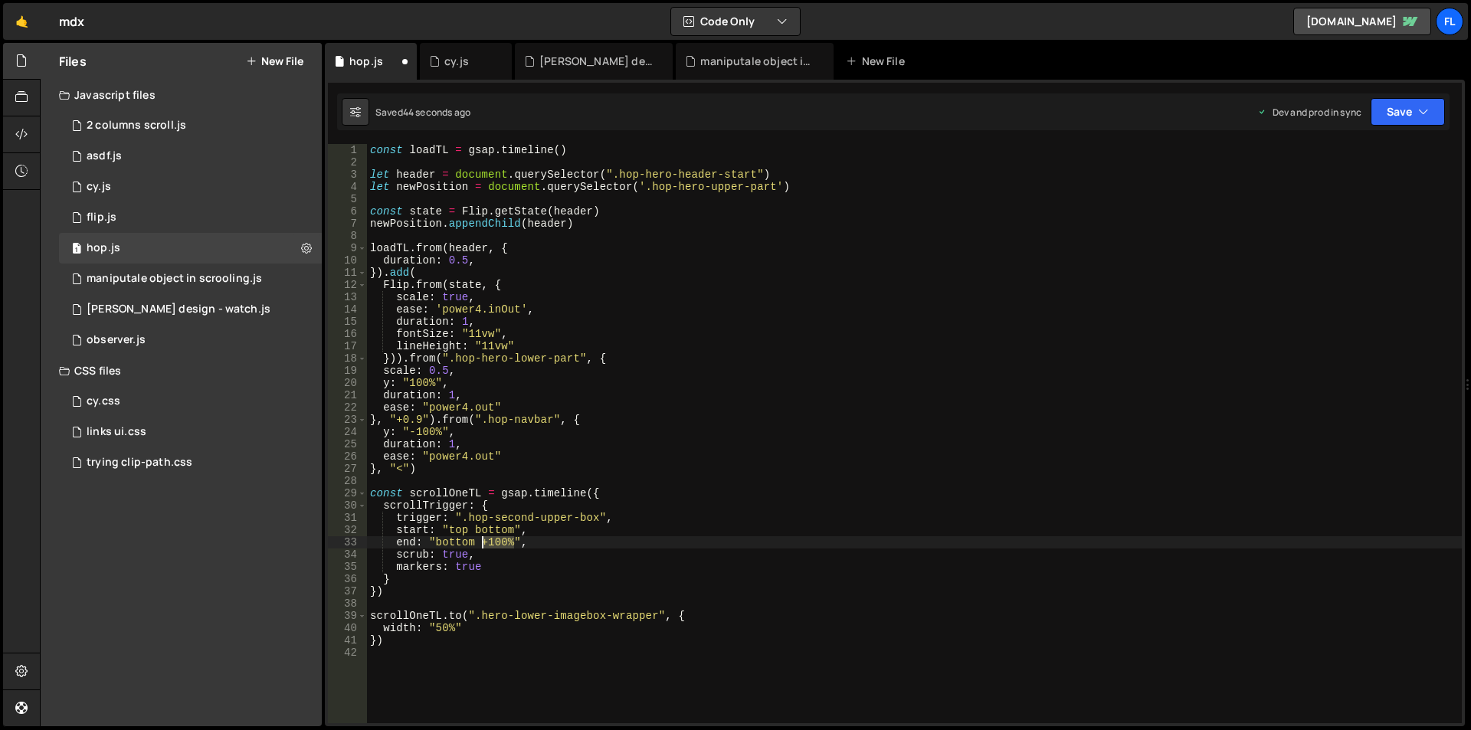
drag, startPoint x: 514, startPoint y: 545, endPoint x: 483, endPoint y: 545, distance: 31.4
click at [483, 545] on div "const loadTL = gsap . timeline ( ) let header = document . querySelector ( ".ho…" at bounding box center [914, 446] width 1095 height 604
click at [521, 551] on div "const loadTL = gsap . timeline ( ) let header = document . querySelector ( ".ho…" at bounding box center [914, 446] width 1095 height 604
drag, startPoint x: 516, startPoint y: 543, endPoint x: 431, endPoint y: 543, distance: 85.0
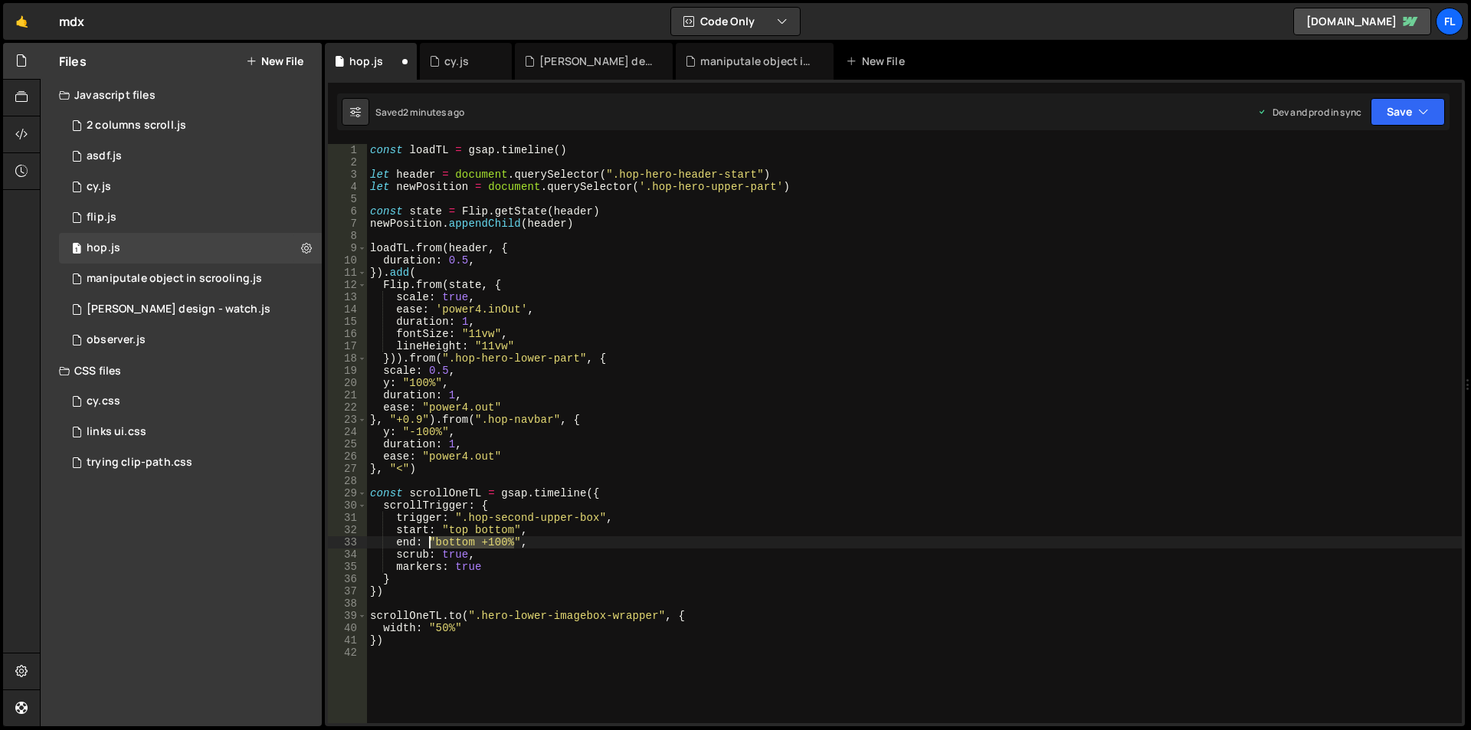
click at [431, 543] on div "const loadTL = gsap . timeline ( ) let header = document . querySelector ( ".ho…" at bounding box center [914, 446] width 1095 height 604
click at [493, 542] on div "const loadTL = gsap . timeline ( ) let header = document . querySelector ( ".ho…" at bounding box center [914, 433] width 1095 height 579
drag, startPoint x: 512, startPoint y: 541, endPoint x: 437, endPoint y: 541, distance: 74.3
click at [437, 541] on div "const loadTL = gsap . timeline ( ) let header = document . querySelector ( ".ho…" at bounding box center [914, 446] width 1095 height 604
paste textarea "+=500"
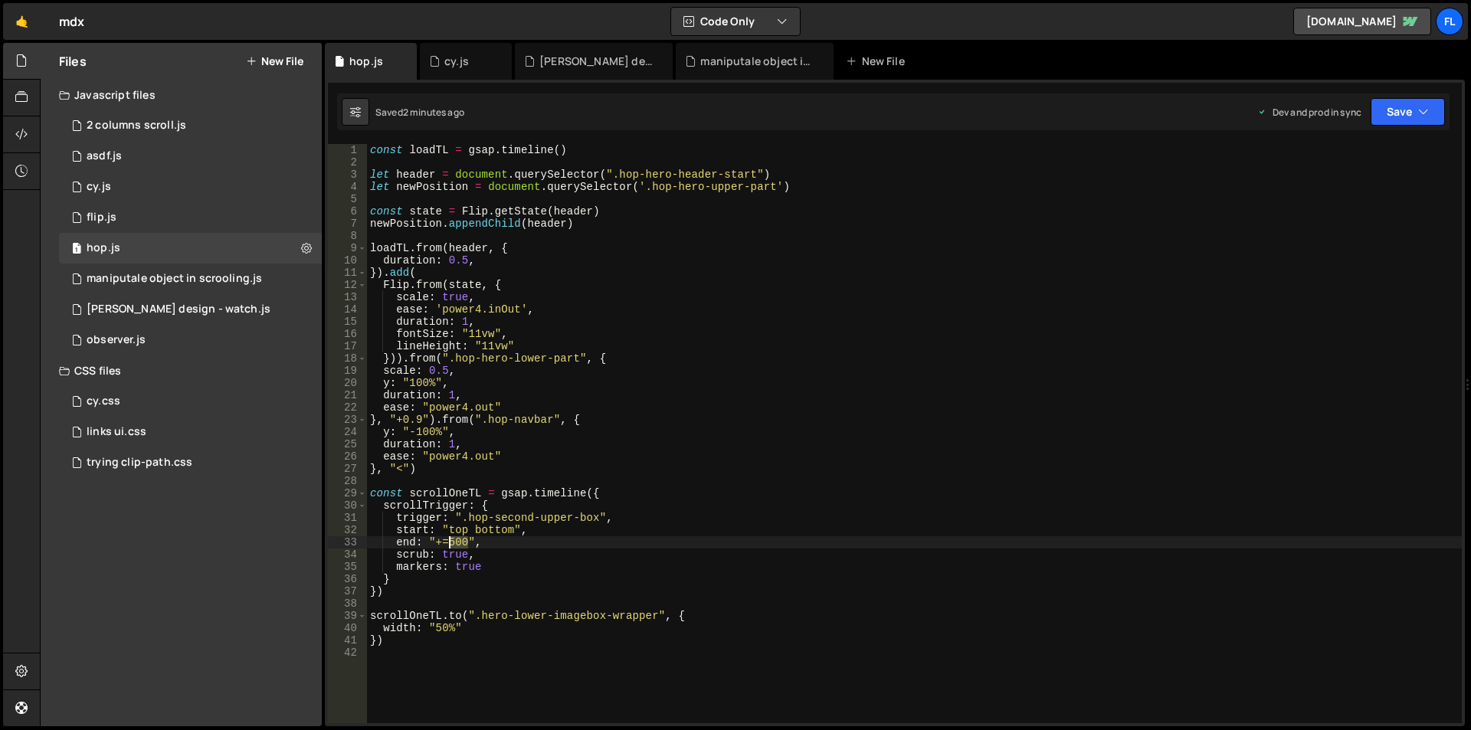
drag, startPoint x: 467, startPoint y: 544, endPoint x: 448, endPoint y: 545, distance: 19.2
click at [448, 545] on div "const loadTL = gsap . timeline ( ) let header = document . querySelector ( ".ho…" at bounding box center [914, 446] width 1095 height 604
click at [436, 543] on div "const loadTL = gsap . timeline ( ) let header = document . querySelector ( ".ho…" at bounding box center [914, 446] width 1095 height 604
click at [421, 646] on div "const loadTL = gsap . timeline ( ) let header = document . querySelector ( ".ho…" at bounding box center [914, 446] width 1095 height 604
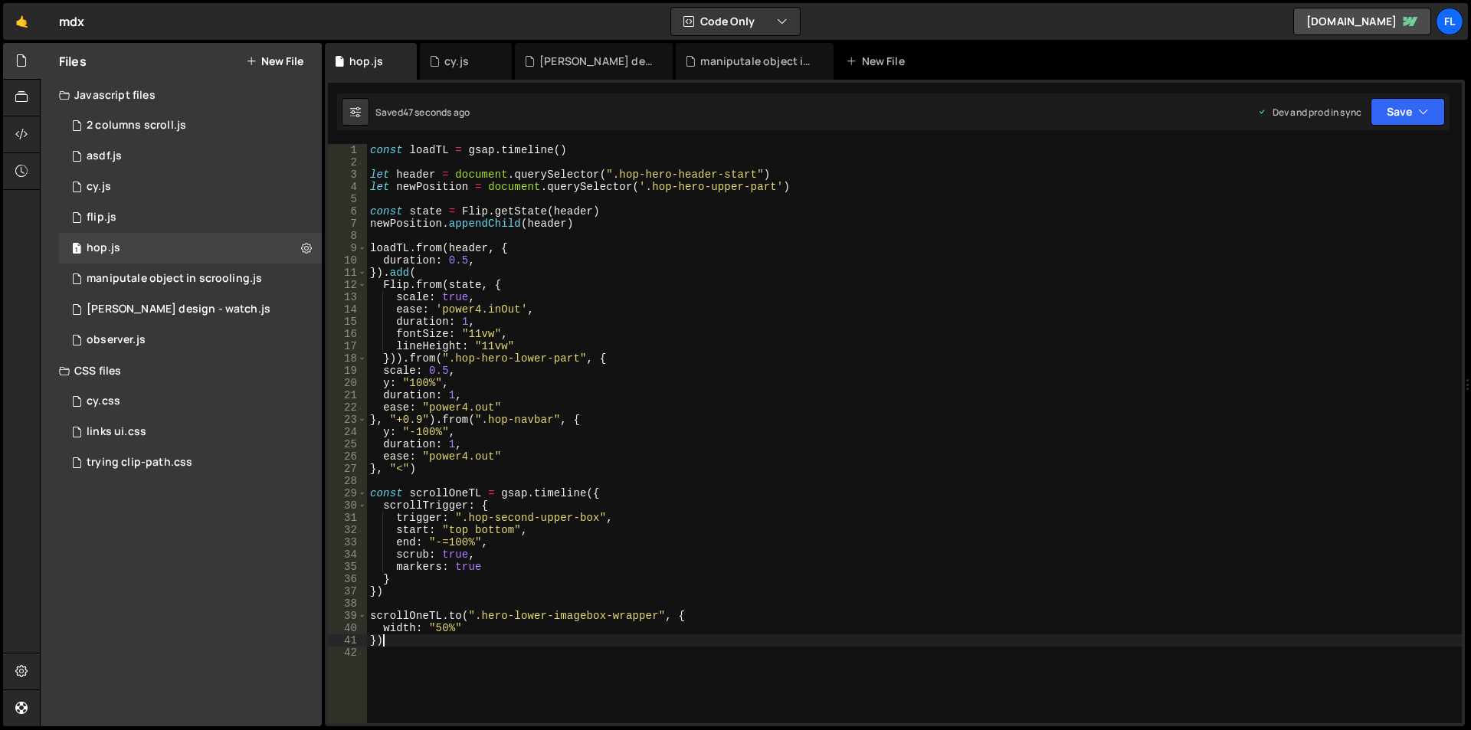
type textarea "})"
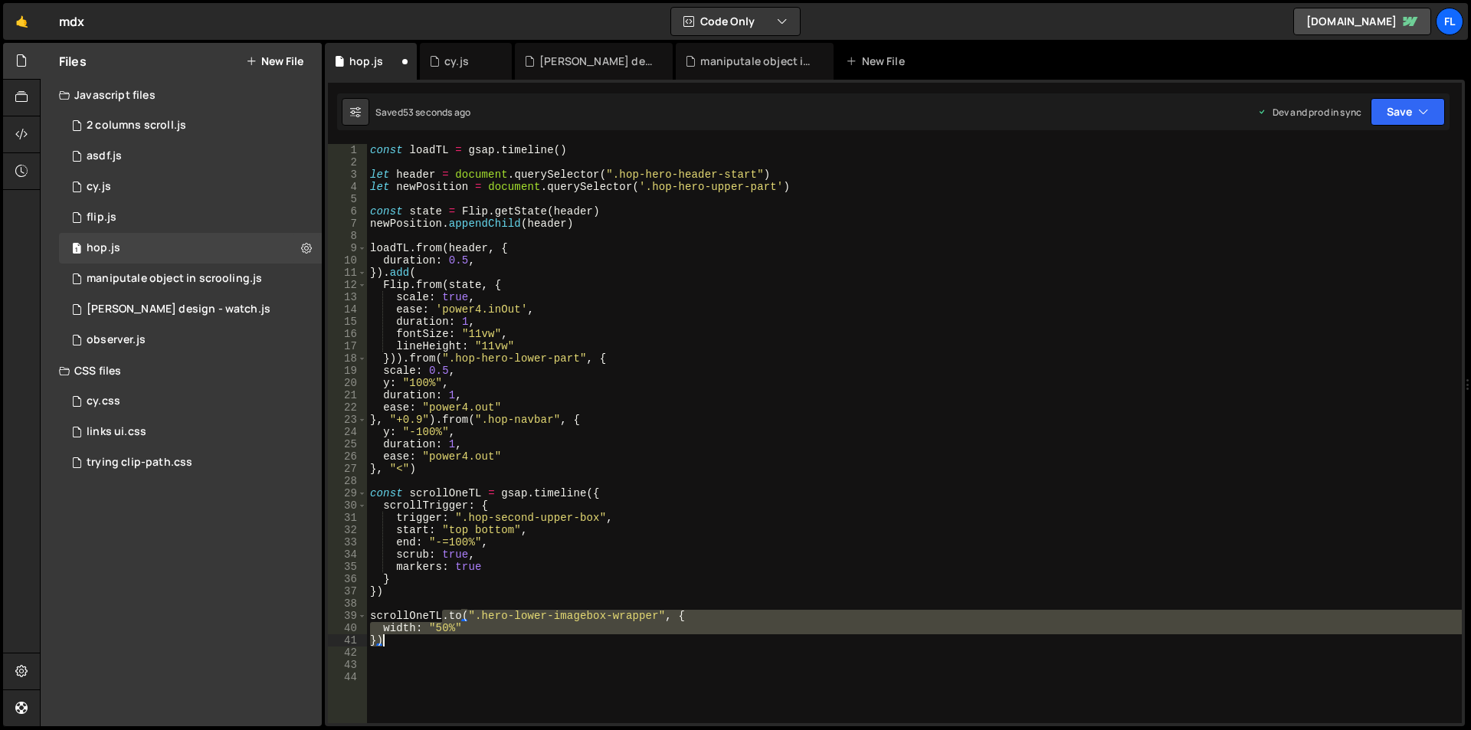
drag, startPoint x: 443, startPoint y: 617, endPoint x: 464, endPoint y: 639, distance: 30.4
click at [464, 639] on div "const loadTL = gsap . timeline ( ) let header = document . querySelector ( ".ho…" at bounding box center [914, 446] width 1095 height 604
click at [413, 643] on div "const loadTL = gsap . timeline ( ) let header = document . querySelector ( ".ho…" at bounding box center [914, 446] width 1095 height 604
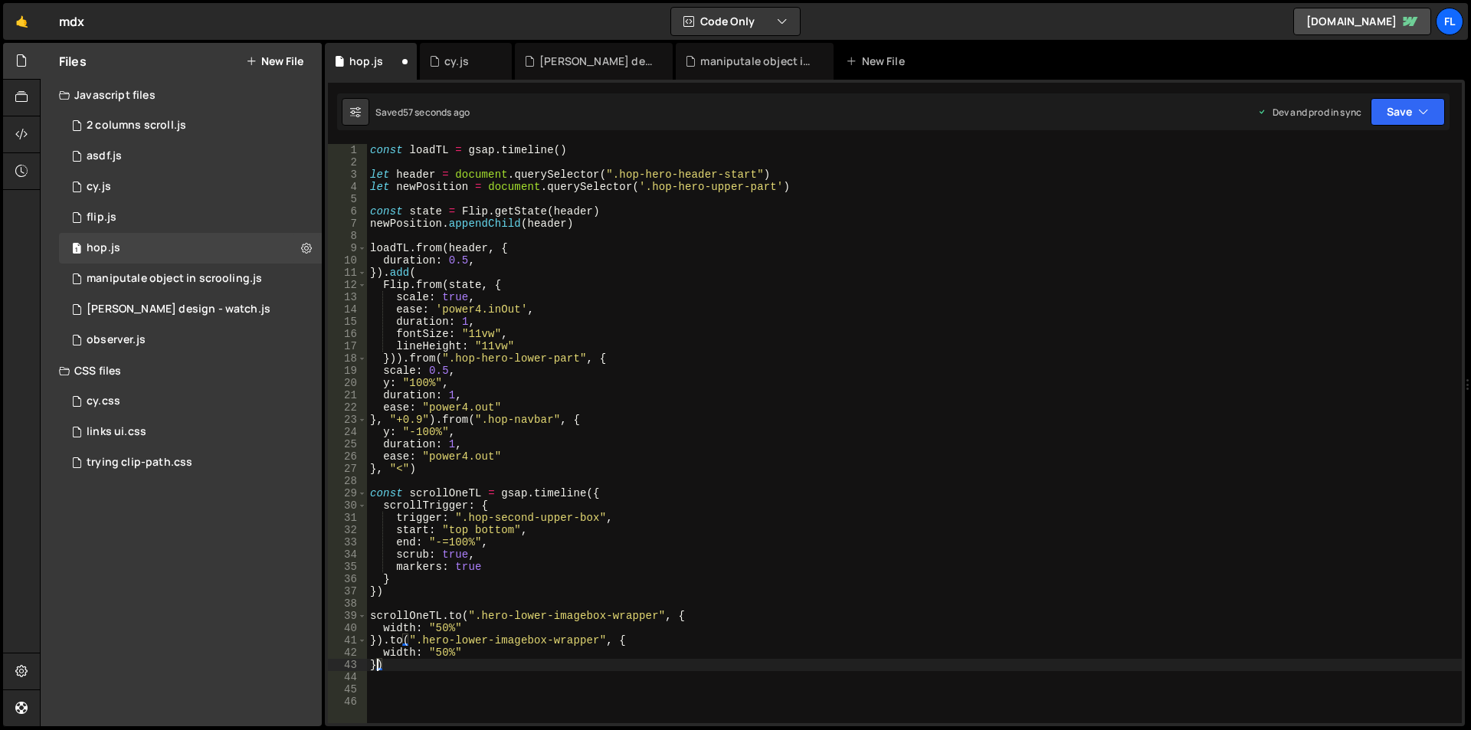
click at [375, 663] on div "const loadTL = gsap . timeline ( ) let header = document . querySelector ( ".ho…" at bounding box center [914, 446] width 1095 height 604
click at [447, 65] on div "cy.js" at bounding box center [456, 61] width 25 height 15
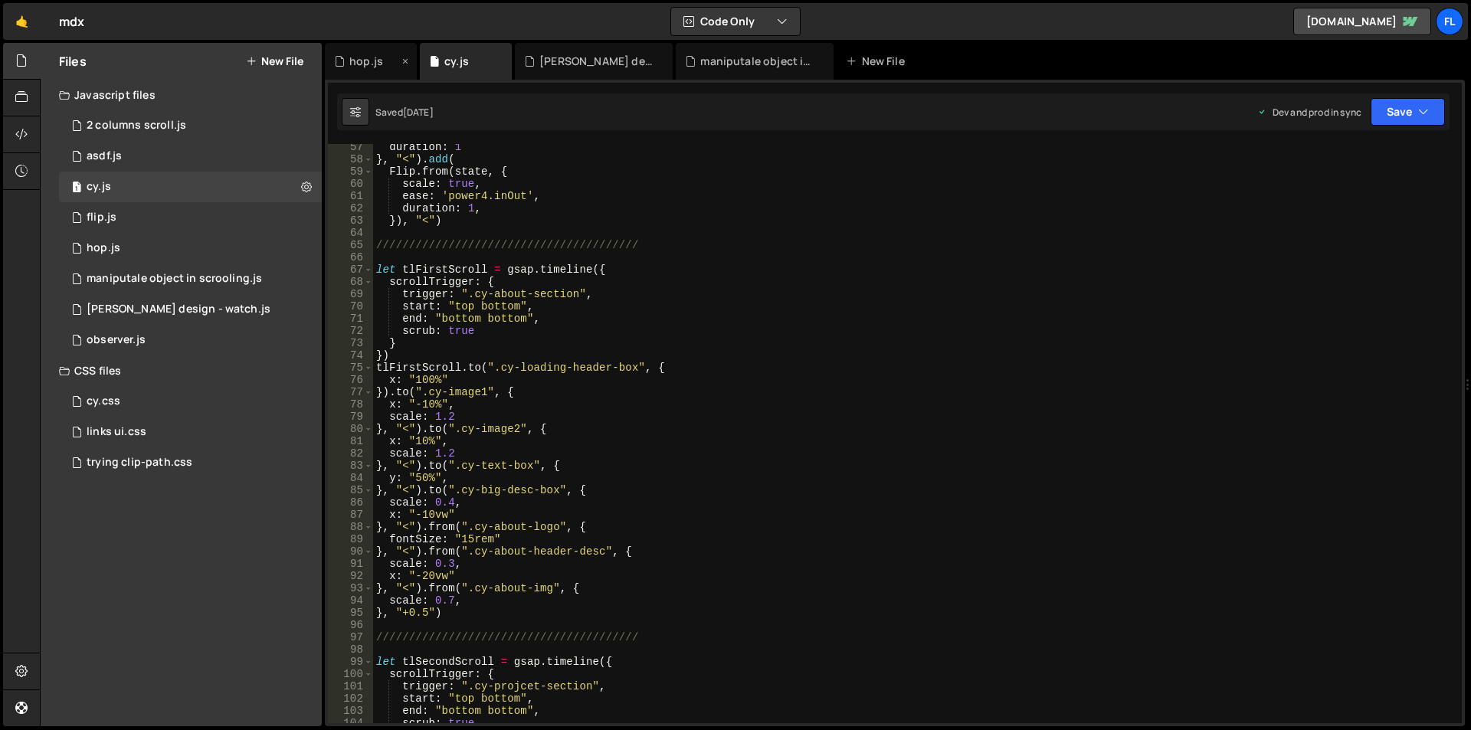
click at [362, 54] on div "hop.js" at bounding box center [366, 61] width 34 height 15
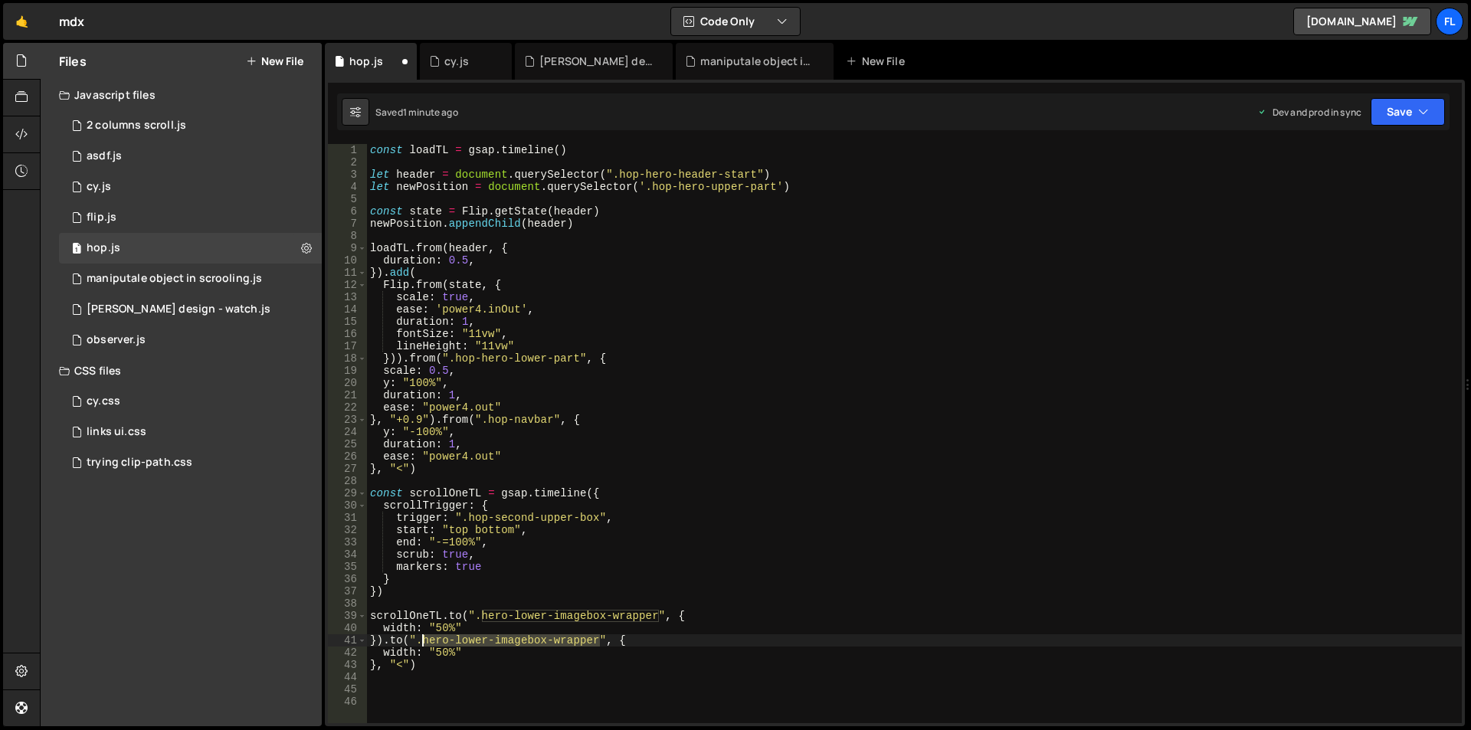
drag, startPoint x: 600, startPoint y: 640, endPoint x: 422, endPoint y: 640, distance: 177.7
click at [422, 640] on div "const loadTL = gsap . timeline ( ) let header = document . querySelector ( ".ho…" at bounding box center [914, 446] width 1095 height 604
paste textarea "op-hero-header-start"
type textarea "width: "50%""
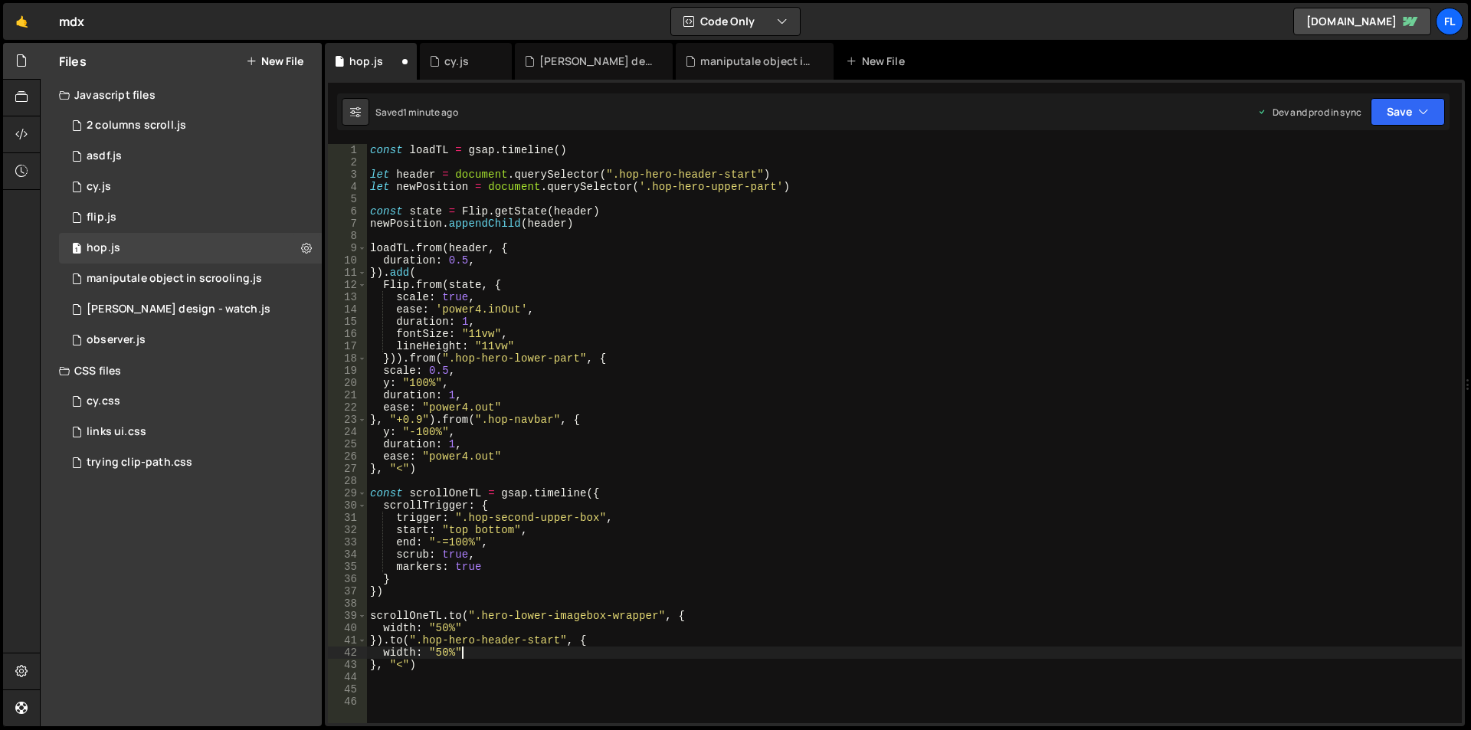
drag, startPoint x: 456, startPoint y: 653, endPoint x: 431, endPoint y: 652, distance: 24.5
drag, startPoint x: 431, startPoint y: 652, endPoint x: 452, endPoint y: 673, distance: 29.8
click at [451, 686] on div "const loadTL = gsap . timeline ( ) let header = document . querySelector ( ".ho…" at bounding box center [914, 446] width 1095 height 604
drag, startPoint x: 467, startPoint y: 653, endPoint x: 385, endPoint y: 652, distance: 82.0
click at [385, 652] on div "const loadTL = gsap . timeline ( ) let header = document . querySelector ( ".ho…" at bounding box center [914, 446] width 1095 height 604
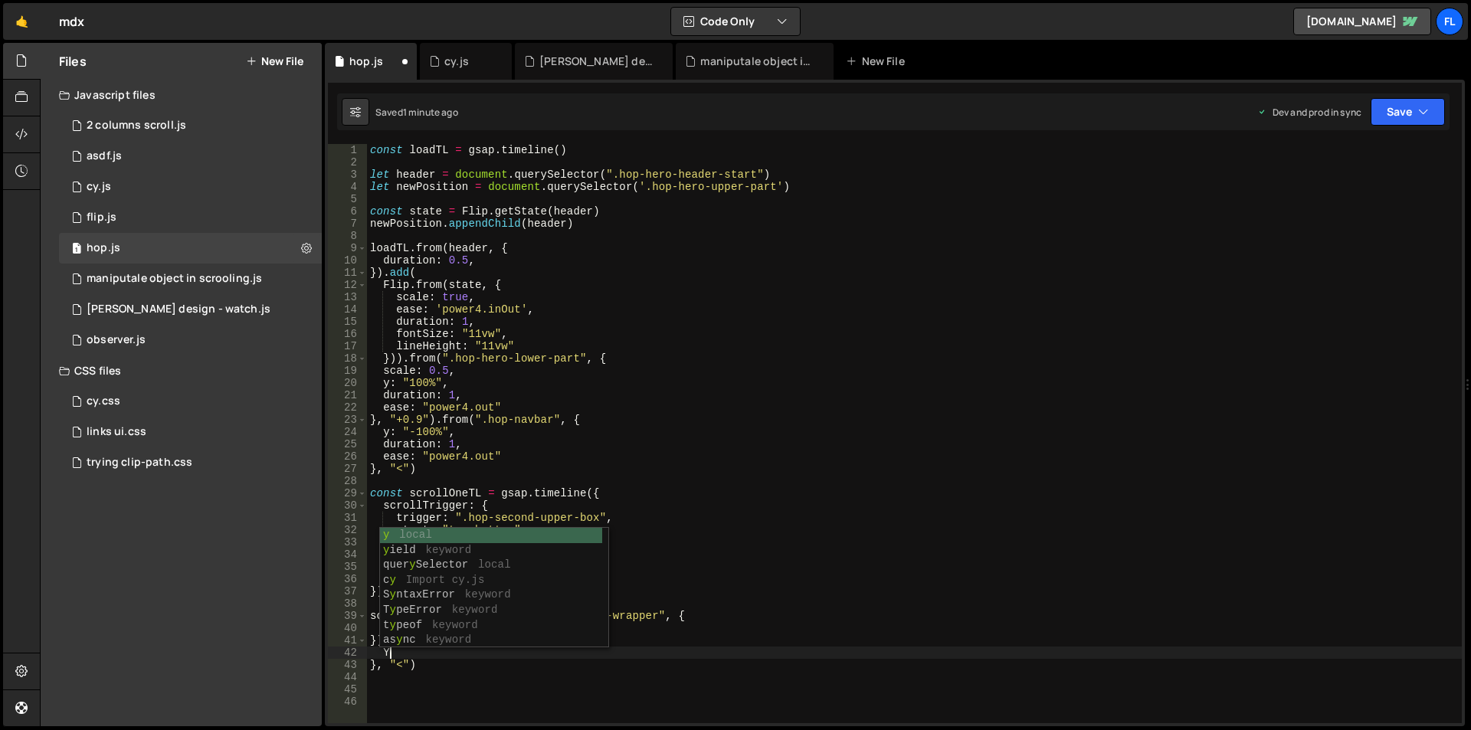
scroll to position [0, 1]
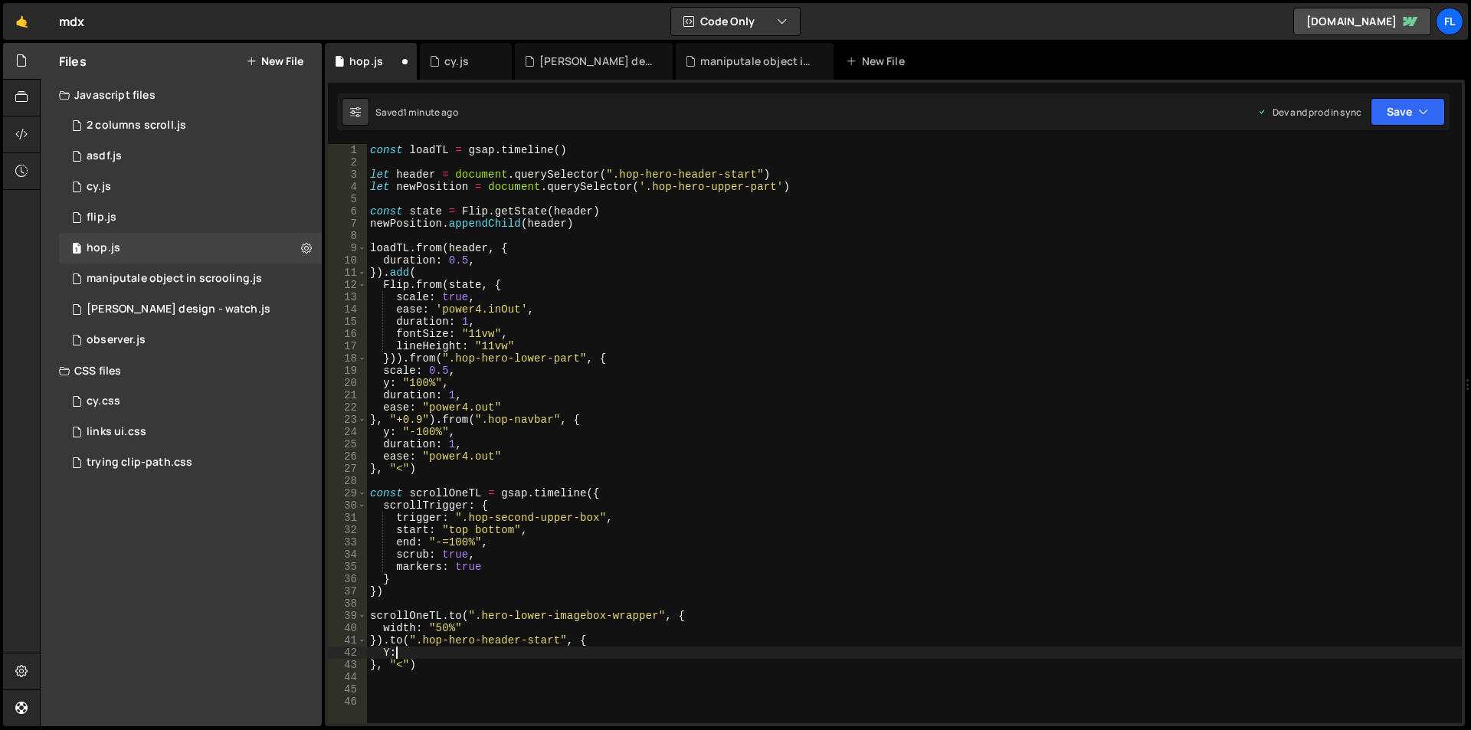
type textarea "Y"
type textarea "y"
type textarea "y: "-100%","
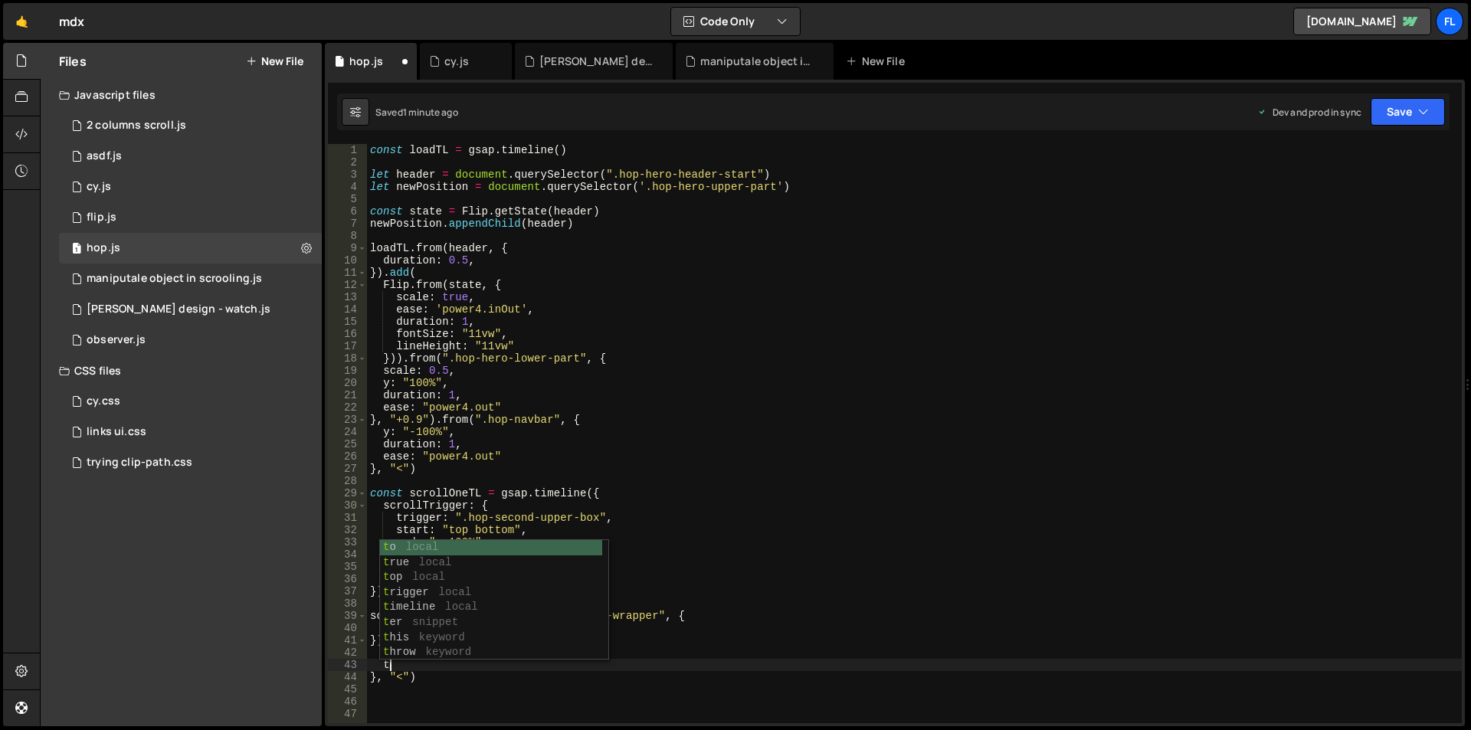
scroll to position [0, 1]
type textarea "t"
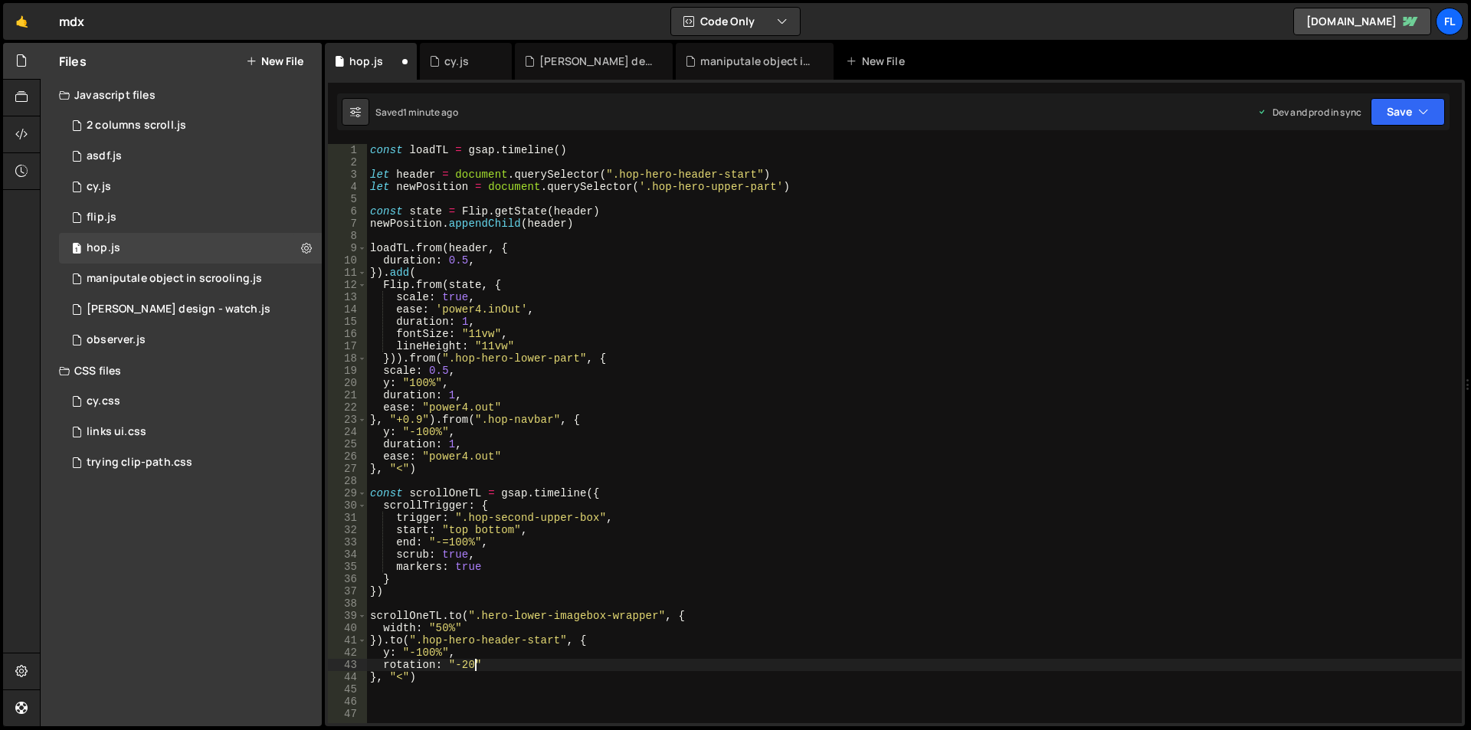
scroll to position [0, 7]
drag, startPoint x: 462, startPoint y: 661, endPoint x: 456, endPoint y: 680, distance: 20.1
click at [456, 661] on div "const loadTL = gsap . timeline ( ) let header = document . querySelector ( ".ho…" at bounding box center [914, 446] width 1095 height 604
click at [457, 670] on div "const loadTL = gsap . timeline ( ) let header = document . querySelector ( ".ho…" at bounding box center [914, 446] width 1095 height 604
click at [490, 662] on div "const loadTL = gsap . timeline ( ) let header = document . querySelector ( ".ho…" at bounding box center [914, 446] width 1095 height 604
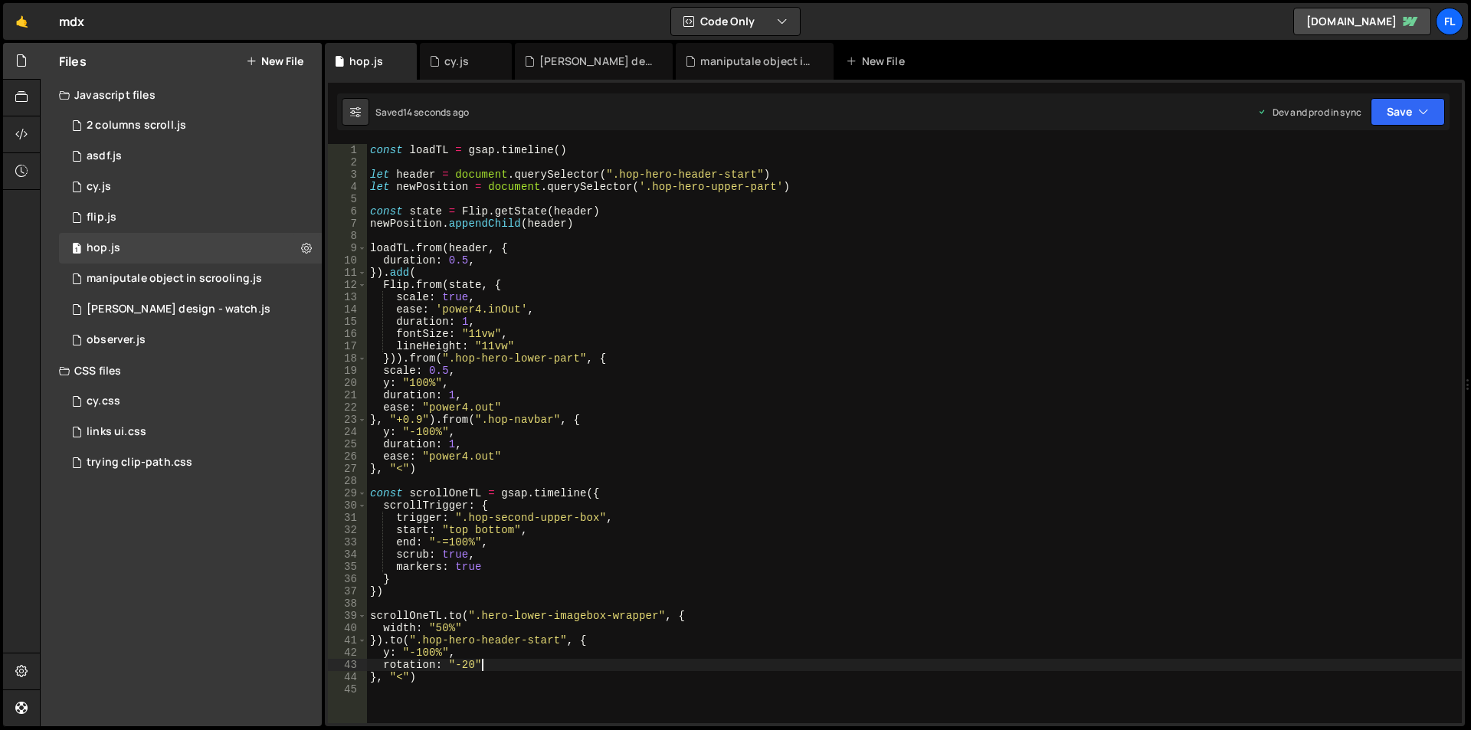
type textarea "rotation: "-20","
type textarea "o"
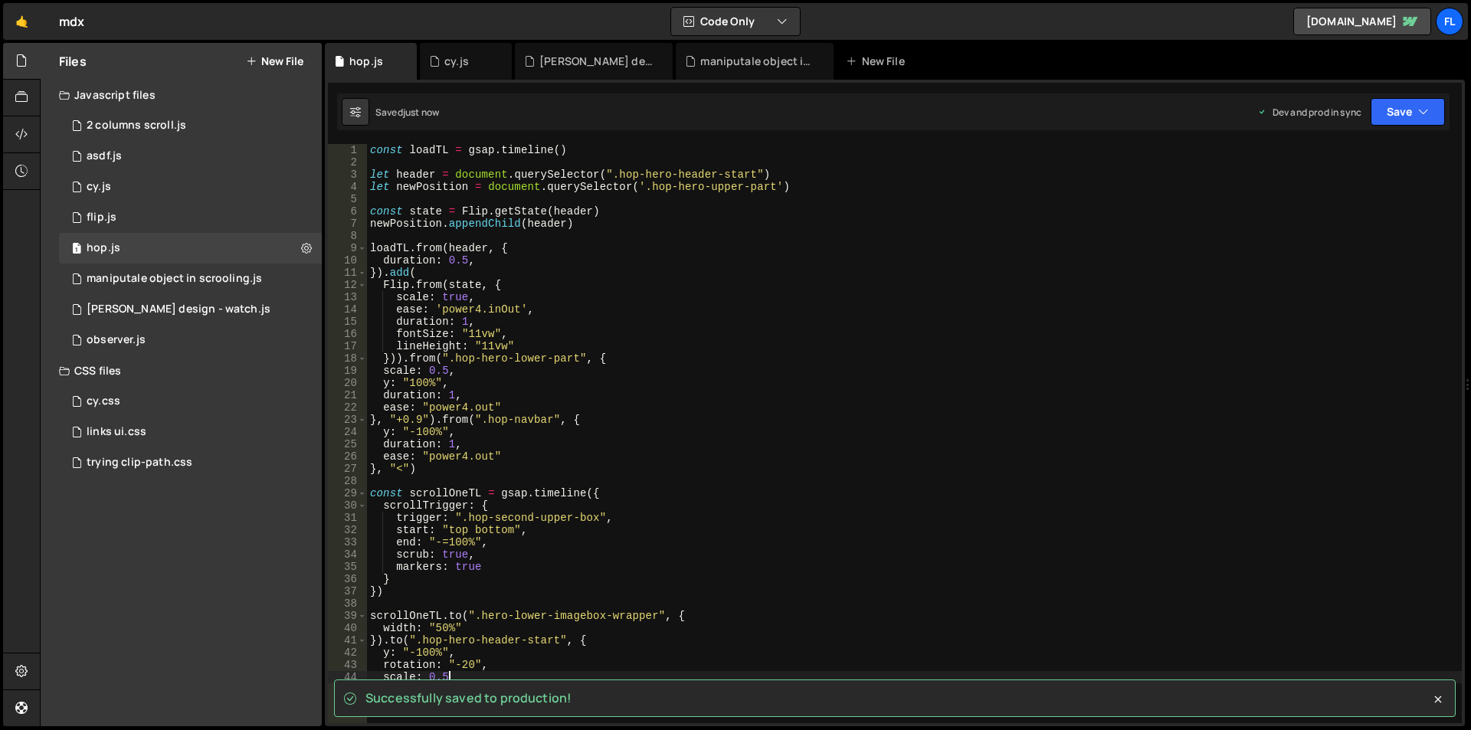
type textarea "scale: 0.5"
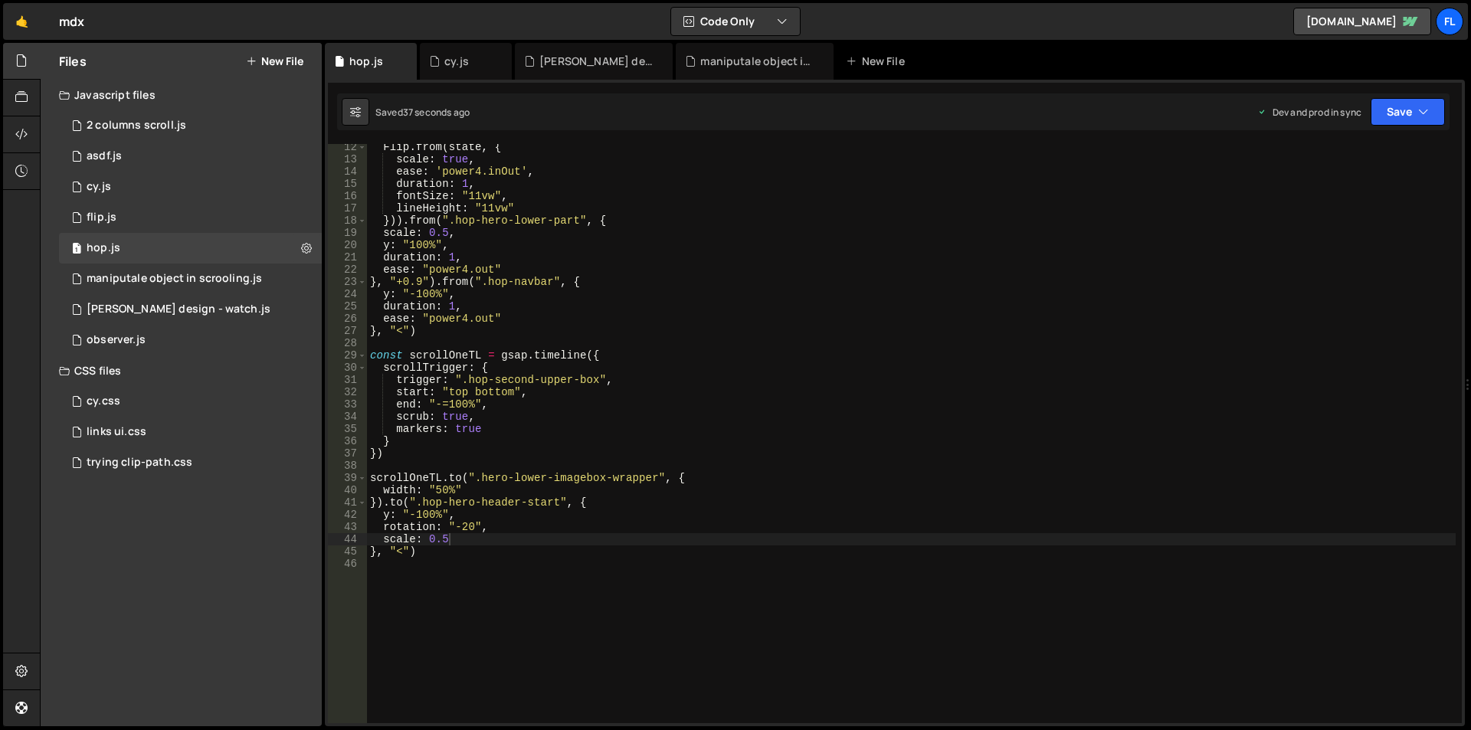
scroll to position [138, 0]
click at [452, 606] on div "Flip . from ( state , { scale : true , ease : 'power4.inOut' , duration : 1 , f…" at bounding box center [911, 443] width 1089 height 604
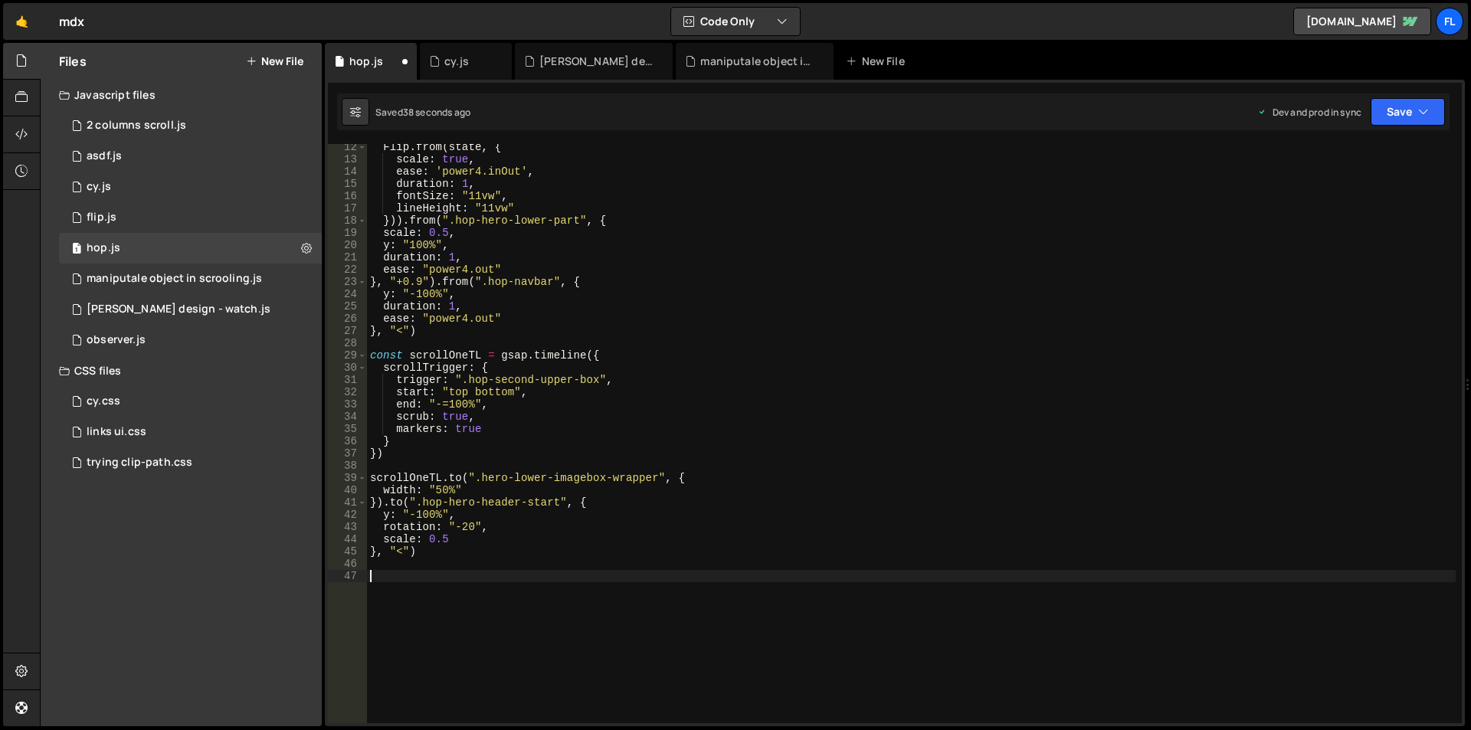
paste textarea "hero-lower-part-first"
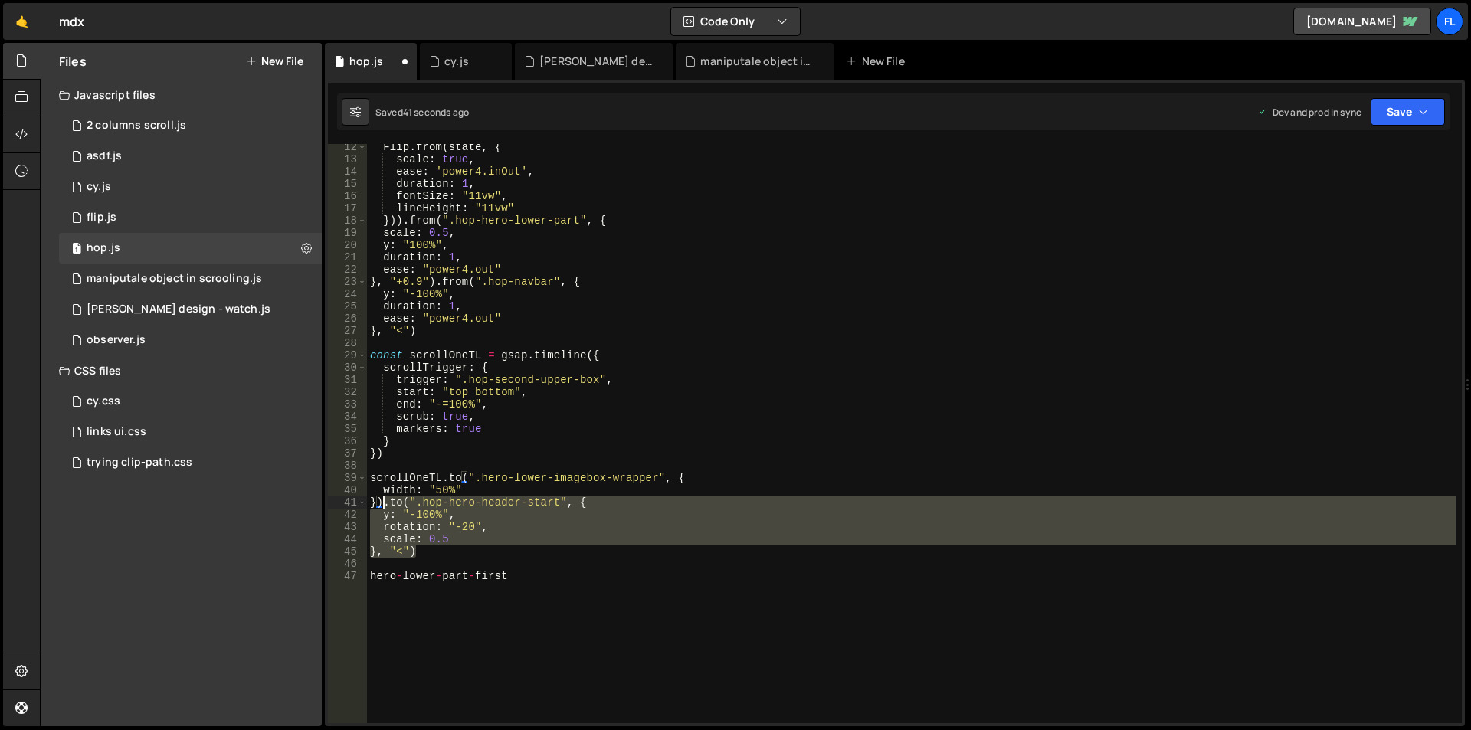
drag, startPoint x: 416, startPoint y: 552, endPoint x: 385, endPoint y: 507, distance: 54.4
click at [385, 507] on div "Flip . from ( state , { scale : true , ease : 'power4.inOut' , duration : 1 , f…" at bounding box center [911, 443] width 1089 height 604
click at [418, 555] on div "Flip . from ( state , { scale : true , ease : 'power4.inOut' , duration : 1 , f…" at bounding box center [911, 433] width 1089 height 579
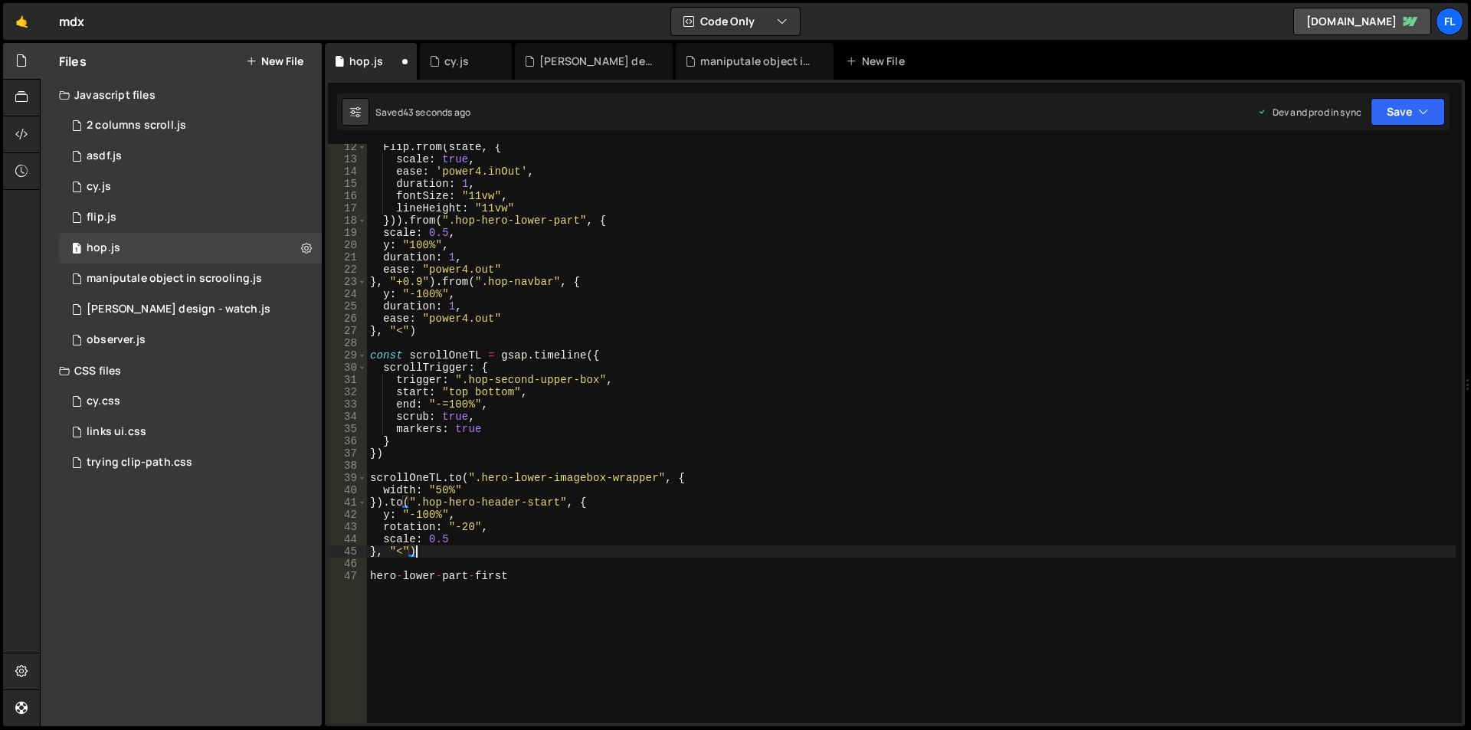
paste textarea "hero-lower-part-first"
drag, startPoint x: 515, startPoint y: 624, endPoint x: 365, endPoint y: 624, distance: 150.2
click at [365, 624] on div "}, "<") 12 13 14 15 16 17 18 19 20 21 22 23 24 25 26 27 28 29 30 31 32 33 34 35…" at bounding box center [895, 433] width 1134 height 579
type textarea "hero-lower-part-first"
drag, startPoint x: 591, startPoint y: 553, endPoint x: 457, endPoint y: 553, distance: 134.8
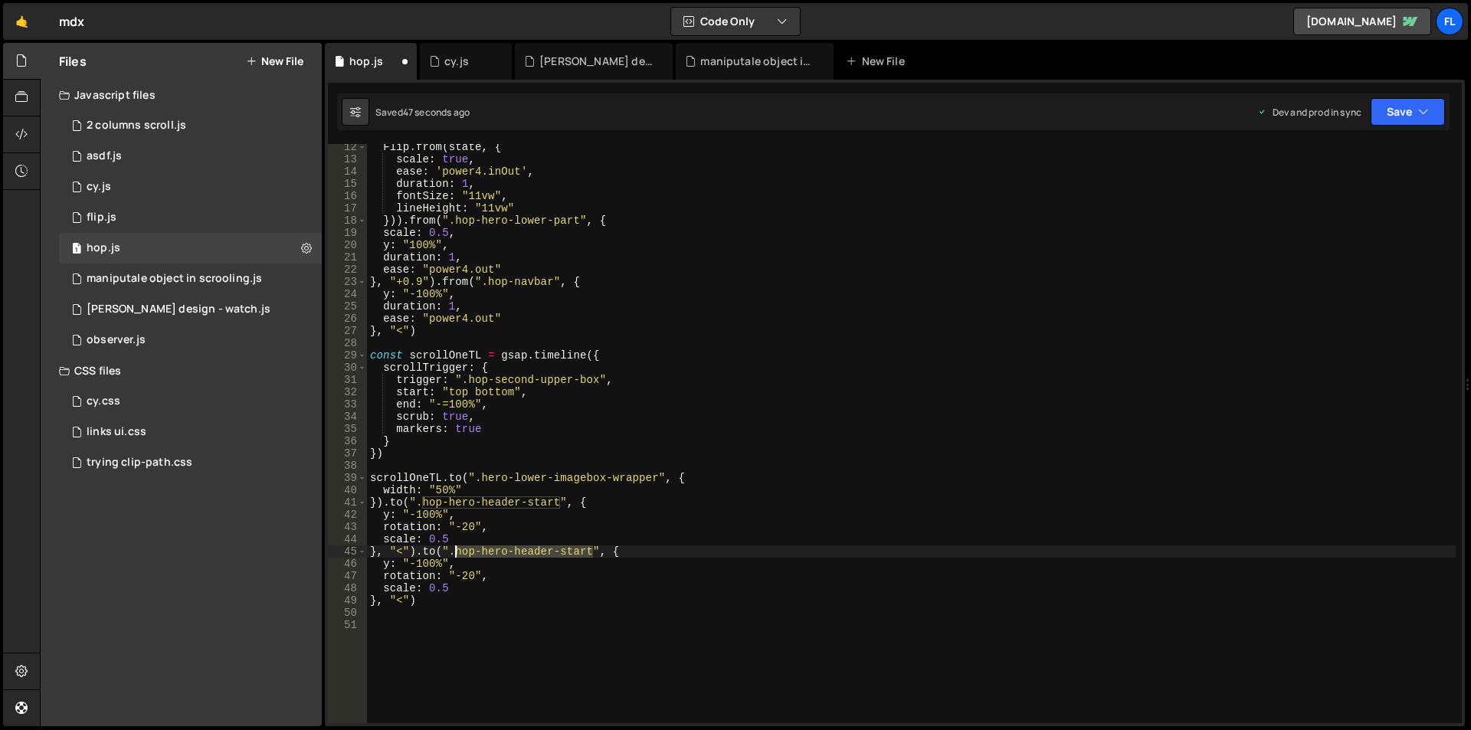
click at [457, 553] on div "Flip . from ( state , { scale : true , ease : 'power4.inOut' , duration : 1 , f…" at bounding box center [911, 443] width 1089 height 604
paste textarea "ero-lower-part-firs"
drag, startPoint x: 489, startPoint y: 576, endPoint x: 362, endPoint y: 578, distance: 126.4
click at [362, 578] on div "}, "<").to(".[PERSON_NAME]-lower-part-first", { 12 13 14 15 16 17 18 19 20 21 2…" at bounding box center [895, 433] width 1134 height 579
type textarea "rotation: "-20","
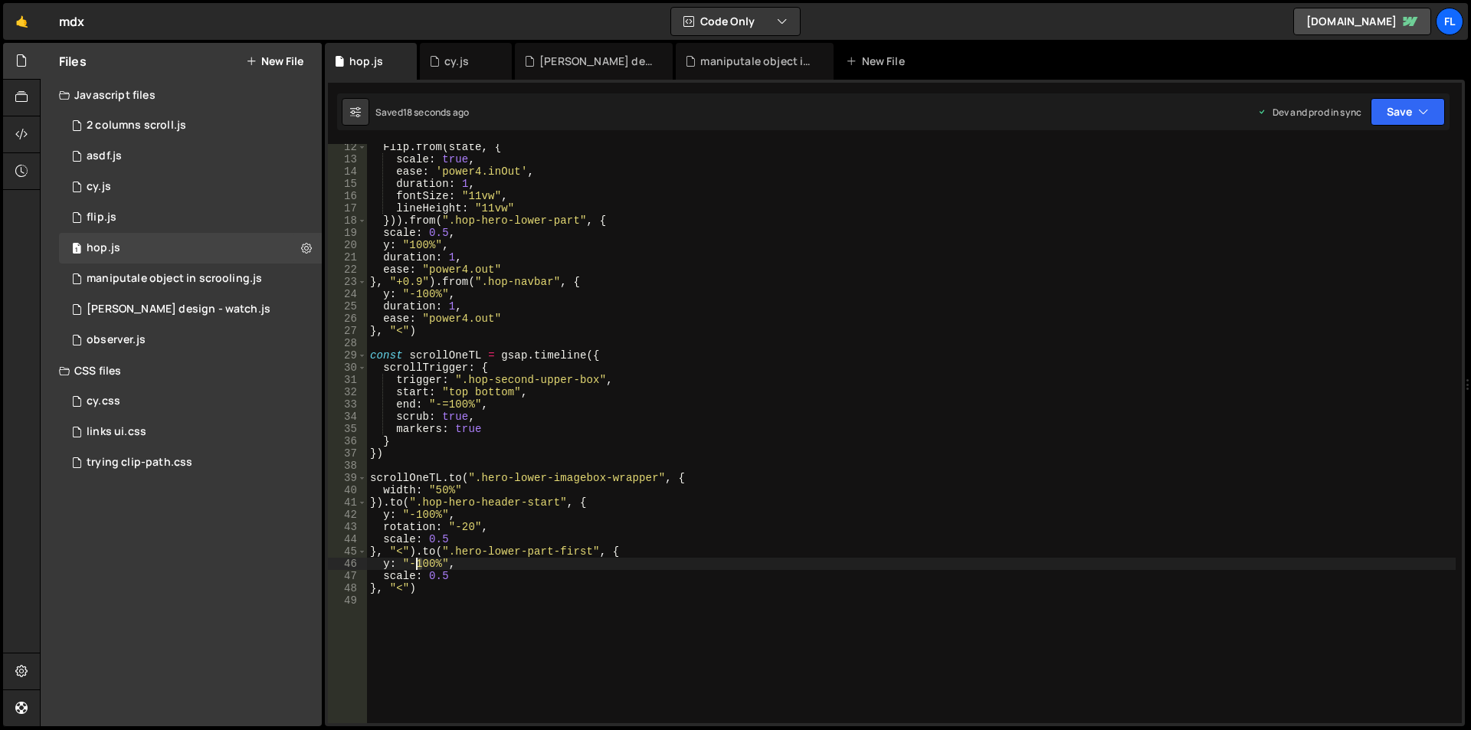
click at [419, 562] on div "Flip . from ( state , { scale : true , ease : 'power4.inOut' , duration : 1 , f…" at bounding box center [911, 443] width 1089 height 604
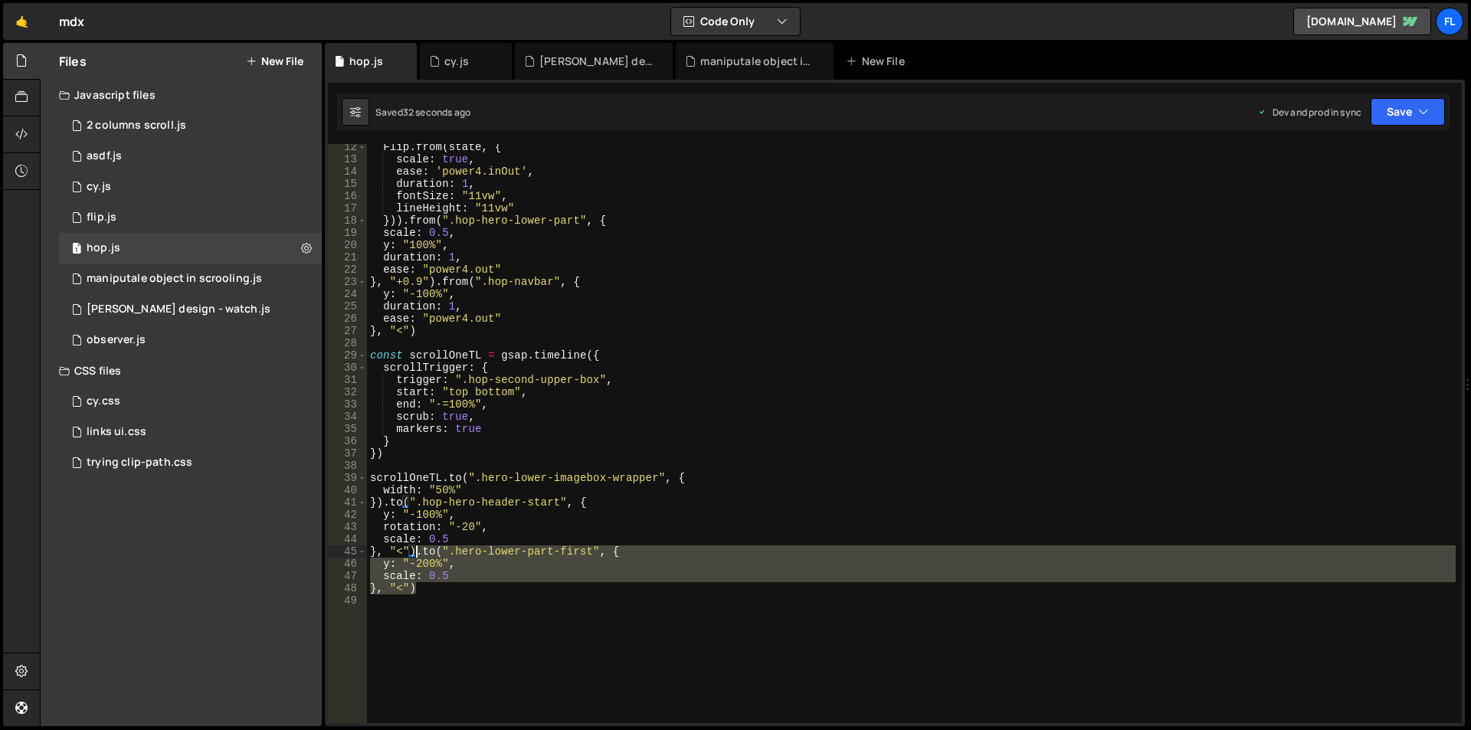
drag, startPoint x: 409, startPoint y: 585, endPoint x: 416, endPoint y: 552, distance: 33.7
click at [416, 552] on div "Flip . from ( state , { scale : true , ease : 'power4.inOut' , duration : 1 , f…" at bounding box center [911, 443] width 1089 height 604
click at [429, 591] on div "Flip . from ( state , { scale : true , ease : 'power4.inOut' , duration : 1 , f…" at bounding box center [911, 433] width 1089 height 579
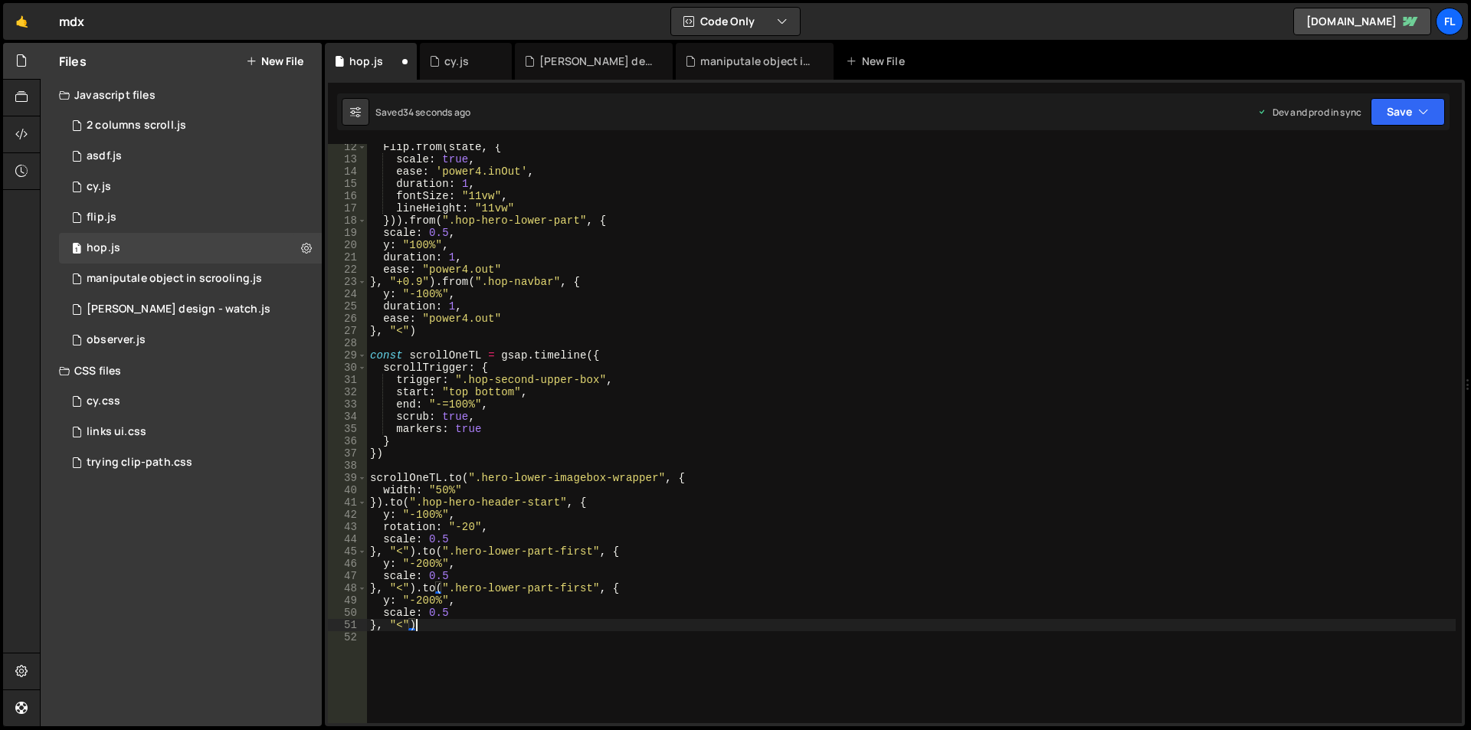
click at [433, 626] on div "Flip . from ( state , { scale : true , ease : 'power4.inOut' , duration : 1 , f…" at bounding box center [911, 443] width 1089 height 604
drag, startPoint x: 593, startPoint y: 588, endPoint x: 455, endPoint y: 594, distance: 138.0
click at [455, 594] on div "Flip . from ( state , { scale : true , ease : 'power4.inOut' , duration : 1 , f…" at bounding box center [911, 443] width 1089 height 604
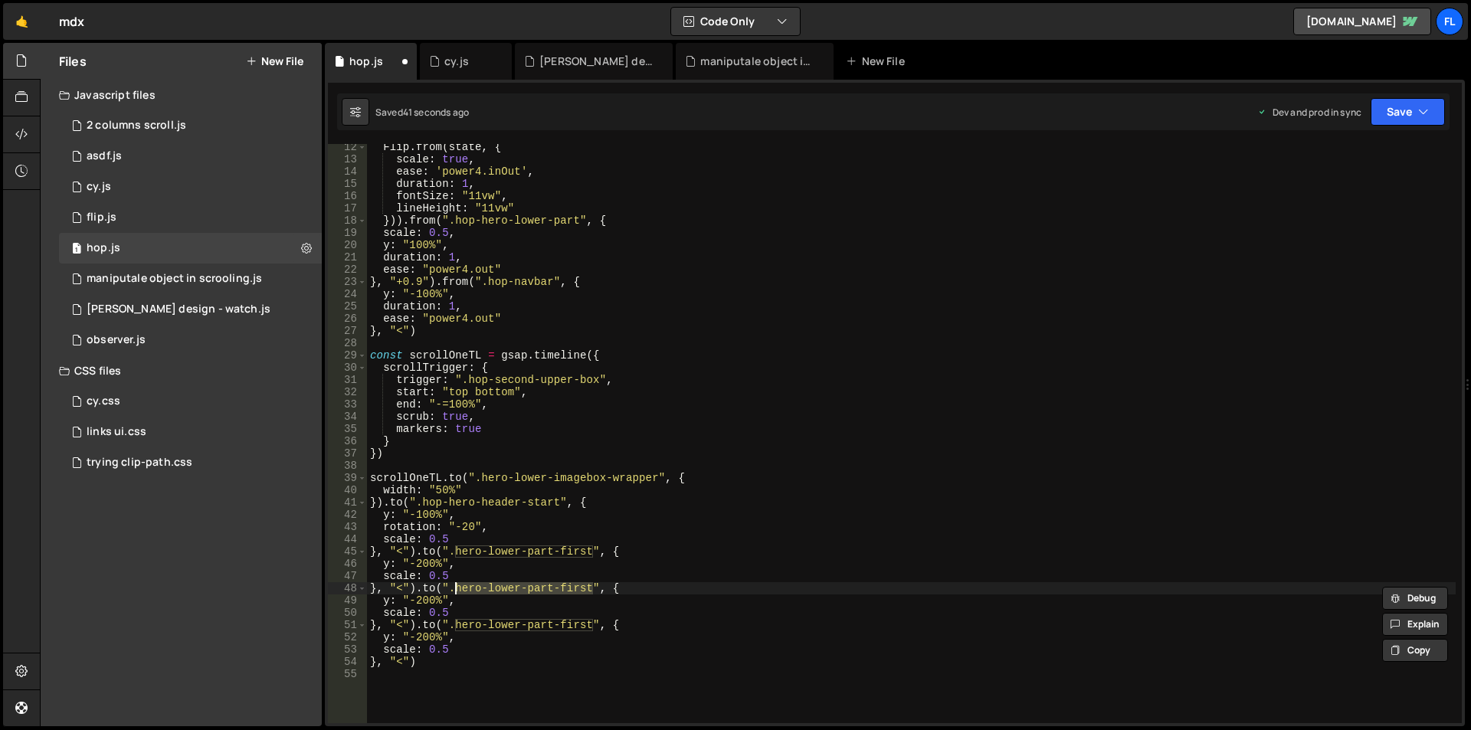
paste textarea "left-side-header-tex"
drag, startPoint x: 593, startPoint y: 624, endPoint x: 457, endPoint y: 626, distance: 135.6
click at [457, 626] on div "Flip . from ( state , { scale : true , ease : 'power4.inOut' , duration : 1 , f…" at bounding box center [911, 443] width 1089 height 604
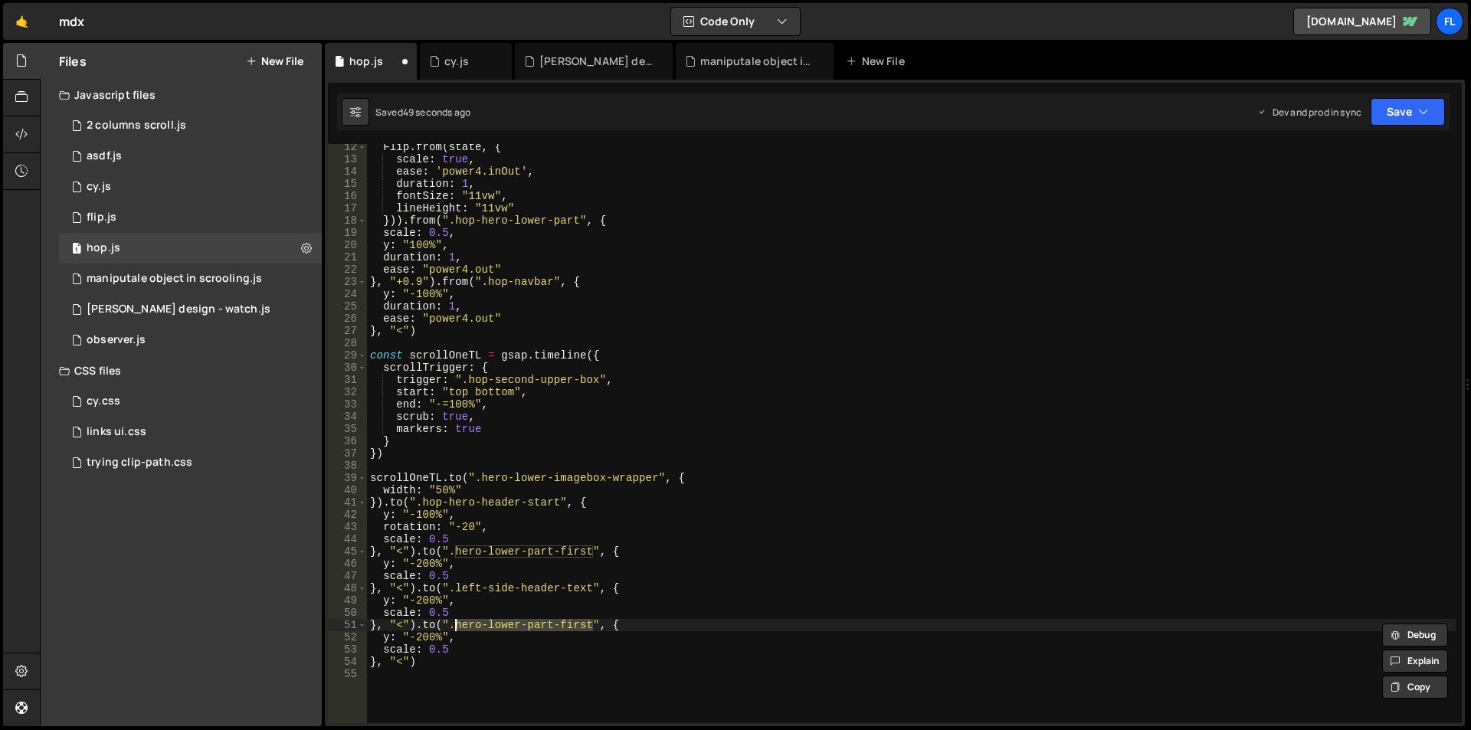
paste textarea "left-side-text-block"
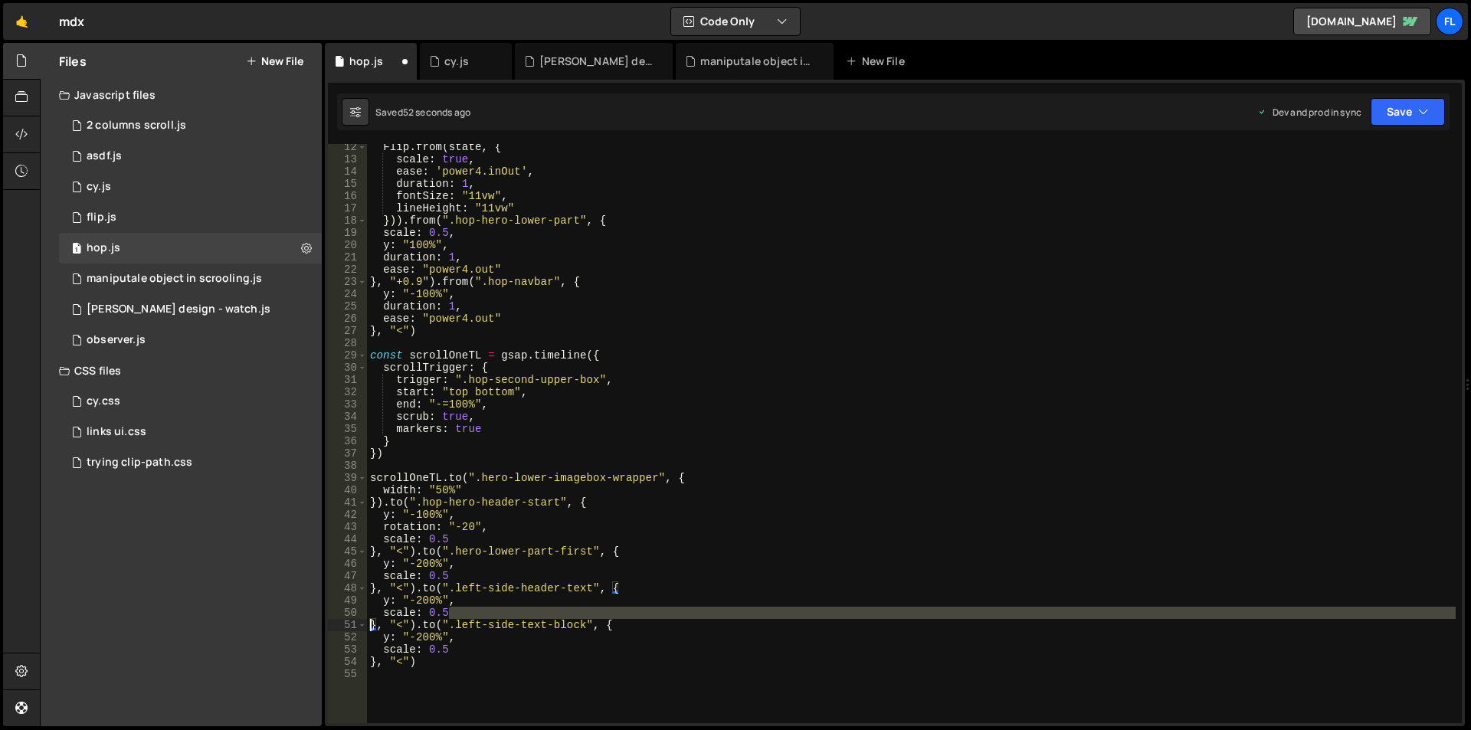
drag, startPoint x: 450, startPoint y: 610, endPoint x: 336, endPoint y: 622, distance: 115.6
click at [336, 622] on div "}, "<").to(".left-side-text-block", { 12 13 14 15 16 17 18 19 20 21 22 23 24 25…" at bounding box center [895, 433] width 1134 height 579
click at [336, 622] on div "51" at bounding box center [347, 625] width 39 height 12
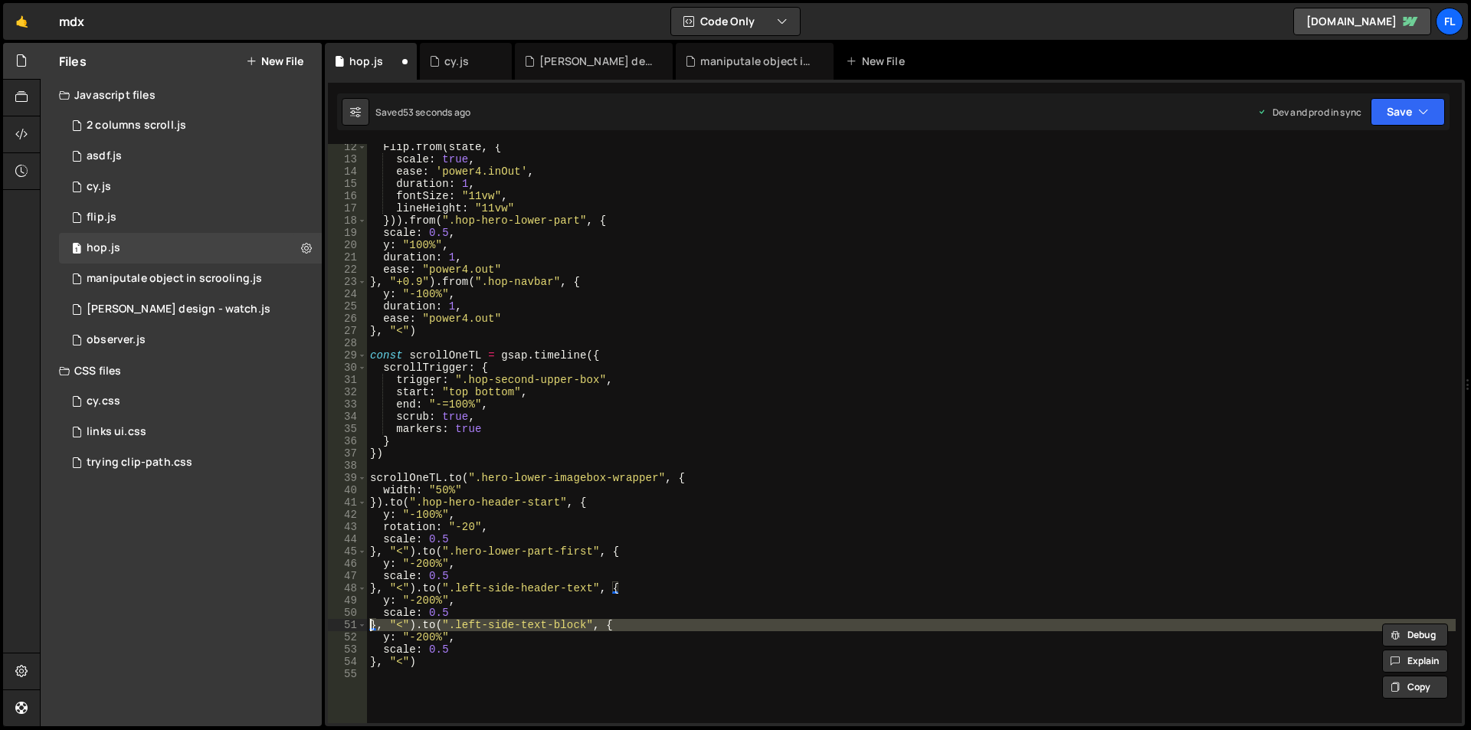
click at [477, 610] on div "Flip . from ( state , { scale : true , ease : 'power4.inOut' , duration : 1 , f…" at bounding box center [911, 443] width 1089 height 604
type textarea "scale: 0.5"
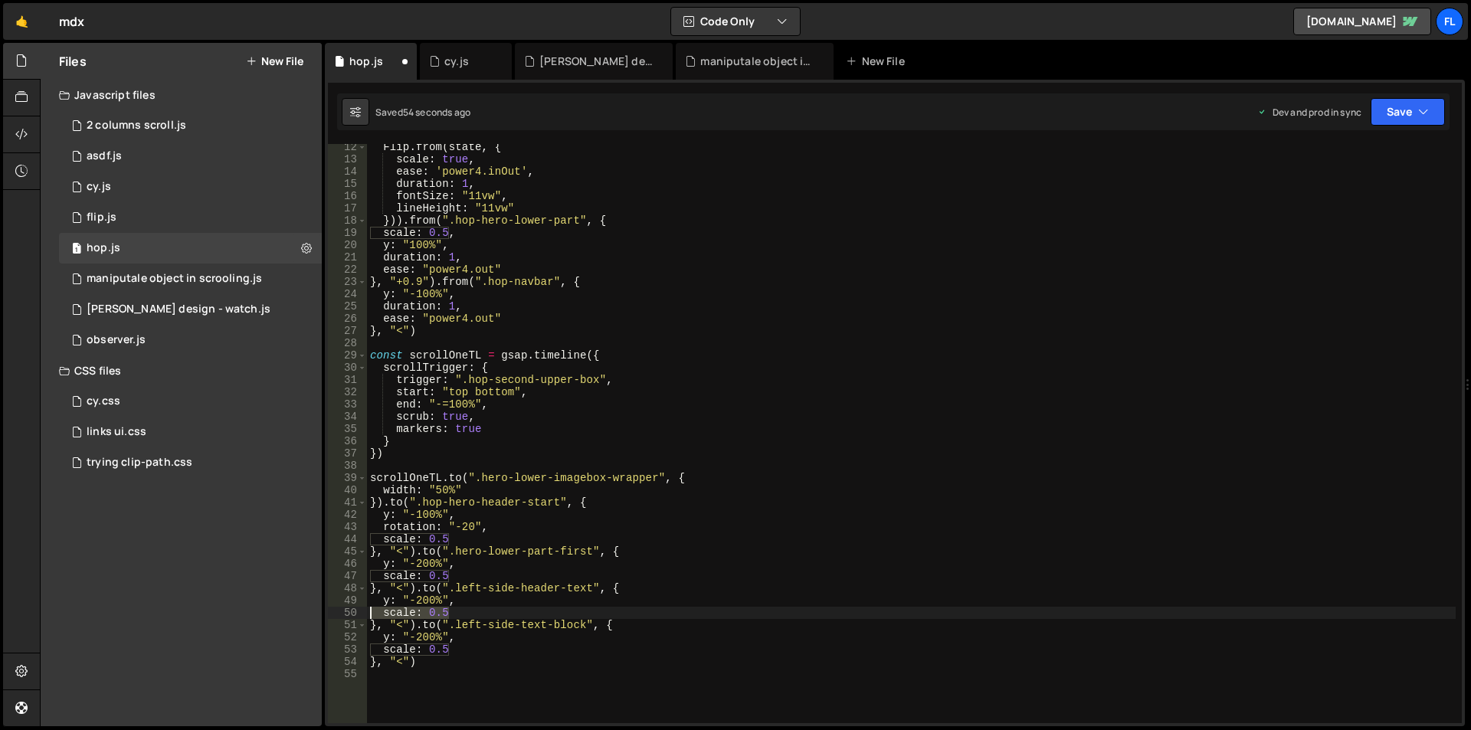
drag, startPoint x: 464, startPoint y: 609, endPoint x: 362, endPoint y: 611, distance: 102.7
click at [361, 611] on div "scale: 0.5 12 13 14 15 16 17 18 19 20 21 22 23 24 25 26 27 28 29 30 31 32 33 34…" at bounding box center [895, 433] width 1134 height 579
click at [422, 623] on div "Flip . from ( state , { scale : true , ease : 'power4.inOut' , duration : 1 , f…" at bounding box center [911, 443] width 1089 height 604
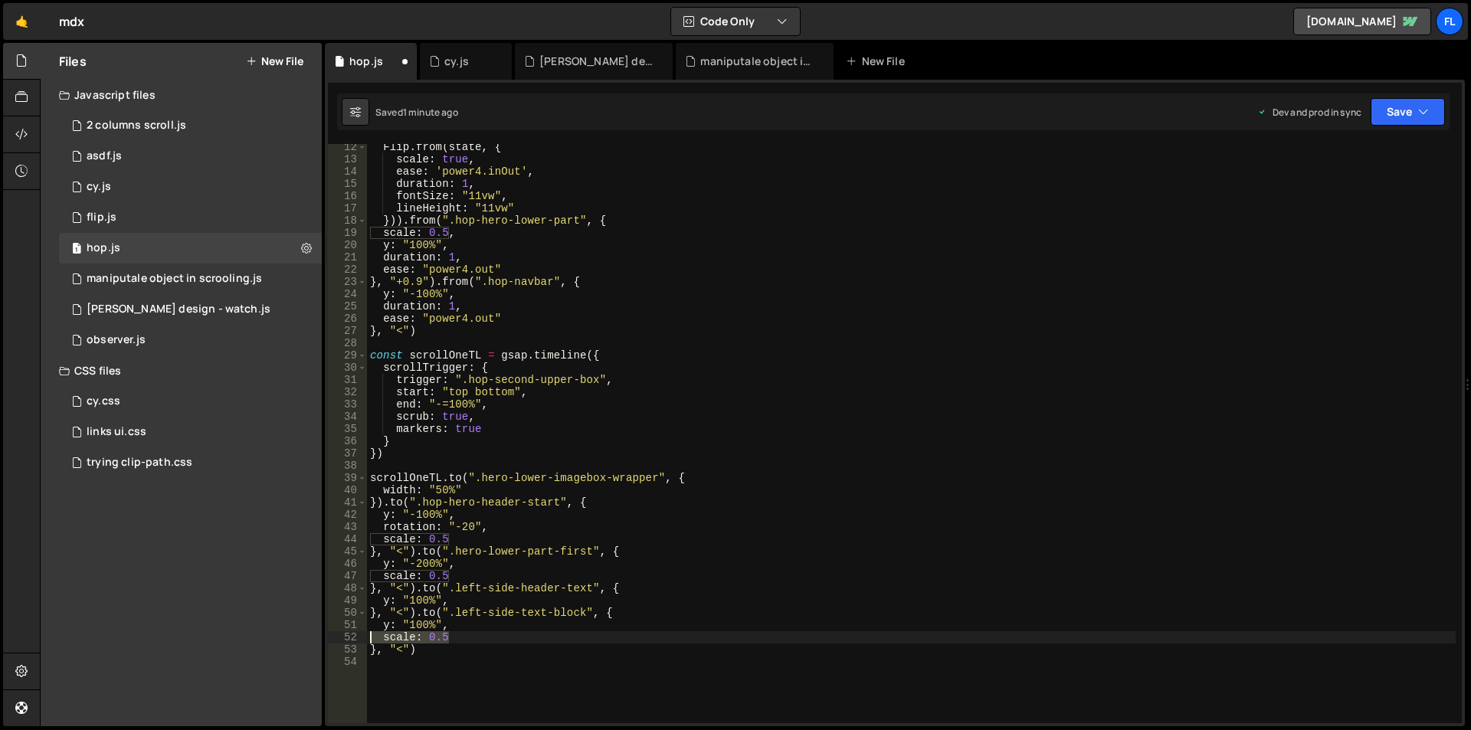
drag, startPoint x: 457, startPoint y: 637, endPoint x: 351, endPoint y: 635, distance: 105.7
click at [351, 635] on div "y: "100%", 12 13 14 15 16 17 18 19 20 21 22 23 24 25 26 27 28 29 30 31 32 33 34…" at bounding box center [895, 433] width 1134 height 579
type textarea "scale: 0.5"
click at [424, 589] on div "Flip . from ( state , { scale : true , ease : 'power4.inOut' , duration : 1 , f…" at bounding box center [911, 443] width 1089 height 604
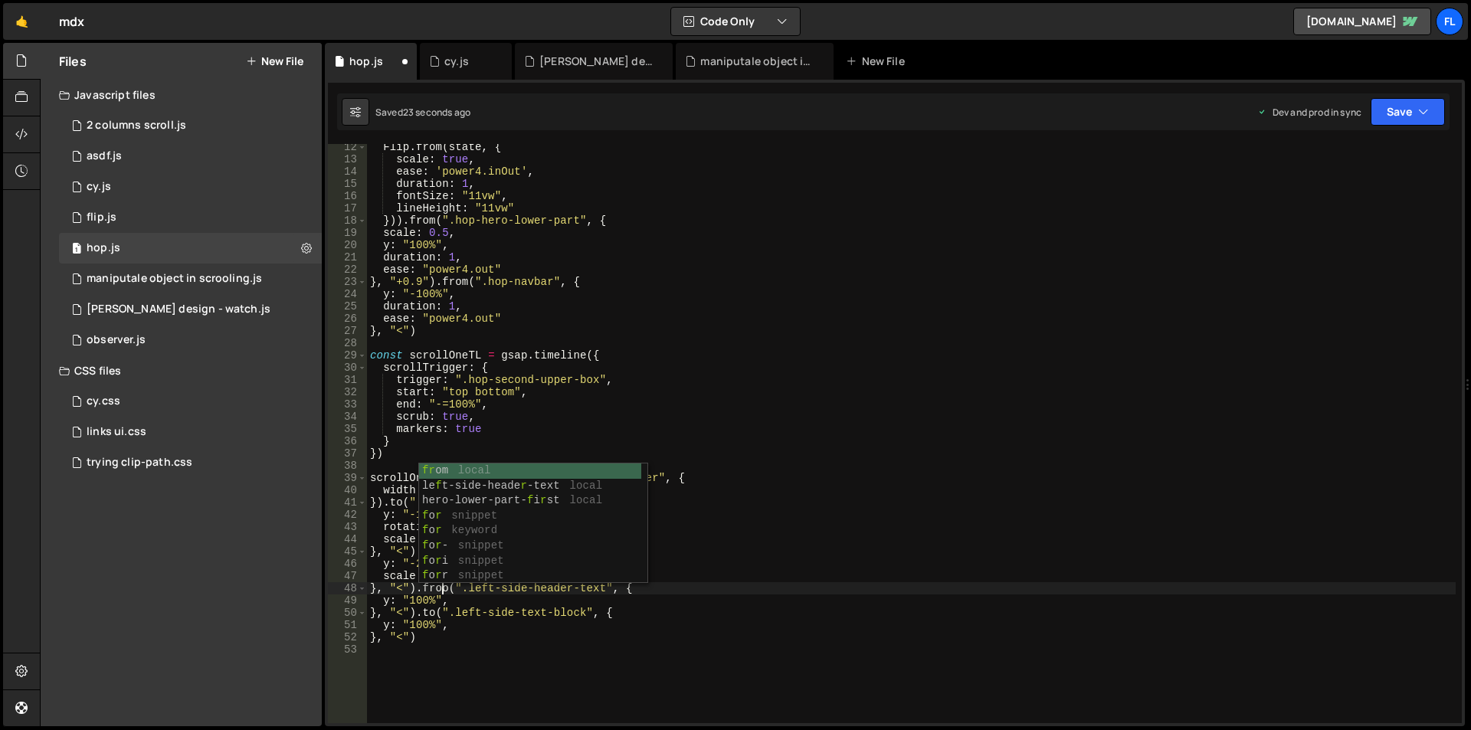
scroll to position [0, 5]
click at [437, 587] on div "Flip . from ( state , { scale : true , ease : 'power4.inOut' , duration : 1 , f…" at bounding box center [911, 443] width 1089 height 604
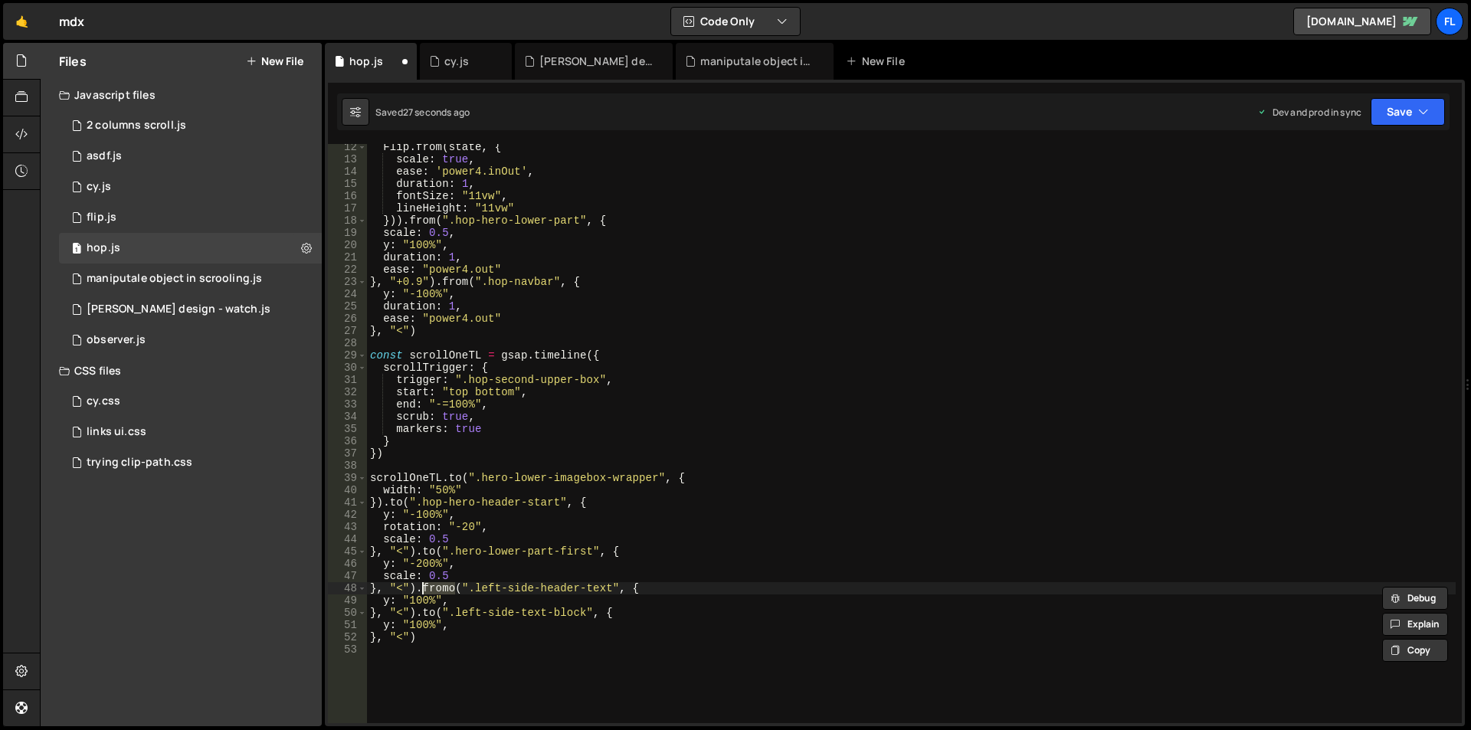
click at [428, 611] on div "Flip . from ( state , { scale : true , ease : 'power4.inOut' , duration : 1 , f…" at bounding box center [911, 443] width 1089 height 604
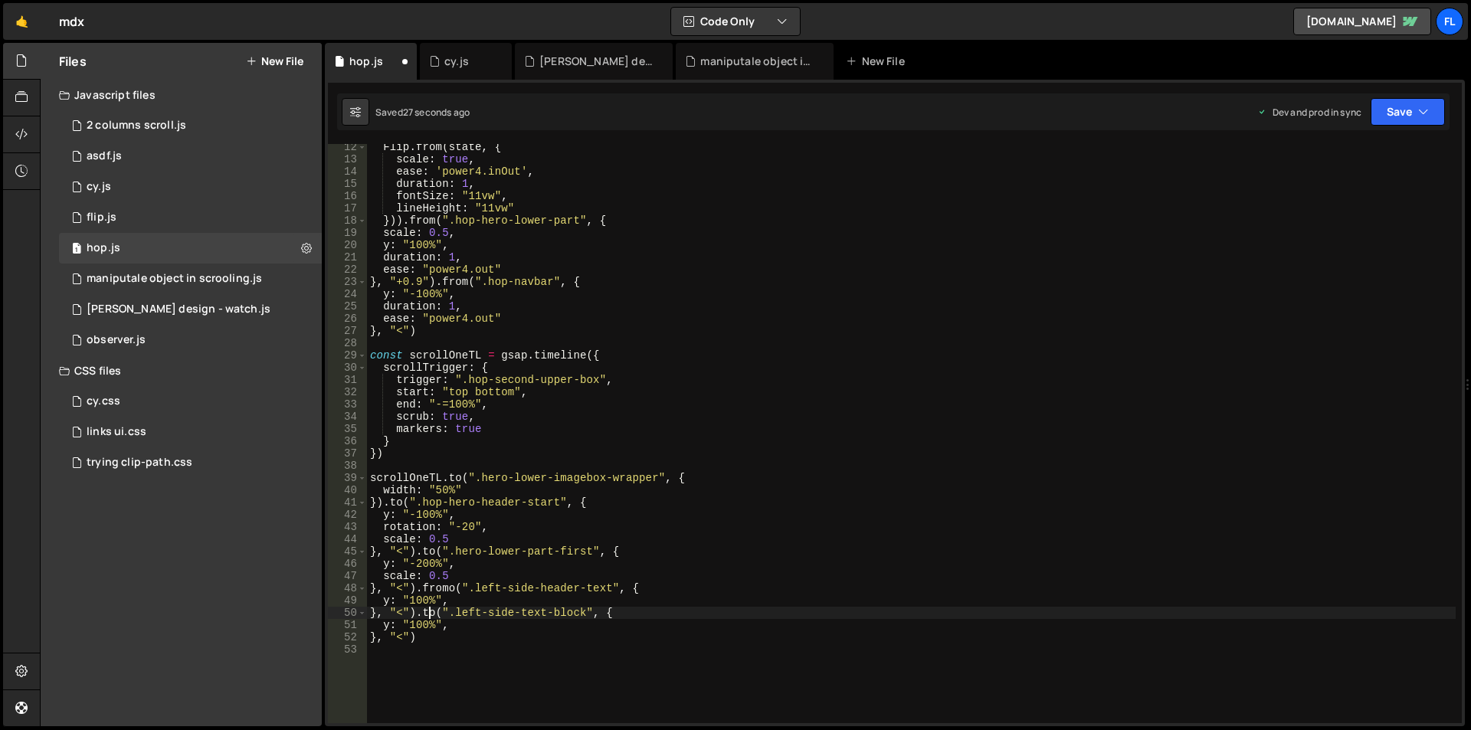
click at [428, 611] on div "Flip . from ( state , { scale : true , ease : 'power4.inOut' , duration : 1 , f…" at bounding box center [911, 443] width 1089 height 604
paste textarea "from"
drag, startPoint x: 417, startPoint y: 587, endPoint x: 451, endPoint y: 631, distance: 56.2
click at [417, 587] on div "Flip . from ( state , { scale : true , ease : 'power4.inOut' , duration : 1 , f…" at bounding box center [911, 443] width 1089 height 604
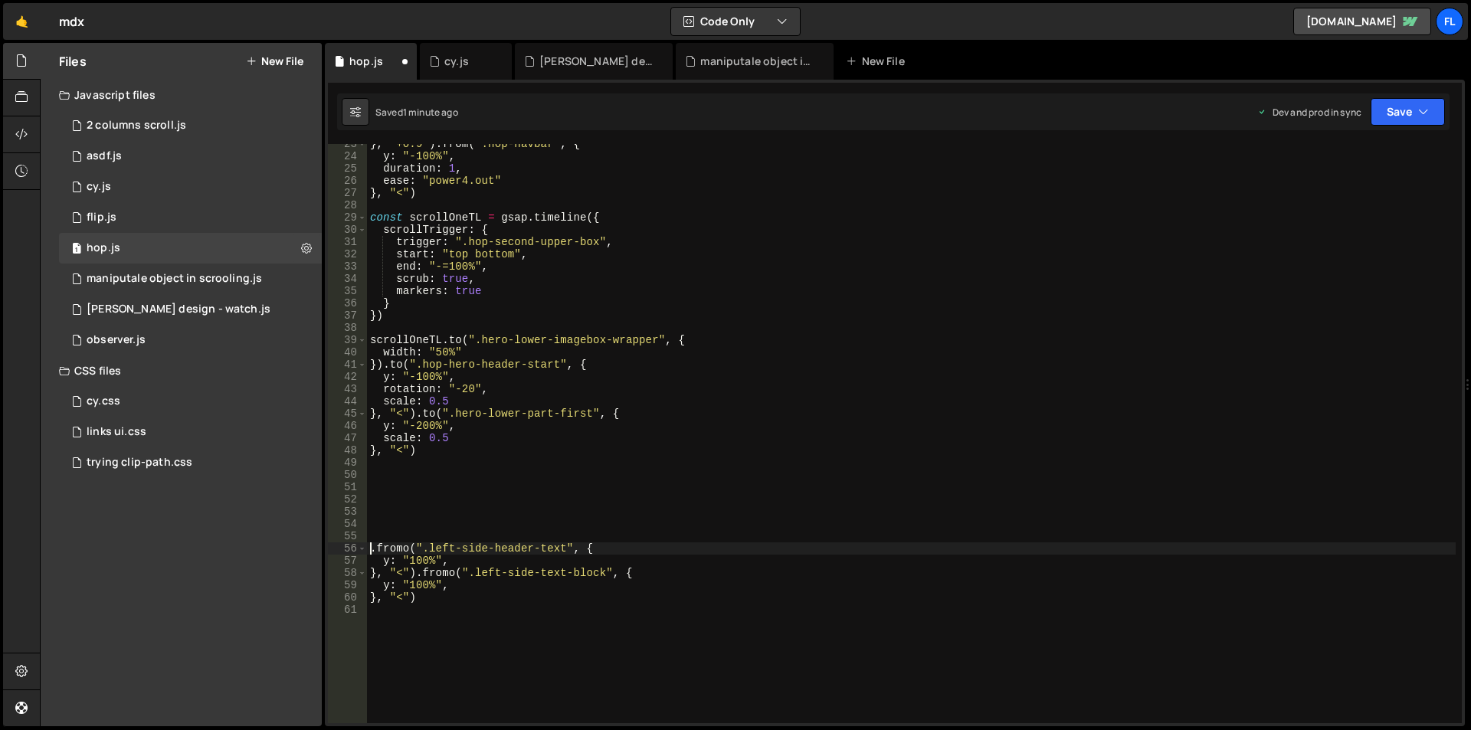
scroll to position [276, 0]
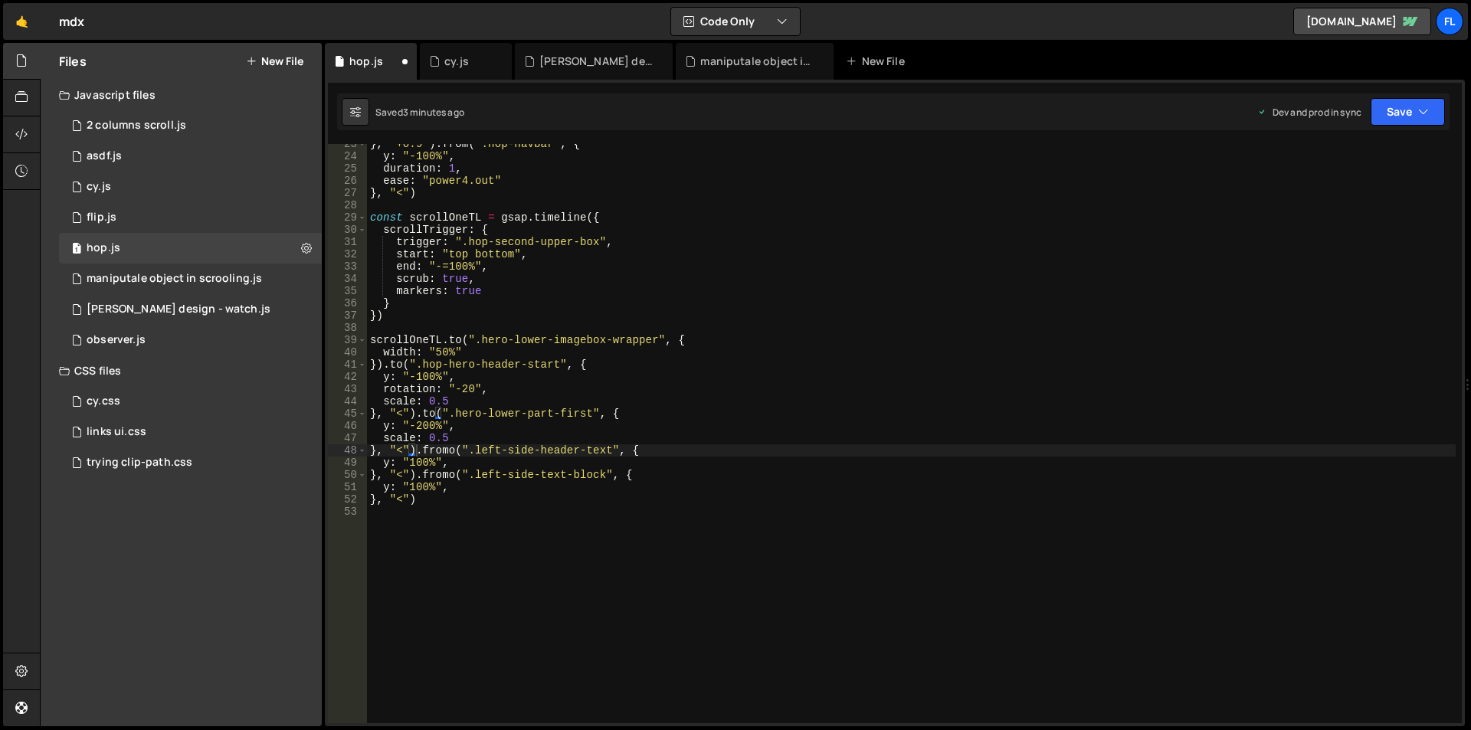
click at [405, 473] on div "} , "+0.9" ) . from ( ".hop-navbar" , { y : "-100%" , duration : 1 , ease : "po…" at bounding box center [911, 440] width 1089 height 604
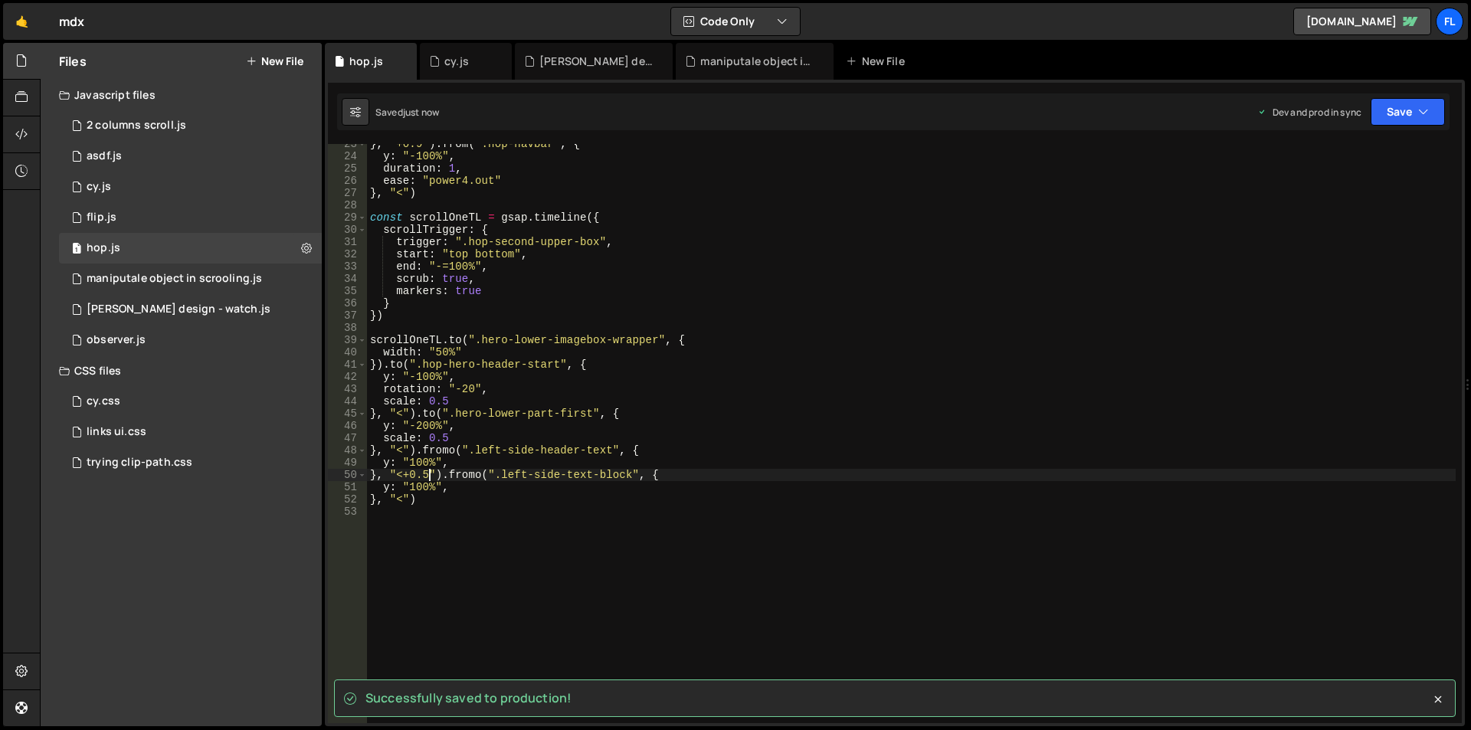
type textarea "}, "<+0.5").fromo(".left-side-text-block", {"
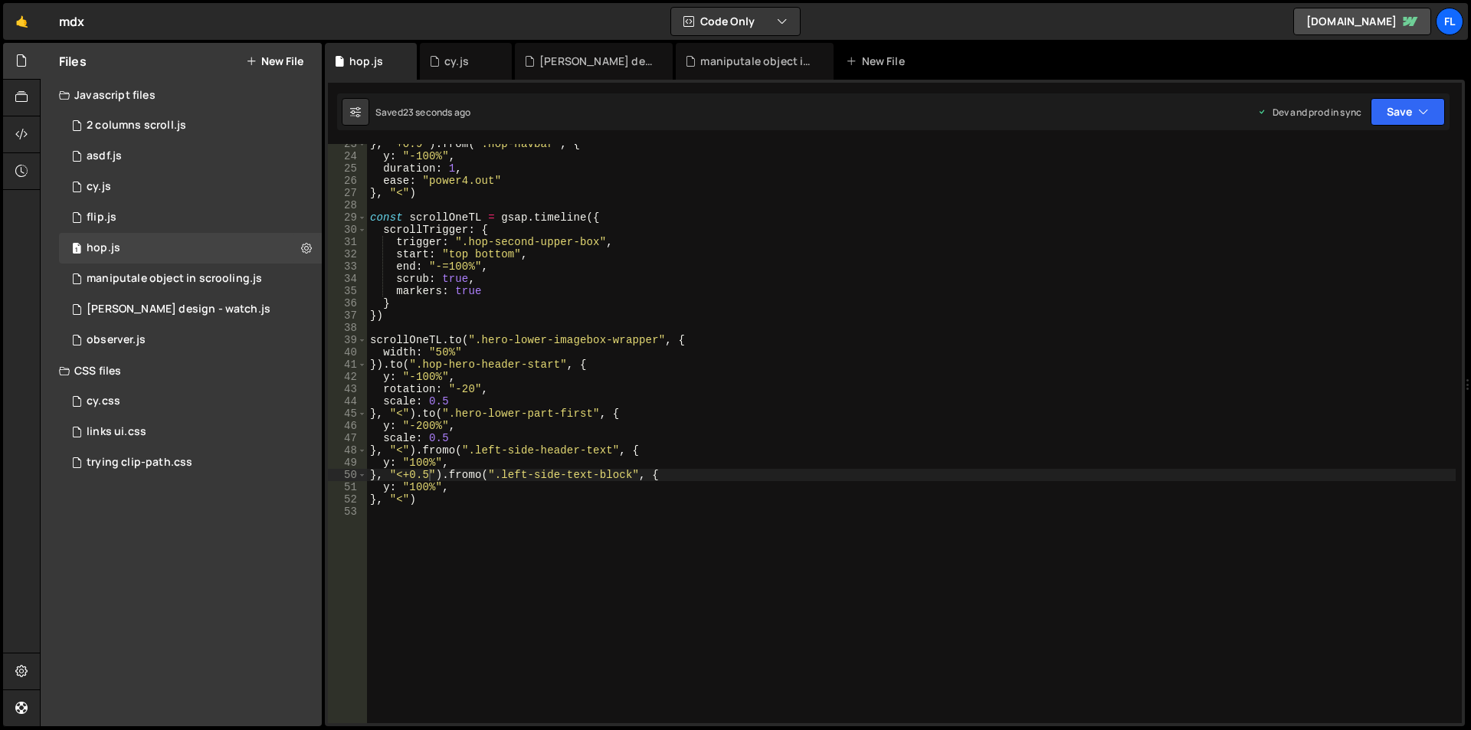
scroll to position [0, 0]
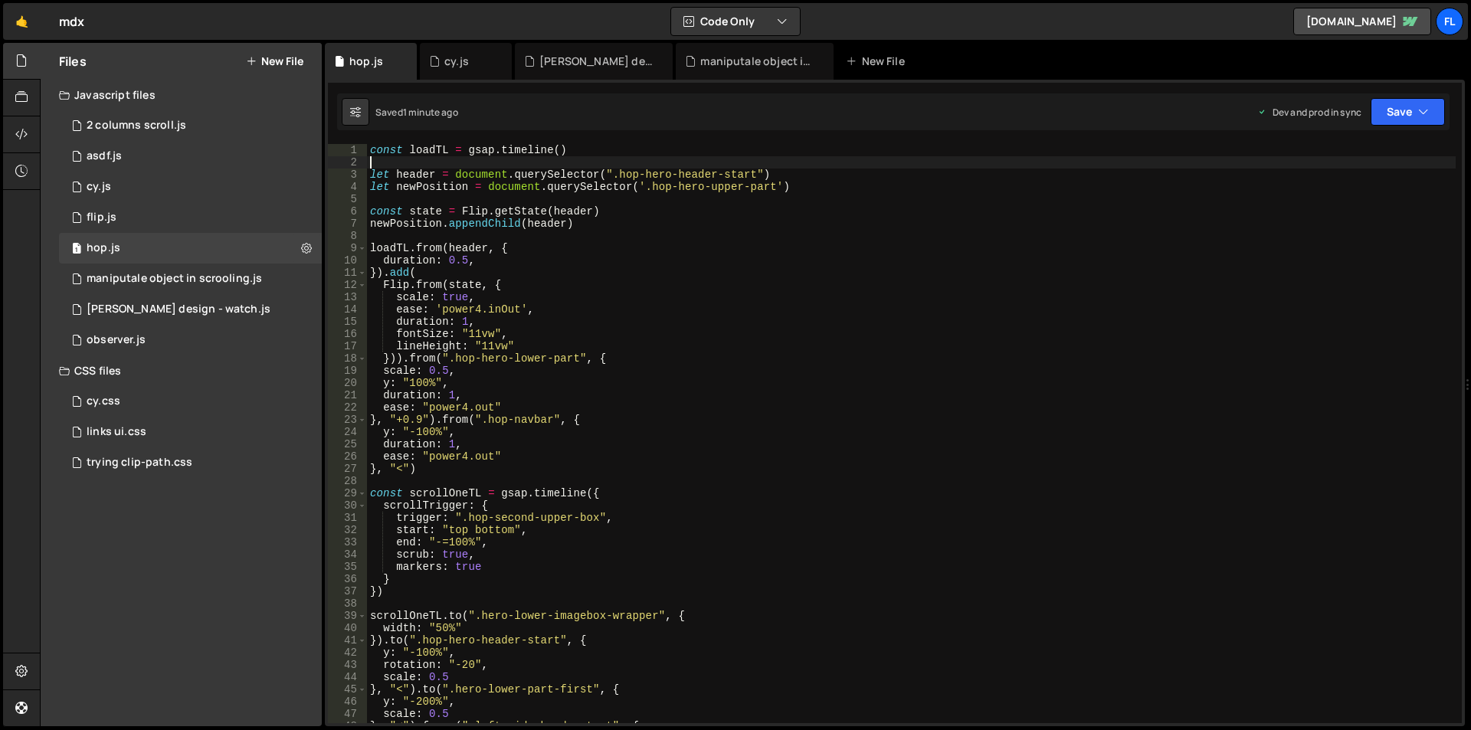
click at [393, 159] on div "const loadTL = gsap . timeline ( ) let header = document . querySelector ( ".ho…" at bounding box center [911, 446] width 1089 height 604
click at [371, 152] on div "const loadTL = gsap . timeline ( ) let header = document . querySelector ( ".ho…" at bounding box center [911, 446] width 1089 height 604
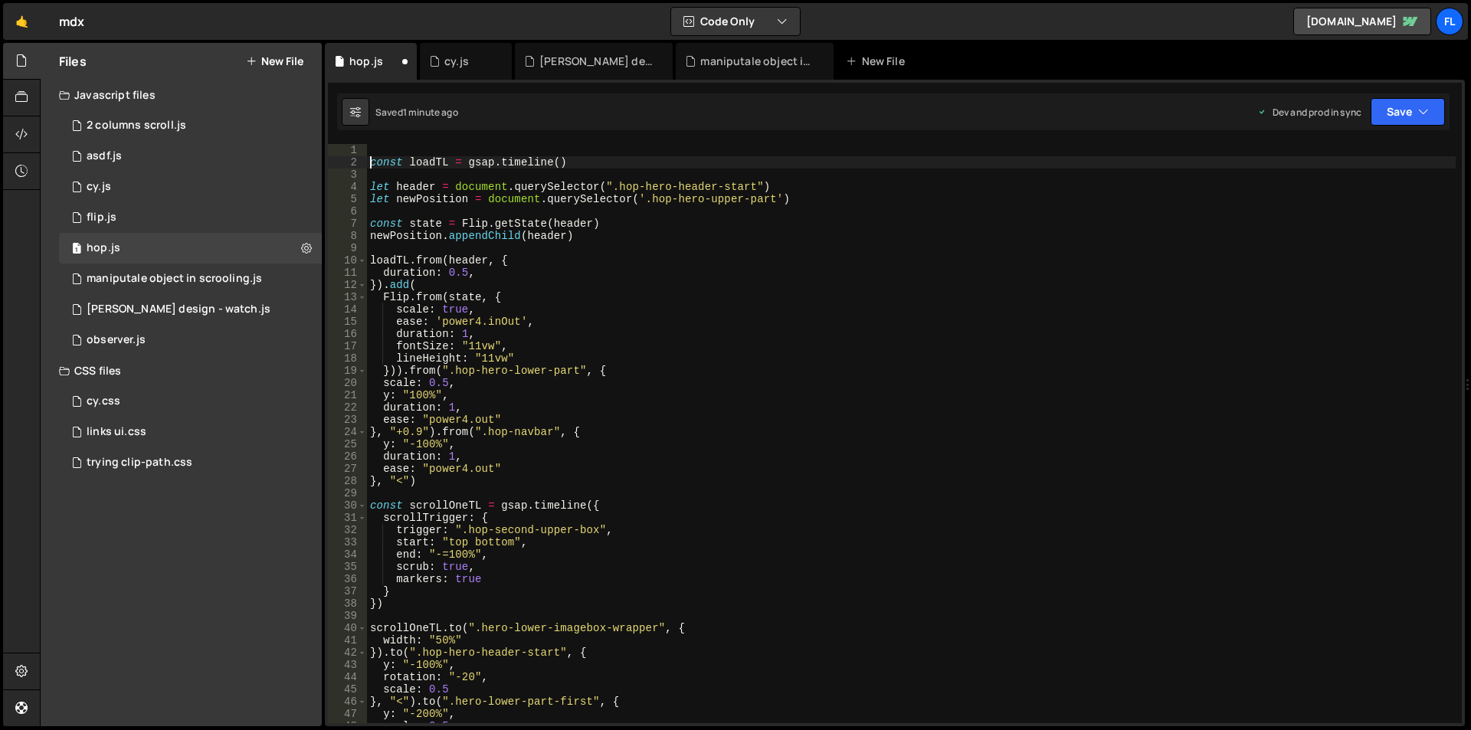
type textarea "const loadTL = gsap.timeline()"
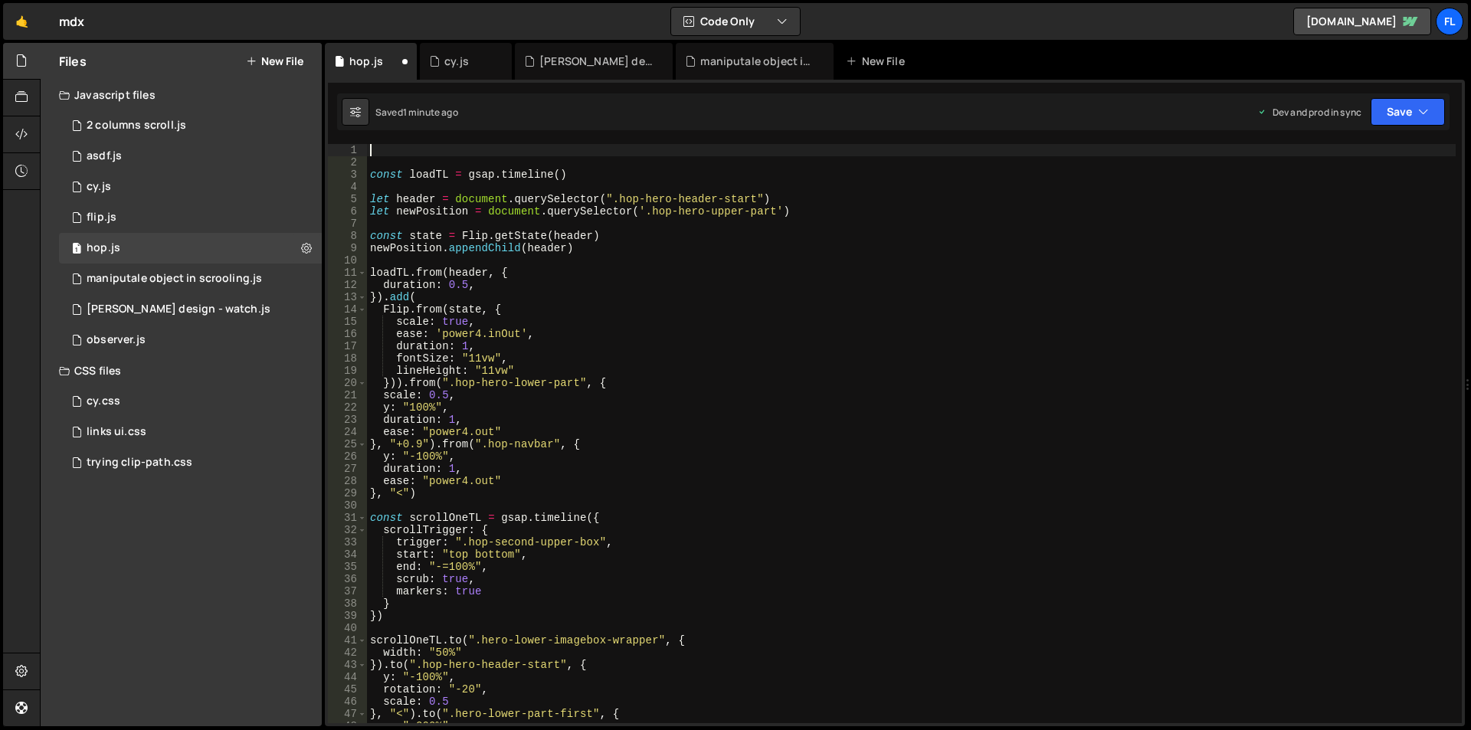
paste textarea "document.addEventListener('DOMContentLoaded', (event) => {"
type textarea "document.addEventListener('DOMContentLoaded', (event) => {"
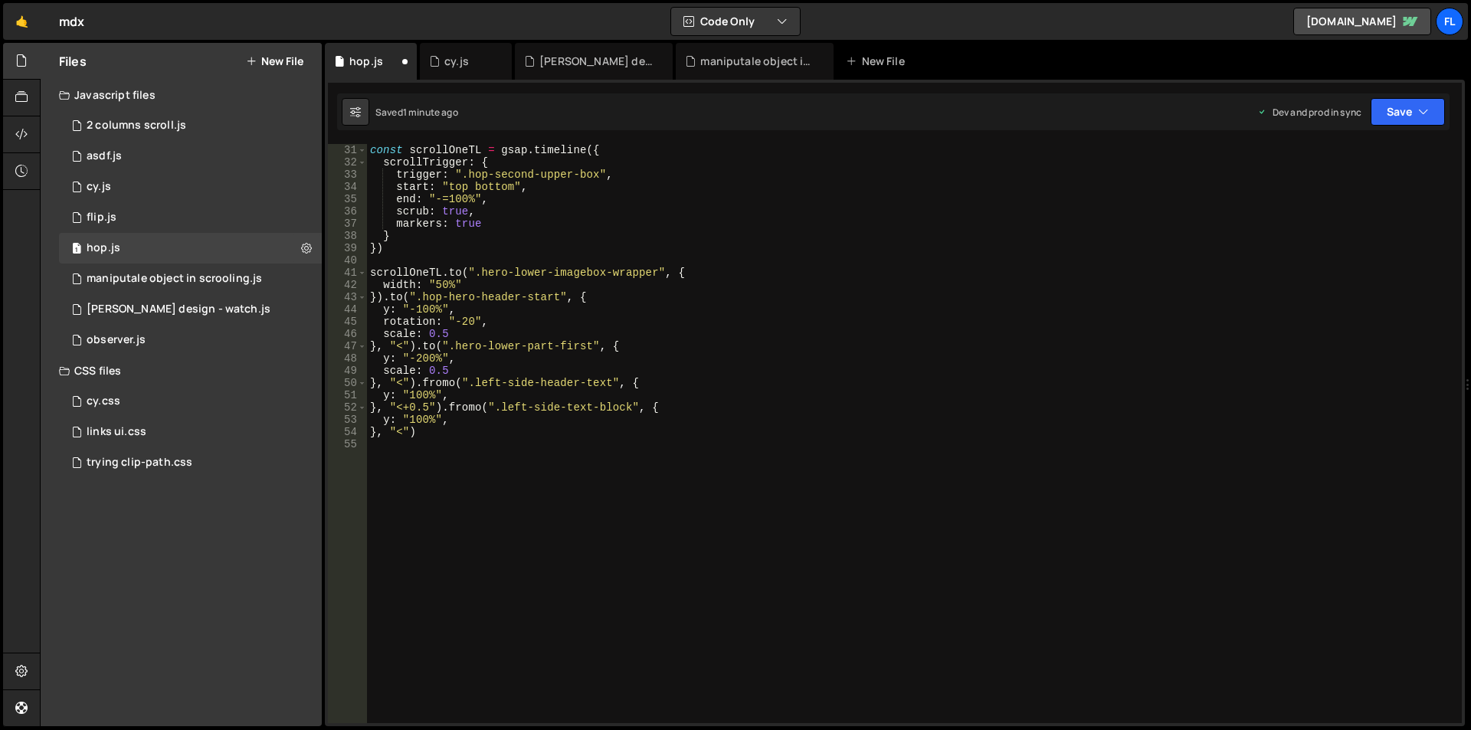
scroll to position [378, 0]
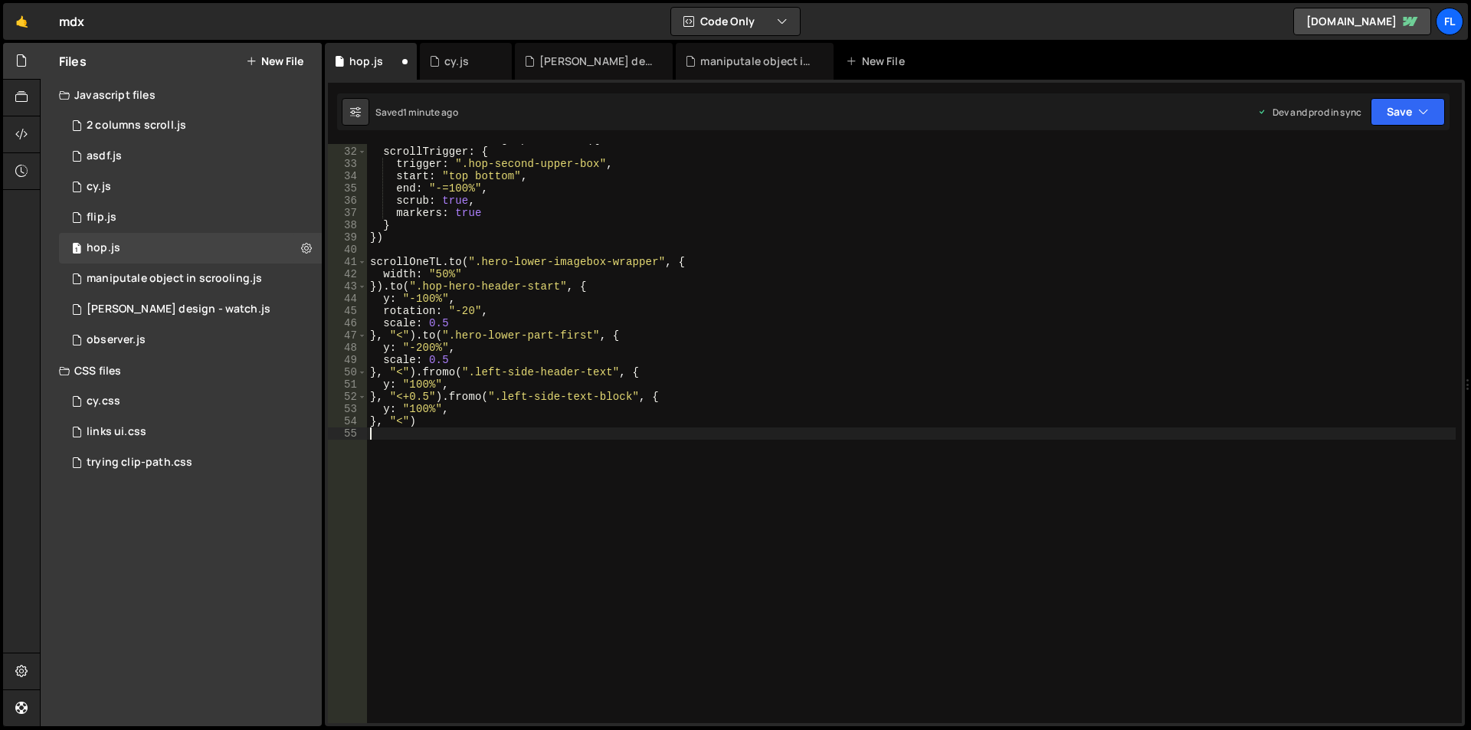
click at [434, 451] on div "const scrollOneTL = gsap . timeline ({ scrollTrigger : { trigger : ".hop-second…" at bounding box center [911, 435] width 1089 height 604
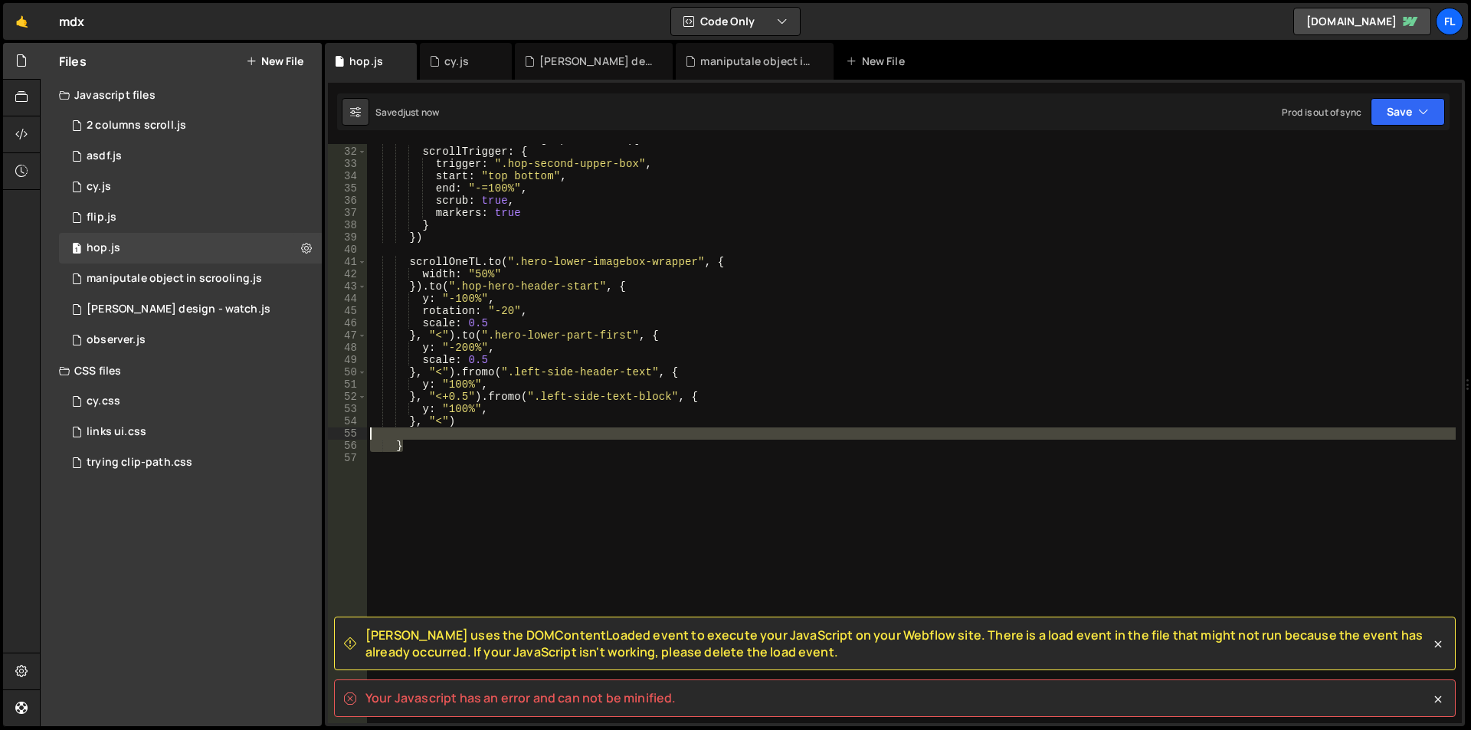
drag, startPoint x: 425, startPoint y: 443, endPoint x: 329, endPoint y: 437, distance: 96.0
click at [329, 437] on div "} 31 32 33 34 35 36 37 38 39 40 41 42 43 44 45 46 47 48 49 50 51 52 53 54 55 56…" at bounding box center [895, 433] width 1134 height 579
type textarea "}"
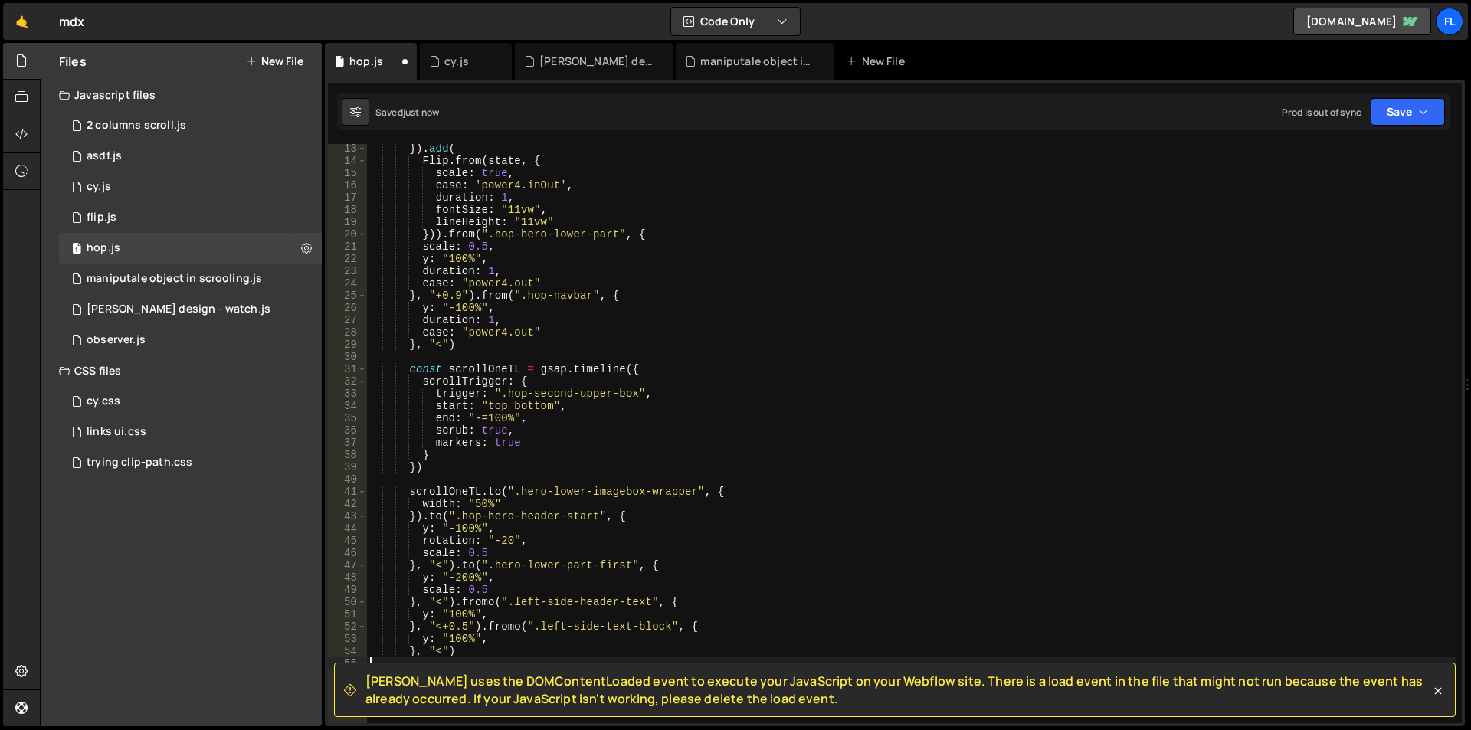
scroll to position [0, 0]
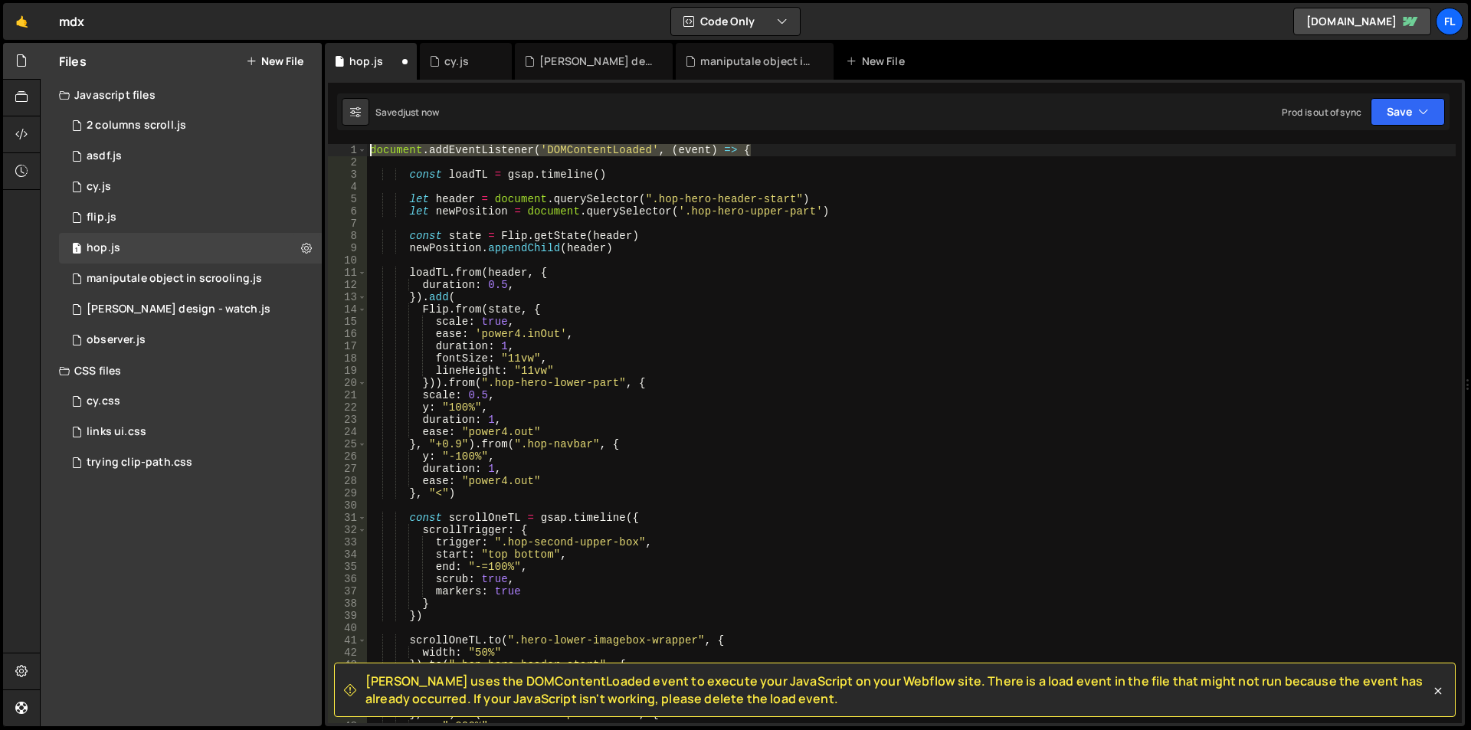
drag, startPoint x: 765, startPoint y: 144, endPoint x: 339, endPoint y: 146, distance: 426.7
click at [339, 146] on div "1 2 3 4 5 6 7 8 9 10 11 12 13 14 15 16 17 18 19 20 21 22 23 24 25 26 27 28 29 3…" at bounding box center [895, 433] width 1134 height 579
type textarea "document.addEventListener('DOMContentLoaded', (event) => {"
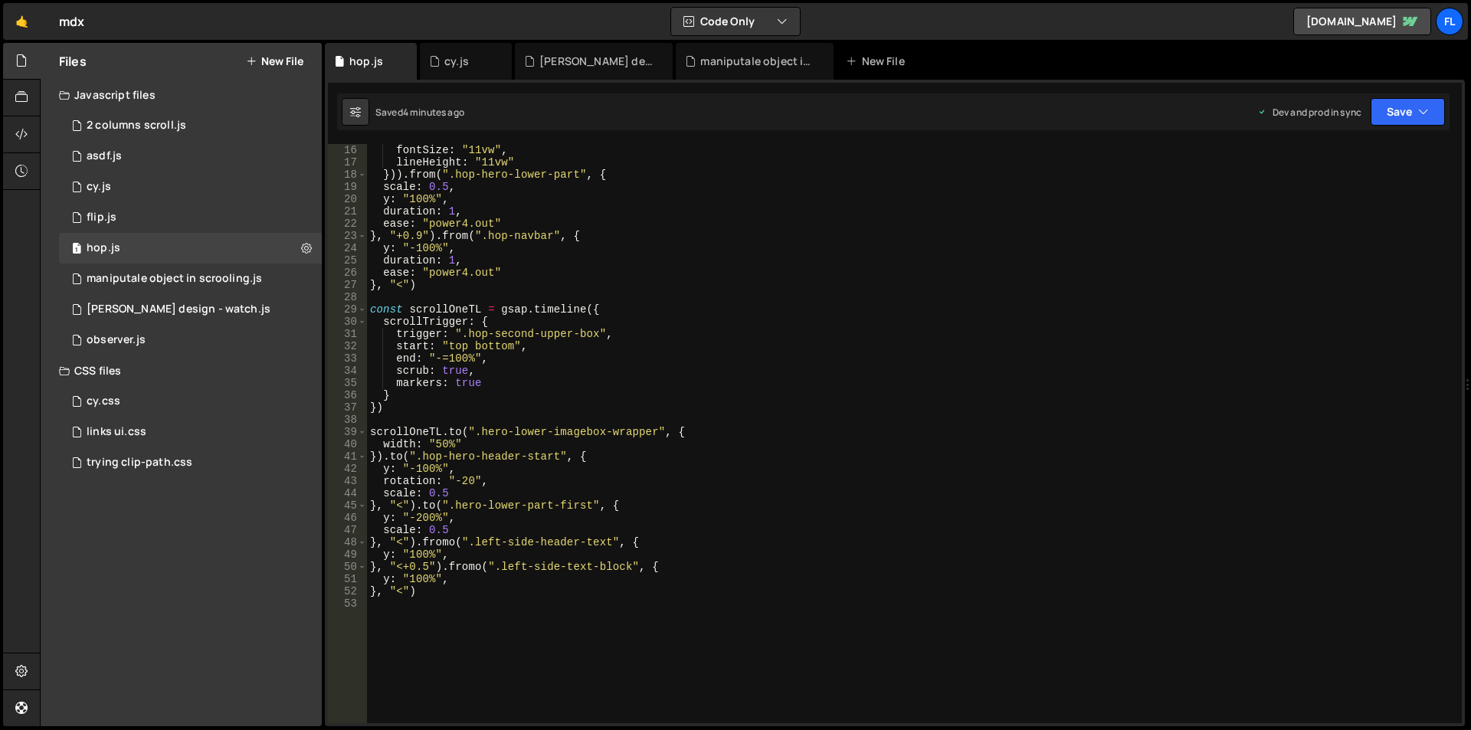
scroll to position [230, 0]
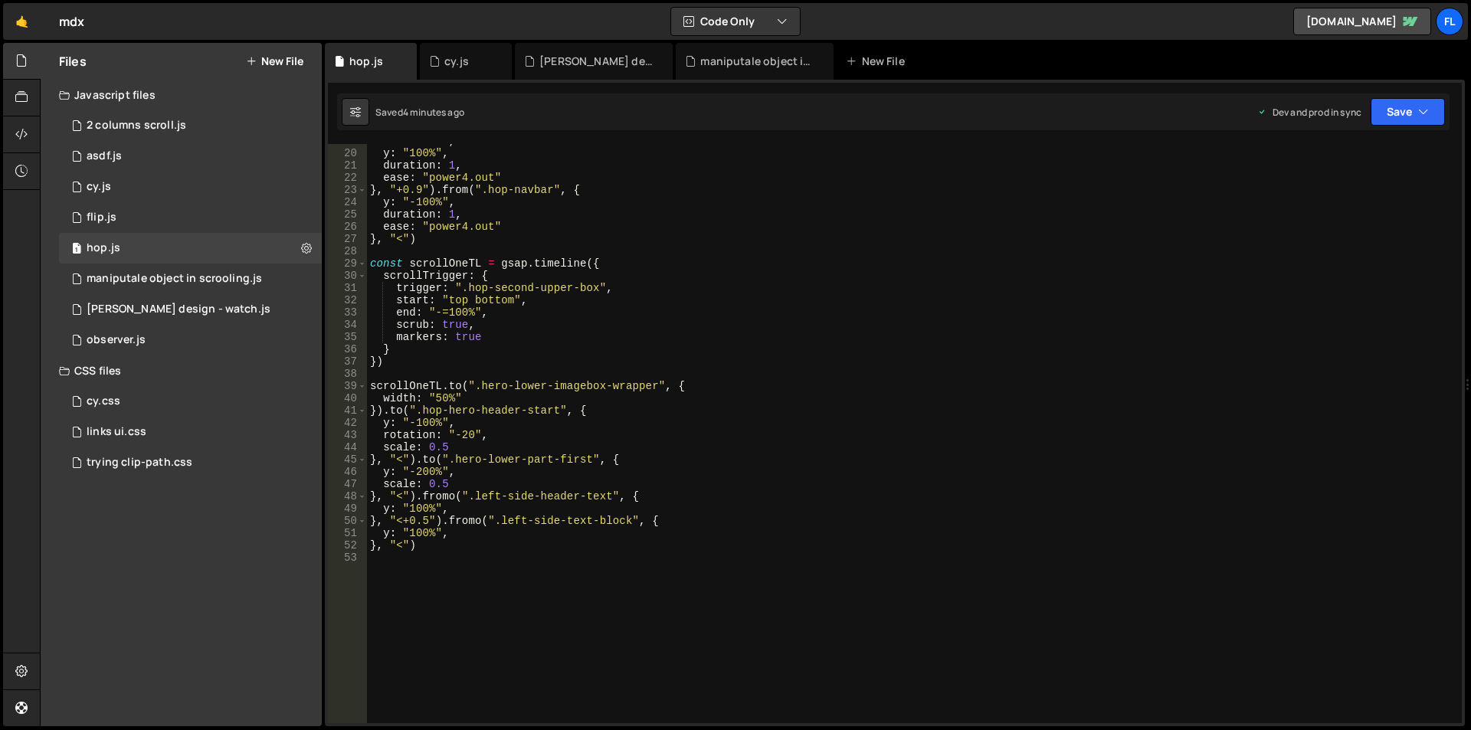
click at [454, 497] on div "scale : 0.5 , y : "100%" , duration : 1 , ease : "power4.out" } , "+0.9" ) . fr…" at bounding box center [911, 437] width 1089 height 604
drag, startPoint x: 428, startPoint y: 519, endPoint x: 406, endPoint y: 519, distance: 22.2
click at [406, 519] on div "scale : 0.5 , y : "100%" , duration : 1 , ease : "power4.out" } , "+0.9" ) . fr…" at bounding box center [911, 437] width 1089 height 604
click at [454, 492] on div "scale : 0.5 , y : "100%" , duration : 1 , ease : "power4.out" } , "+0.9" ) . fr…" at bounding box center [911, 437] width 1089 height 604
click at [454, 520] on div "scale : 0.5 , y : "100%" , duration : 1 , ease : "power4.out" } , "+0.9" ) . fr…" at bounding box center [911, 437] width 1089 height 604
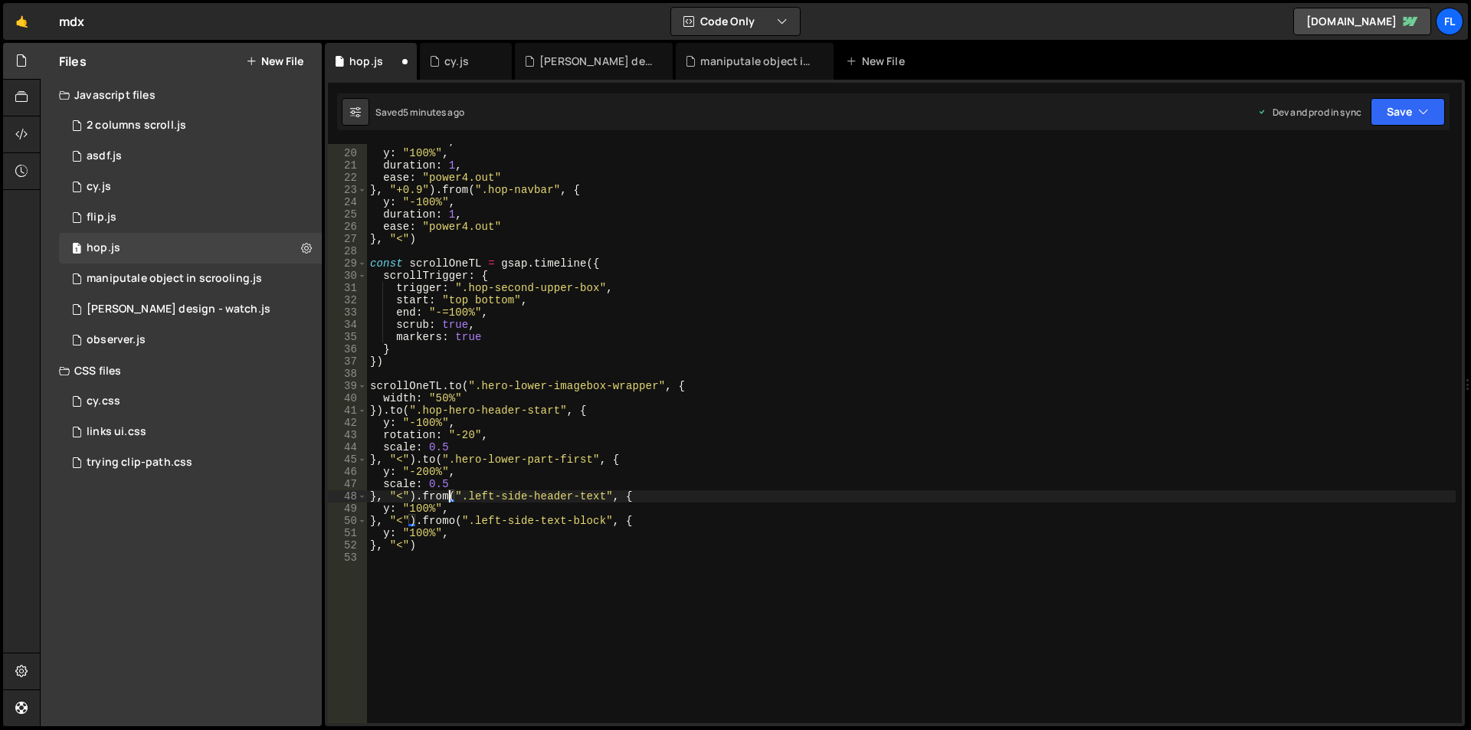
type textarea "}, "<").from(".left-side-text-block", {"
click at [475, 565] on div "scale : 0.5 , y : "100%" , duration : 1 , ease : "power4.out" } , "+0.9" ) . fr…" at bounding box center [911, 437] width 1089 height 604
click at [405, 520] on div "scale : 0.5 , y : "100%" , duration : 1 , ease : "power4.out" } , "+0.9" ) . fr…" at bounding box center [911, 437] width 1089 height 604
click at [402, 545] on div "scale : 0.5 , y : "100%" , duration : 1 , ease : "power4.out" } , "+0.9" ) . fr…" at bounding box center [911, 437] width 1089 height 604
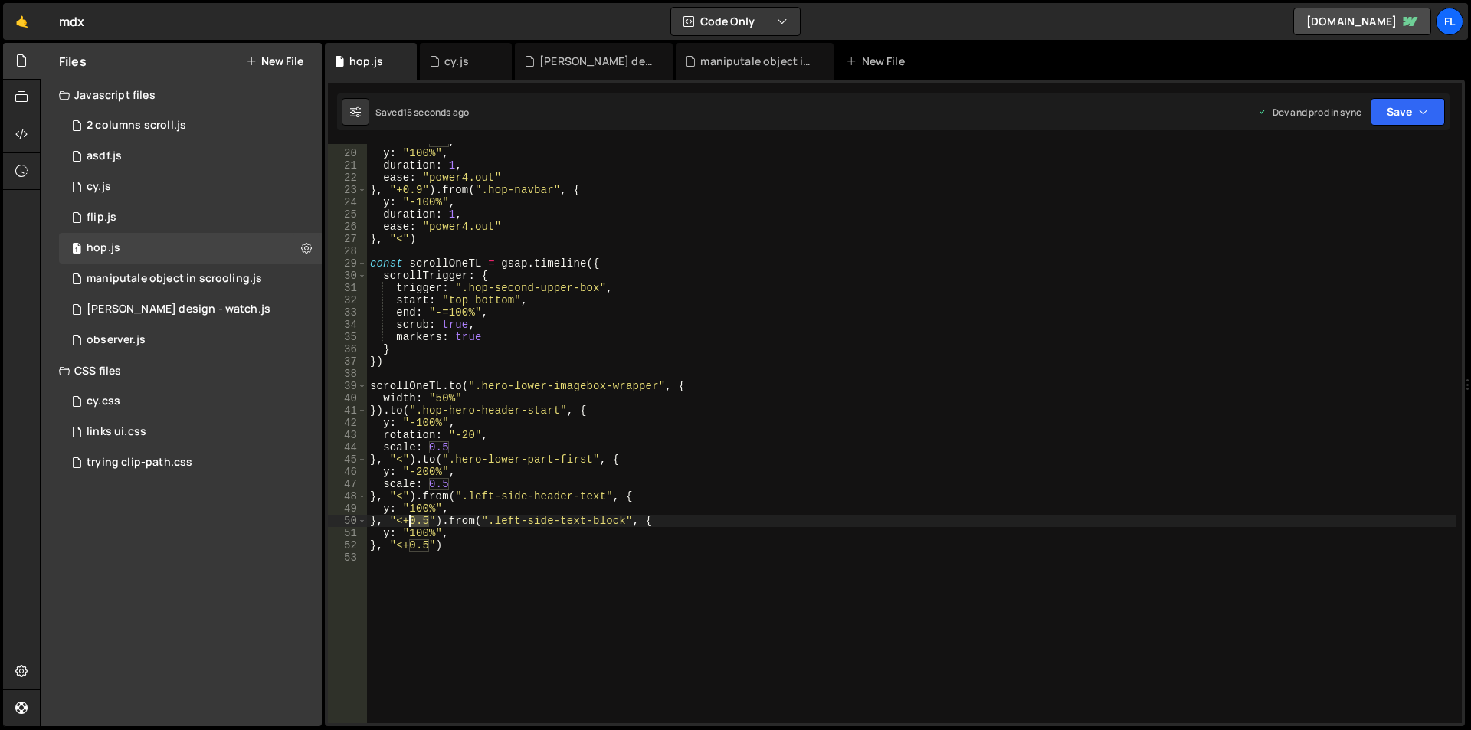
drag, startPoint x: 429, startPoint y: 519, endPoint x: 411, endPoint y: 519, distance: 17.6
click at [411, 519] on div "scale : 0.5 , y : "100%" , duration : 1 , ease : "power4.out" } , "+0.9" ) . fr…" at bounding box center [911, 437] width 1089 height 604
type textarea "}, "<+1").from(".left-side-text-block", {"
click at [395, 680] on div "scale : 0.5 , y : "100%" , duration : 1 , ease : "power4.out" } , "+0.9" ) . fr…" at bounding box center [911, 437] width 1089 height 604
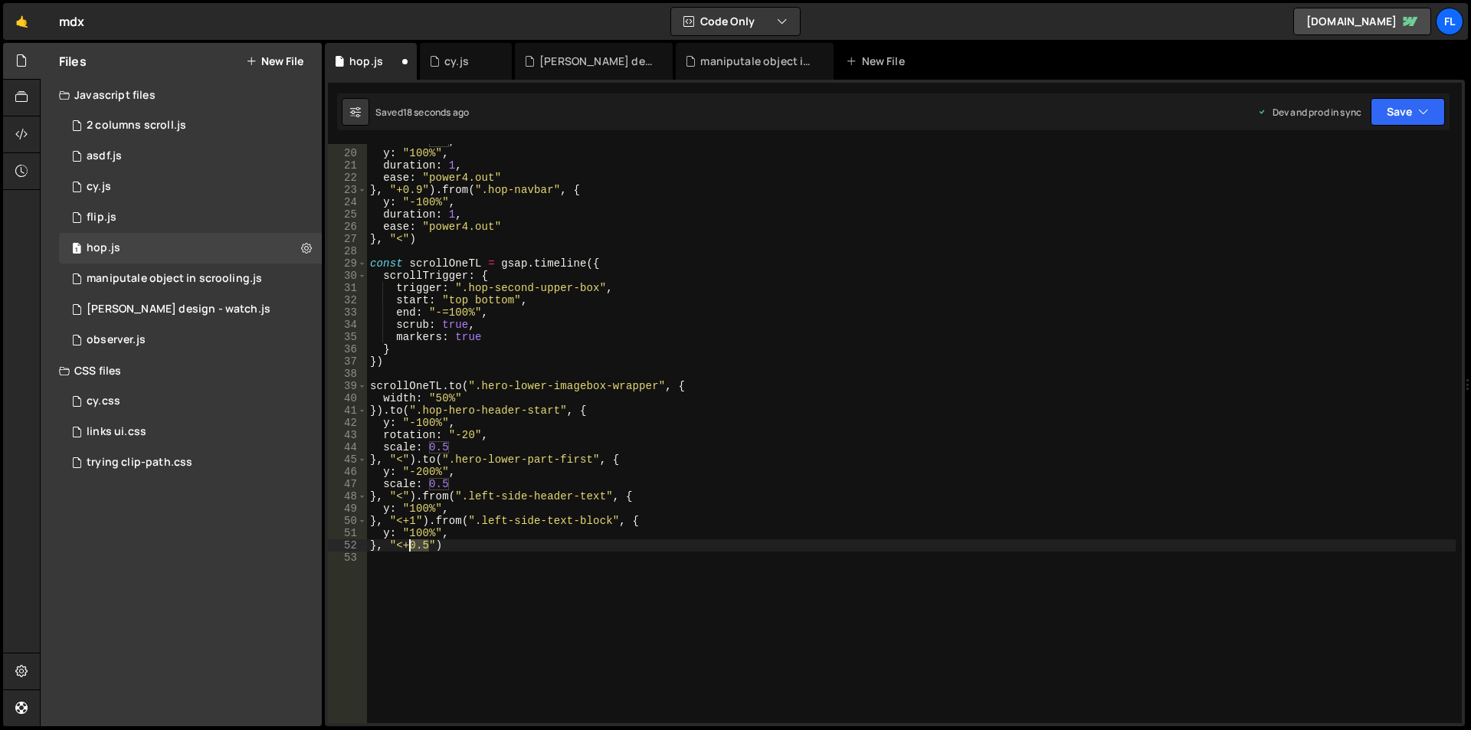
drag, startPoint x: 430, startPoint y: 546, endPoint x: 410, endPoint y: 545, distance: 19.9
click at [410, 545] on div "scale : 0.5 , y : "100%" , duration : 1 , ease : "power4.out" } , "+0.9" ) . fr…" at bounding box center [911, 437] width 1089 height 604
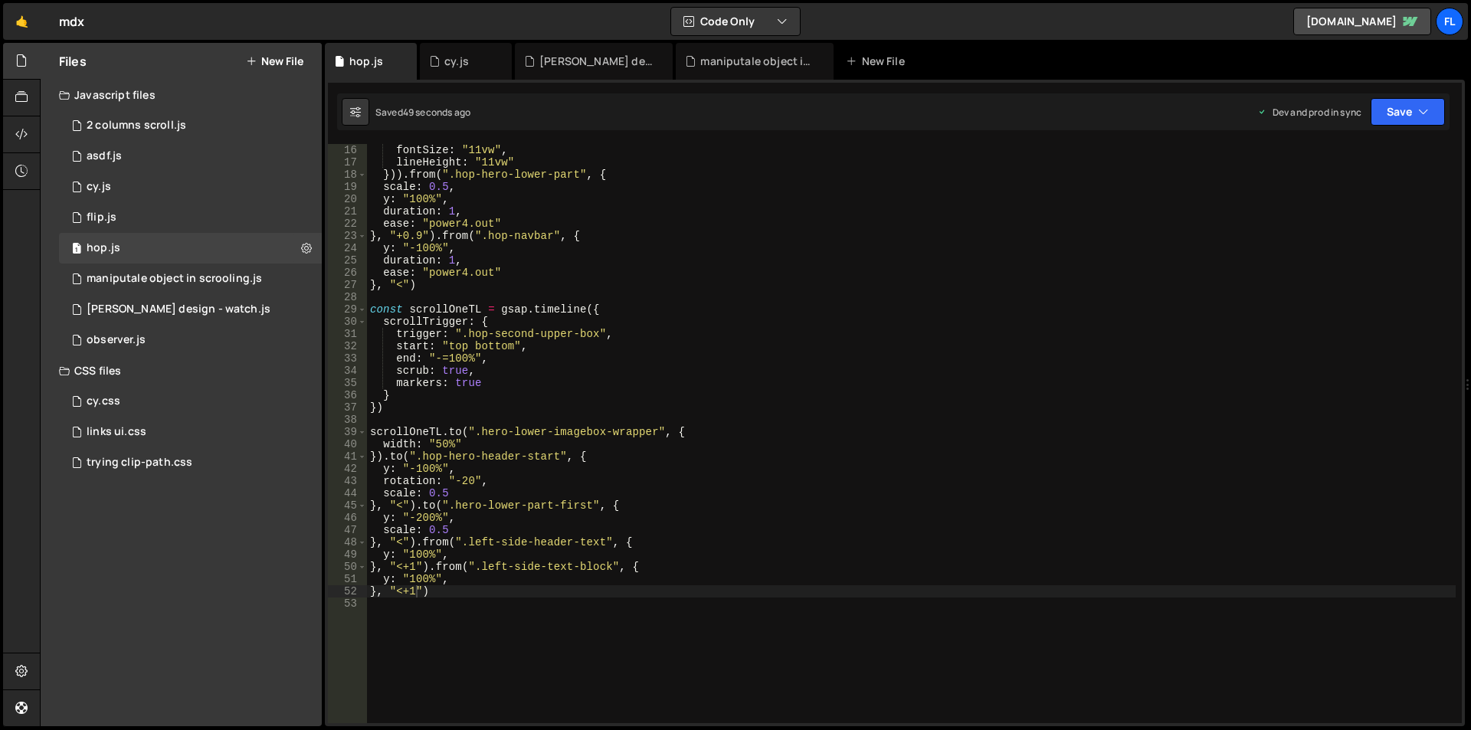
scroll to position [184, 0]
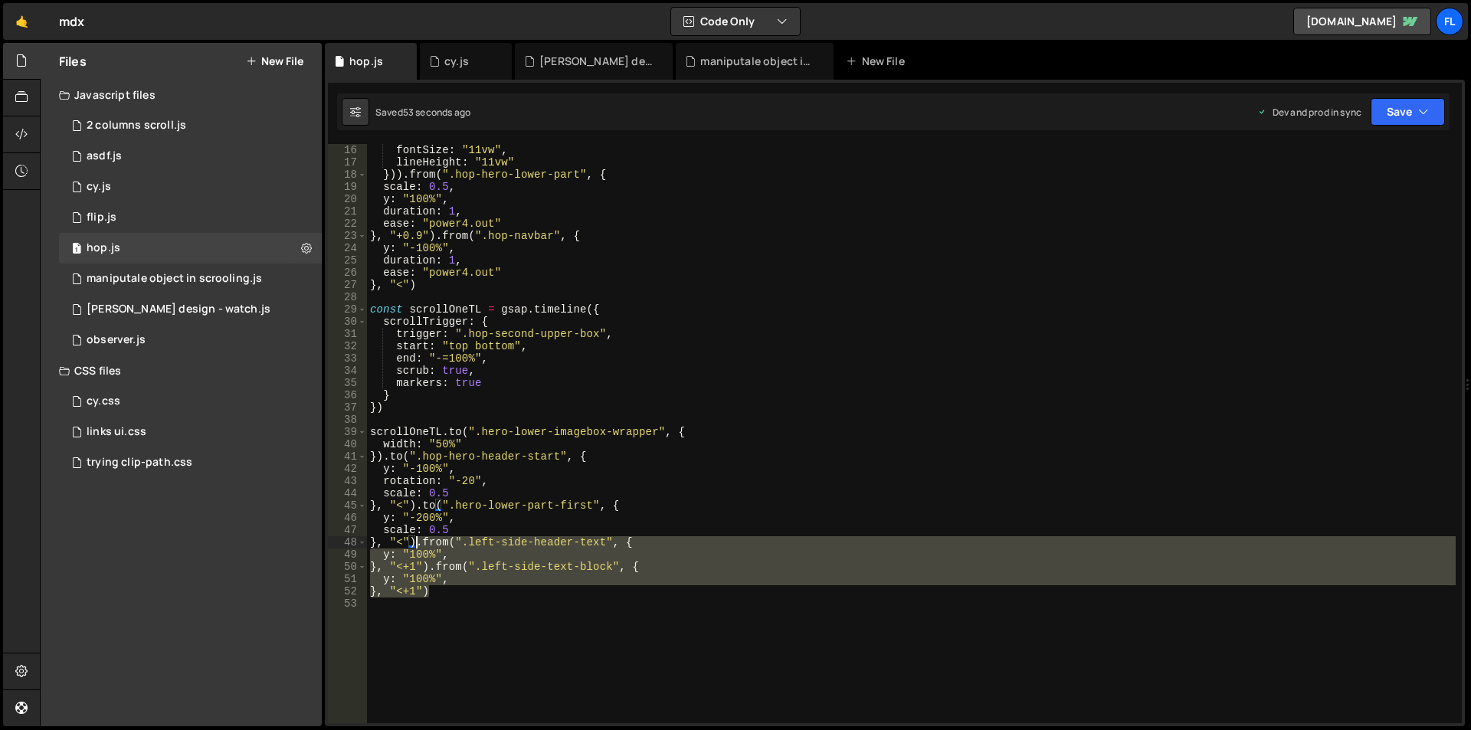
drag, startPoint x: 437, startPoint y: 594, endPoint x: 418, endPoint y: 548, distance: 49.8
click at [418, 548] on div "fontSize : "11vw" , lineHeight : "11vw" })) . from ( ".hop-hero-lower-part" , {…" at bounding box center [911, 446] width 1089 height 604
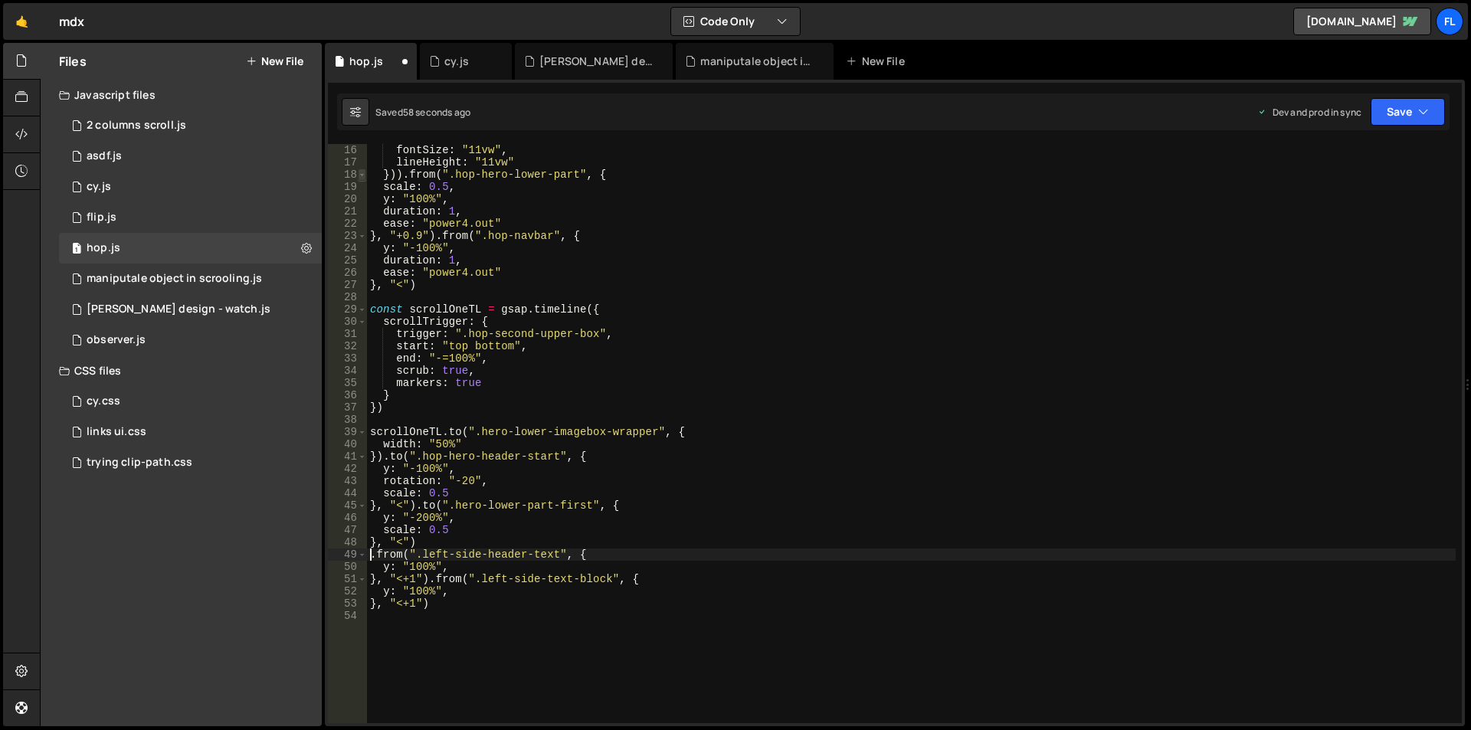
scroll to position [0, 1]
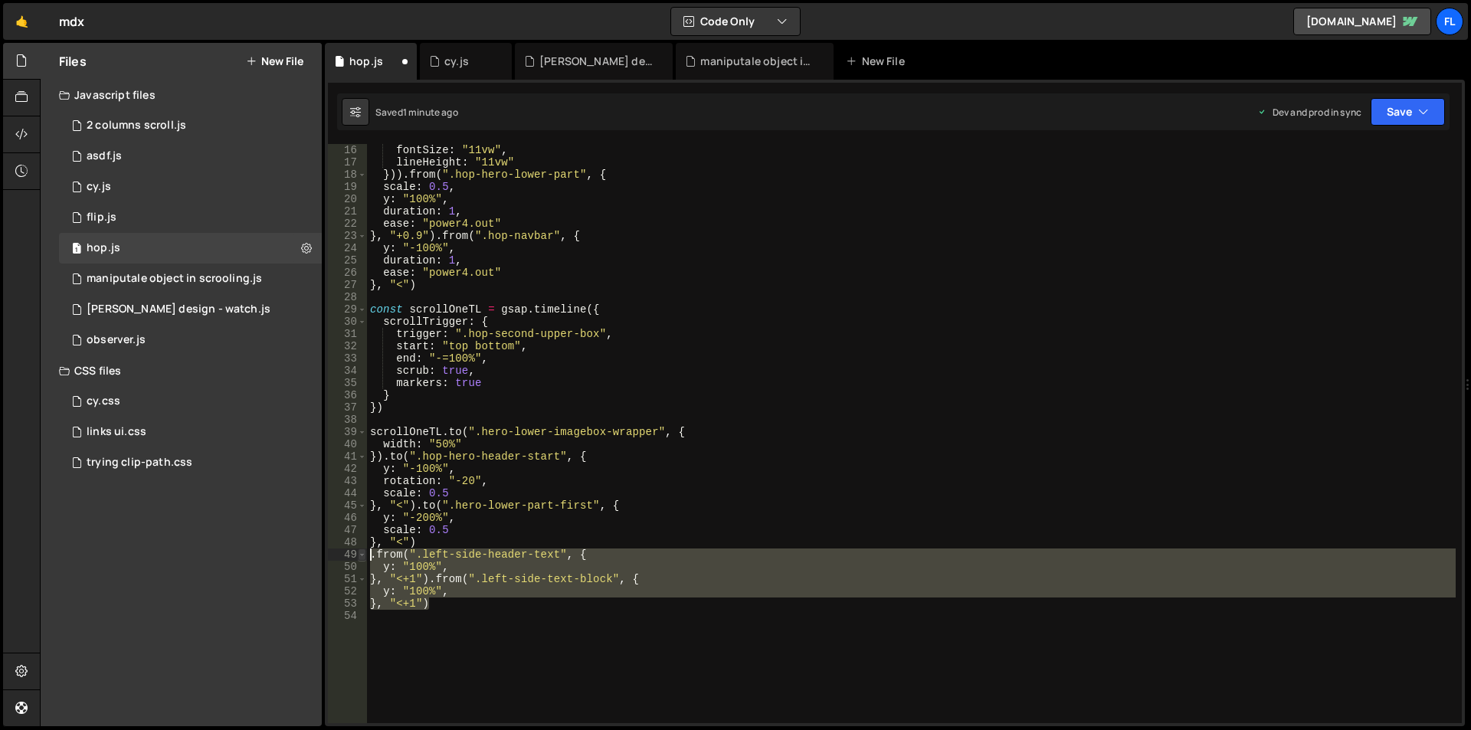
drag, startPoint x: 450, startPoint y: 601, endPoint x: 363, endPoint y: 556, distance: 97.7
click at [363, 556] on div ".from(".left-side-header-text", { 16 17 18 19 20 21 22 23 24 25 26 27 28 29 30 …" at bounding box center [895, 433] width 1134 height 579
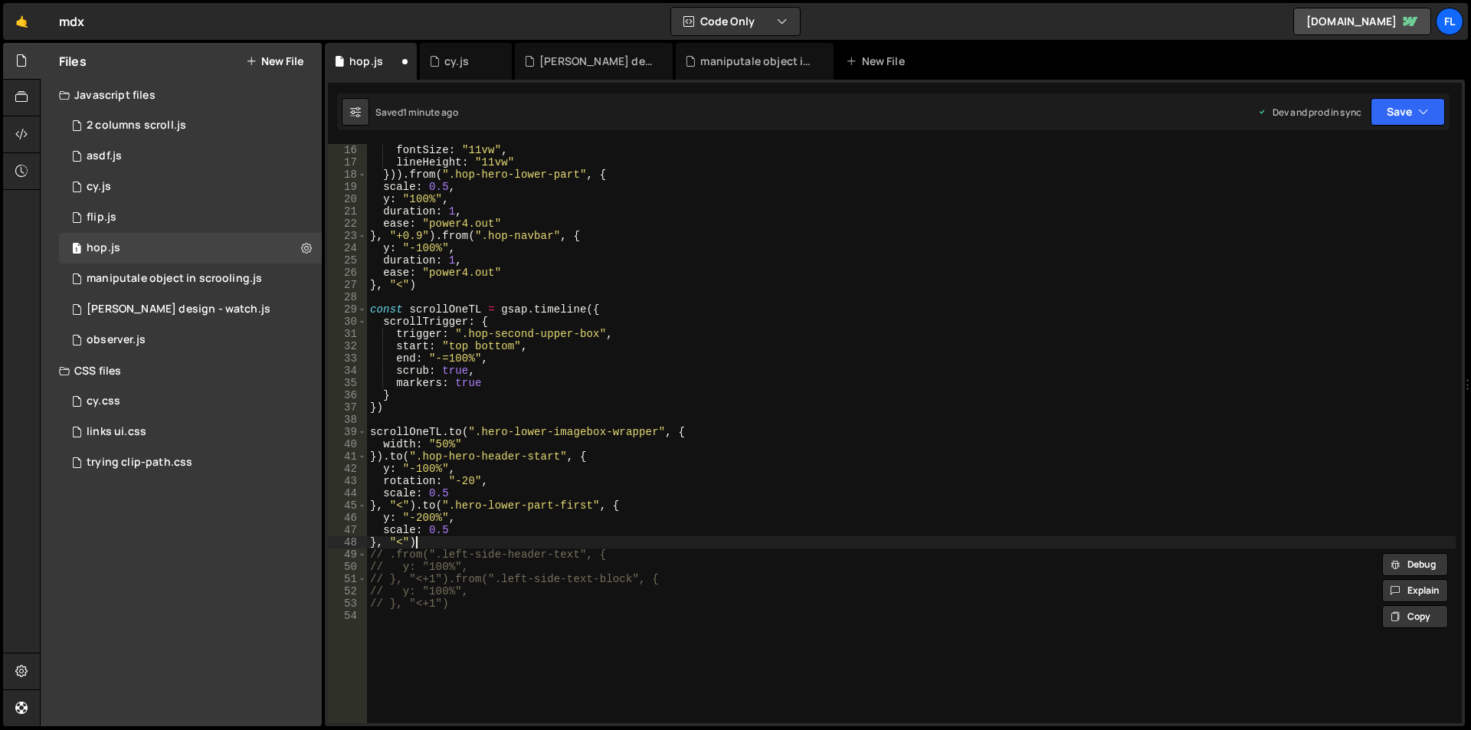
click at [491, 539] on div "fontSize : "11vw" , lineHeight : "11vw" })) . from ( ".hop-hero-lower-part" , {…" at bounding box center [911, 446] width 1089 height 604
type textarea "}, "<")"
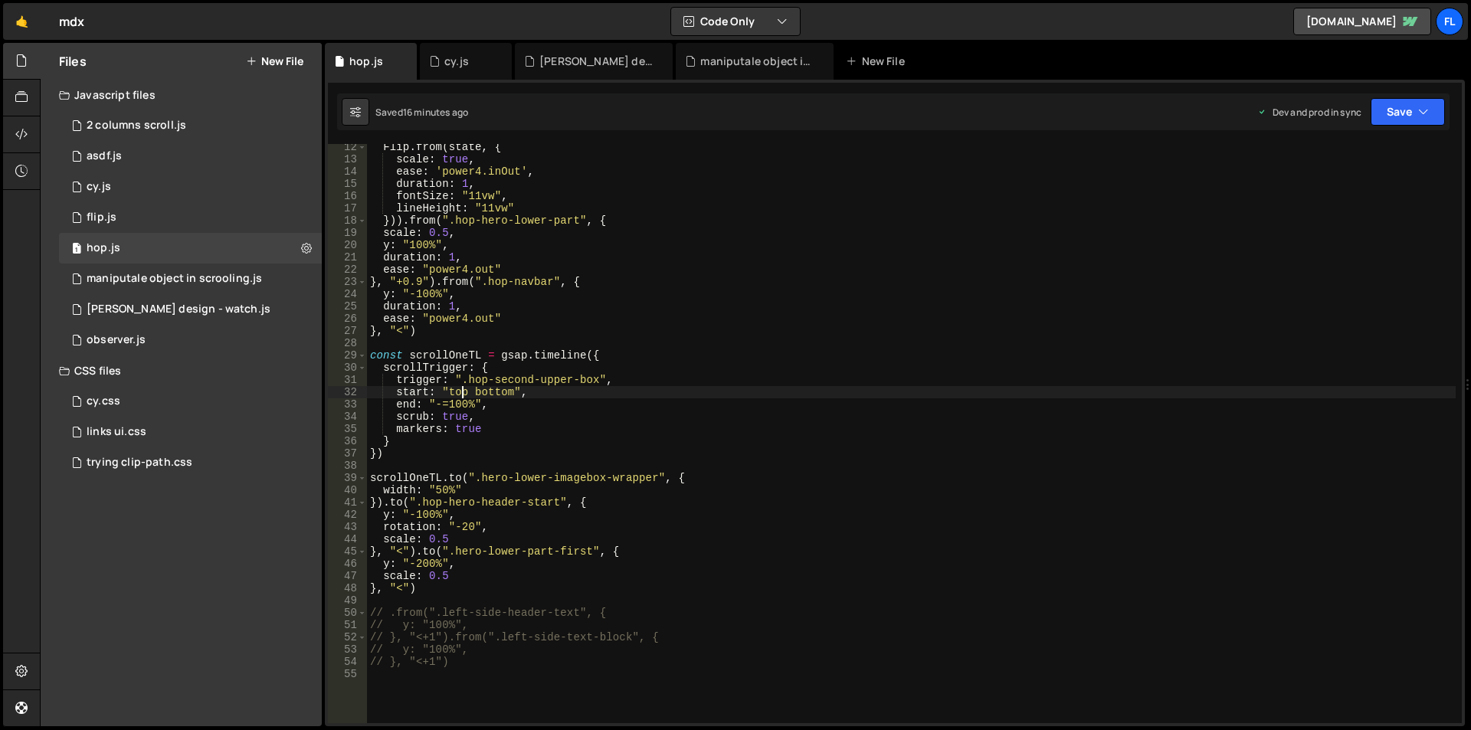
click at [459, 395] on div "Flip . from ( state , { scale : true , ease : 'power4.inOut' , duration : 1 , f…" at bounding box center [911, 443] width 1089 height 604
drag, startPoint x: 470, startPoint y: 405, endPoint x: 434, endPoint y: 404, distance: 36.8
click at [434, 404] on div "Flip . from ( state , { scale : true , ease : 'power4.inOut' , duration : 1 , f…" at bounding box center [911, 443] width 1089 height 604
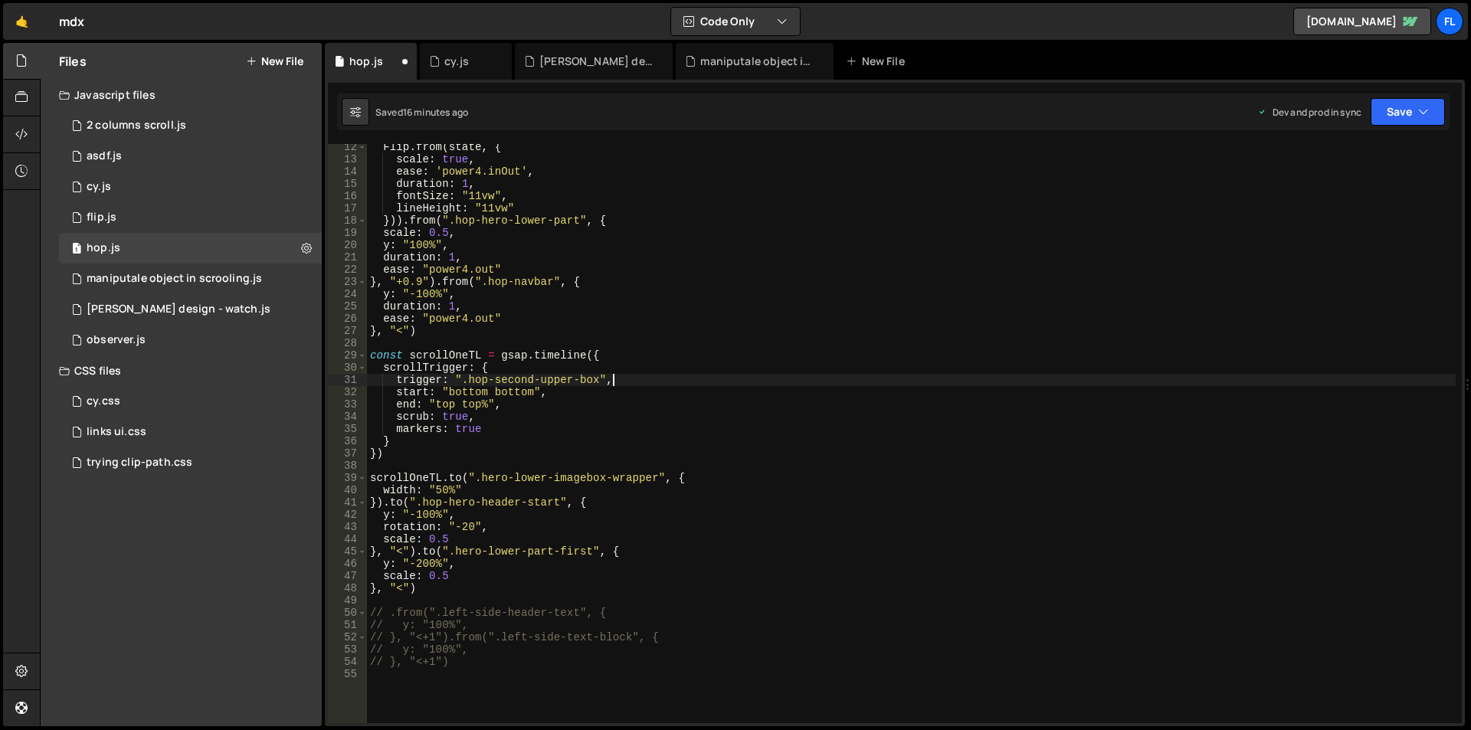
click at [1000, 382] on div "Flip . from ( state , { scale : true , ease : 'power4.inOut' , duration : 1 , f…" at bounding box center [911, 443] width 1089 height 604
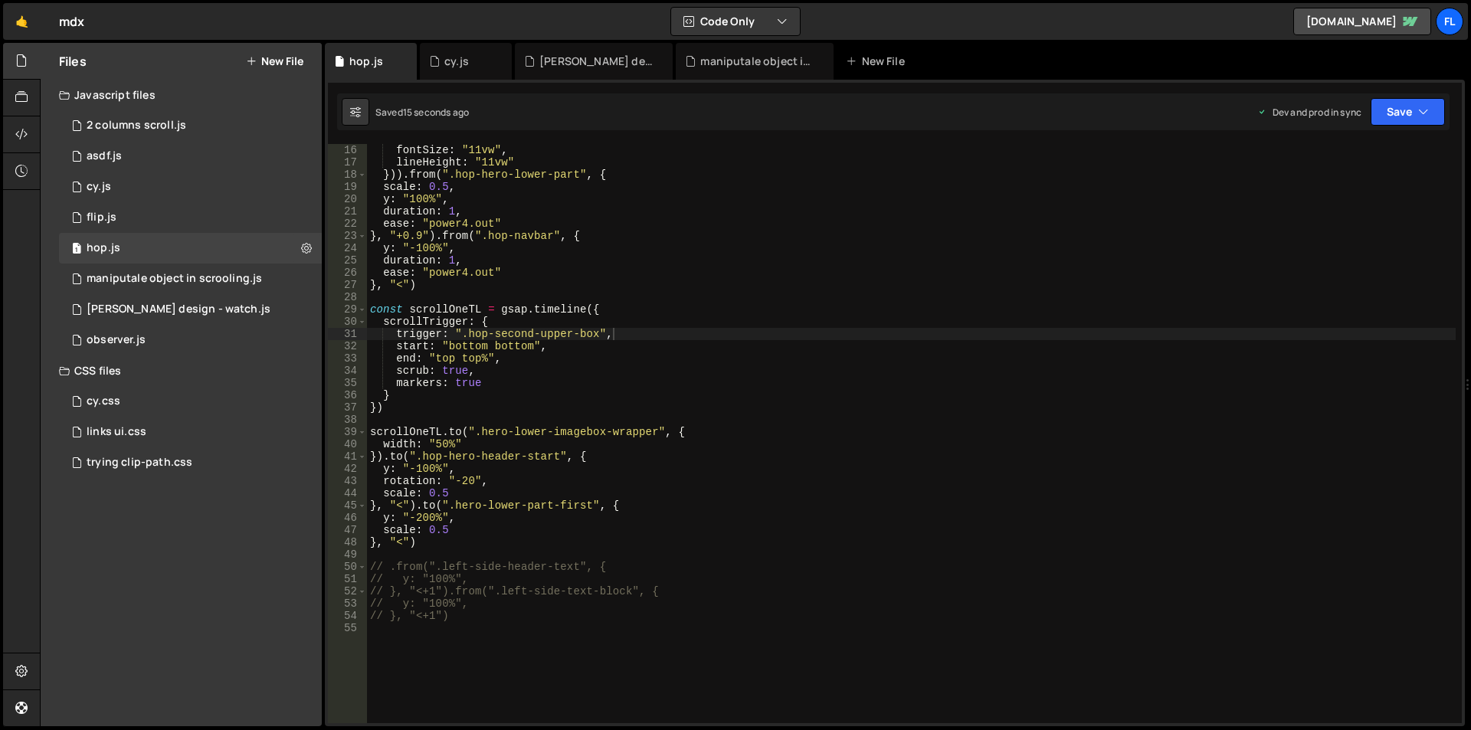
scroll to position [230, 0]
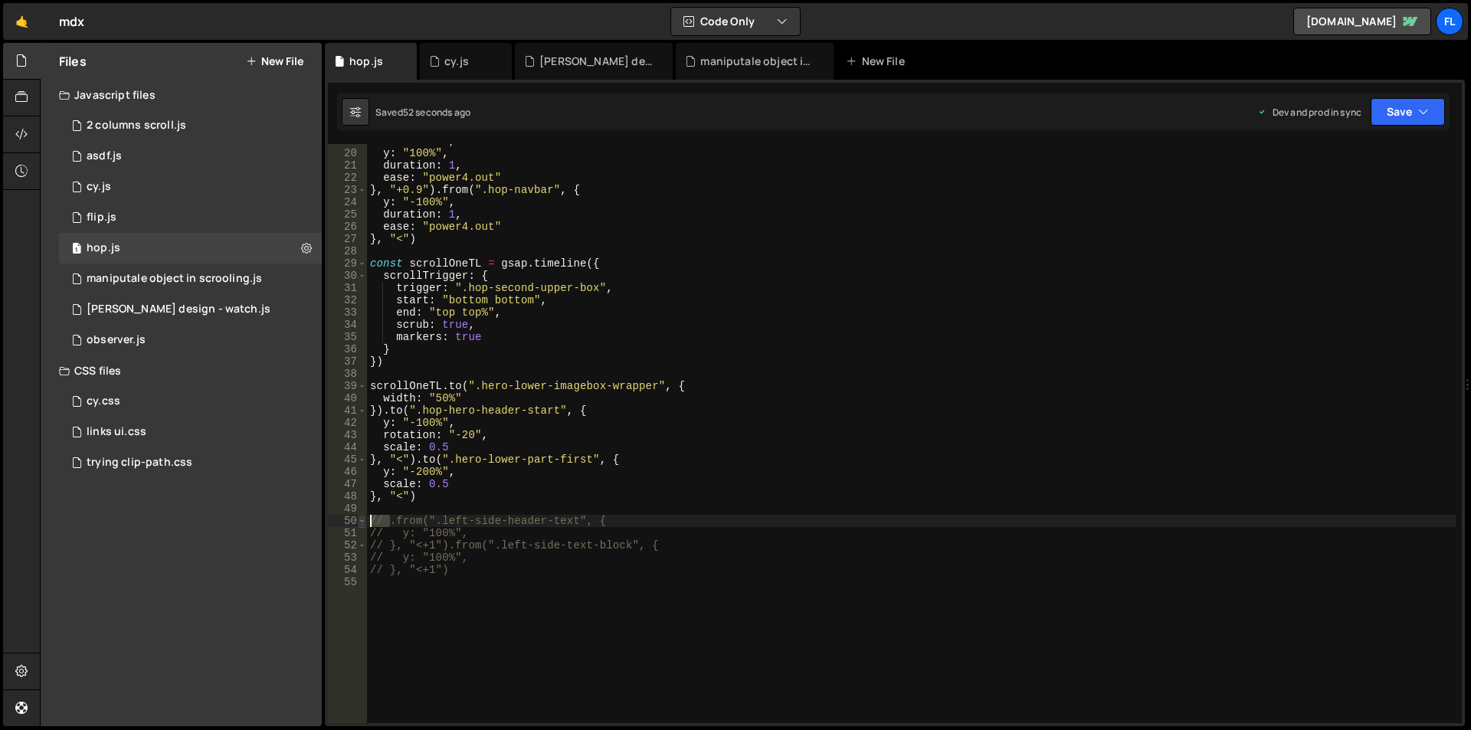
drag, startPoint x: 391, startPoint y: 520, endPoint x: 359, endPoint y: 522, distance: 32.2
click at [359, 522] on div "trigger: ".hop-second-upper-box", 19 20 21 22 23 24 25 26 27 28 29 30 31 32 33 …" at bounding box center [895, 433] width 1134 height 579
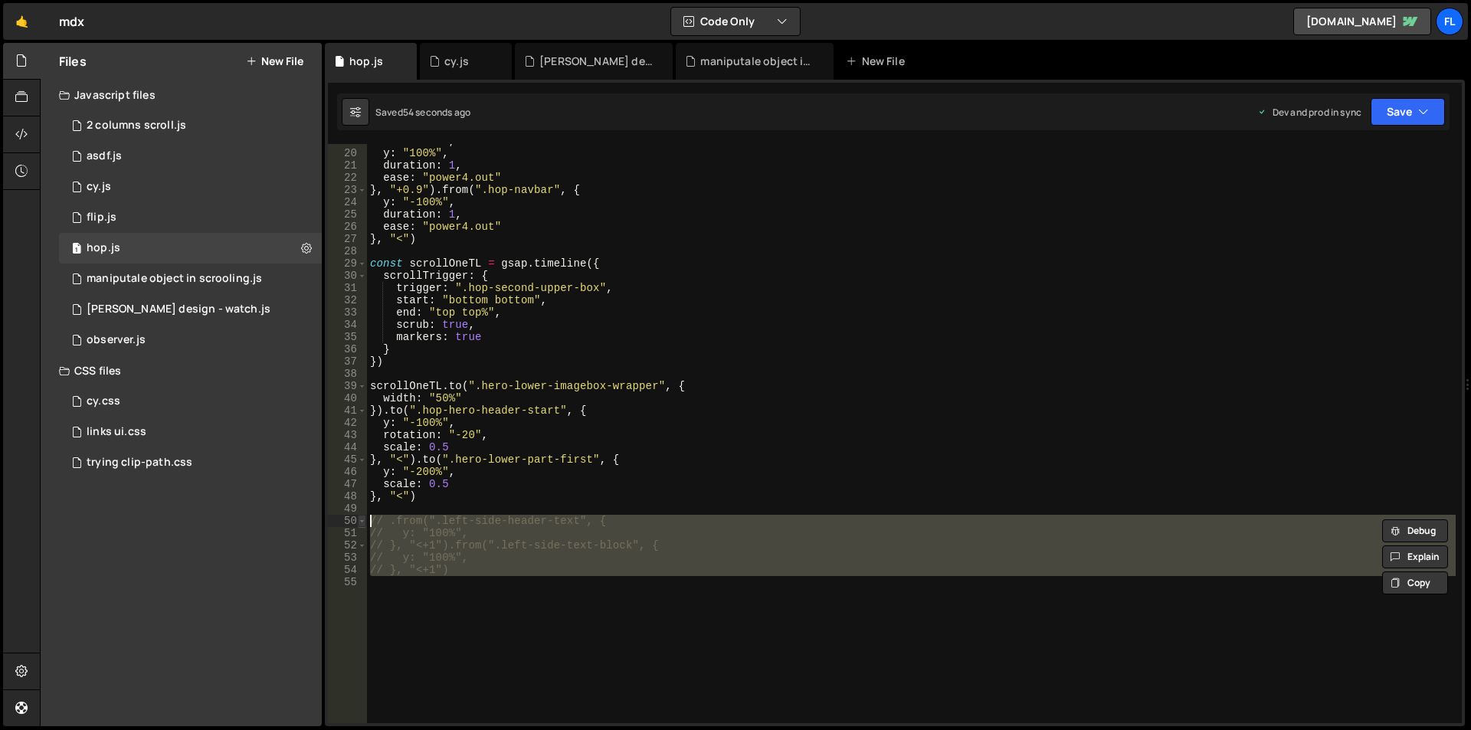
drag, startPoint x: 459, startPoint y: 585, endPoint x: 358, endPoint y: 517, distance: 122.0
click at [358, 517] on div "// .from(".left-side-header-text", { 19 20 21 22 23 24 25 26 27 28 29 30 31 32 …" at bounding box center [895, 433] width 1134 height 579
type textarea ".from(".left-side-header-text", { y: "100%","
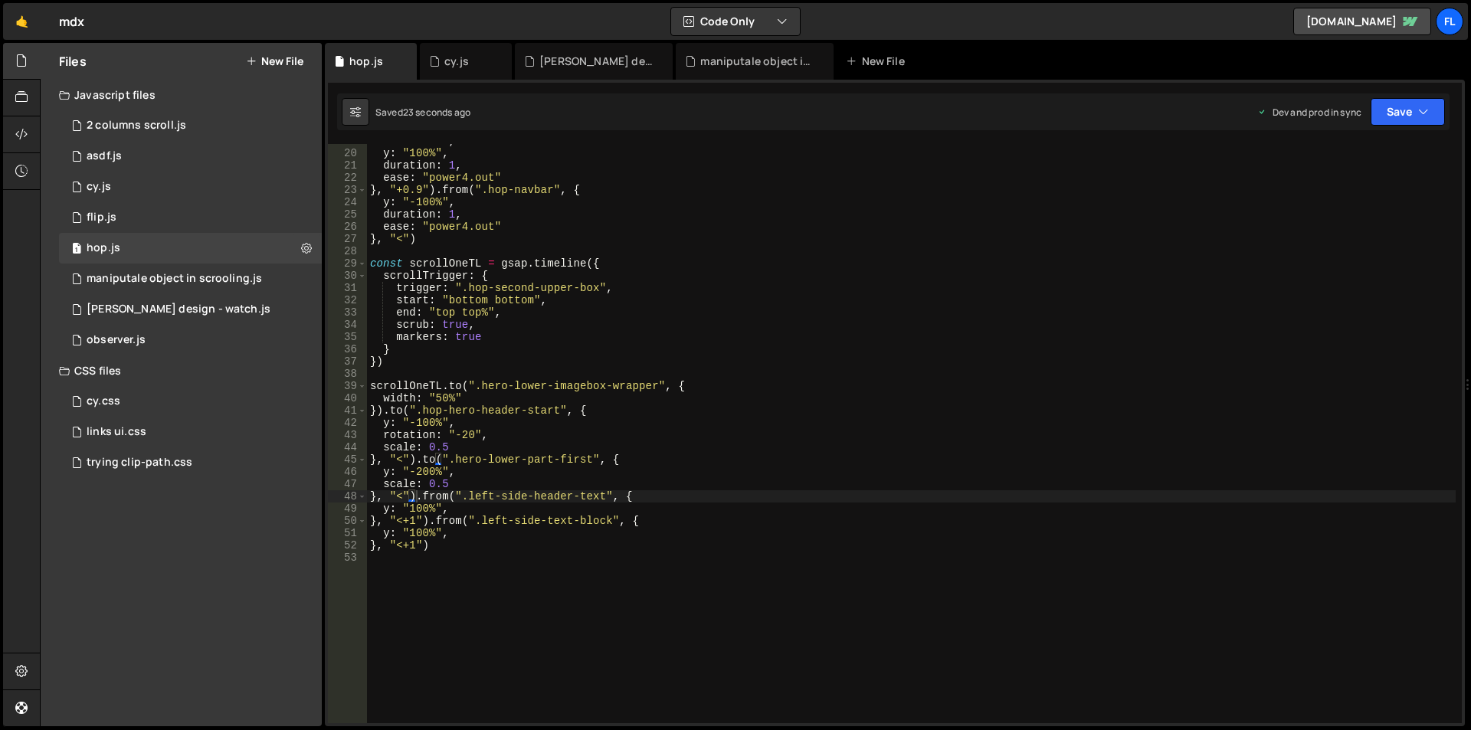
click at [416, 496] on div "scale : 0.5 , y : "100%" , duration : 1 , ease : "power4.out" } , "+0.9" ) . fr…" at bounding box center [911, 437] width 1089 height 604
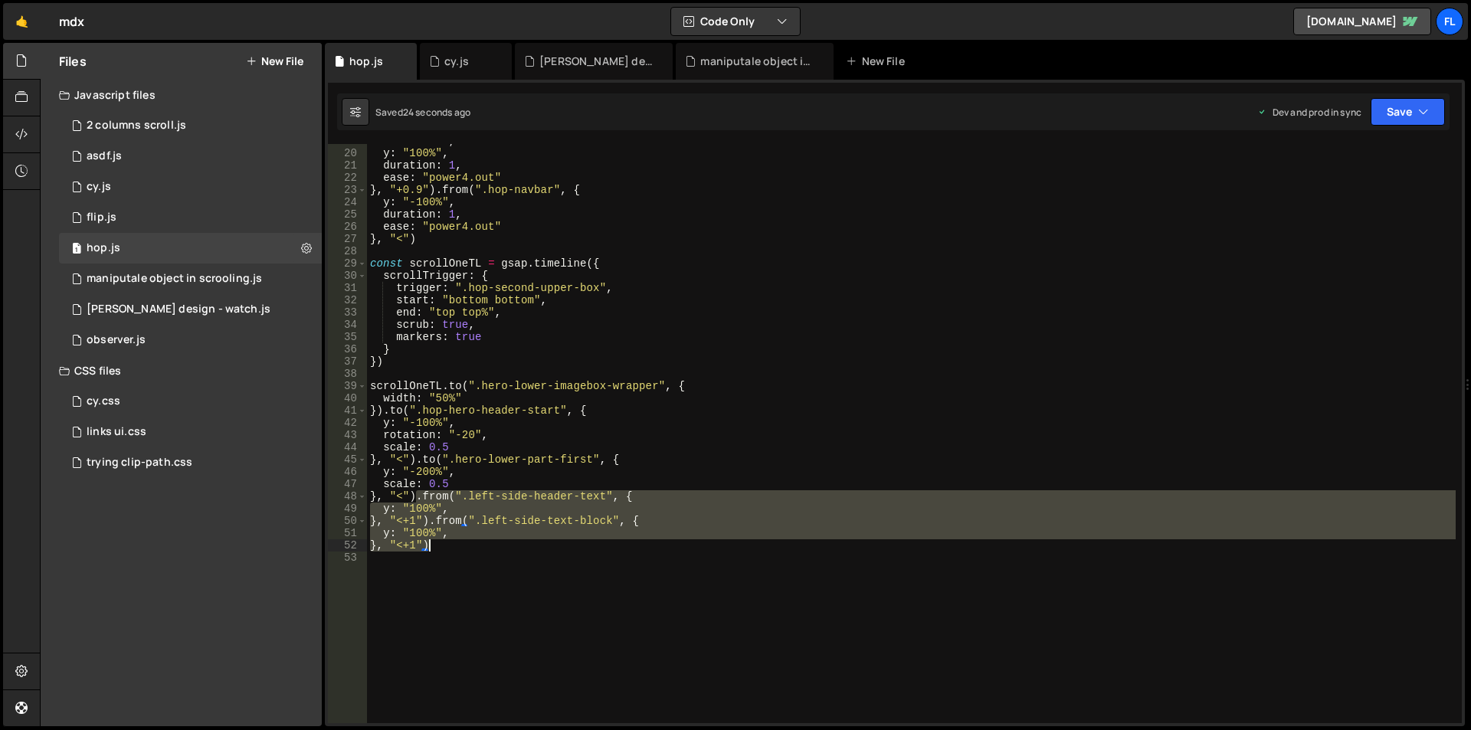
drag, startPoint x: 416, startPoint y: 496, endPoint x: 438, endPoint y: 543, distance: 51.7
click at [438, 543] on div "scale : 0.5 , y : "100%" , duration : 1 , ease : "power4.out" } , "+0.9" ) . fr…" at bounding box center [911, 437] width 1089 height 604
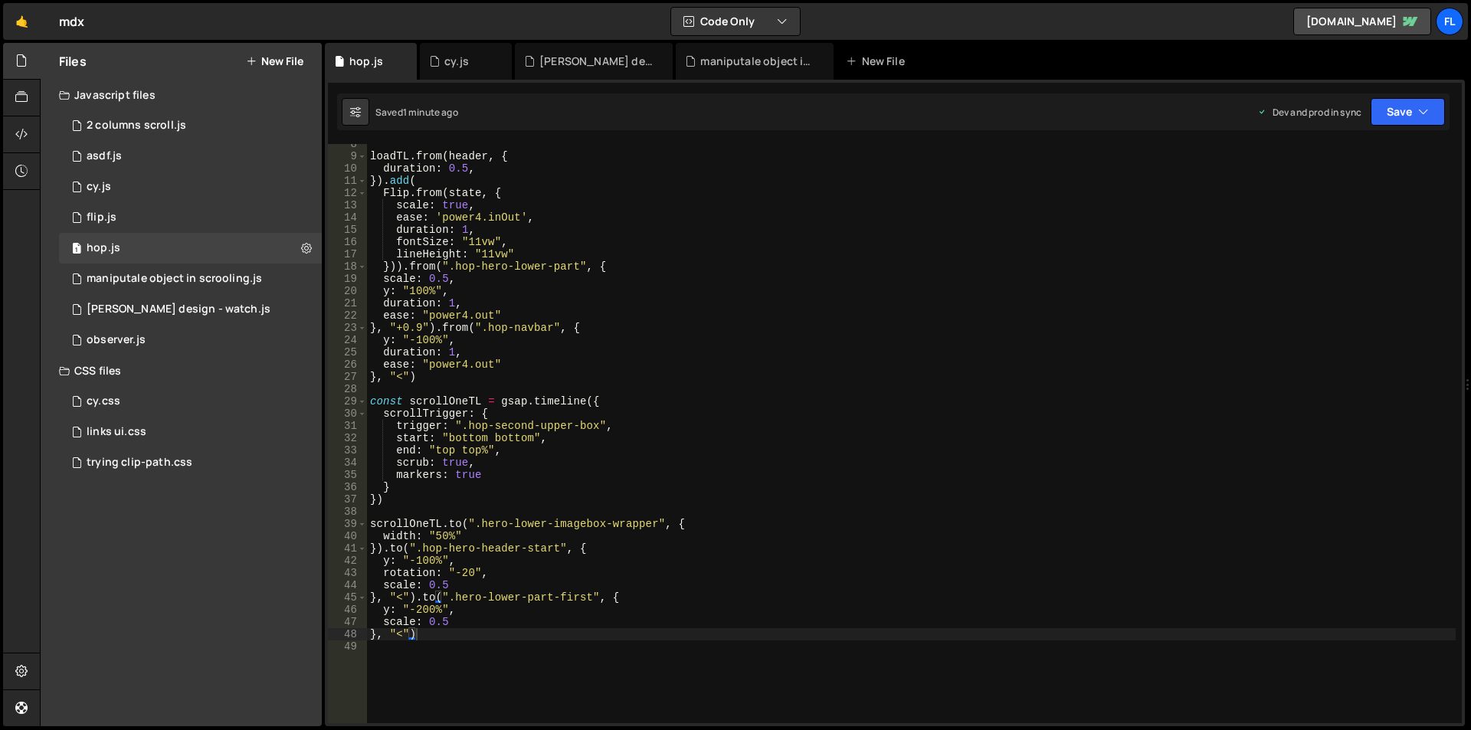
scroll to position [230, 0]
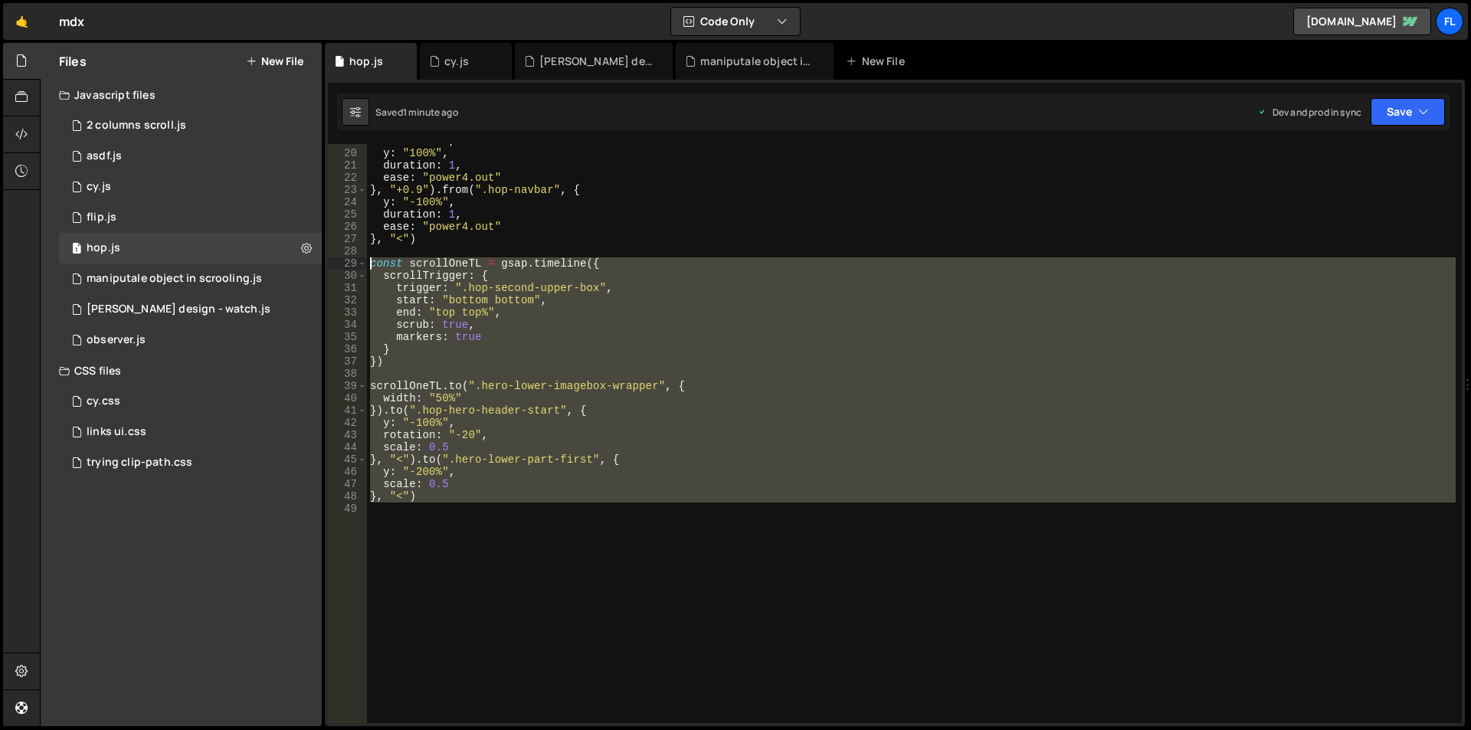
drag, startPoint x: 464, startPoint y: 545, endPoint x: 352, endPoint y: 260, distance: 306.2
click at [352, 260] on div "}, "<") 19 20 21 22 23 24 25 26 27 28 29 30 31 32 33 34 35 36 37 38 39 40 41 42…" at bounding box center [895, 433] width 1134 height 579
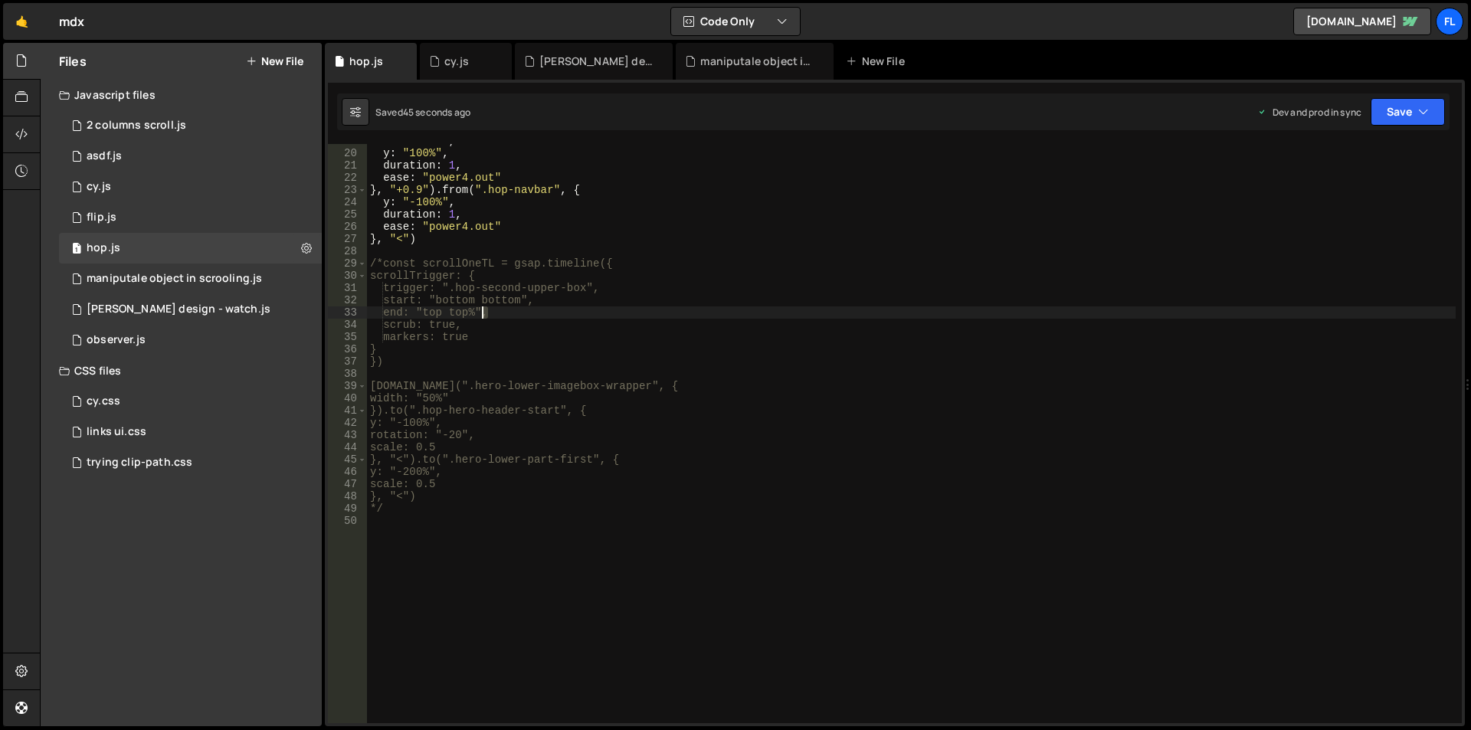
drag, startPoint x: 491, startPoint y: 312, endPoint x: 483, endPoint y: 310, distance: 7.8
click at [483, 310] on div "scale : 0.5 , y : "100%" , duration : 1 , ease : "power4.out" } , "+0.9" ) . fr…" at bounding box center [911, 437] width 1089 height 604
type textarea "scale: 0.5"
drag, startPoint x: 701, startPoint y: 485, endPoint x: 459, endPoint y: 519, distance: 244.4
click at [463, 519] on div "scale : 0.5 , y : "100%" , duration : 1 , ease : "power4.out" } , "+0.9" ) . fr…" at bounding box center [911, 437] width 1089 height 604
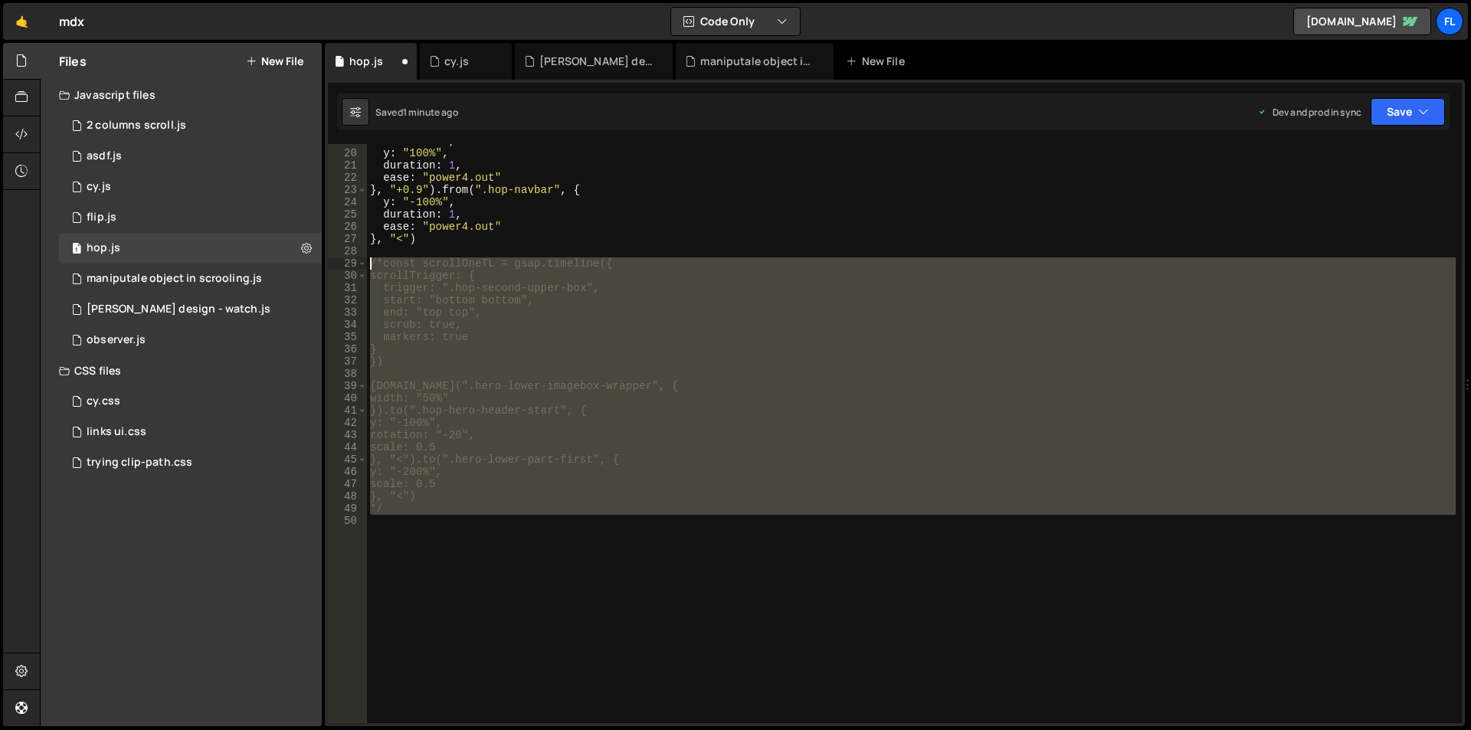
drag, startPoint x: 414, startPoint y: 519, endPoint x: 370, endPoint y: 258, distance: 264.1
click at [370, 258] on div "scale : 0.5 , y : "100%" , duration : 1 , ease : "power4.out" } , "+0.9" ) . fr…" at bounding box center [911, 437] width 1089 height 604
type textarea "// /*const scrollOneTL = gsap.timeline({ // scrollTrigger: {"
click at [493, 548] on div "scale : 0.5 , y : "100%" , duration : 1 , ease : "power4.out" } , "+0.9" ) . fr…" at bounding box center [911, 433] width 1089 height 579
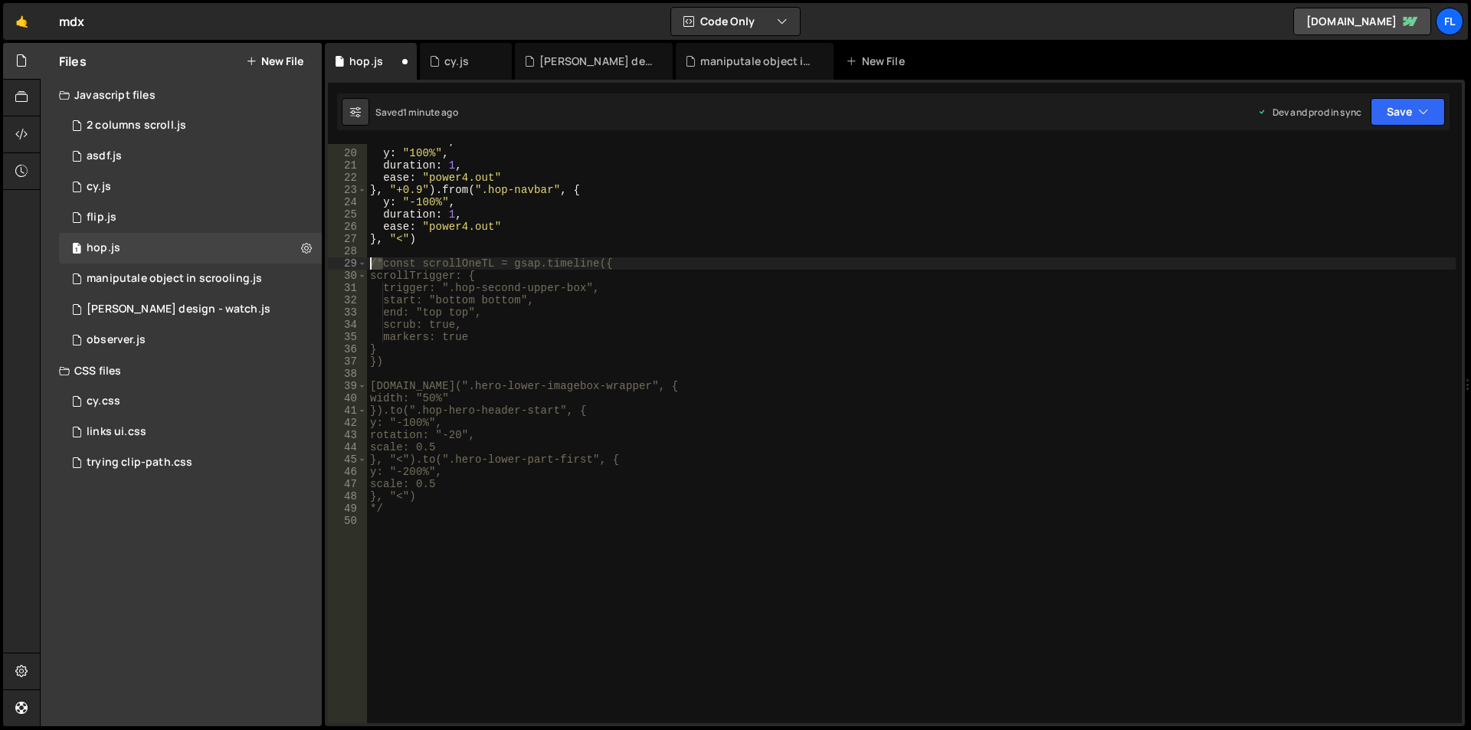
drag, startPoint x: 382, startPoint y: 264, endPoint x: 371, endPoint y: 262, distance: 11.6
click at [371, 262] on div "scale : 0.5 , y : "100%" , duration : 1 , ease : "power4.out" } , "+0.9" ) . fr…" at bounding box center [911, 437] width 1089 height 604
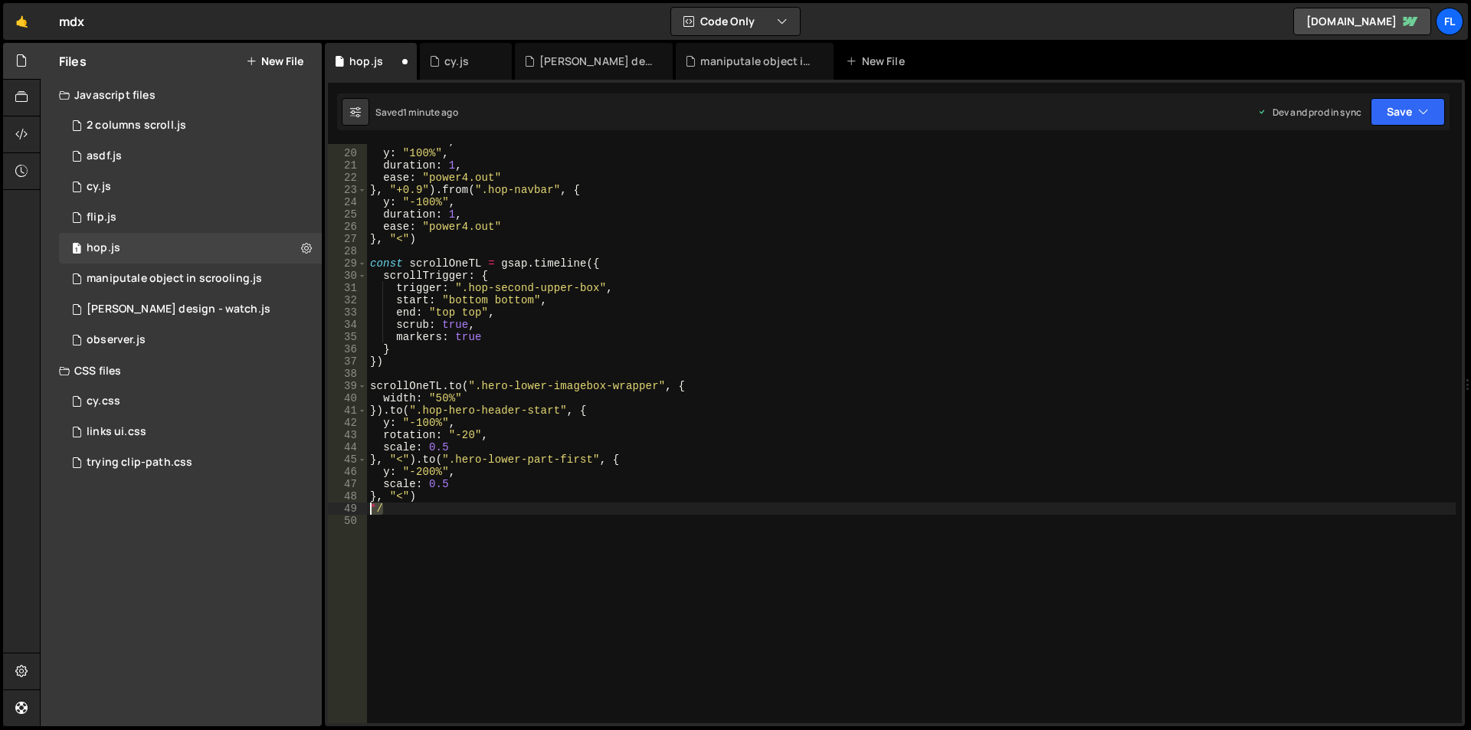
drag, startPoint x: 391, startPoint y: 512, endPoint x: 399, endPoint y: 470, distance: 43.0
click at [369, 507] on div "scale : 0.5 , y : "100%" , duration : 1 , ease : "power4.out" } , "+0.9" ) . fr…" at bounding box center [911, 437] width 1089 height 604
type textarea "*/"
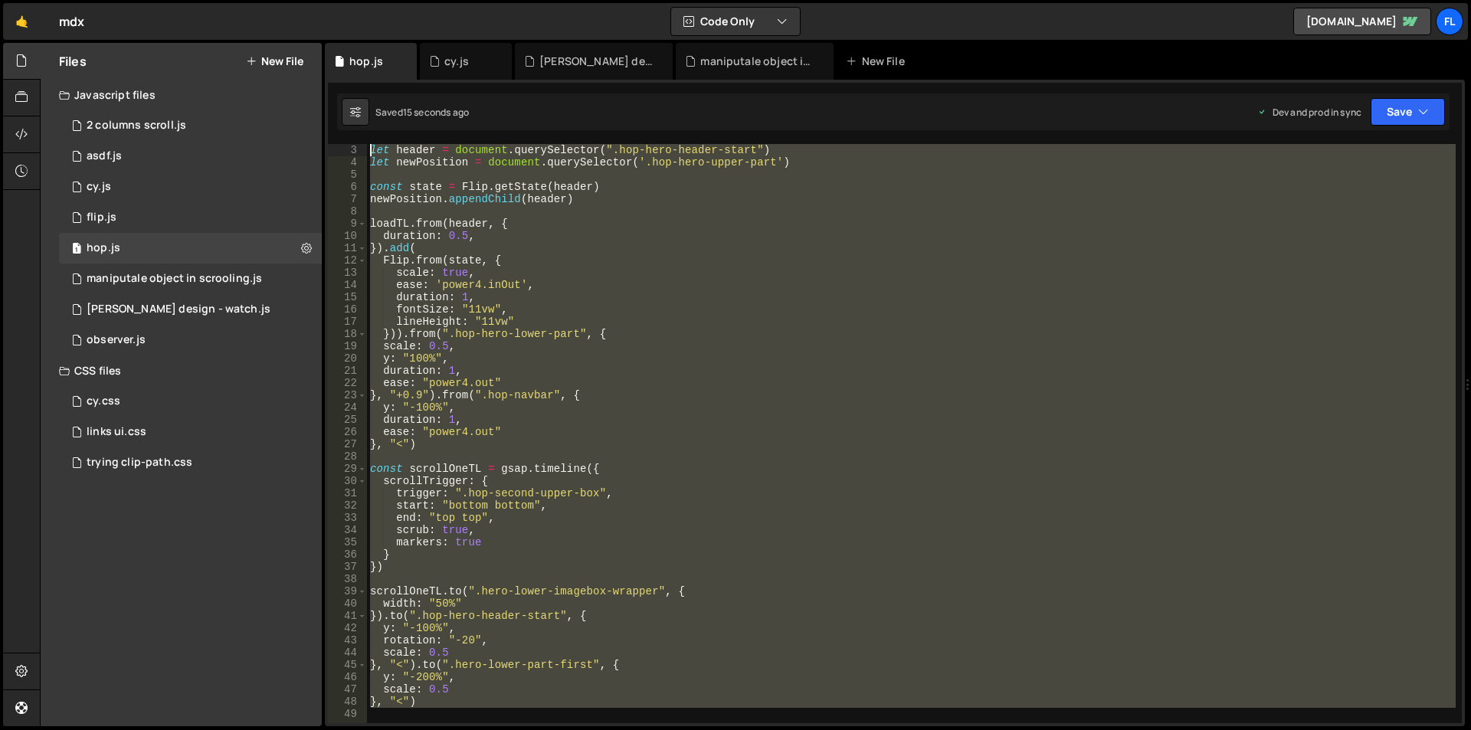
scroll to position [0, 0]
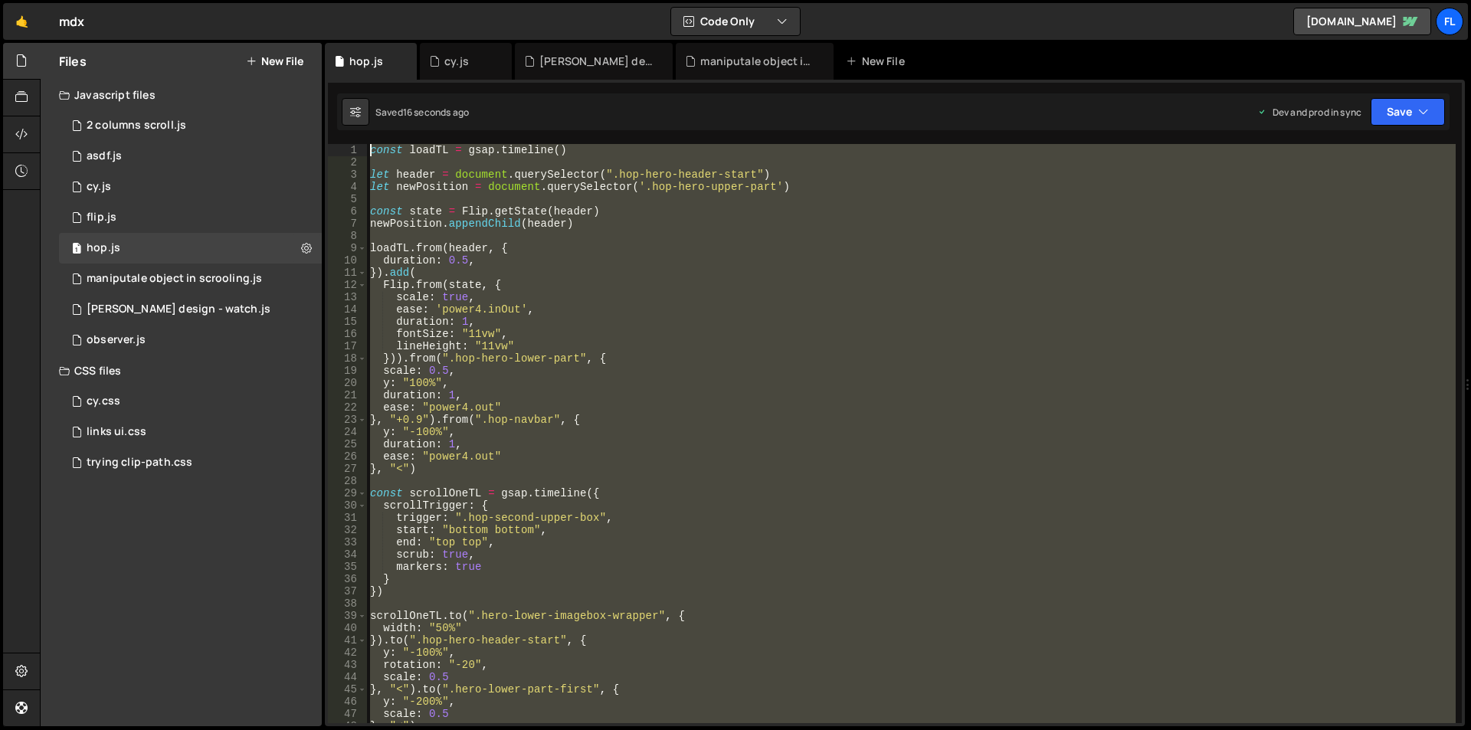
drag, startPoint x: 443, startPoint y: 521, endPoint x: 335, endPoint y: 110, distance: 424.6
click at [335, 110] on div "XXXXXXXXXXXXXXXXXXXXXXXXXXXXXXXXXXXXXXXXXXXXXXXXXXXXXXXXXXXXXXXXXXXXXXXXXXXXXXX…" at bounding box center [895, 403] width 1140 height 647
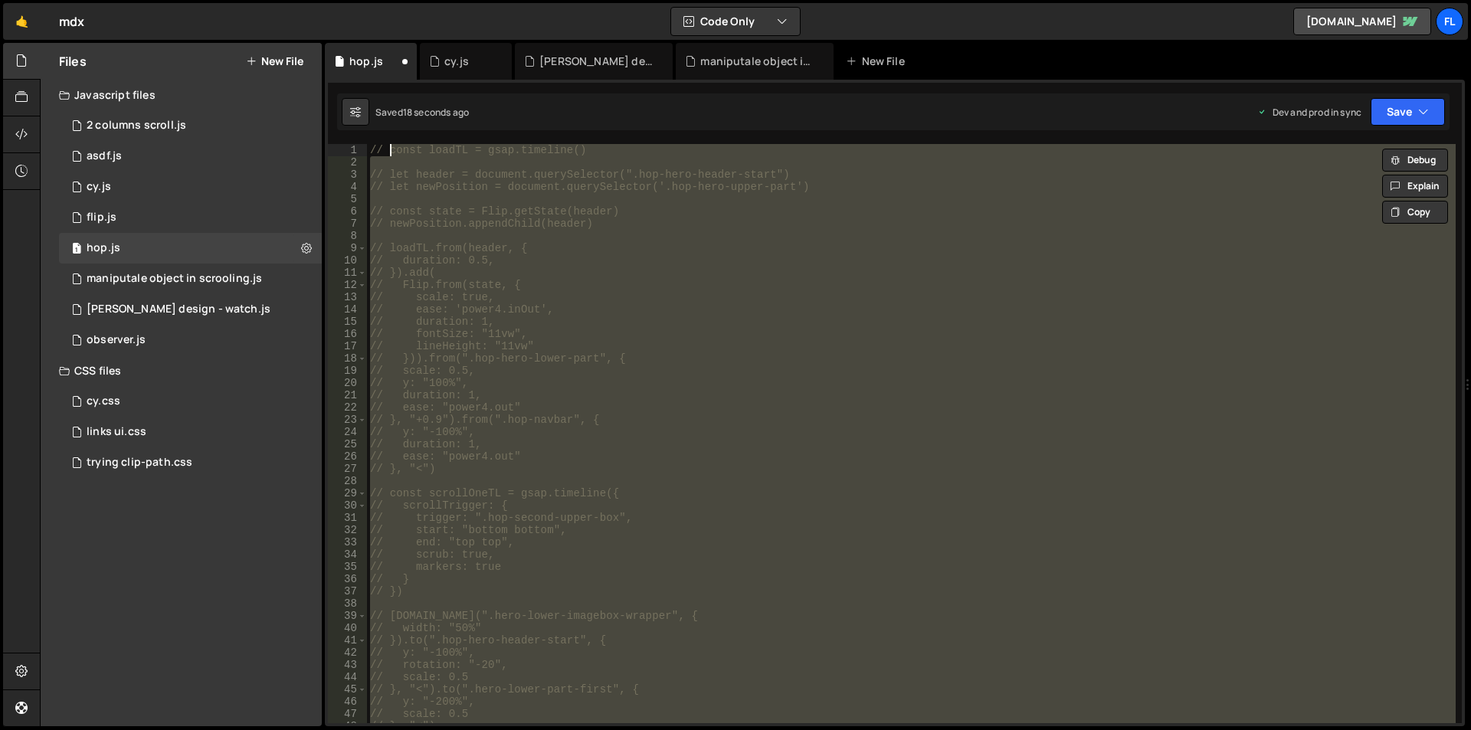
click at [913, 303] on div "// const loadTL = gsap.timeline() // let header = document.querySelector(".hop-…" at bounding box center [911, 433] width 1089 height 579
type textarea "// scale: true,"
